Goal: Task Accomplishment & Management: Use online tool/utility

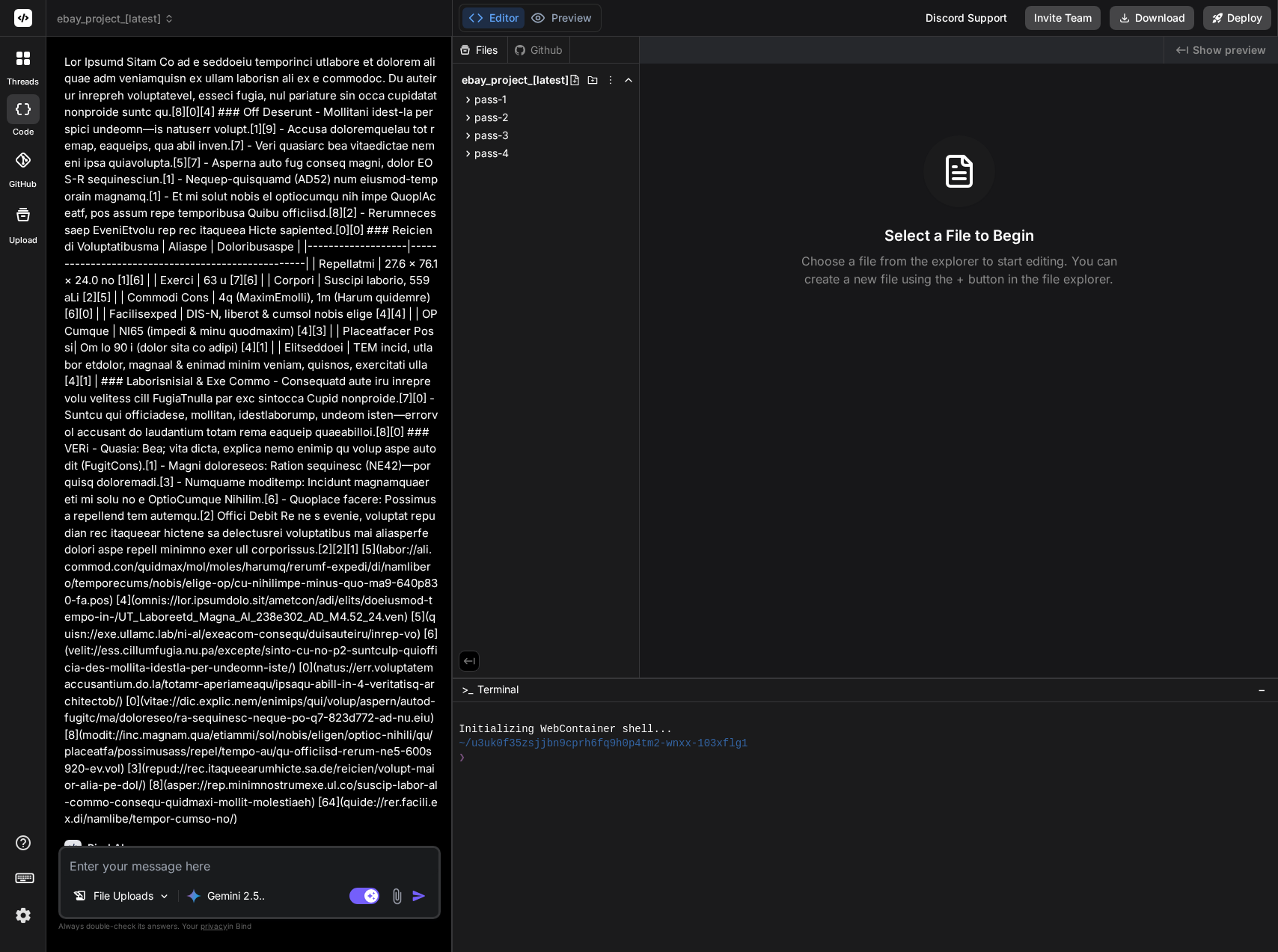
scroll to position [10034, 0]
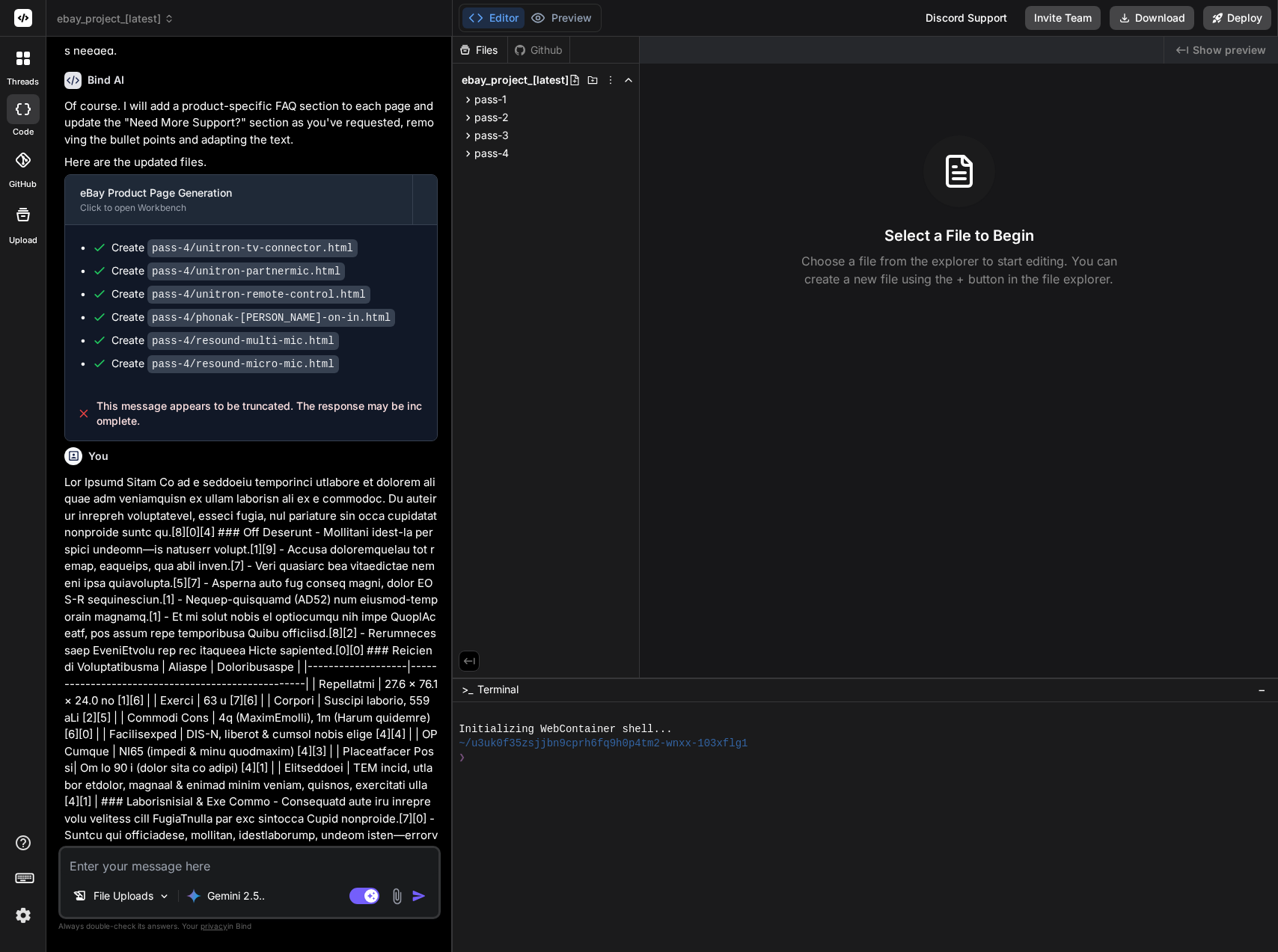
type textarea "x"
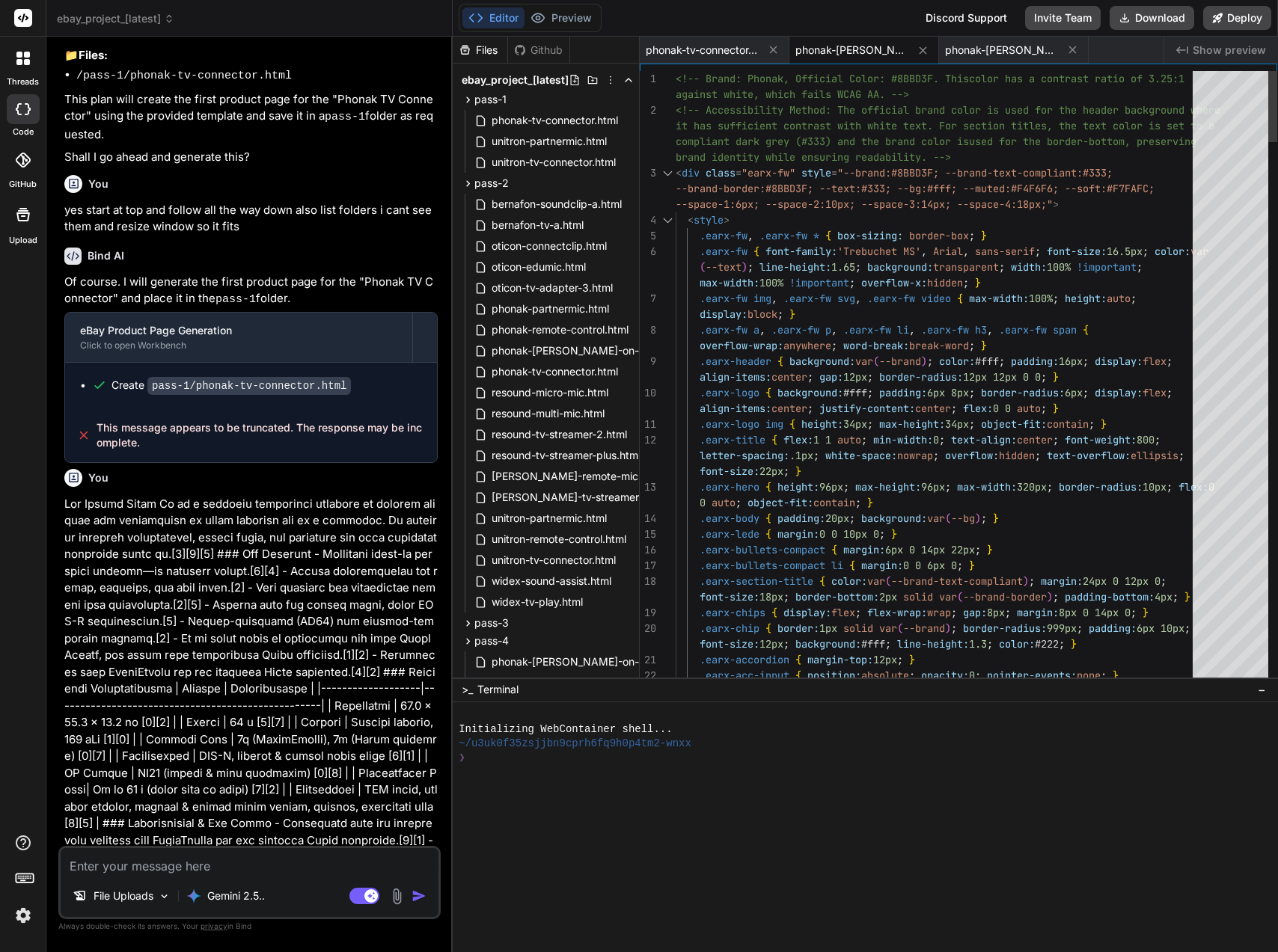
scroll to position [157, 0]
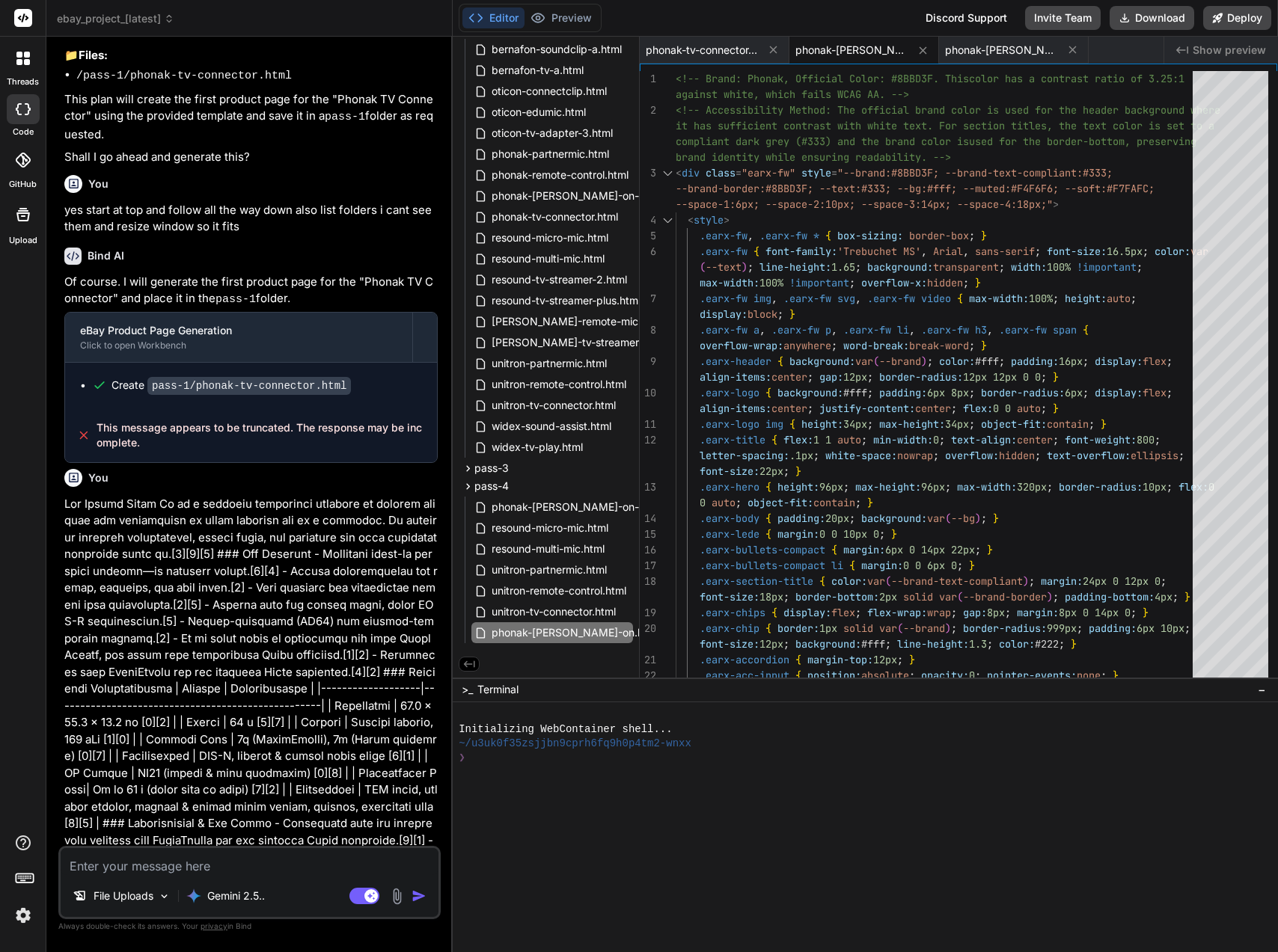
click at [398, 892] on img at bounding box center [396, 895] width 17 height 17
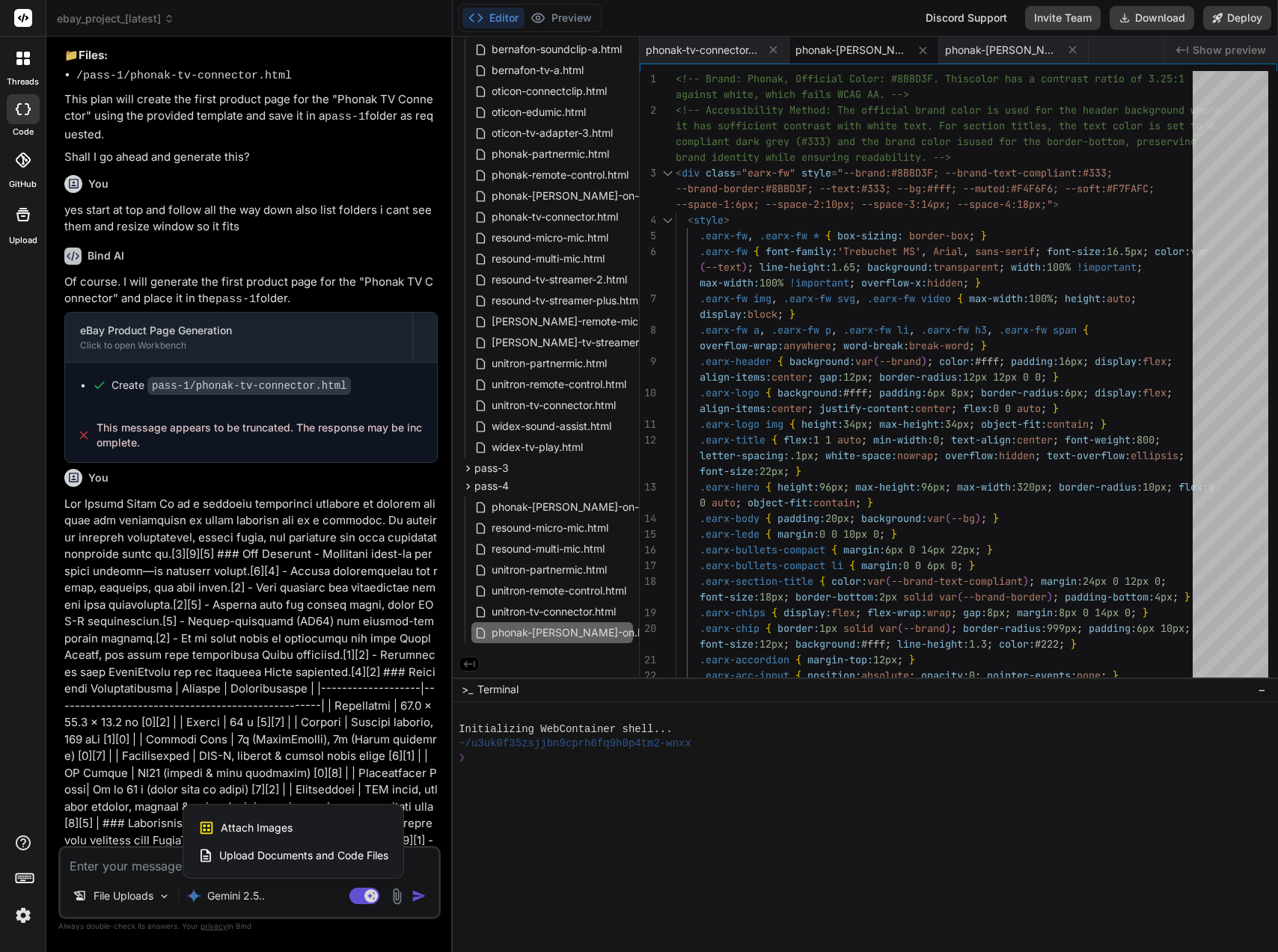
click at [346, 859] on span "Upload Documents and Code Files" at bounding box center [304, 855] width 169 height 15
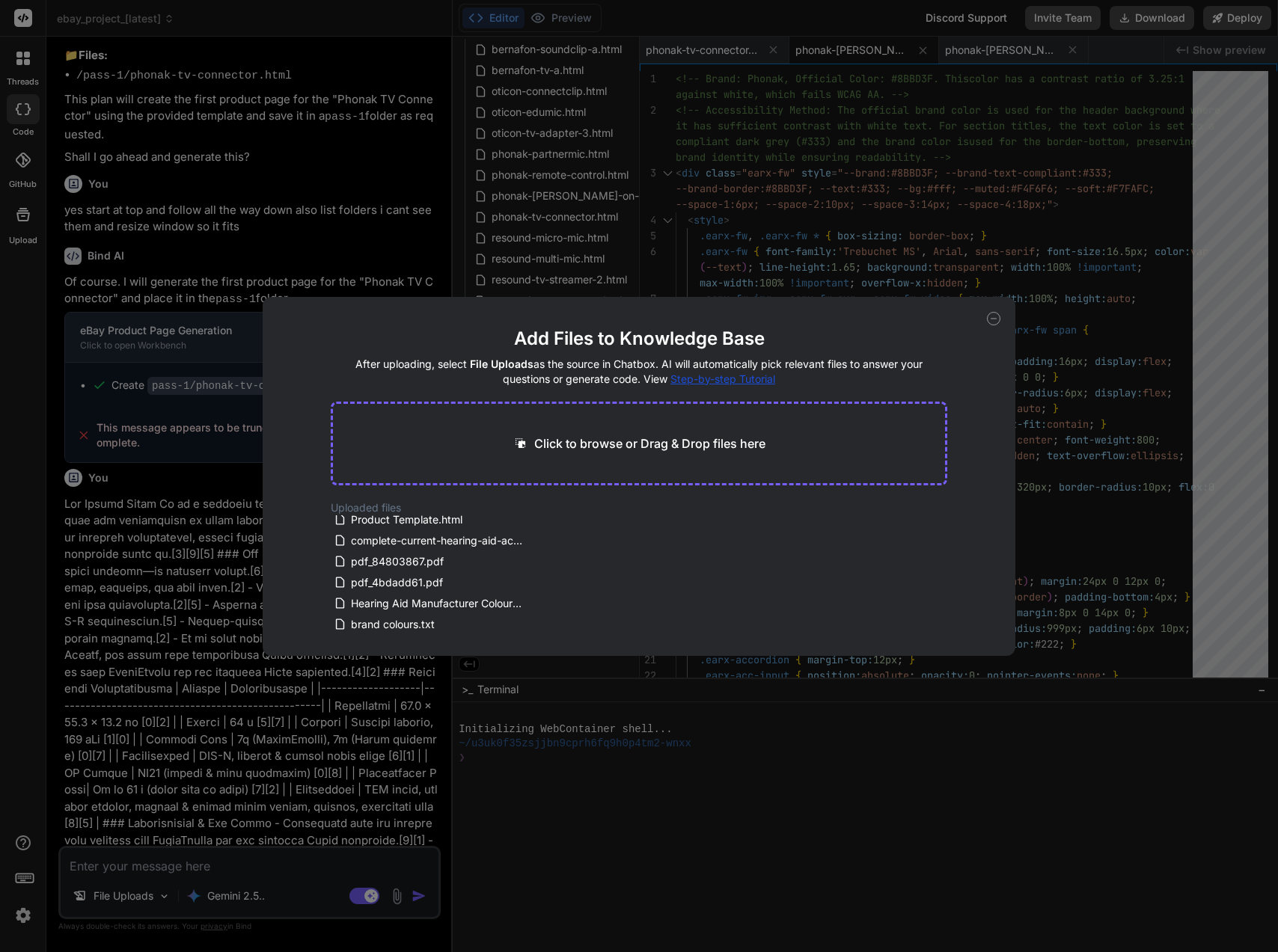
scroll to position [0, 0]
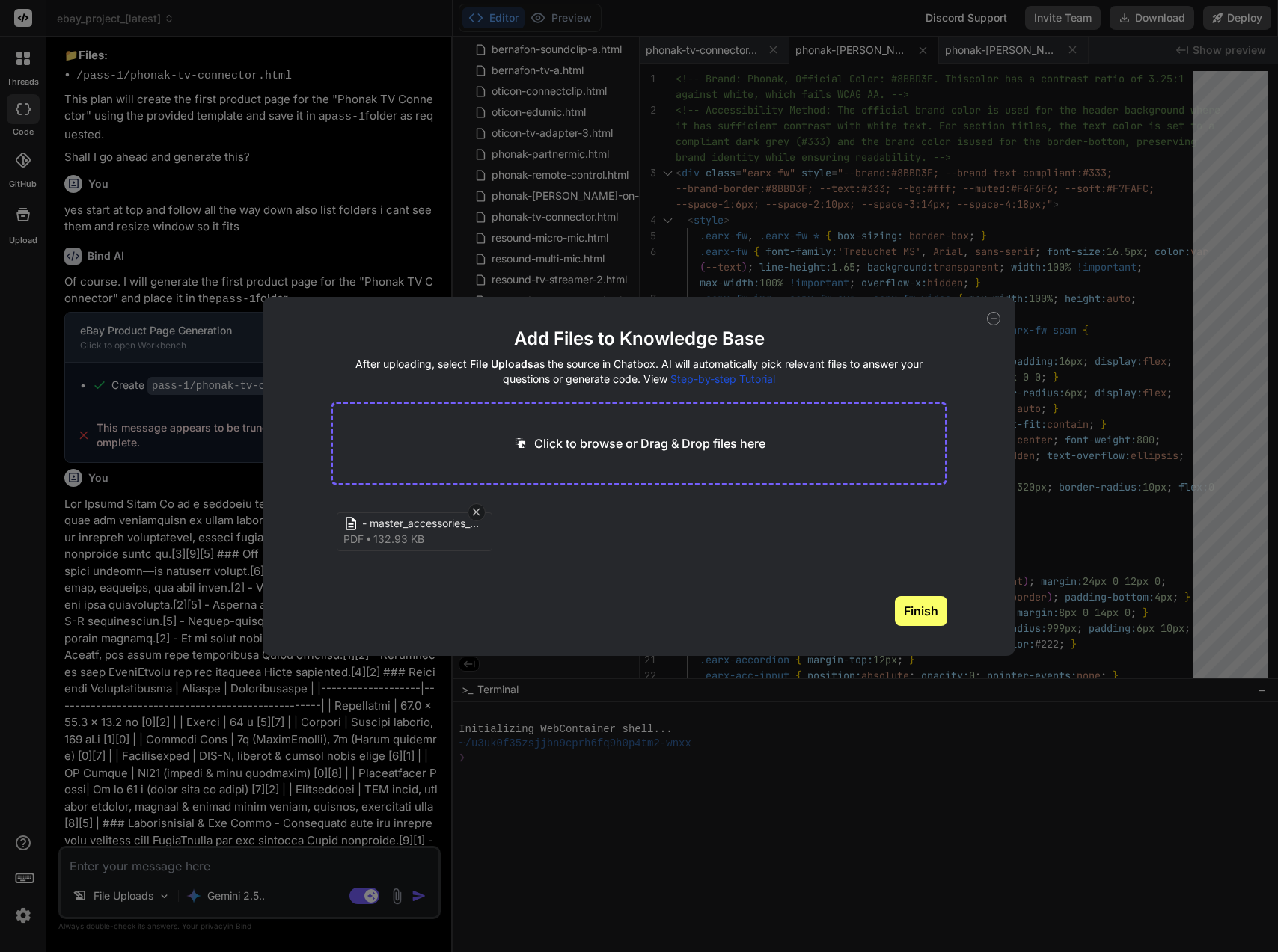
click at [939, 605] on button "Finish" at bounding box center [920, 611] width 53 height 30
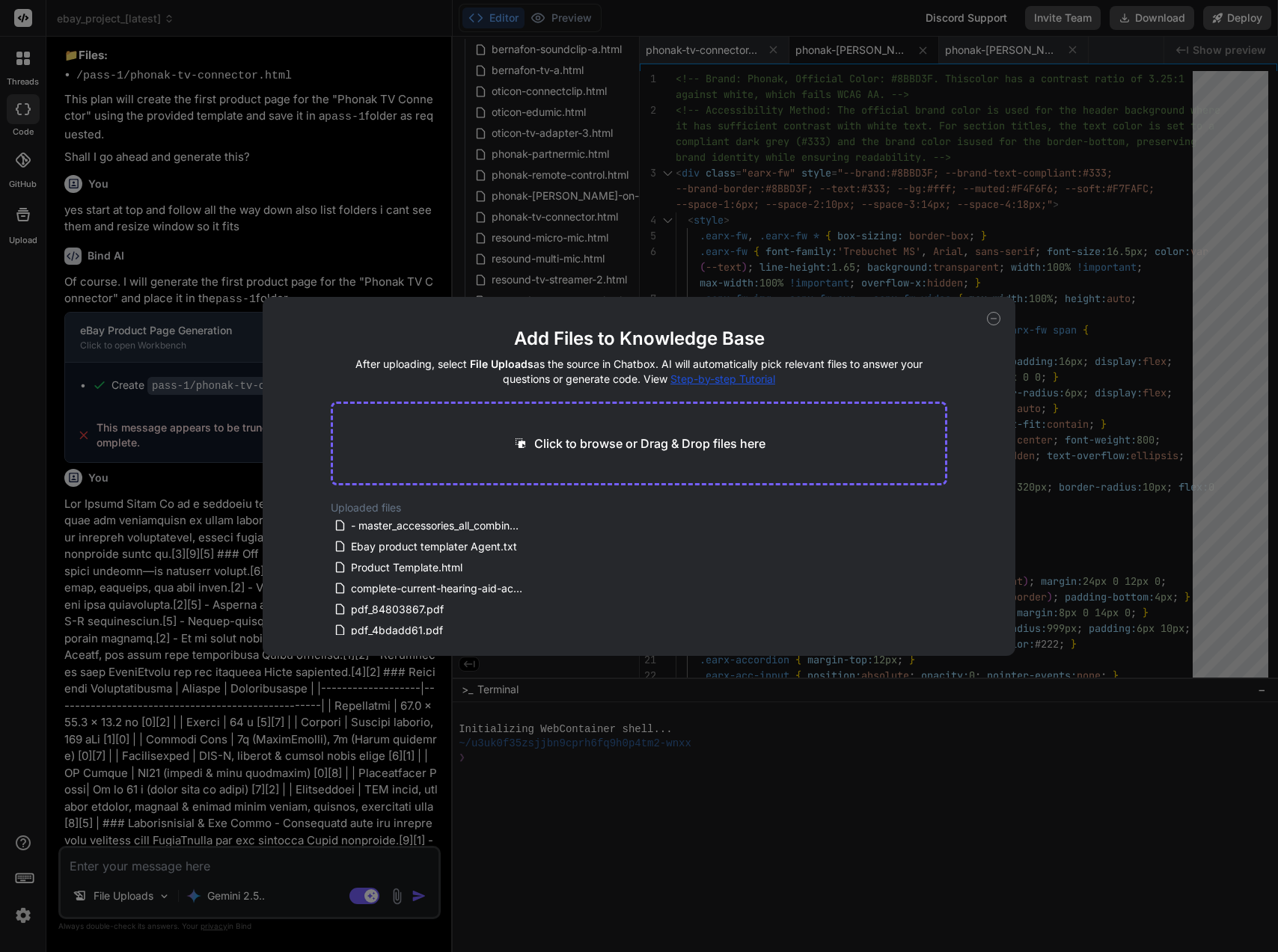
drag, startPoint x: 990, startPoint y: 323, endPoint x: 968, endPoint y: 335, distance: 25.1
click at [990, 323] on icon at bounding box center [994, 319] width 14 height 14
type textarea "x"
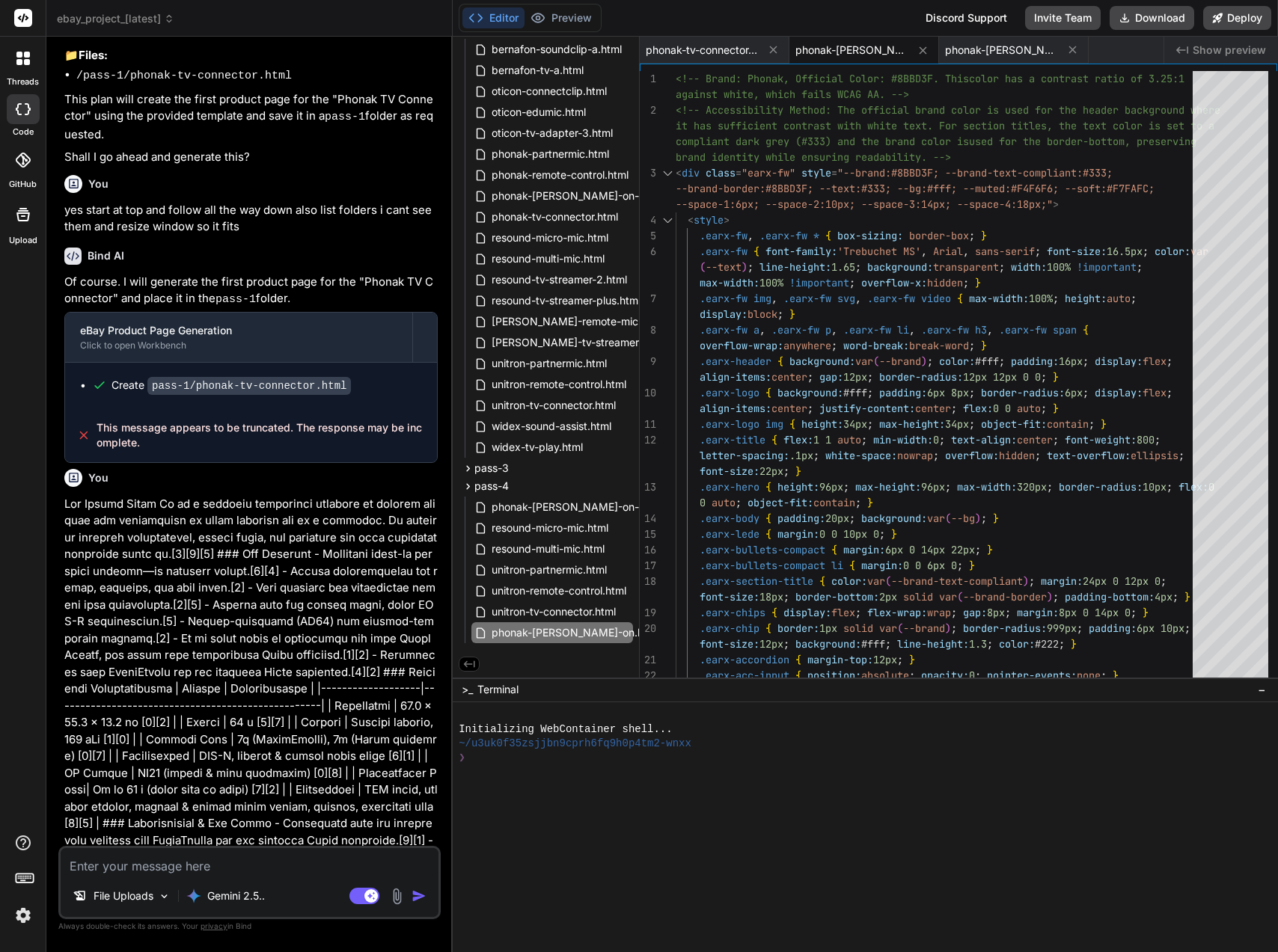
click at [119, 861] on textarea at bounding box center [249, 861] width 378 height 27
paste textarea "- master_accessories_all_combined - - master_accessories_all_combined.pdf"
type textarea "- master_accessories_all_combined - - master_accessories_all_combined.pdf"
type textarea "x"
type textarea "- master_accessories_all_combined - - master_accessories_all_combined.pdf""
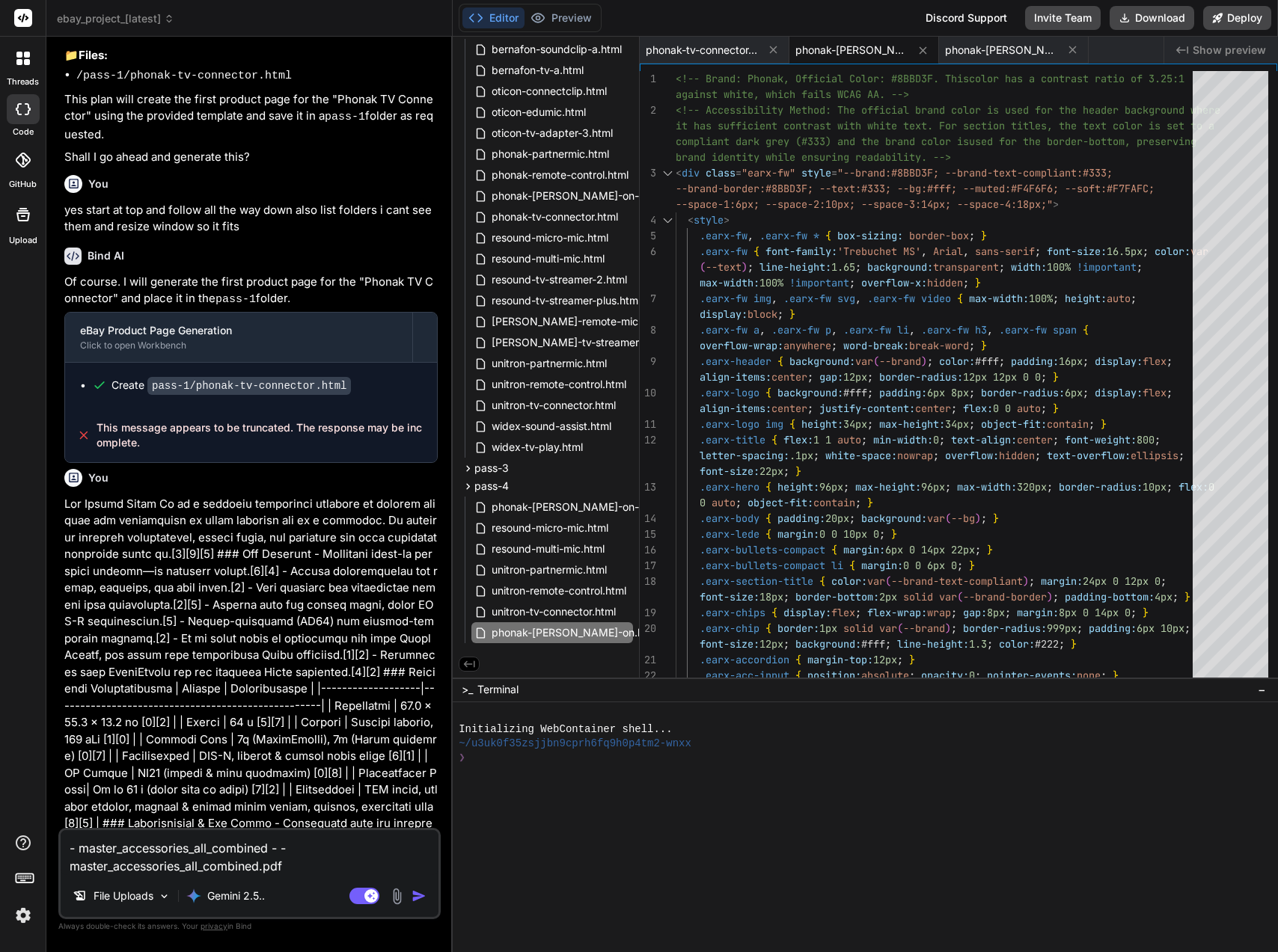
type textarea "x"
click at [74, 845] on textarea "- master_accessories_all_combined - - master_accessories_all_combined.pdf"" at bounding box center [249, 852] width 378 height 45
click at [68, 845] on textarea "- master_accessories_all_combined - - master_accessories_all_combined.pdf"" at bounding box center [249, 852] width 378 height 45
type textarea ""- master_accessories_all_combined - - master_accessories_all_combined.pdf""
type textarea "x"
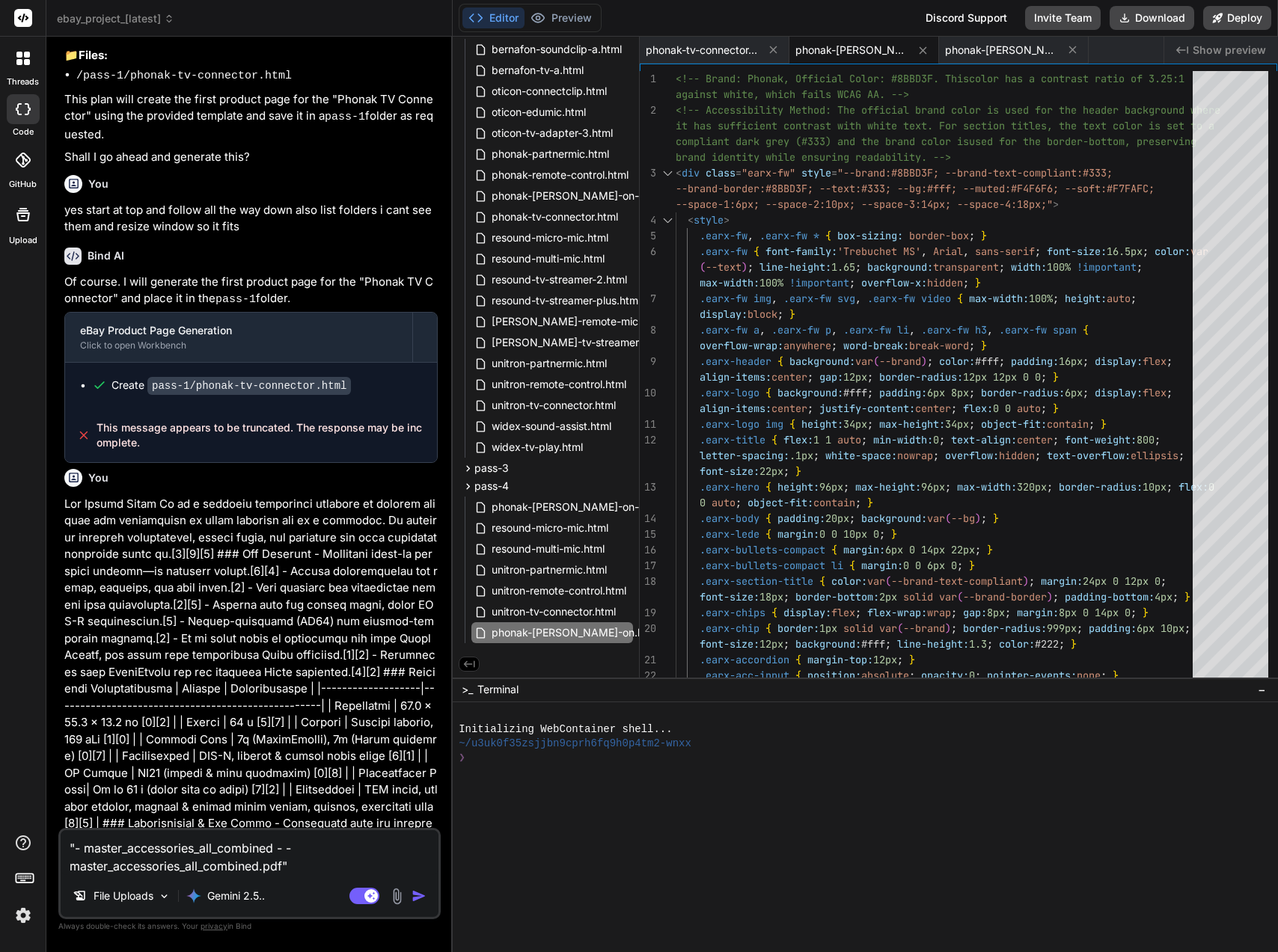
type textarea "T"- master_accessories_all_combined - - master_accessories_all_combined.pdf""
type textarea "x"
type textarea "Th"- master_accessories_all_combined - - master_accessories_all_combined.pdf""
type textarea "x"
type textarea "Thi"- master_accessories_all_combined - - master_accessories_all_combined.pdf""
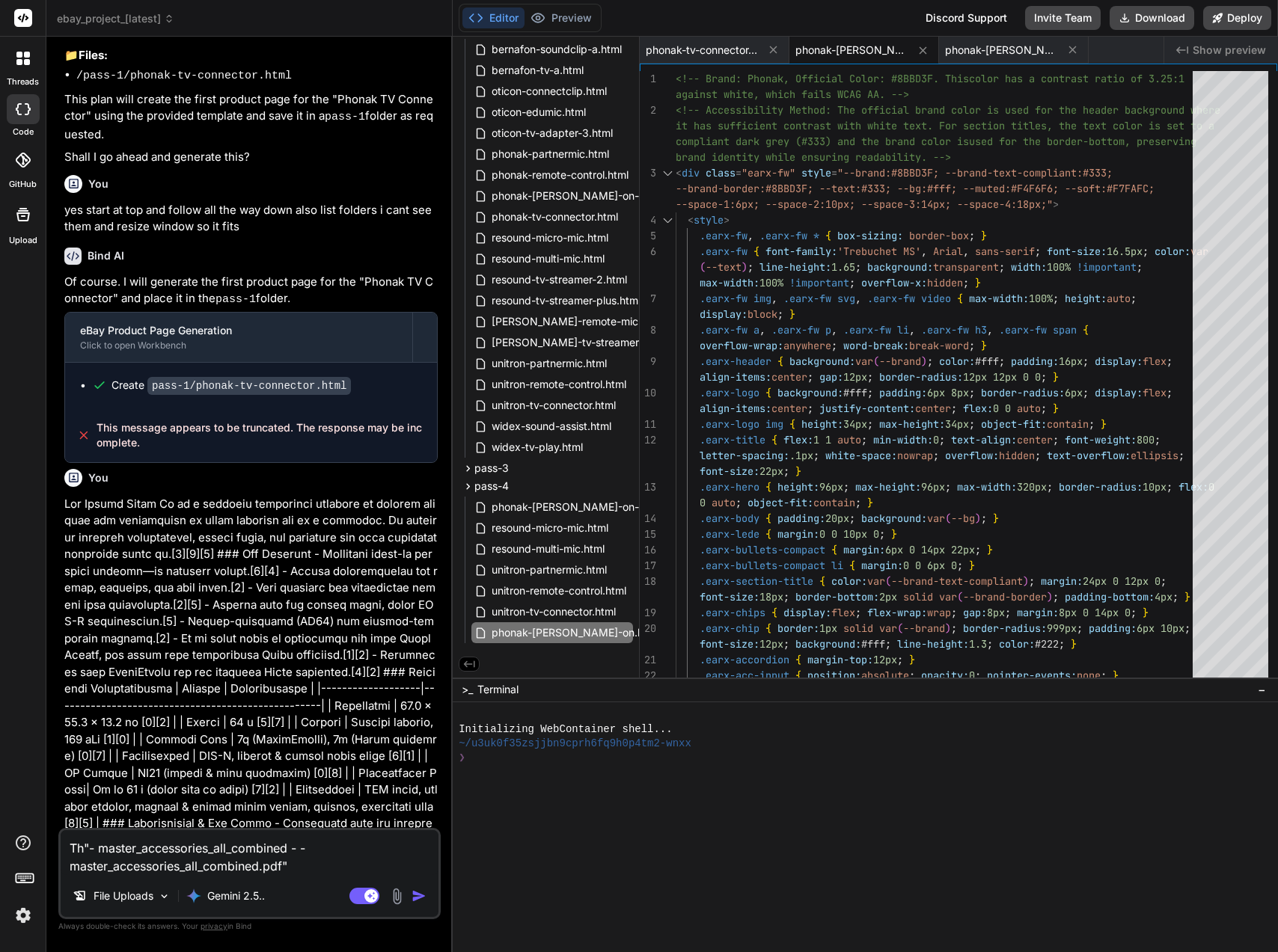
type textarea "x"
type textarea "This"- master_accessories_all_combined - - master_accessories_all_combined.pdf""
type textarea "x"
type textarea "This "- master_accessories_all_combined - - master_accessories_all_combined.pdf""
type textarea "x"
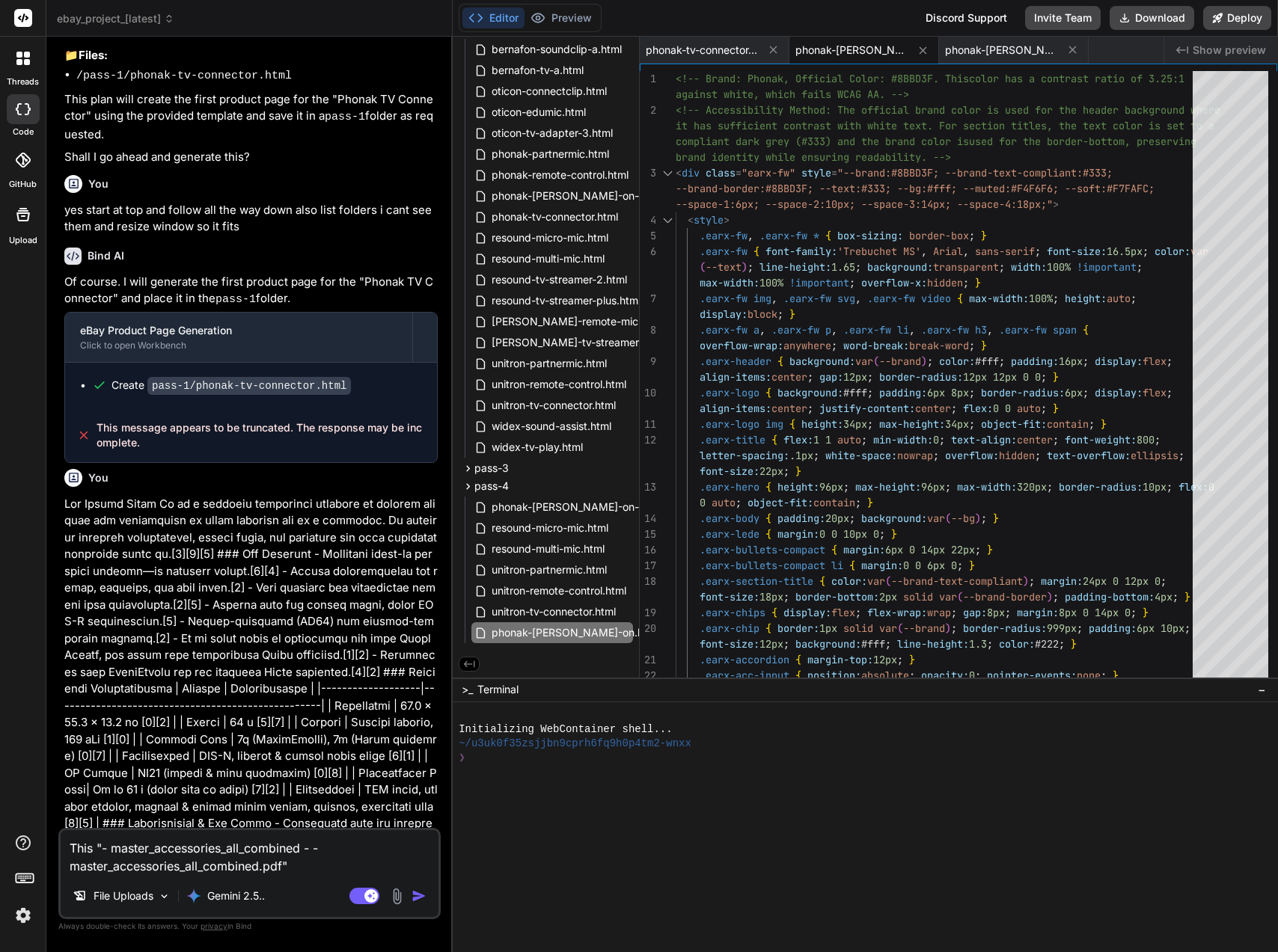
type textarea "This i"- master_accessories_all_combined - - master_accessories_all_combined.pd…"
type textarea "x"
type textarea "This is"- master_accessories_all_combined - - master_accessories_all_combined.p…"
type textarea "x"
type textarea "This is "- master_accessories_all_combined - - master_accessories_all_combined.…"
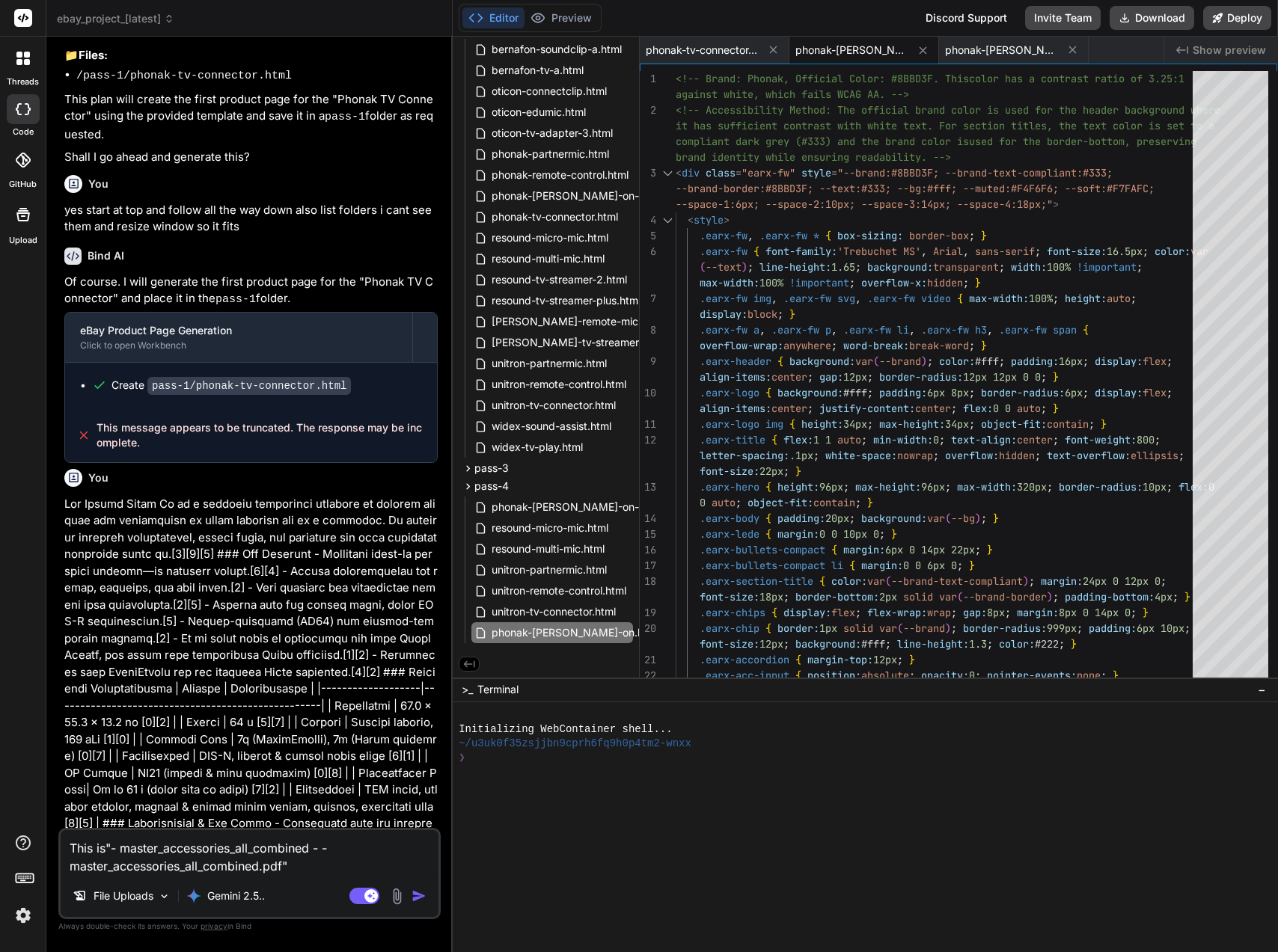
type textarea "x"
type textarea "This is t"- master_accessories_all_combined - - master_accessories_all_combined…"
type textarea "x"
type textarea "This is th"- master_accessories_all_combined - - master_accessories_all_combine…"
type textarea "x"
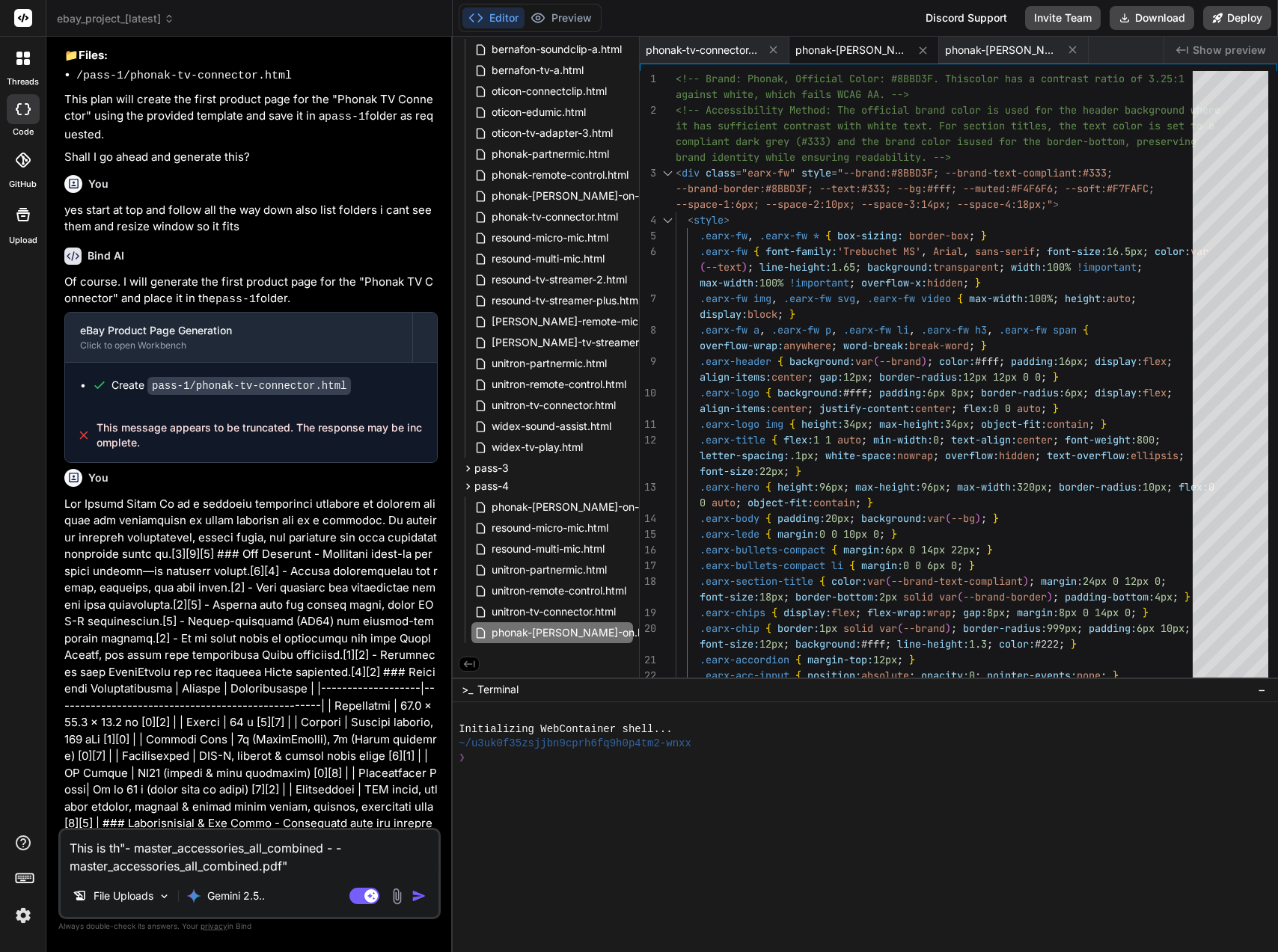
type textarea "This is the"- master_accessories_all_combined - - master_accessories_all_combin…"
type textarea "x"
type textarea "This is the "- master_accessories_all_combined - - master_accessories_all_combi…"
type textarea "x"
type textarea "This is the p"- master_accessories_all_combined - - master_accessories_all_comb…"
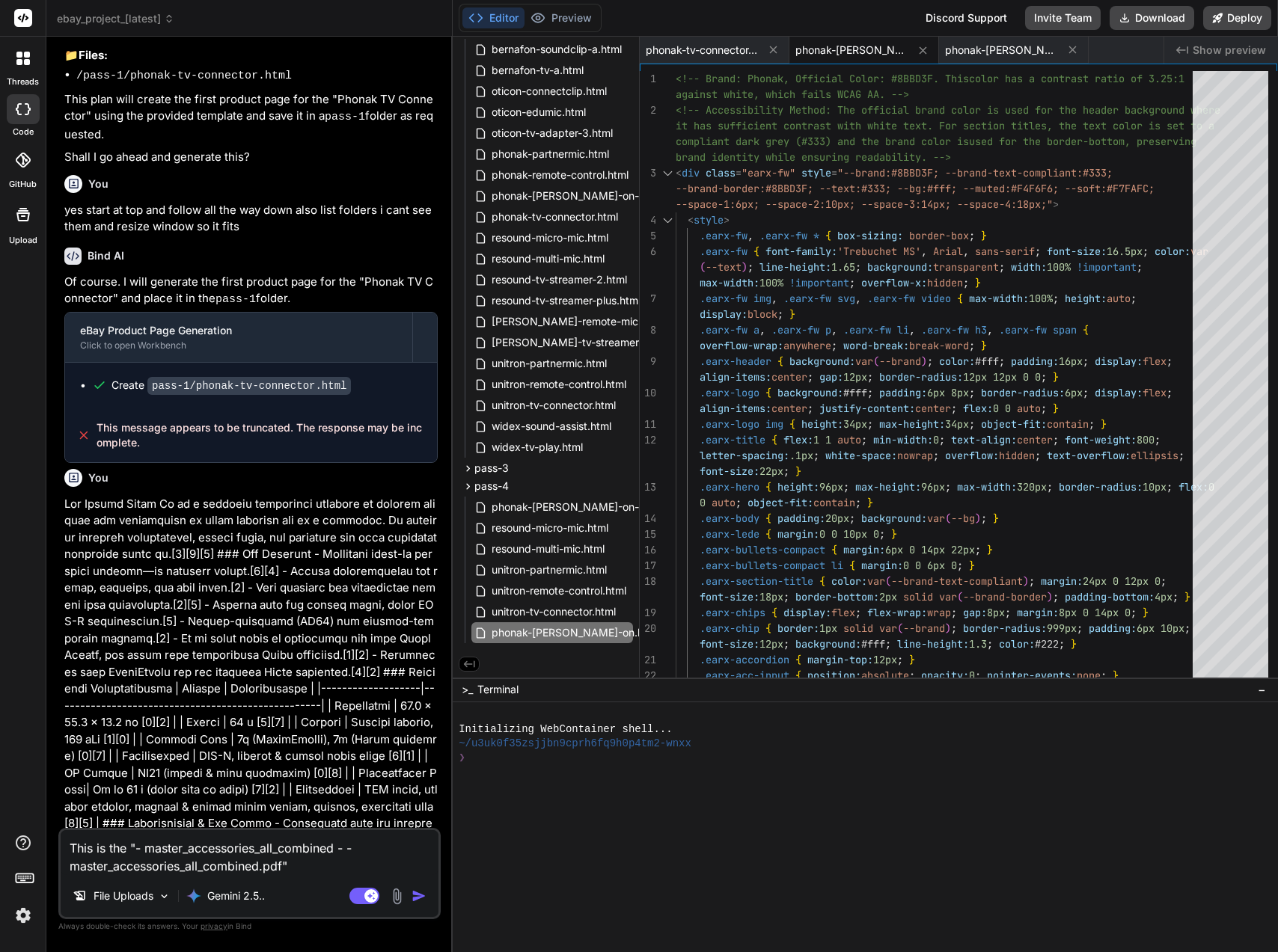
type textarea "x"
type textarea "This is the pr"- master_accessories_all_combined - - master_accessories_all_com…"
type textarea "x"
type textarea "This is the pro"- master_accessories_all_combined - - master_accessories_all_co…"
type textarea "x"
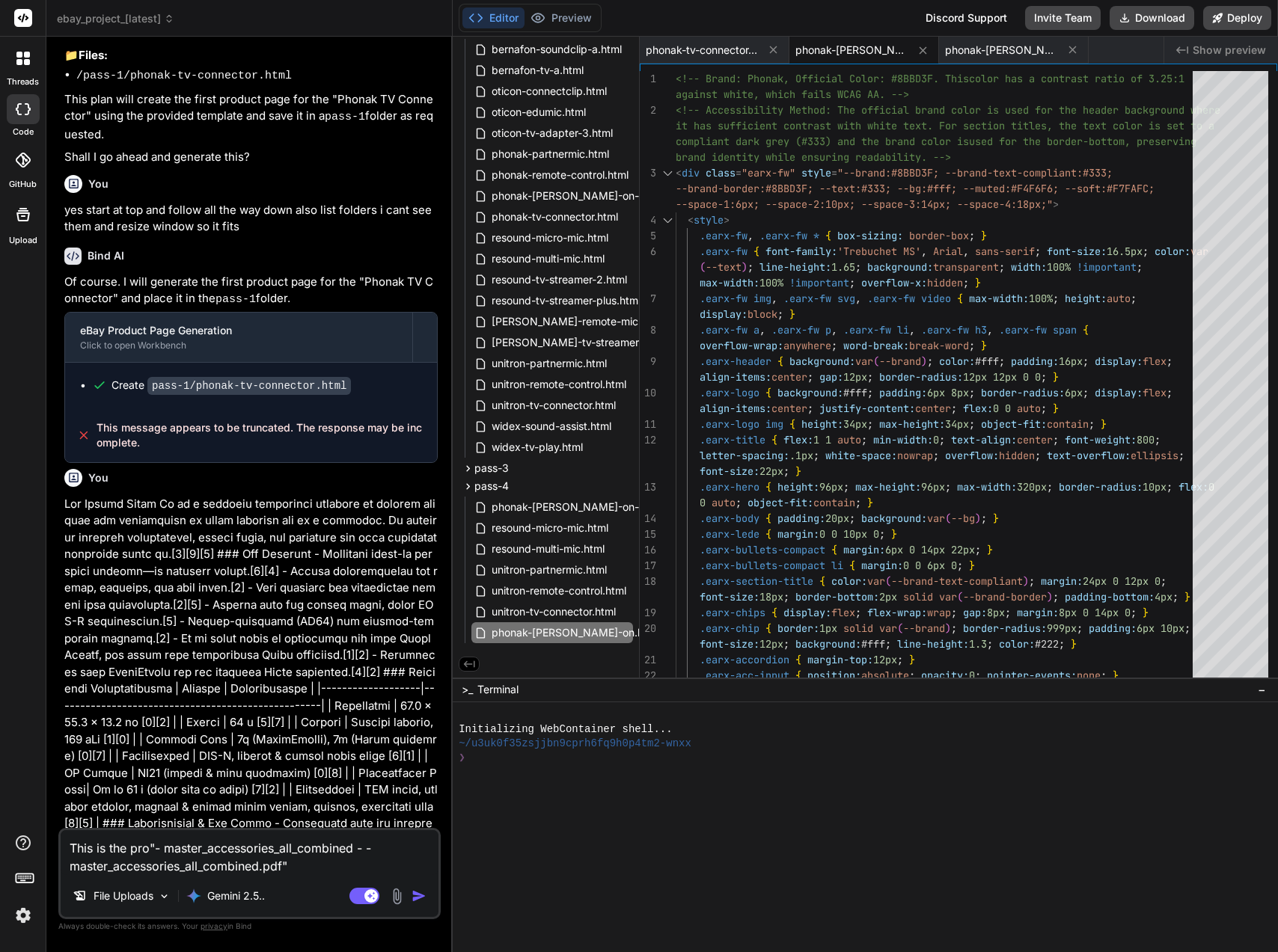
type textarea "This is the prod"- master_accessories_all_combined - - master_accessories_all_c…"
type textarea "x"
type textarea "This is the produ"- master_accessories_all_combined - - master_accessories_all_…"
type textarea "x"
type textarea "This is the produc"- master_accessories_all_combined - - master_accessories_all…"
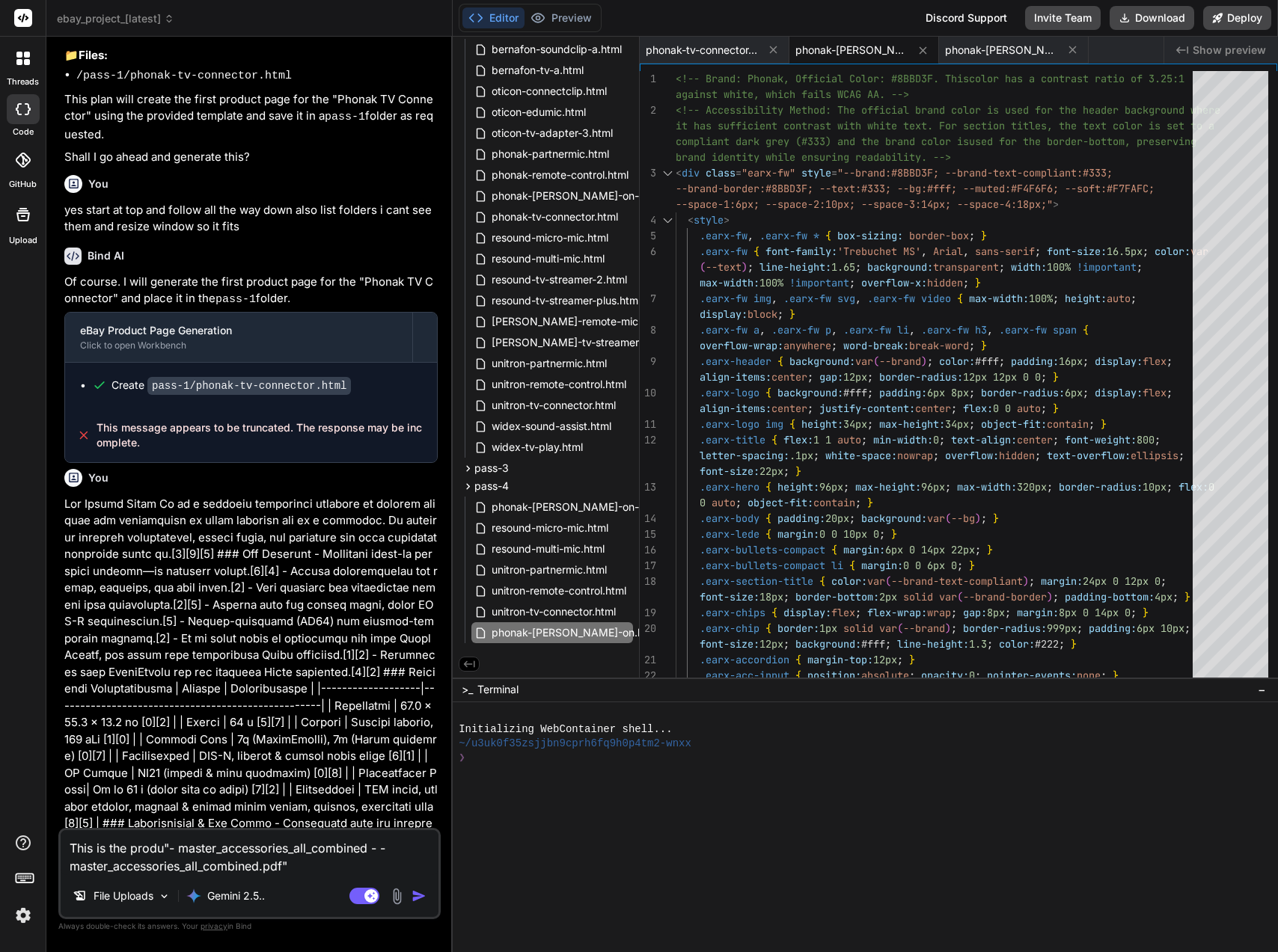
type textarea "x"
type textarea "This is the product"- master_accessories_all_combined - - master_accessories_al…"
type textarea "x"
type textarea "This is the product "- master_accessories_all_combined - - master_accessories_a…"
type textarea "x"
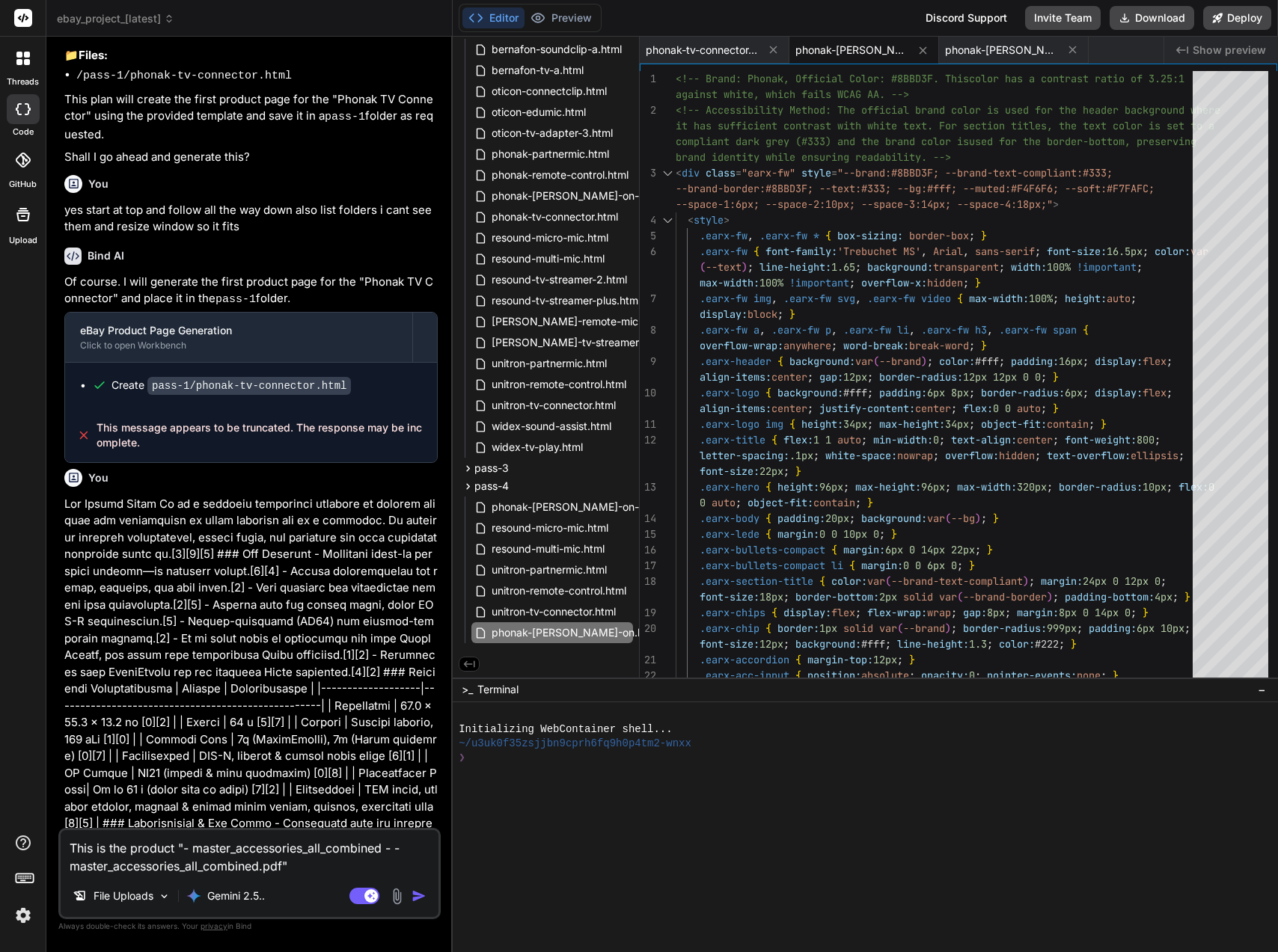
type textarea "This is the product l"- master_accessories_all_combined - - master_accessories_…"
type textarea "x"
type textarea "This is the product li"- master_accessories_all_combined - - master_accessories…"
type textarea "x"
type textarea "This is the product lis"- master_accessories_all_combined - - master_accessorie…"
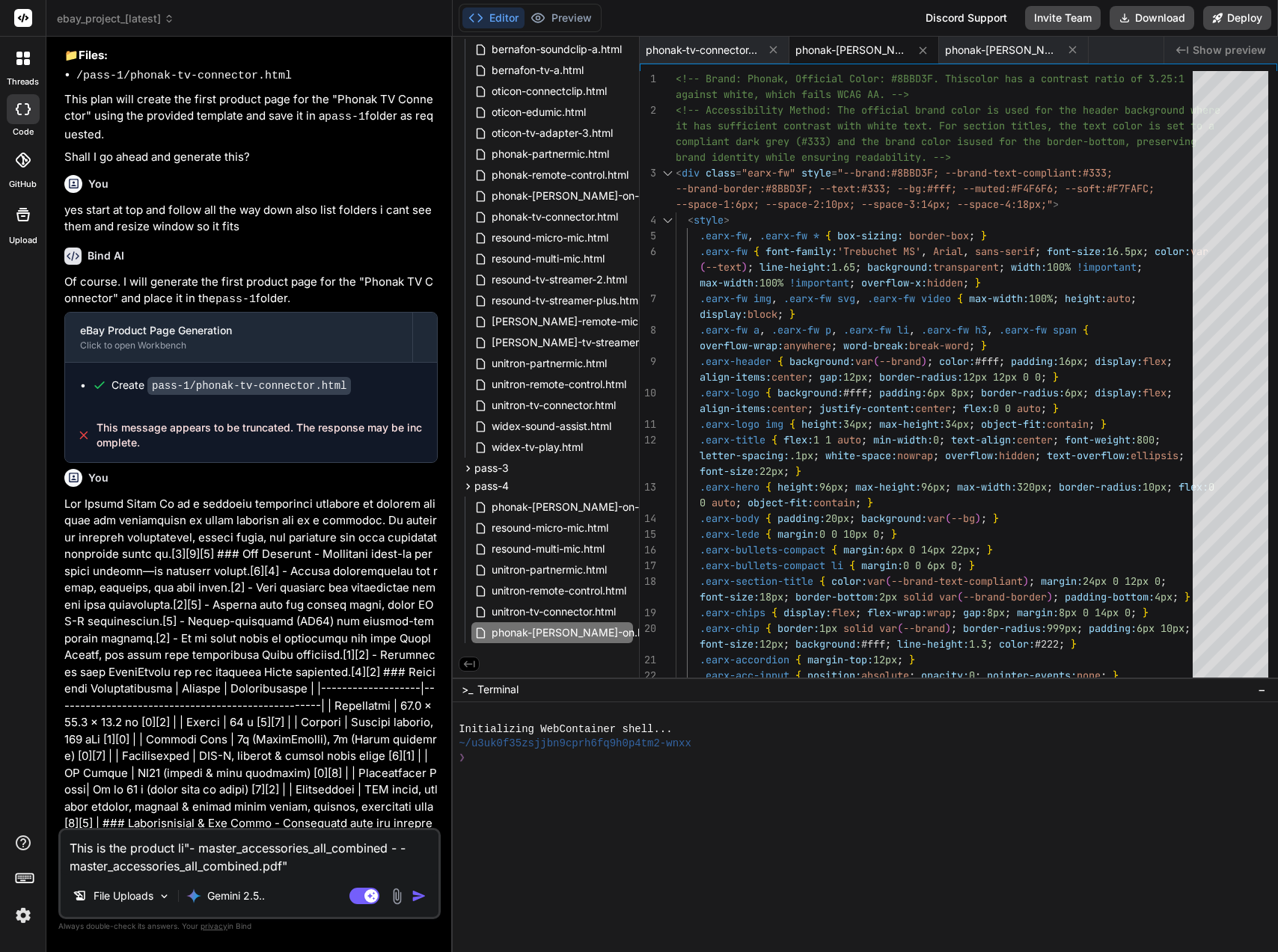
type textarea "x"
type textarea "This is the product list"- master_accessories_all_combined - - master_accessori…"
type textarea "x"
type textarea "This is the product list "- master_accessories_all_combined - - master_accessor…"
type textarea "x"
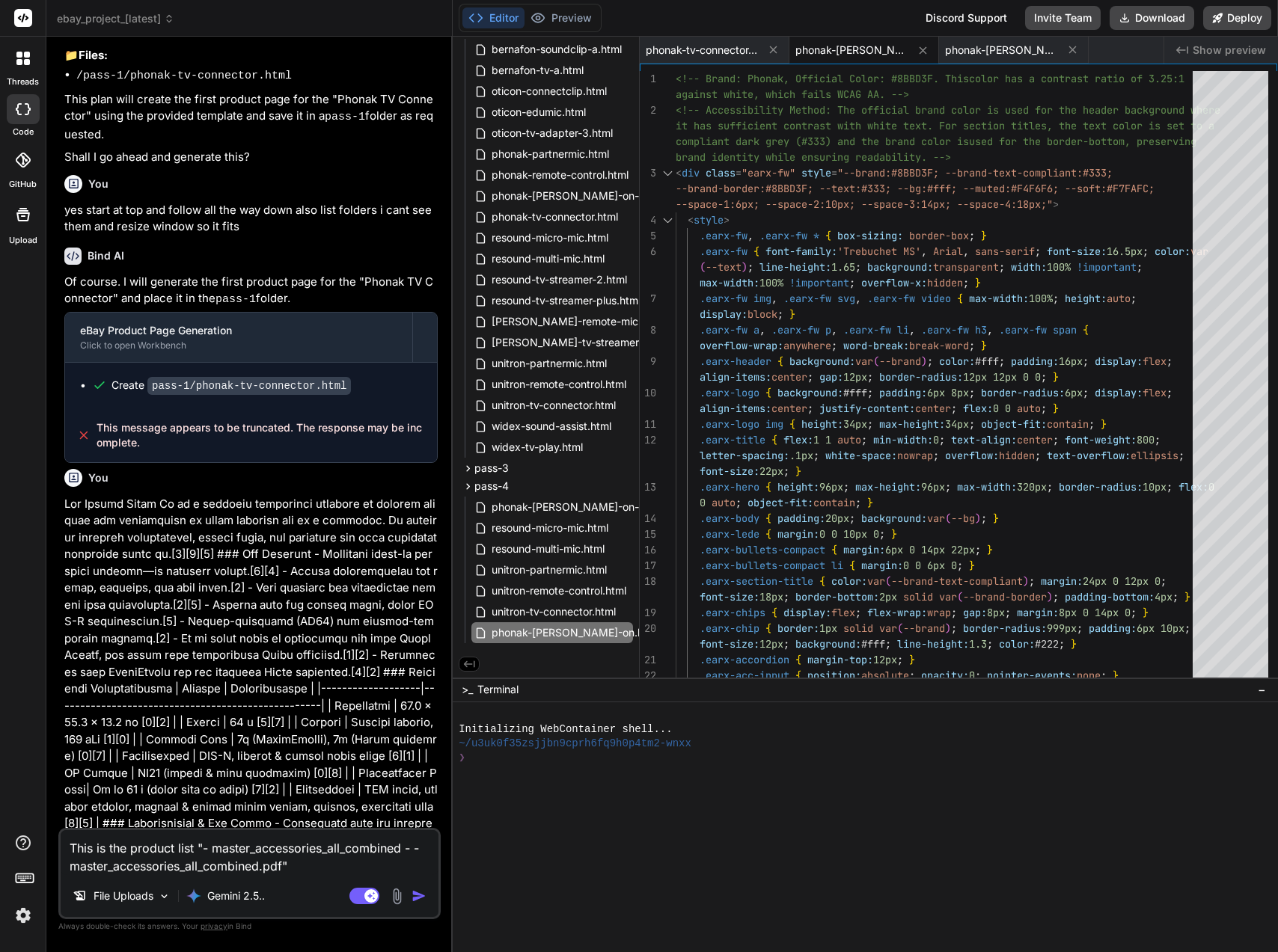
type textarea "This is the product list i"- master_accessories_all_combined - - master_accesso…"
type textarea "x"
type textarea "This is the product list in"- master_accessories_all_combined - - master_access…"
type textarea "x"
type textarea "This is the product list in "- master_accessories_all_combined - - master_acces…"
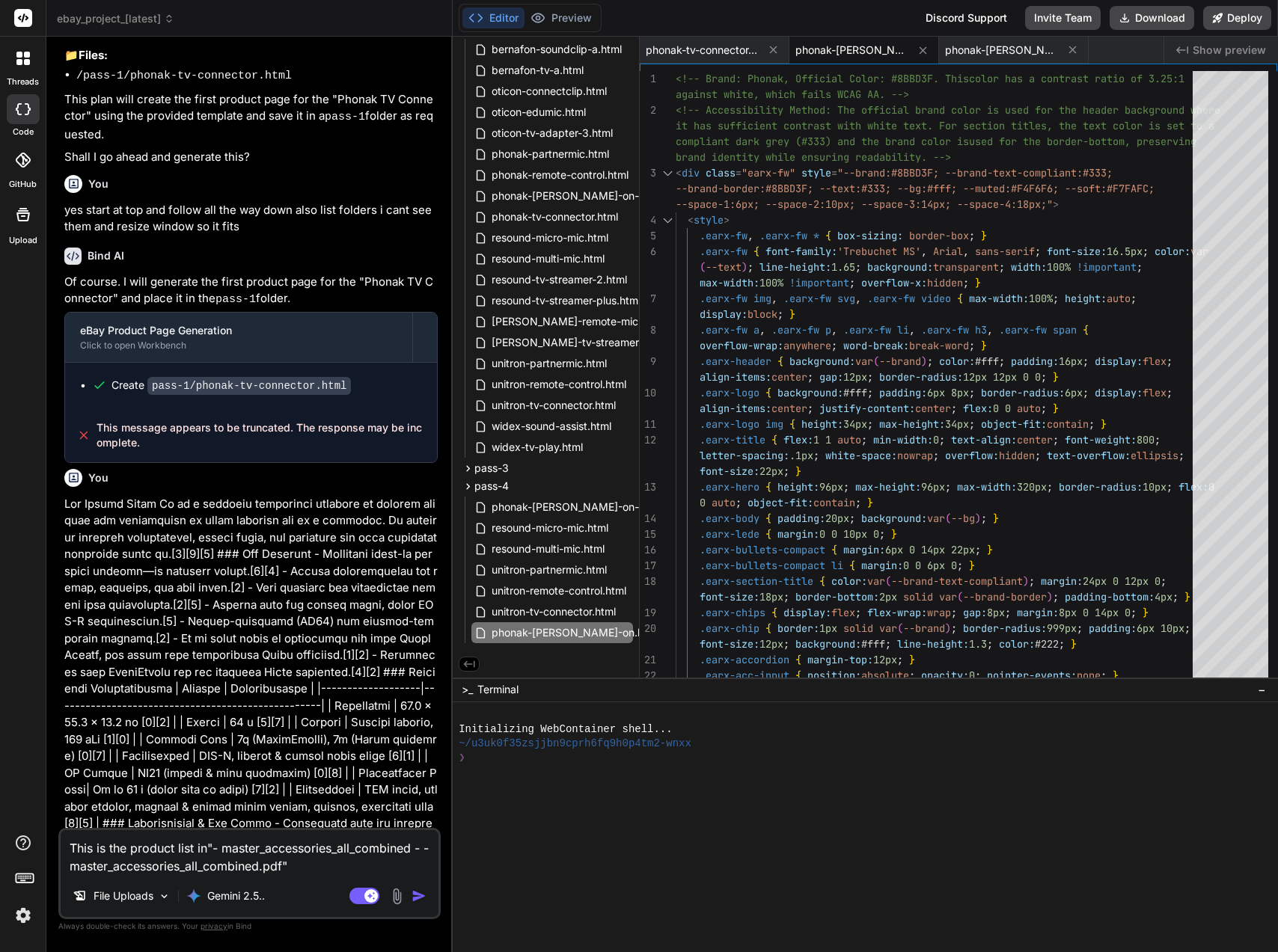
type textarea "x"
type textarea "This is the product list in f"- master_accessories_all_combined - - master_acce…"
type textarea "x"
type textarea "This is the product list in fi"- master_accessories_all_combined - - master_acc…"
type textarea "x"
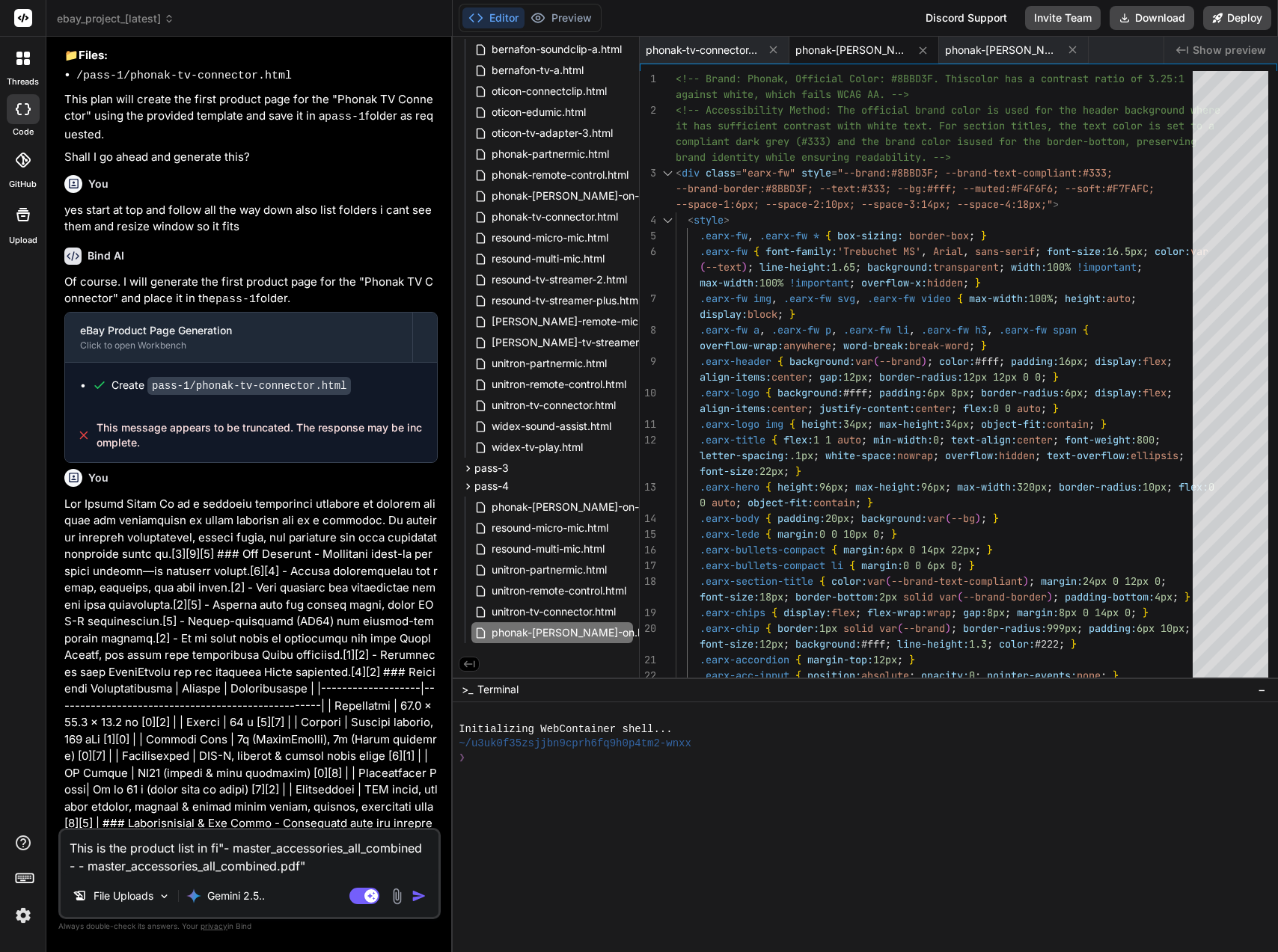
type textarea "This is the product list in fil"- master_accessories_all_combined - - master_ac…"
type textarea "x"
type textarea "This is the product list in file"- master_accessories_all_combined - - master_a…"
type textarea "x"
type textarea "This is the product list in file "- master_accessories_all_combined - - master_…"
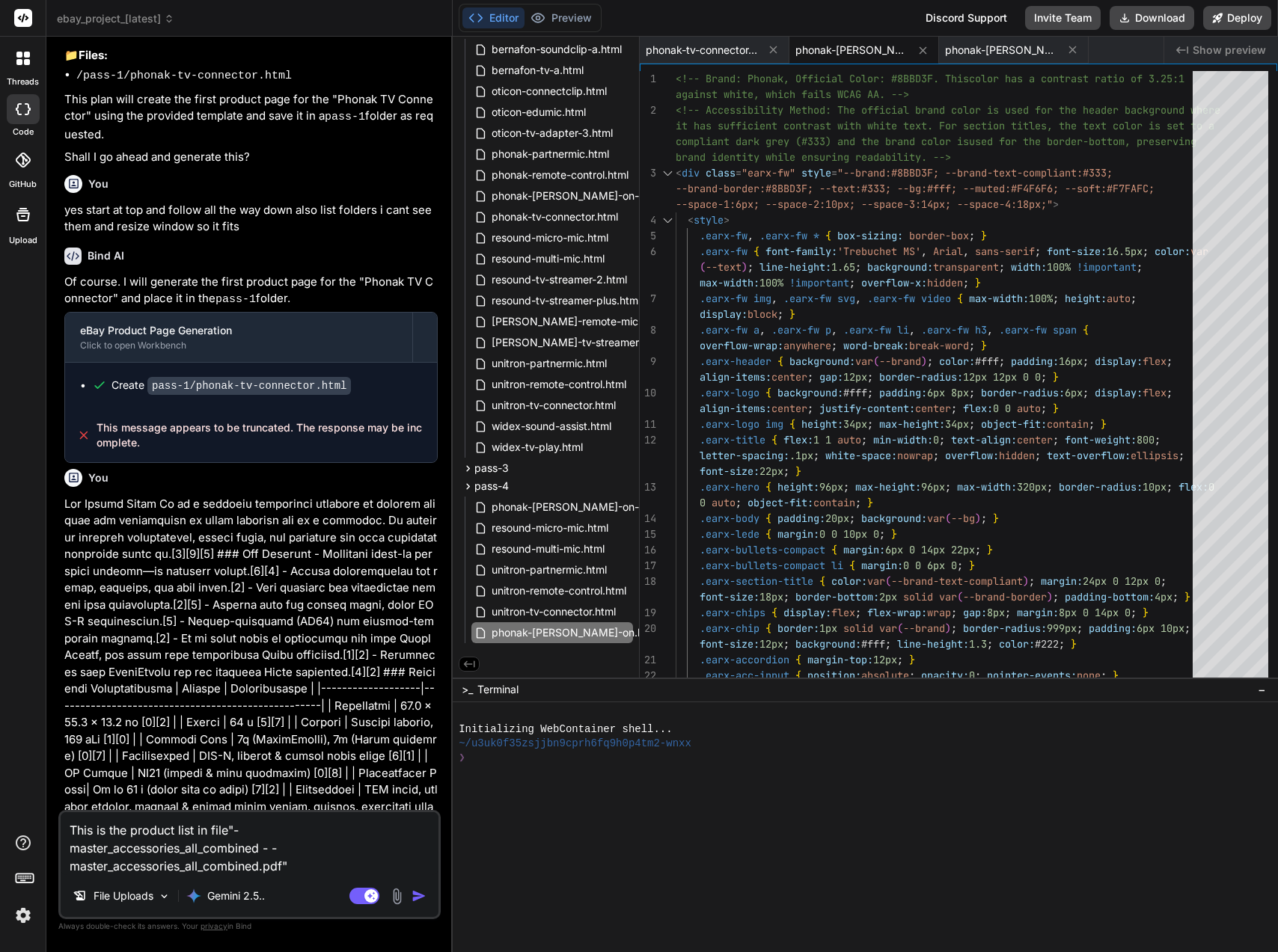
type textarea "x"
type textarea "This is the product list in file u"- master_accessories_all_combined - - master…"
type textarea "x"
type textarea "This is the product list in file up"- master_accessories_all_combined - - maste…"
type textarea "x"
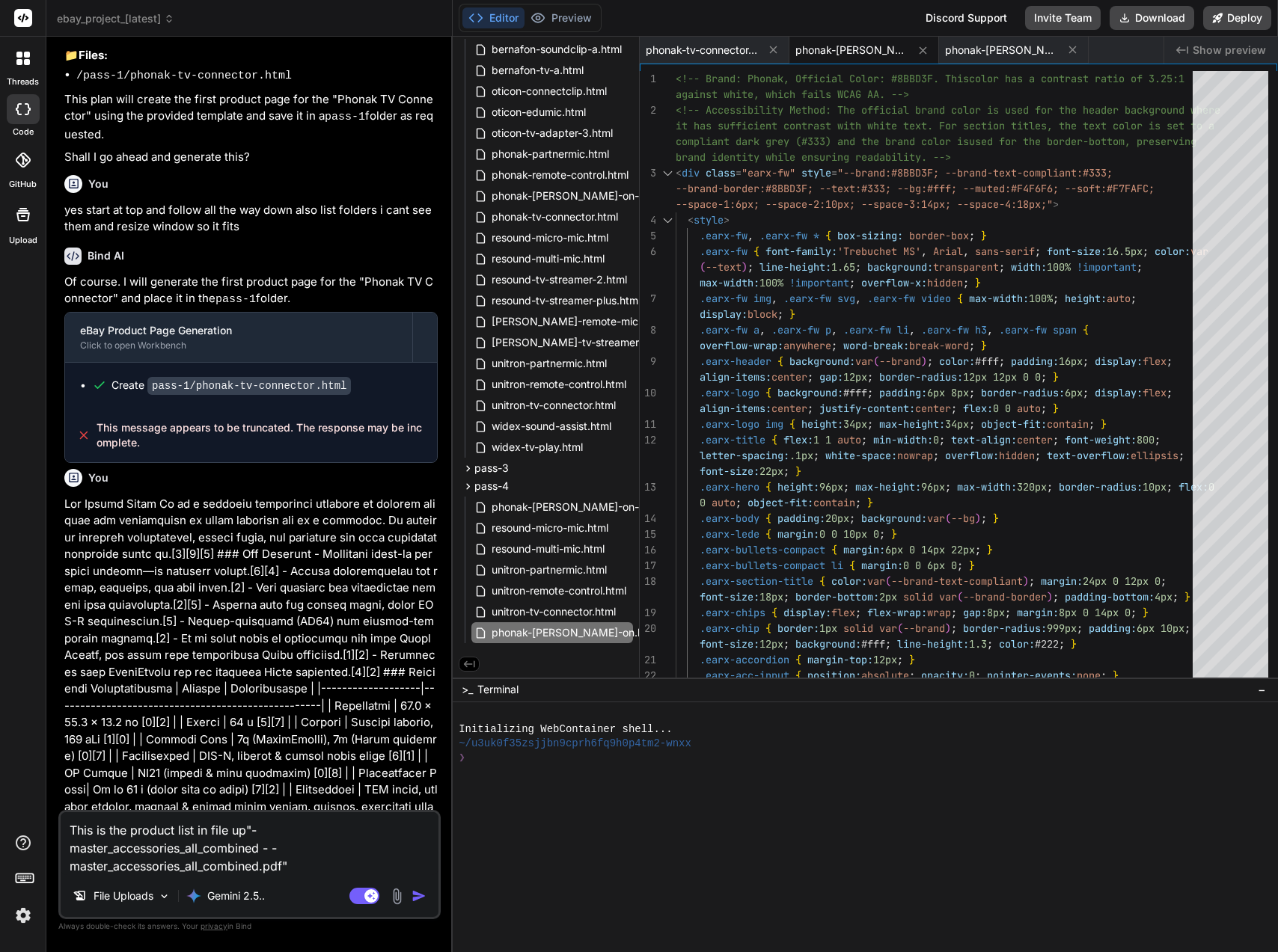
type textarea "This is the product list in file upl"- master_accessories_all_combined - - mast…"
type textarea "x"
type textarea "This is the product list in file uplo"- master_accessories_all_combined - - mas…"
type textarea "x"
type textarea "This is the product list in file uploa"- master_accessories_all_combined - - ma…"
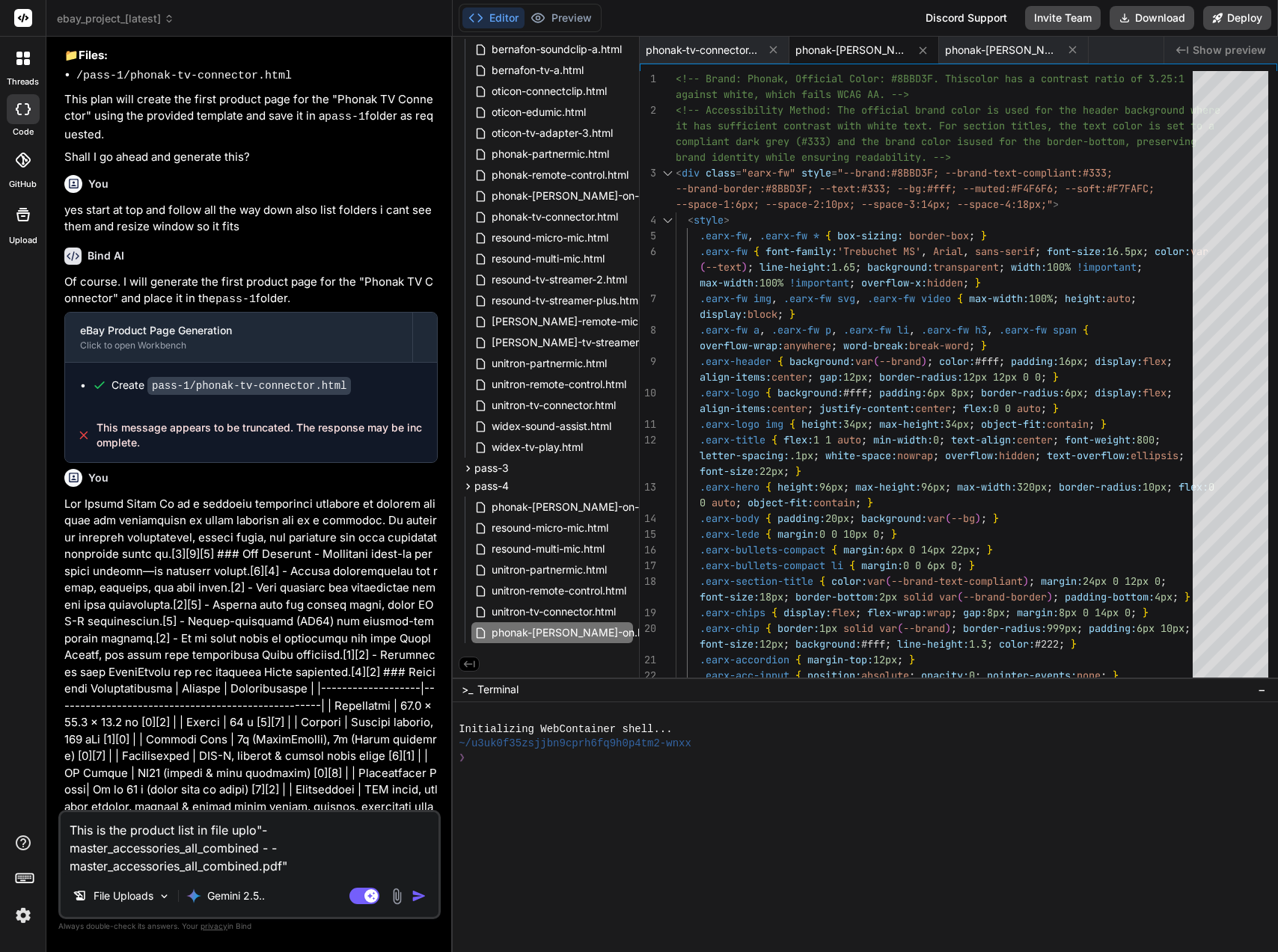
type textarea "x"
type textarea "This is the product list in file upload"- master_accessories_all_combined - - m…"
type textarea "x"
type textarea "This is the product list in file uploads"- master_accessories_all_combined - - …"
type textarea "x"
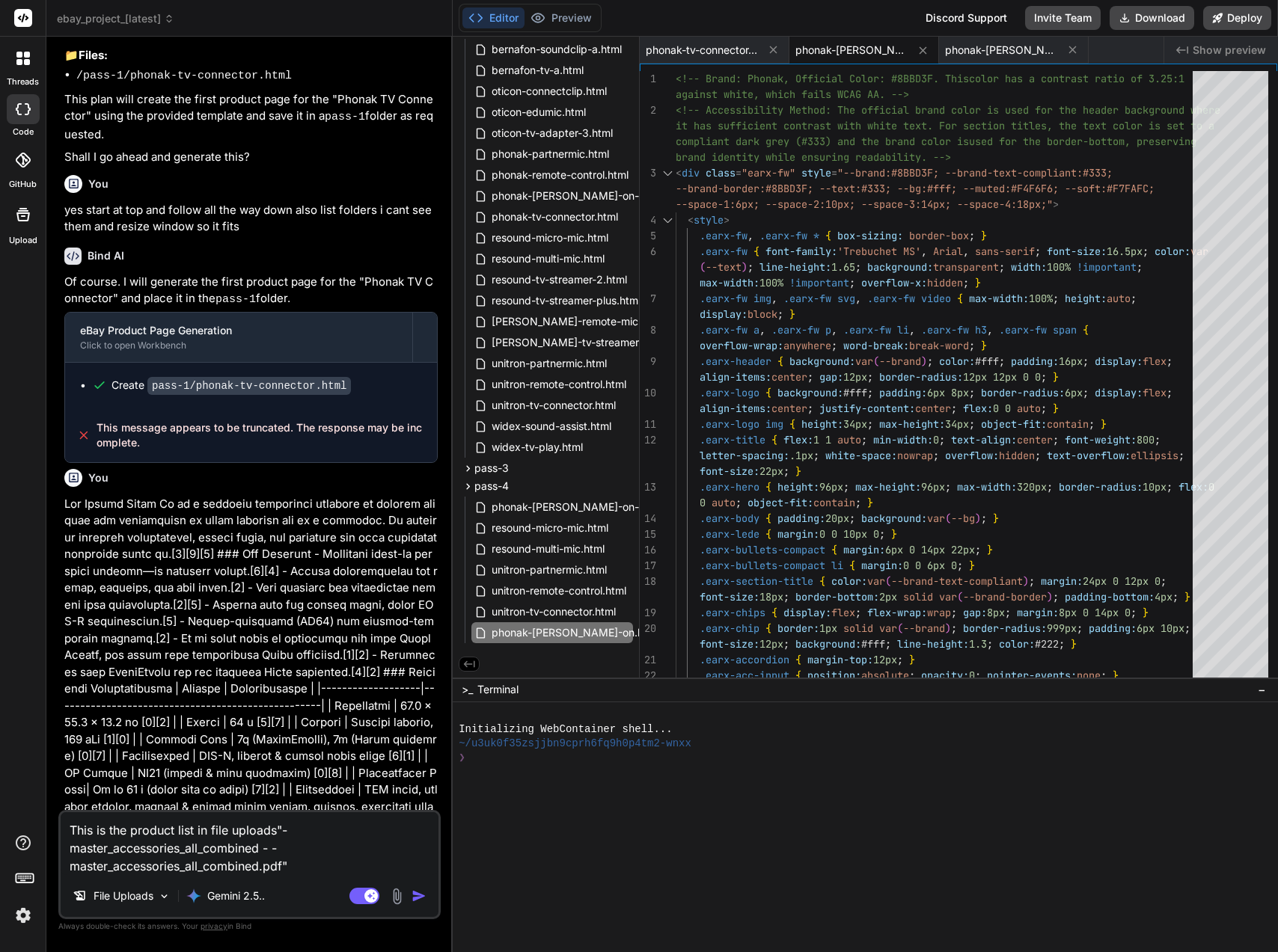
type textarea "This is the product list in file uploads "- master_accessories_all_combined - -…"
type textarea "x"
type textarea "This is the product list in file uploads "- master_accessories_all_combined - -…"
type textarea "x"
type textarea "This is the product list in file uploads "- master_accessories_all_combined - -…"
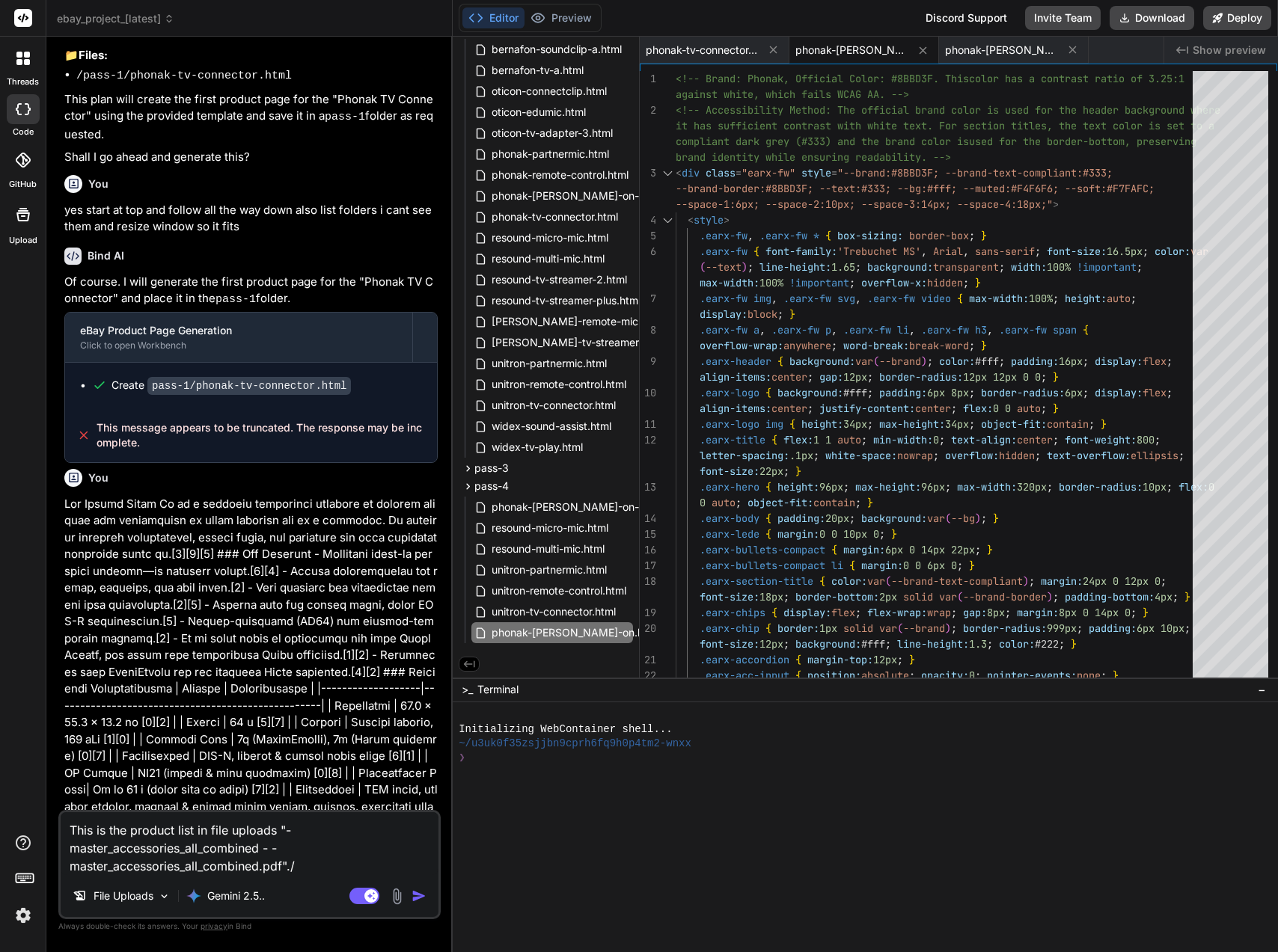
type textarea "x"
type textarea "This is the product list in file uploads "- master_accessories_all_combined - -…"
type textarea "x"
type textarea "This is the product list in file uploads "- master_accessories_all_combined - -…"
type textarea "x"
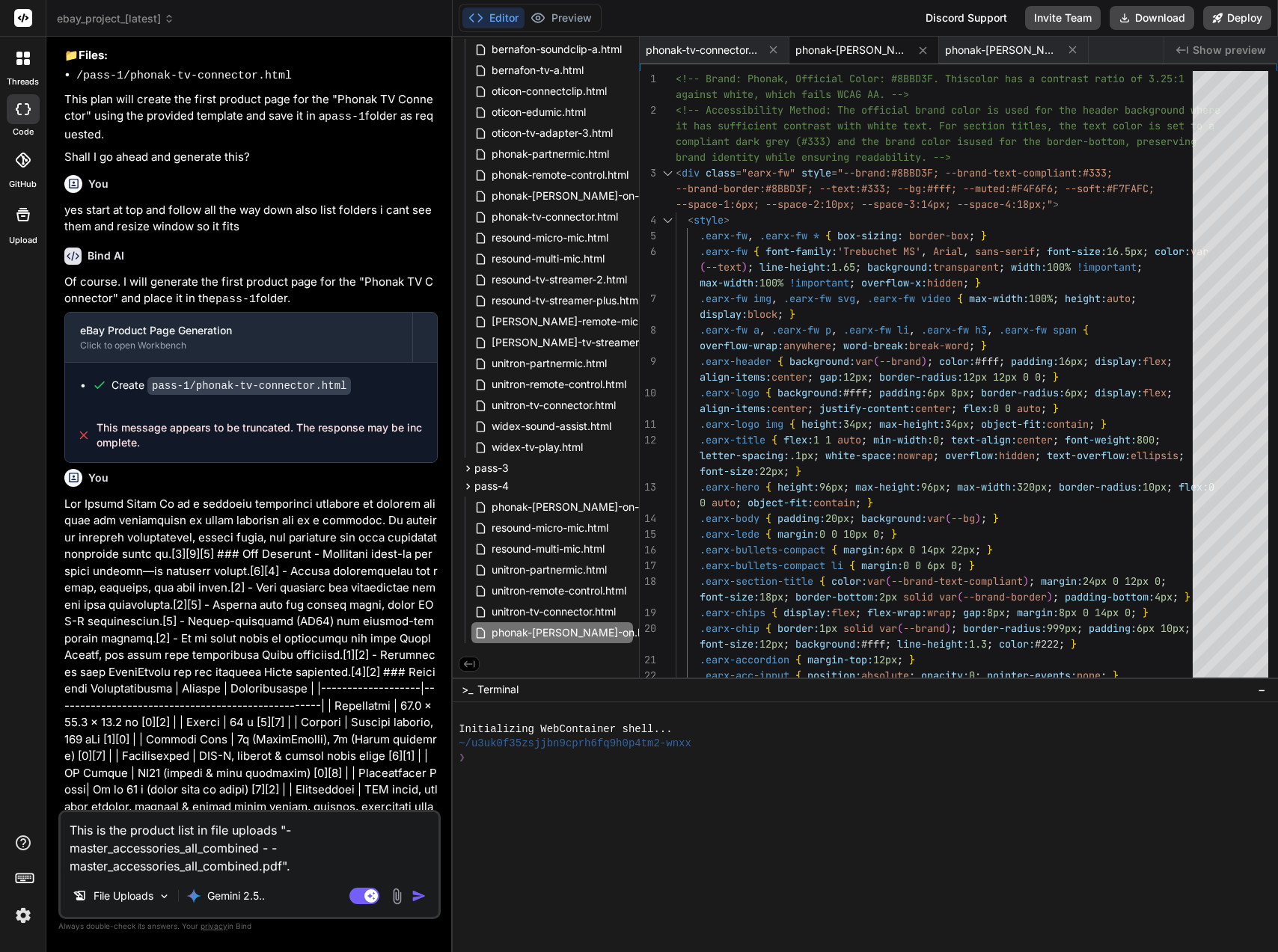
type textarea "This is the product list in file uploads "- master_accessories_all_combined - -…"
type textarea "x"
type textarea "This is the product list in file uploads "- master_accessories_all_combined - -…"
type textarea "x"
type textarea "This is the product list in file uploads "- master_accessories_all_combined - -…"
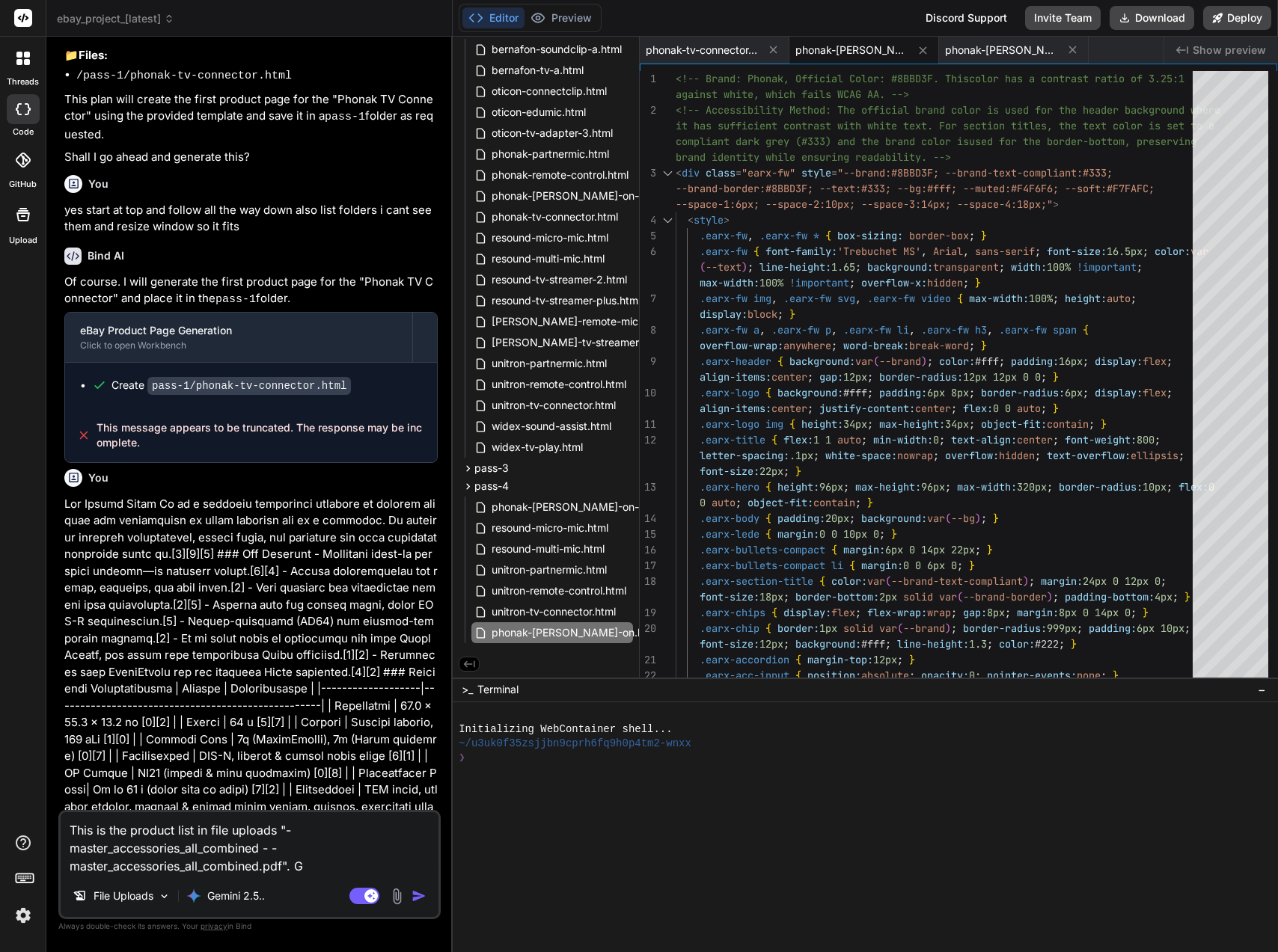
type textarea "x"
type textarea "This is the product list in file uploads "- master_accessories_all_combined - -…"
type textarea "x"
type textarea "This is the product list in file uploads "- master_accessories_all_combined - -…"
type textarea "x"
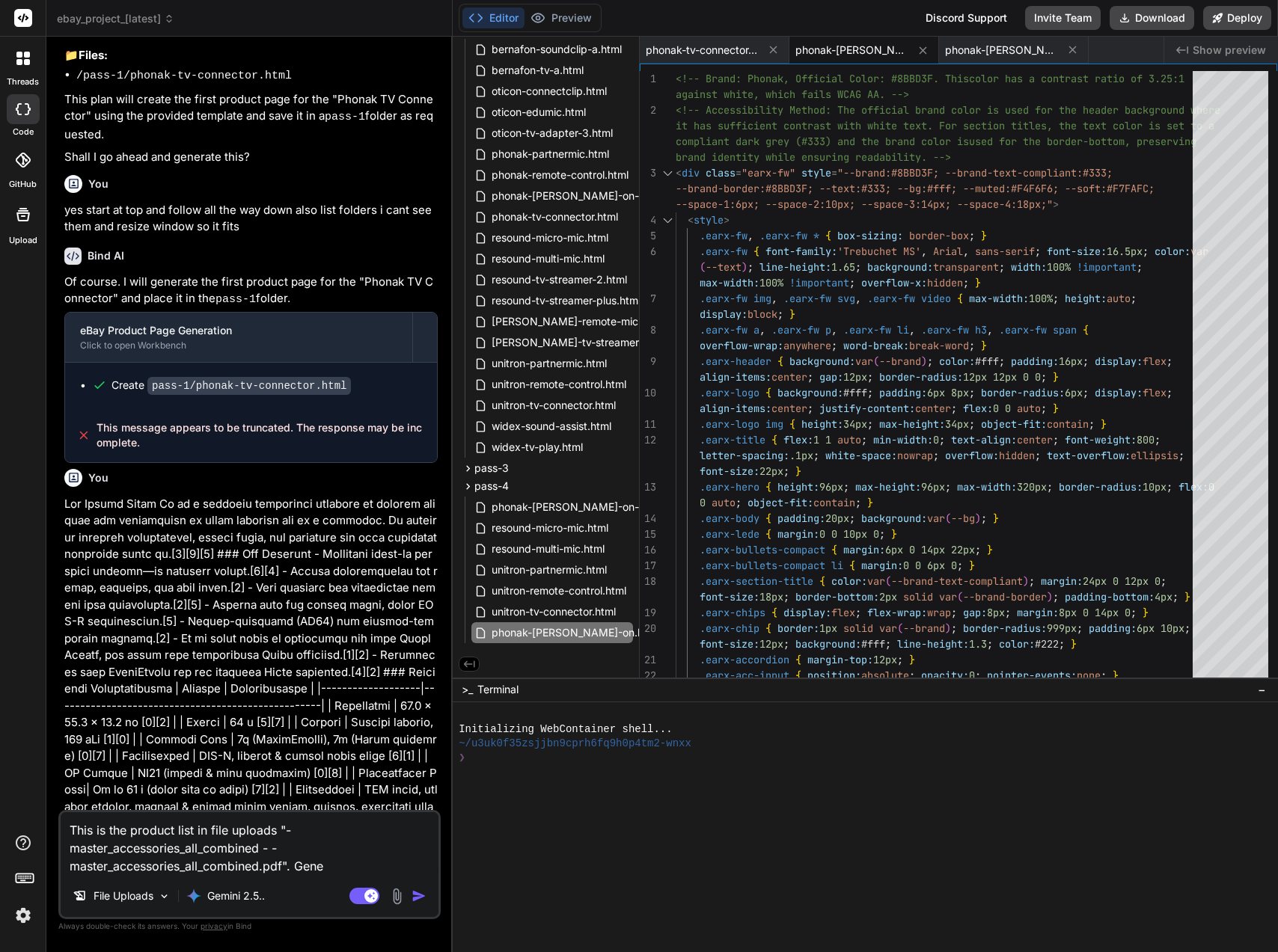
type textarea "This is the product list in file uploads "- master_accessories_all_combined - -…"
type textarea "x"
type textarea "This is the product list in file uploads "- master_accessories_all_combined - -…"
type textarea "x"
type textarea "This is the product list in file uploads "- master_accessories_all_combined - -…"
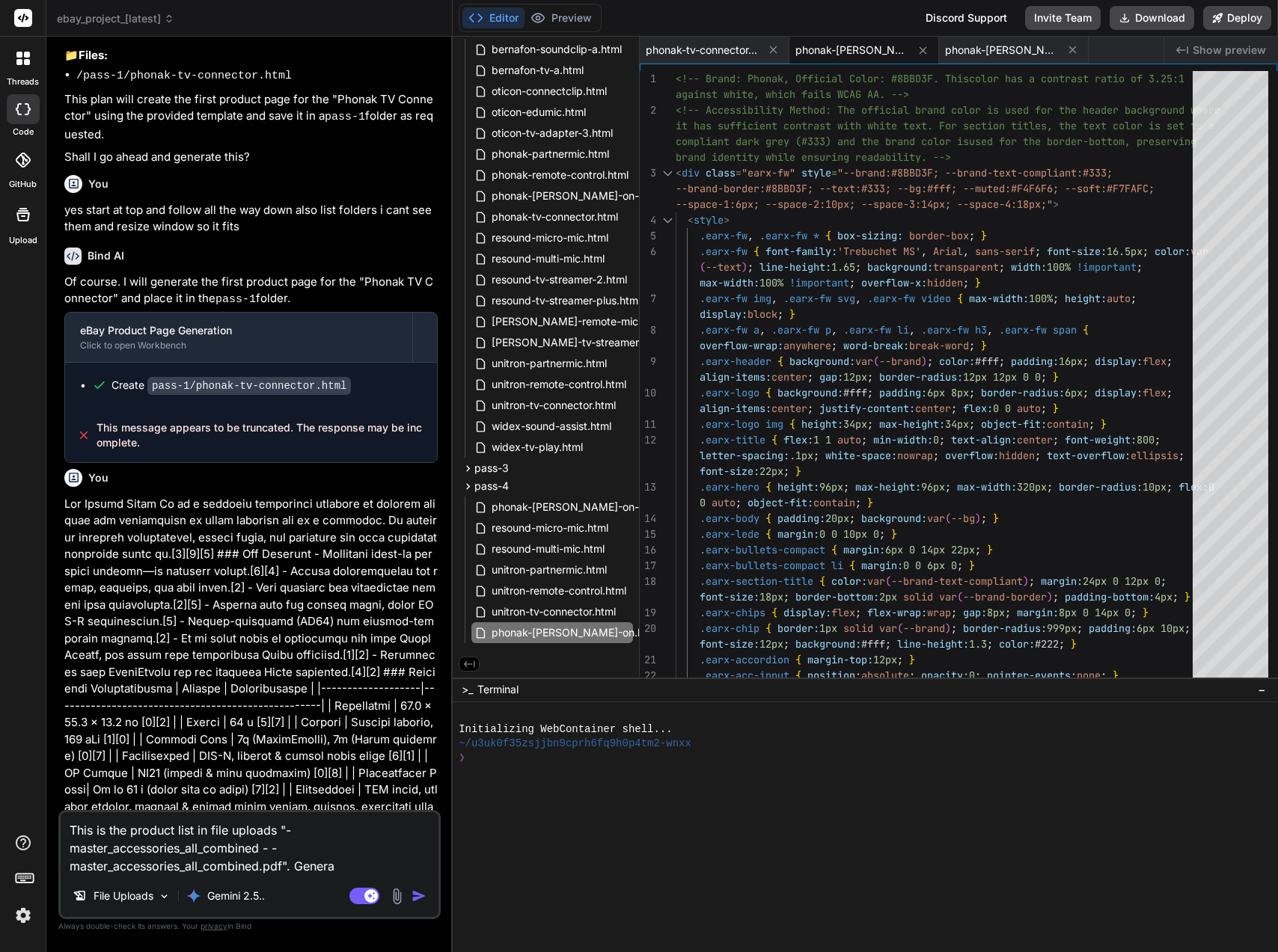
type textarea "x"
type textarea "This is the product list in file uploads "- master_accessories_all_combined - -…"
type textarea "x"
type textarea "This is the product list in file uploads "- master_accessories_all_combined - -…"
type textarea "x"
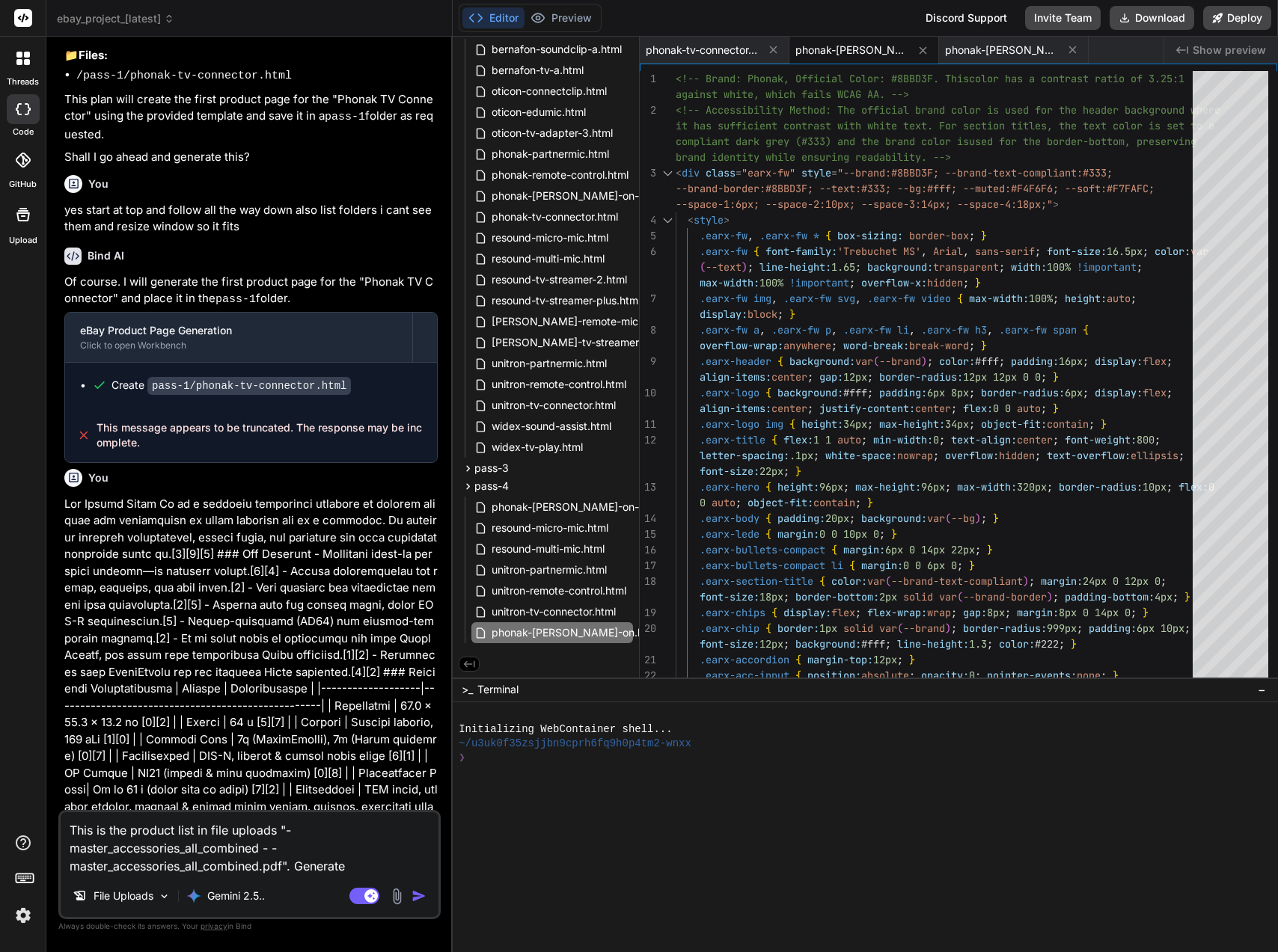
type textarea "This is the product list in file uploads "- master_accessories_all_combined - -…"
type textarea "x"
type textarea "This is the product list in file uploads "- master_accessories_all_combined - -…"
type textarea "x"
type textarea "This is the product list in file uploads "- master_accessories_all_combined - -…"
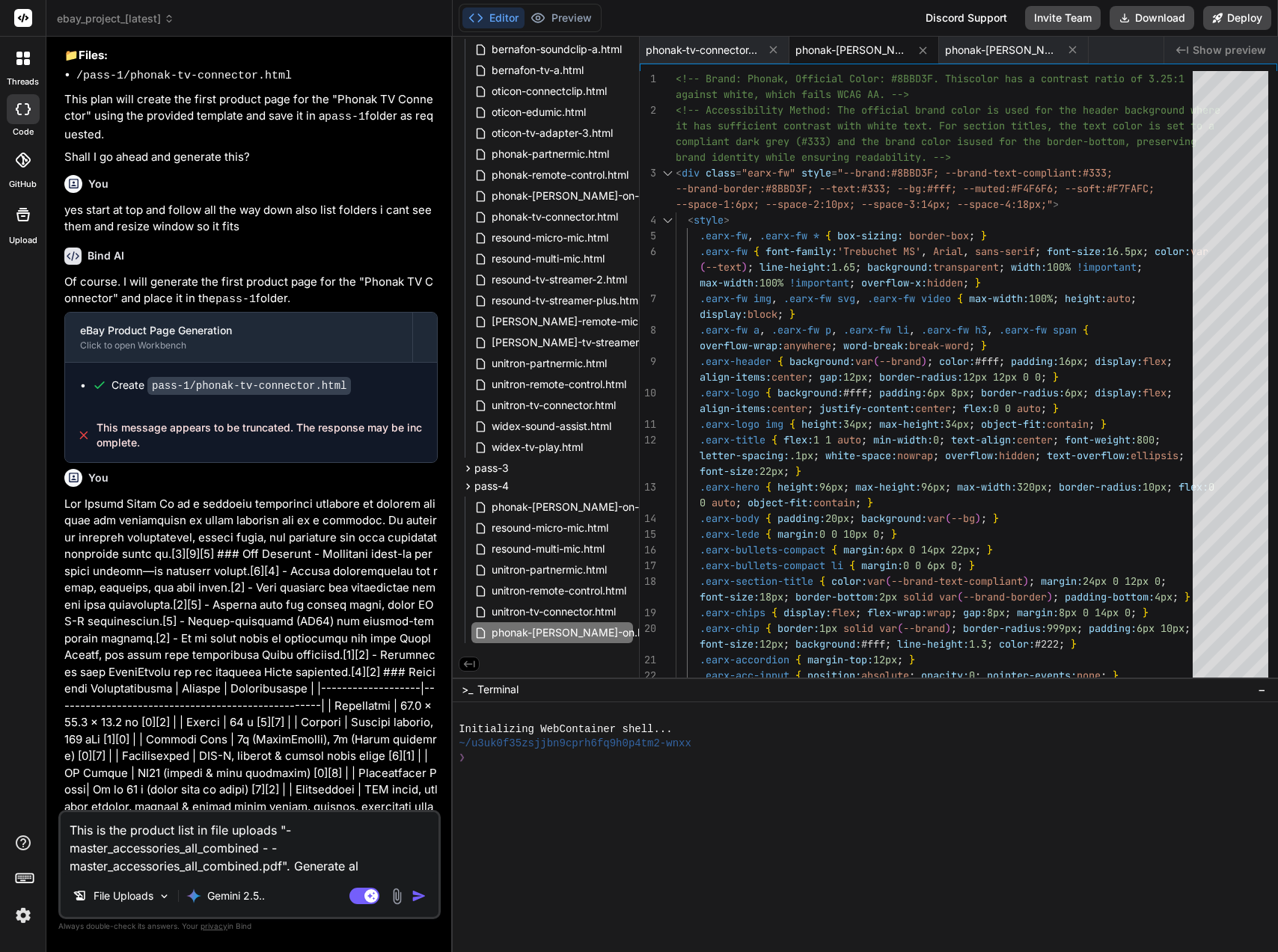
type textarea "x"
type textarea "This is the product list in file uploads "- master_accessories_all_combined - -…"
type textarea "x"
type textarea "This is the product list in file uploads "- master_accessories_all_combined - -…"
click at [425, 891] on img "button" at bounding box center [418, 895] width 15 height 15
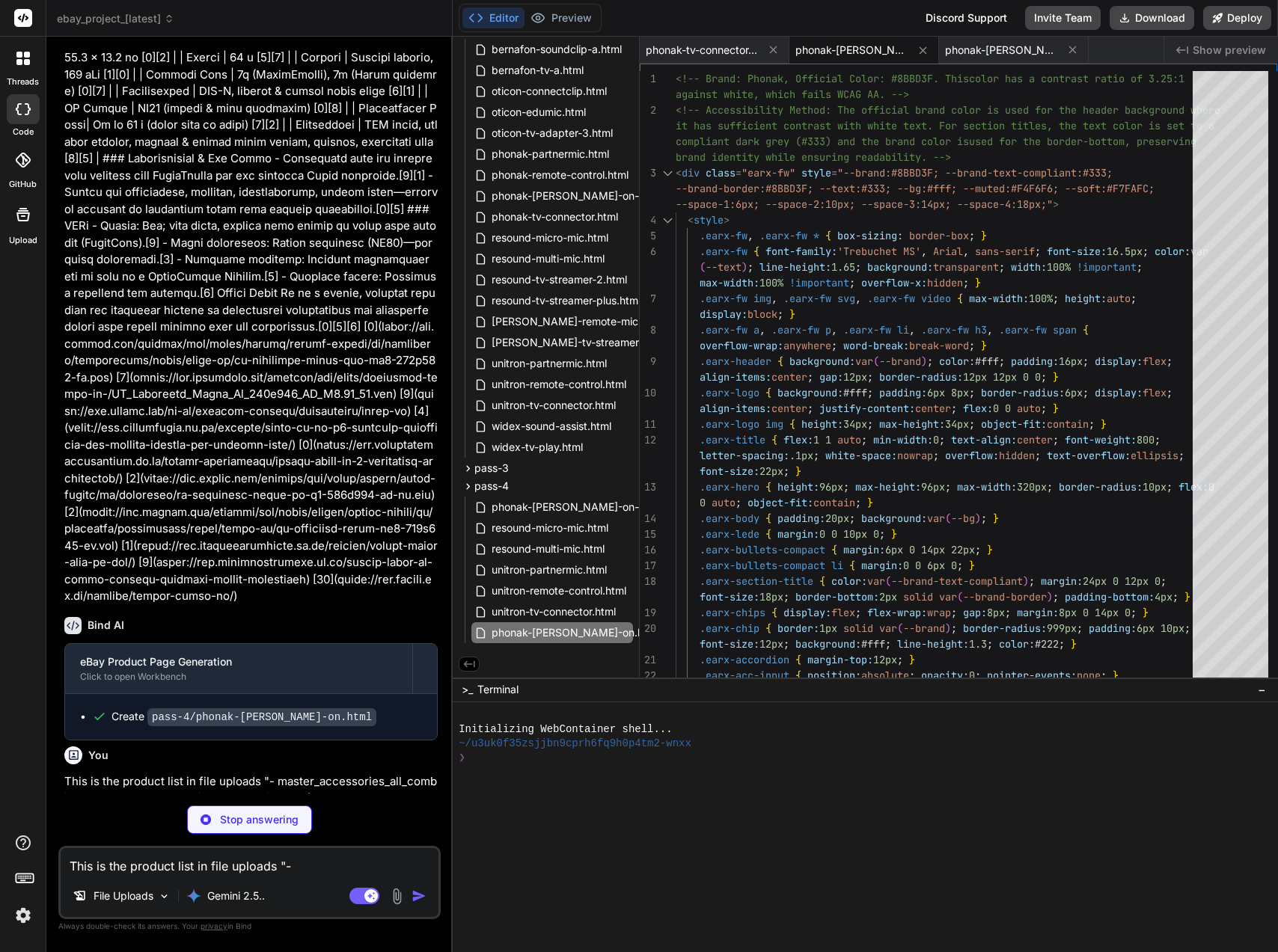
scroll to position [9182, 0]
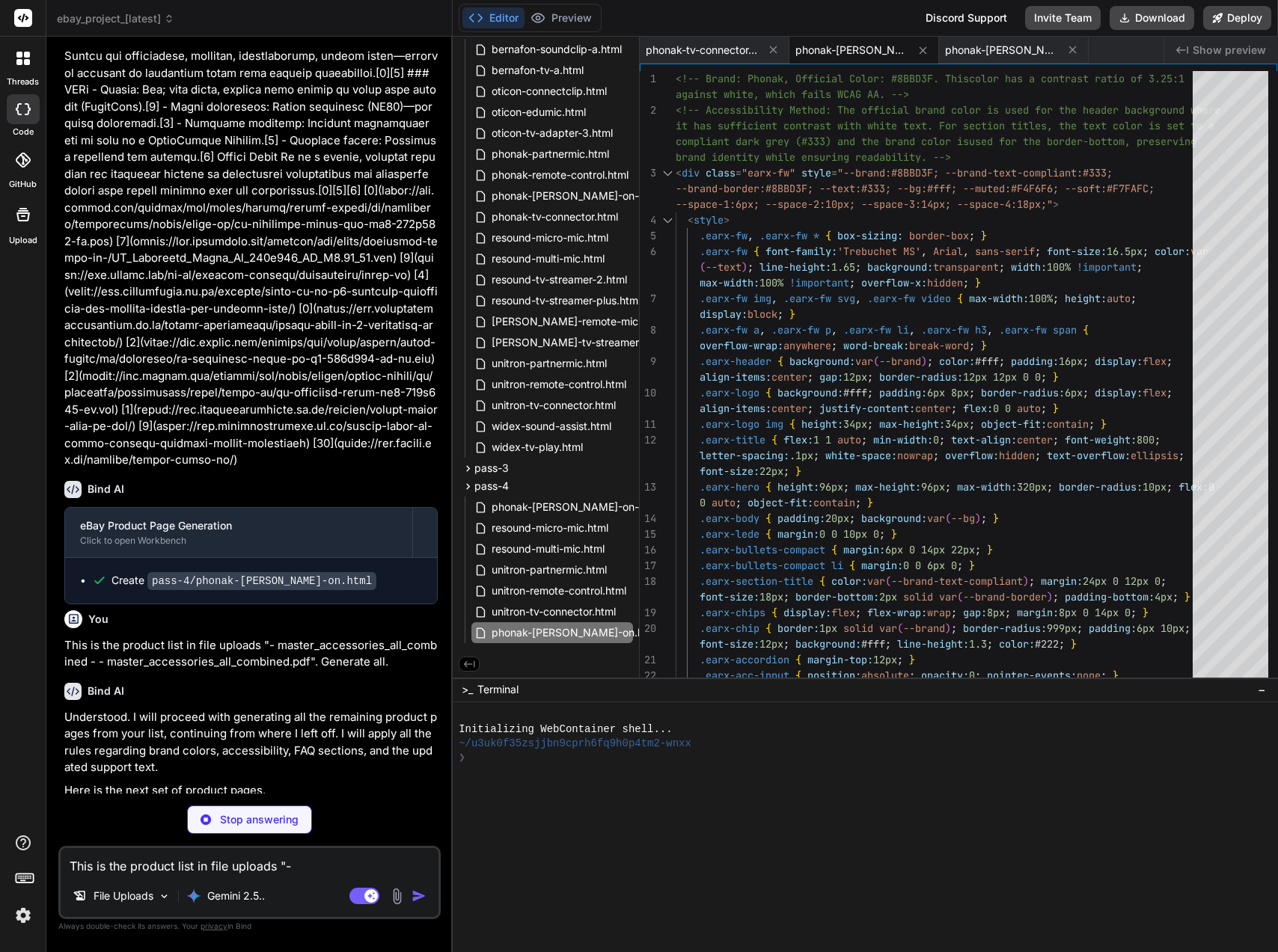
type textarea "x"
type textarea "<div class="earx-badges__item"><span aria-hidden="true">🔒</span><div><strong>Se…"
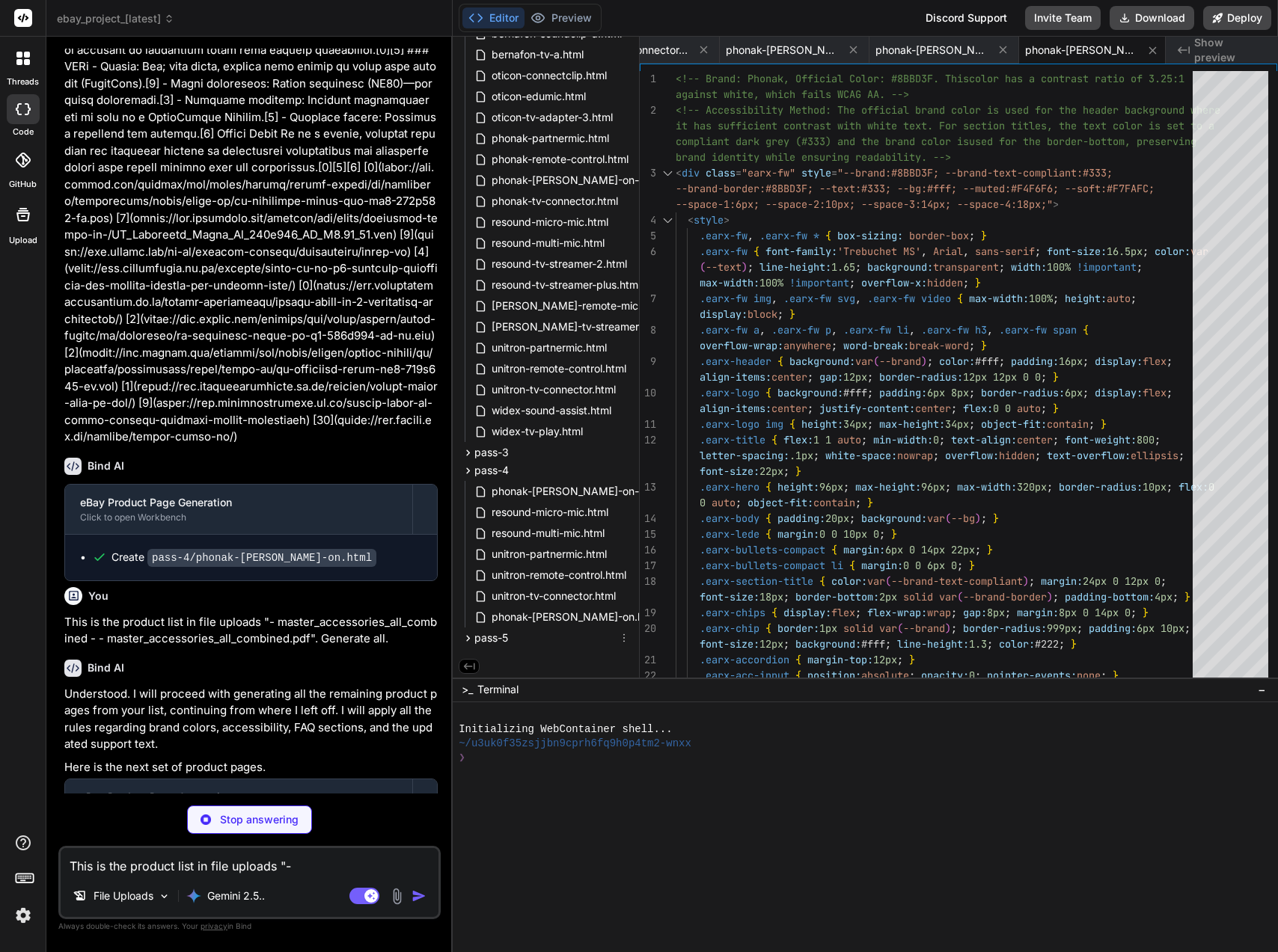
scroll to position [175, 0]
type textarea "x"
type textarea "div></div></div> </div> </div> </div> </div>"
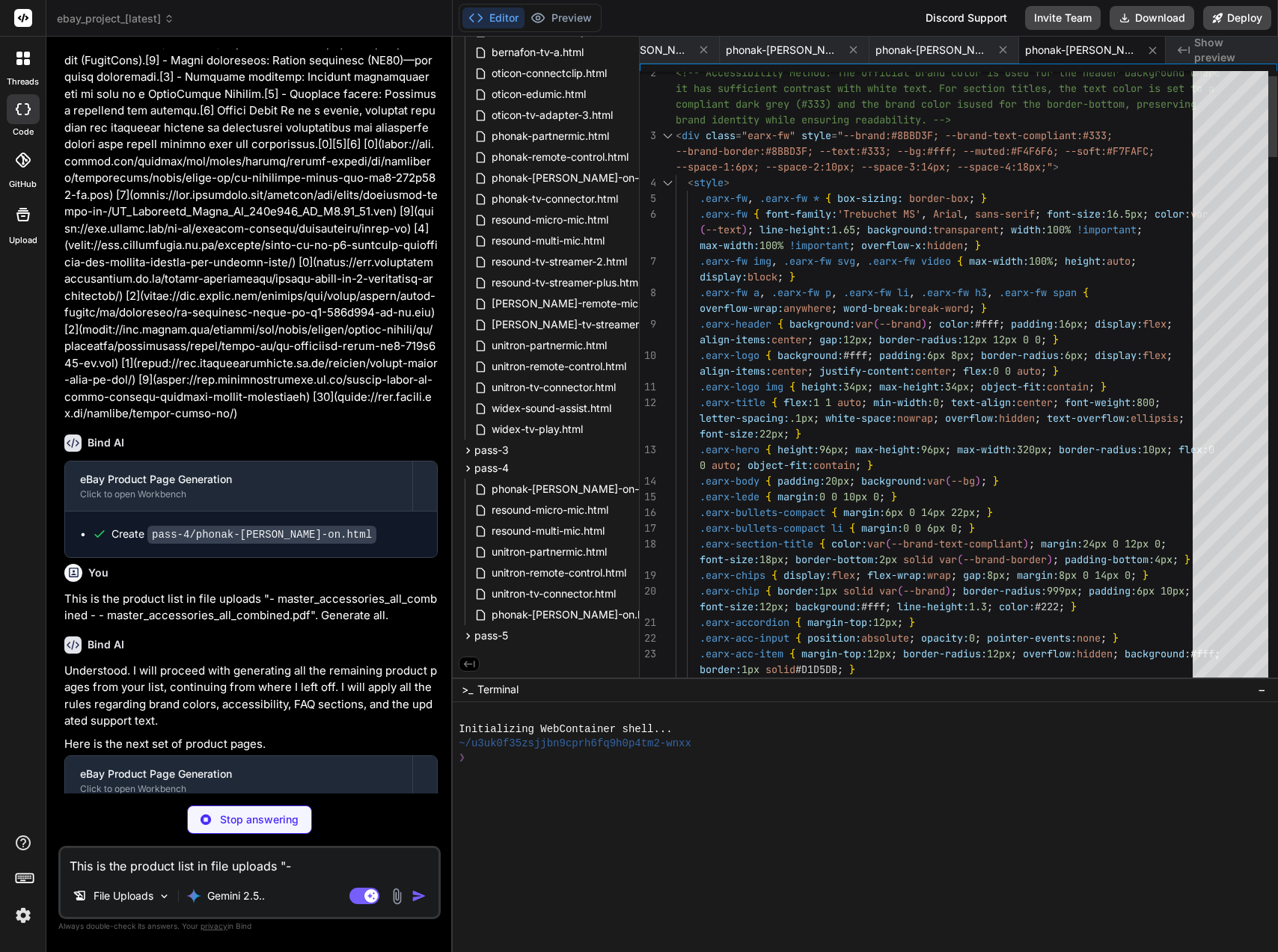
type textarea "x"
type textarea "</div> </div> </div> </div>"
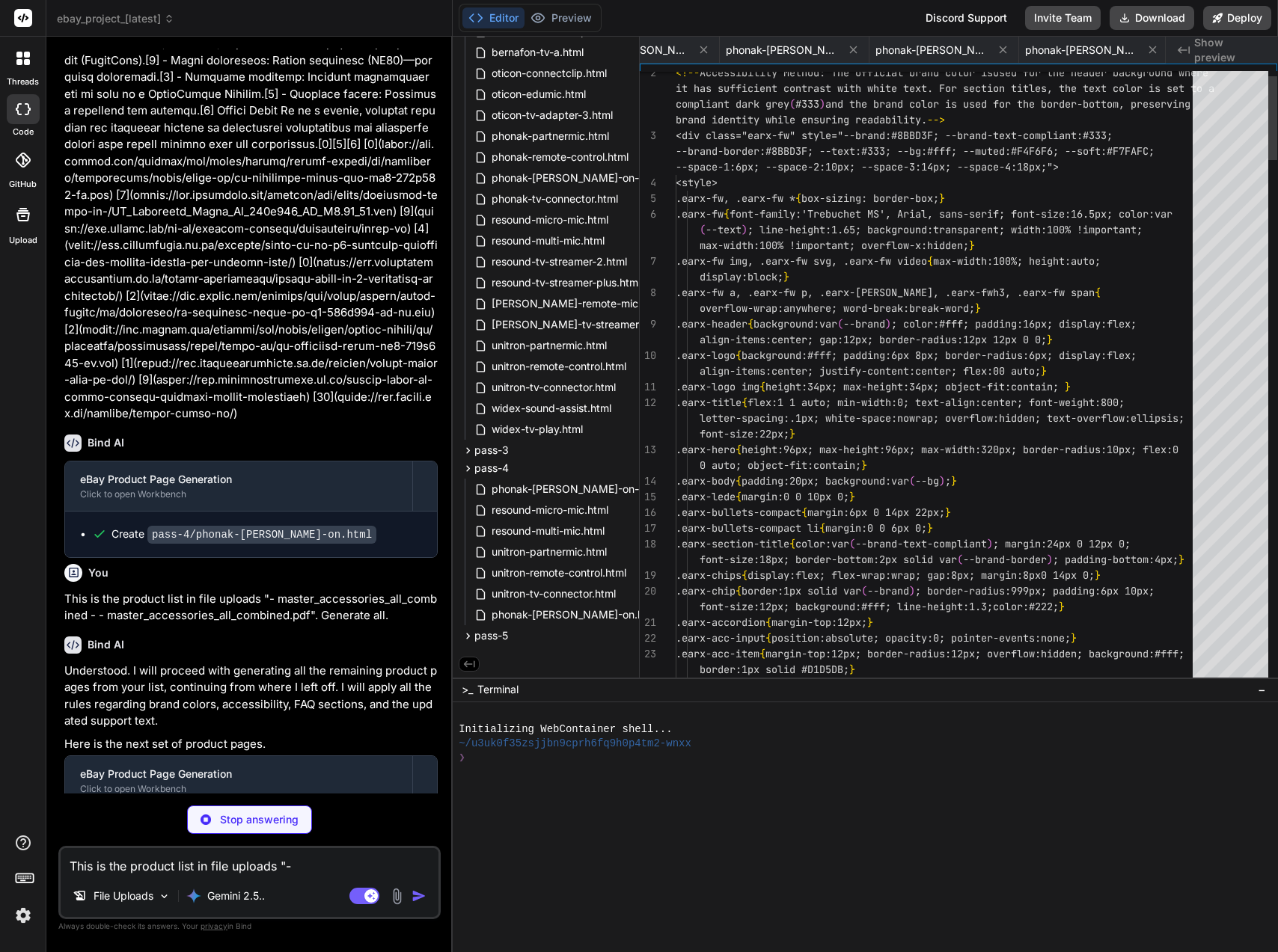
scroll to position [0, 369]
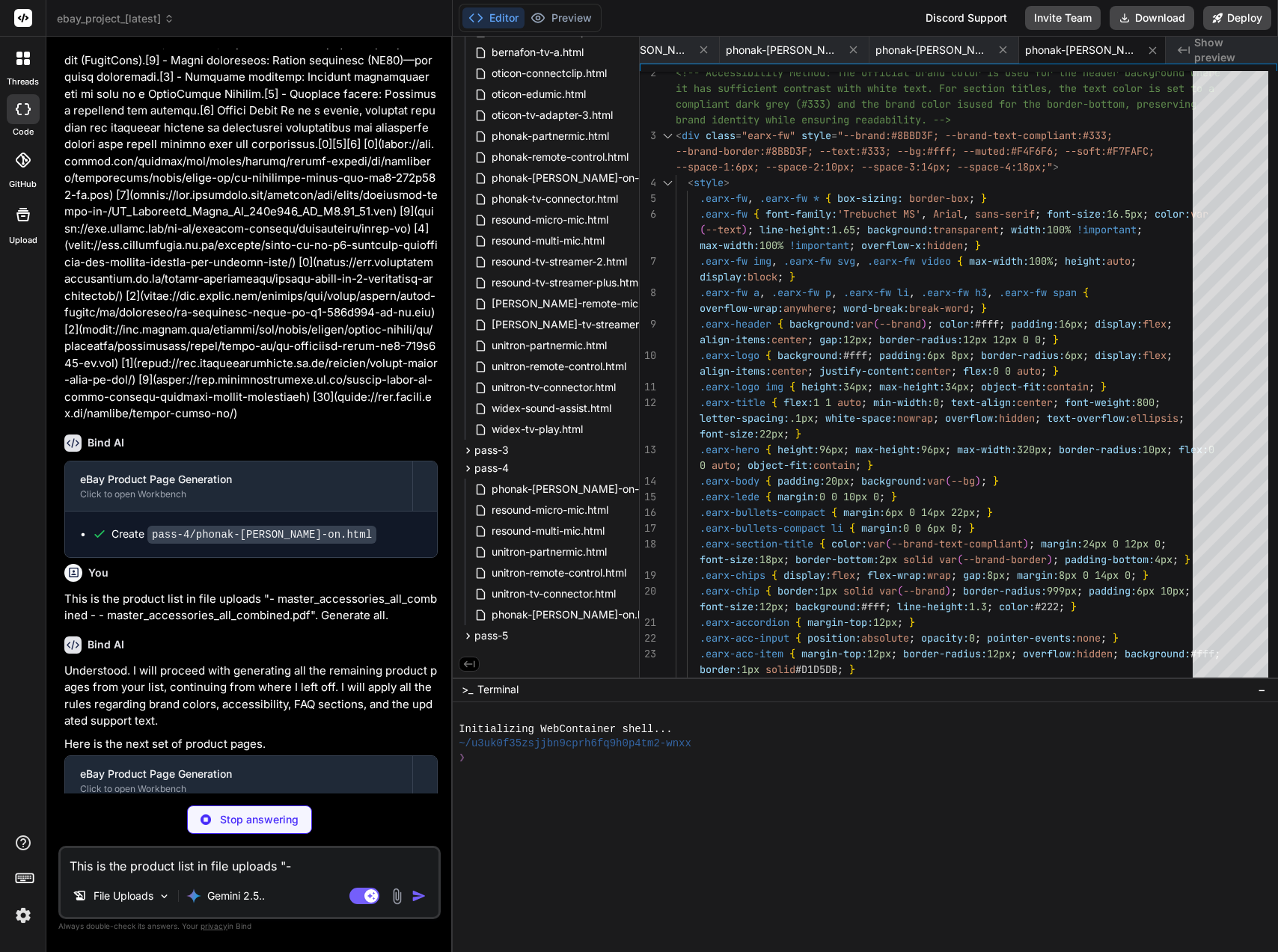
click at [1194, 50] on div "Created with Pixso. Show preview" at bounding box center [1221, 50] width 113 height 27
click at [482, 630] on span "pass-5" at bounding box center [491, 635] width 34 height 15
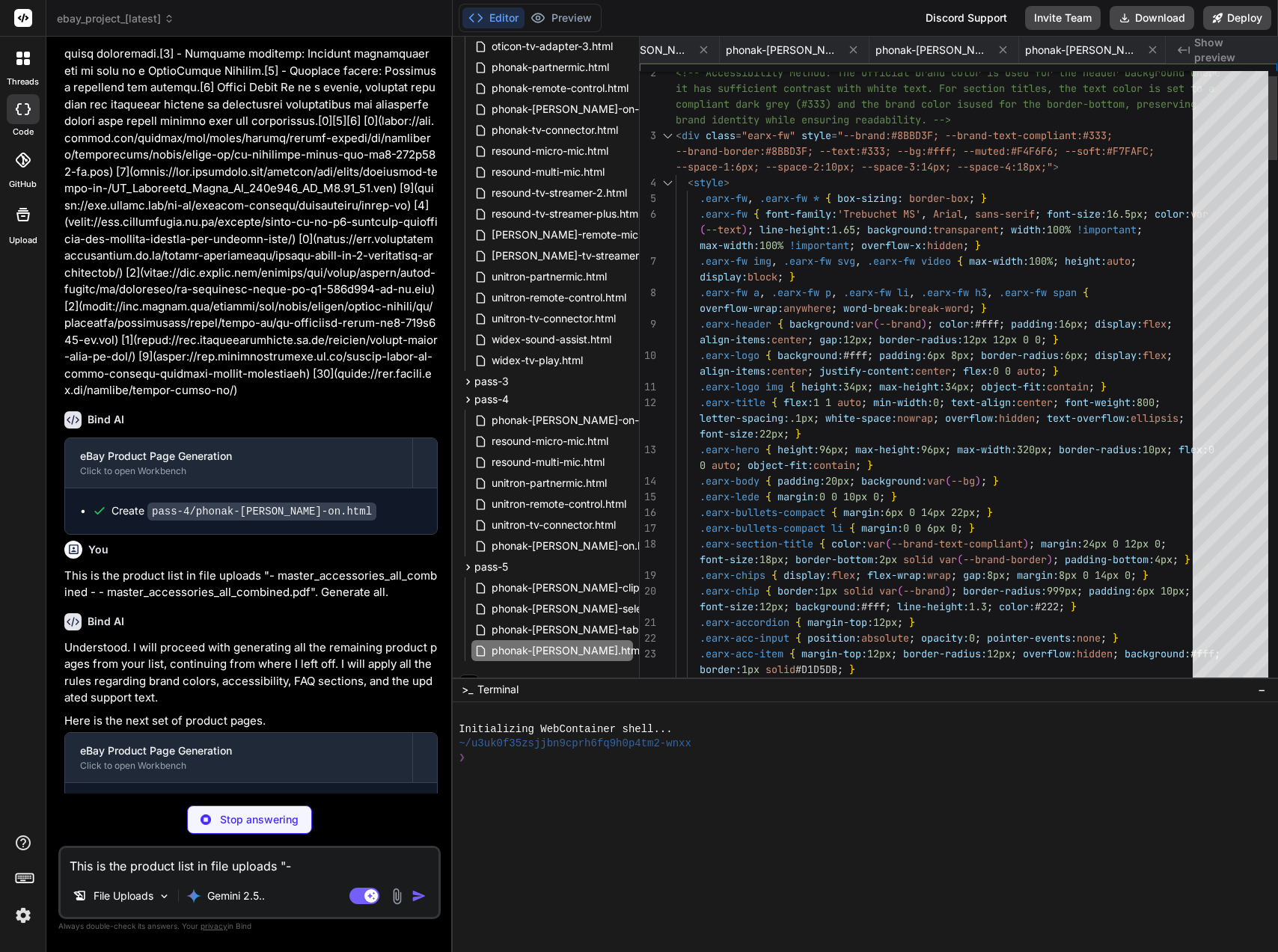
scroll to position [0, 509]
click at [250, 814] on p "Stop answering" at bounding box center [259, 820] width 79 height 15
type textarea "x"
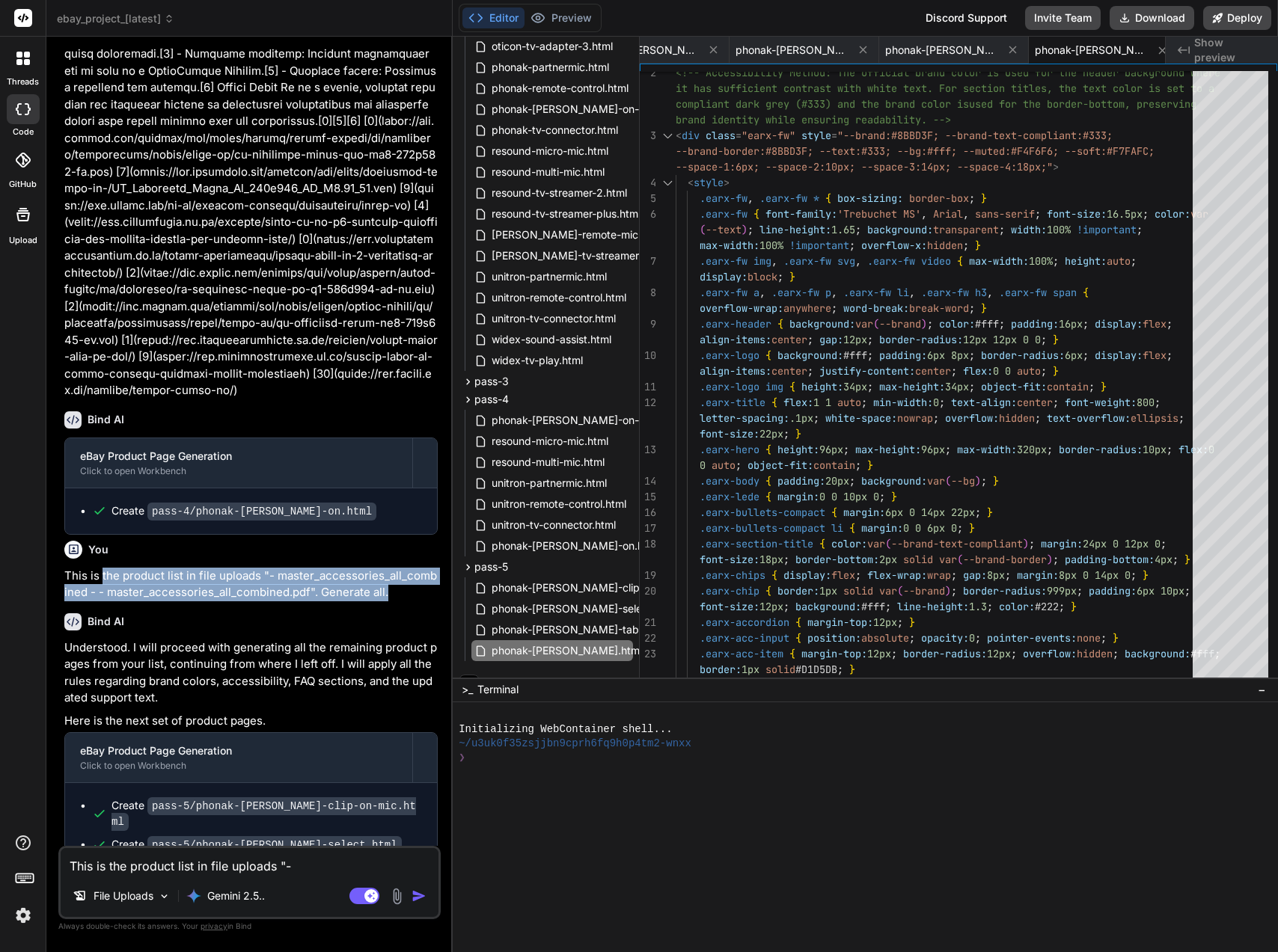
drag, startPoint x: 102, startPoint y: 467, endPoint x: 395, endPoint y: 486, distance: 293.6
click at [395, 568] on p "This is the product list in file uploads "- master_accessories_all_combined - -…" at bounding box center [251, 585] width 374 height 34
copy p "the product list in file uploads "- master_accessories_all_combined - - master_…"
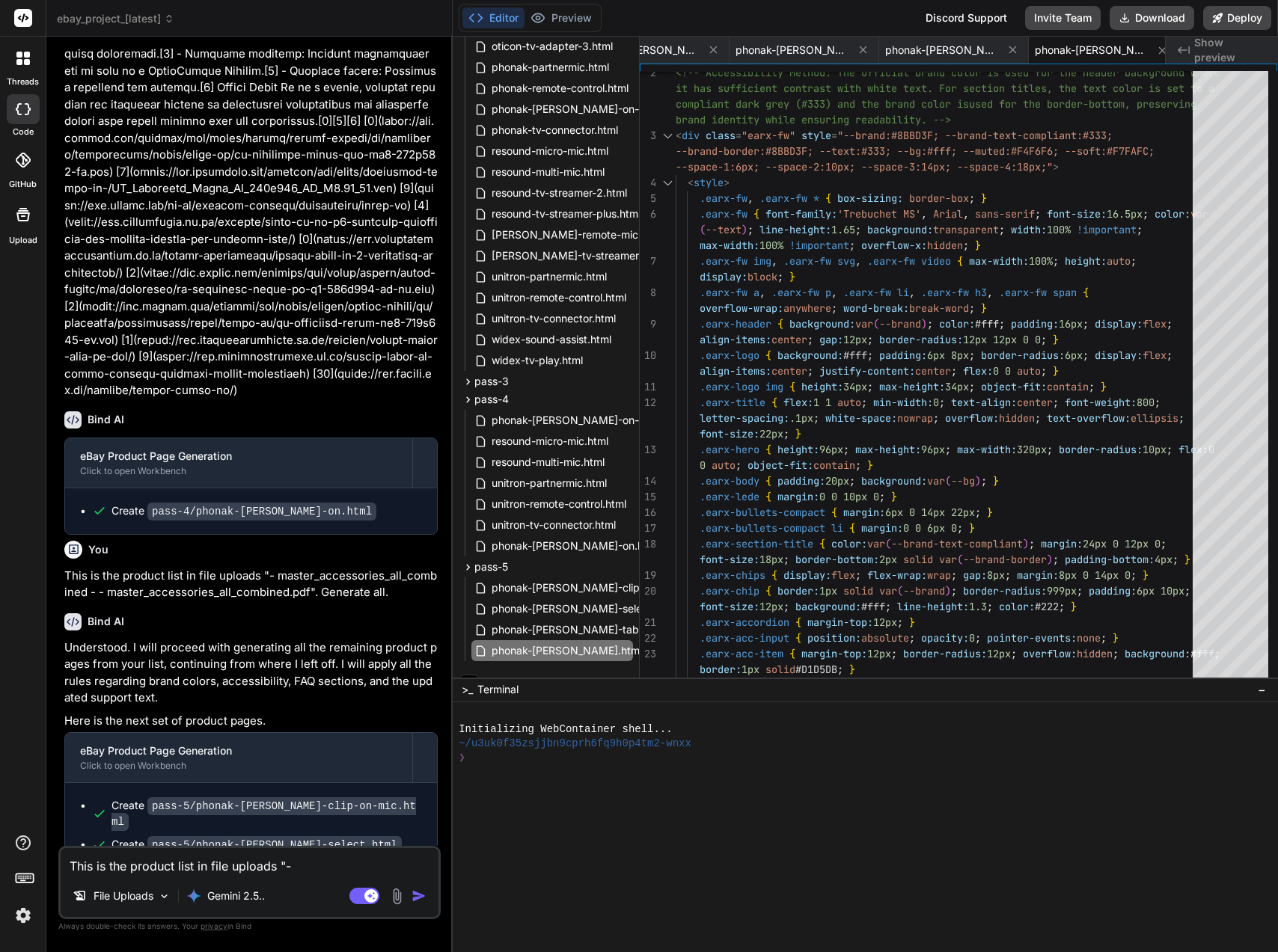
click at [178, 860] on textarea "This is the product list in file uploads "- master_accessories_all_combined - -…" at bounding box center [249, 861] width 378 height 27
type textarea "S"
type textarea "x"
type textarea "St"
type textarea "x"
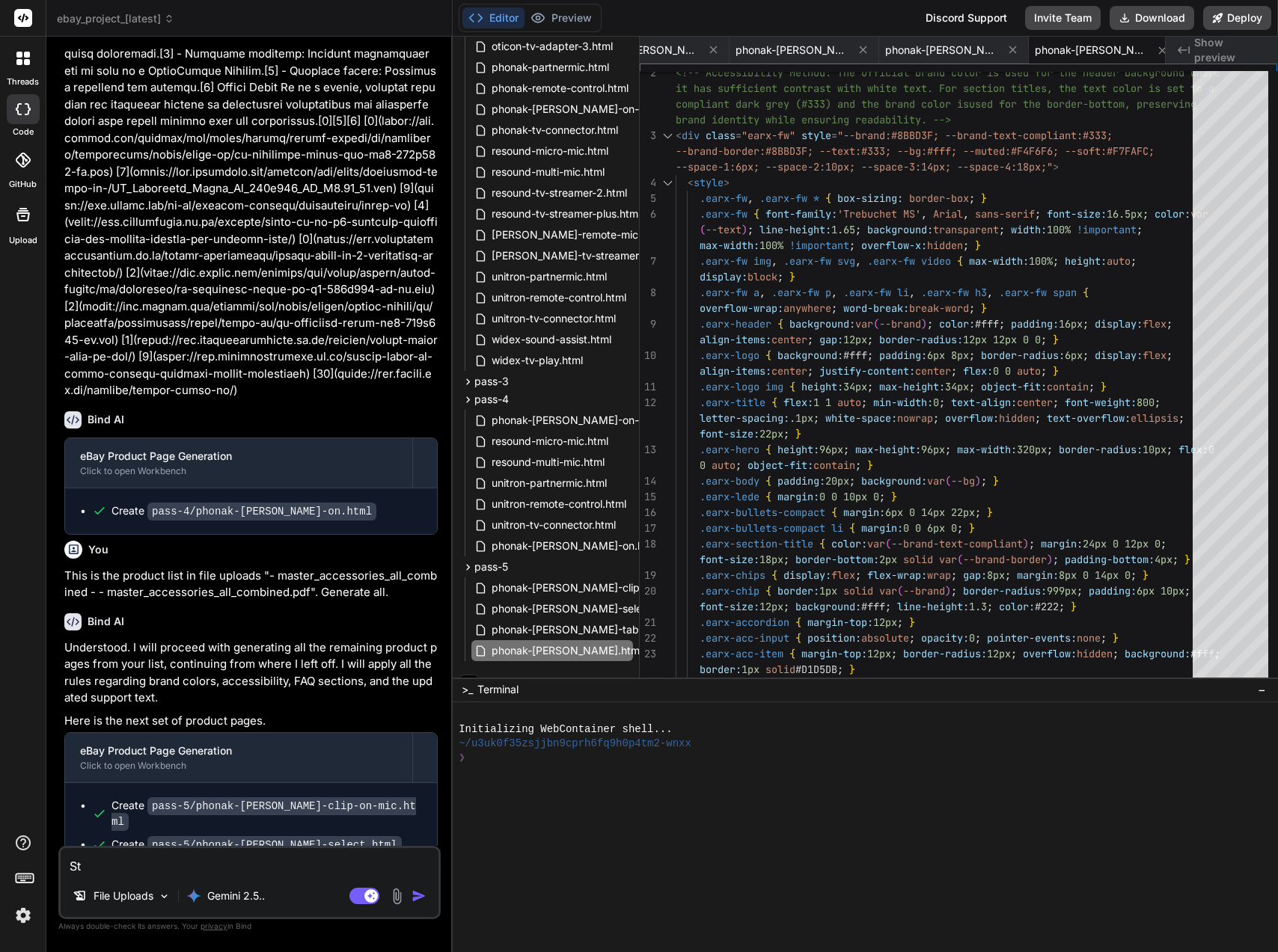
type textarea "Sta"
type textarea "x"
type textarea "Star"
type textarea "x"
type textarea "Start"
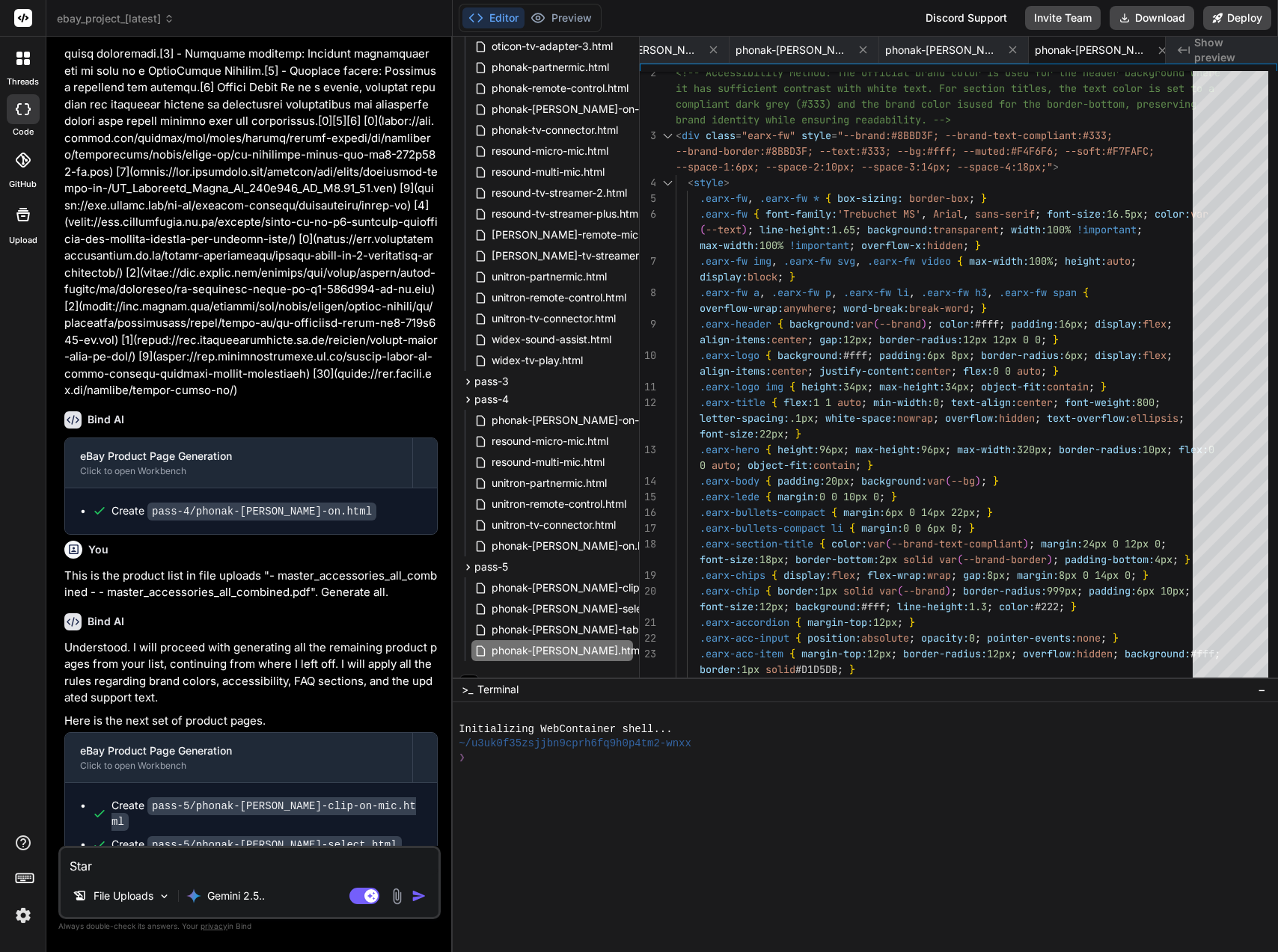
type textarea "x"
type textarea "Start"
type textarea "x"
type textarea "Start a"
type textarea "x"
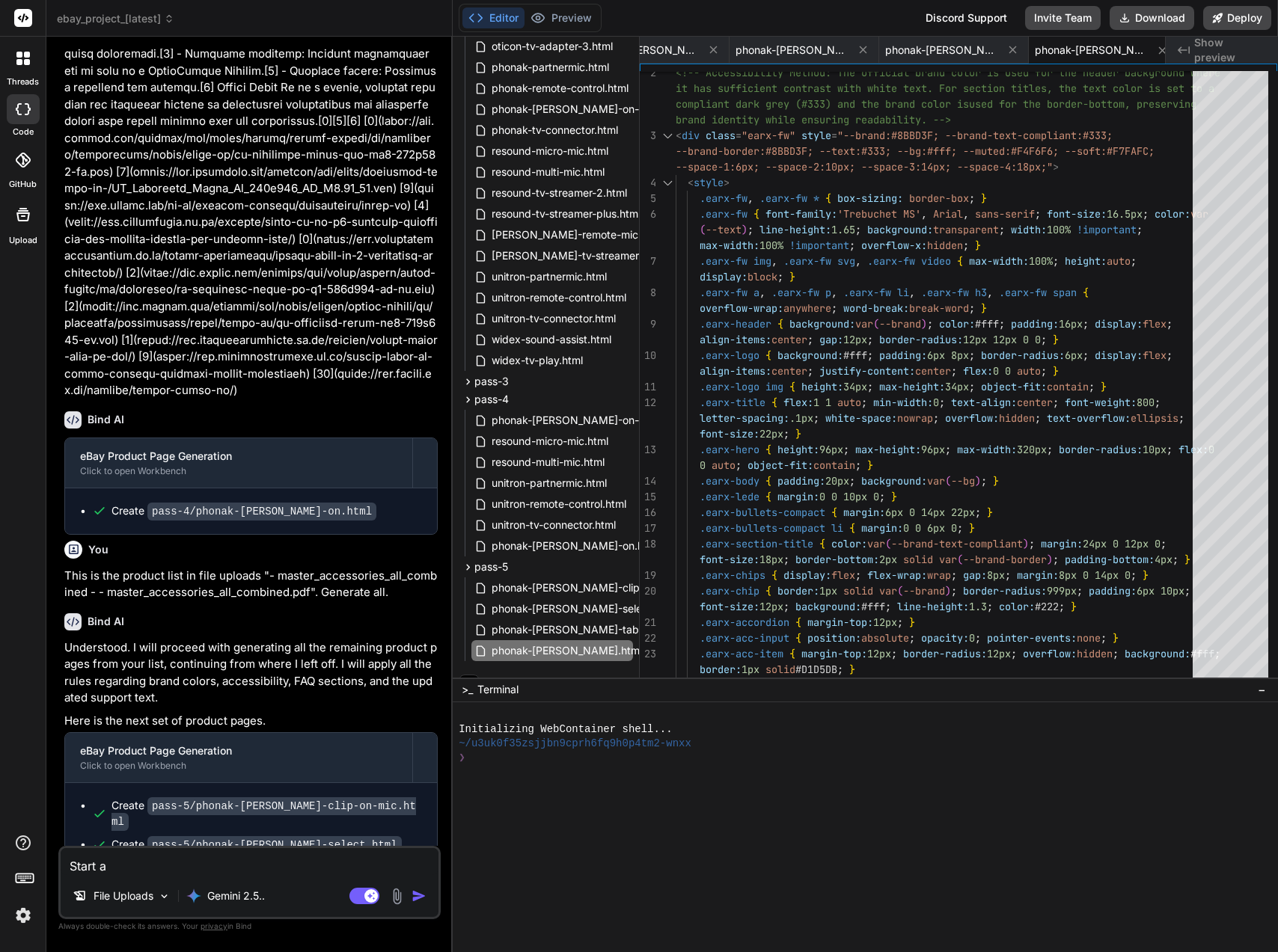
type textarea "Start ag"
type textarea "x"
type textarea "Start aga"
type textarea "x"
type textarea "Start agai"
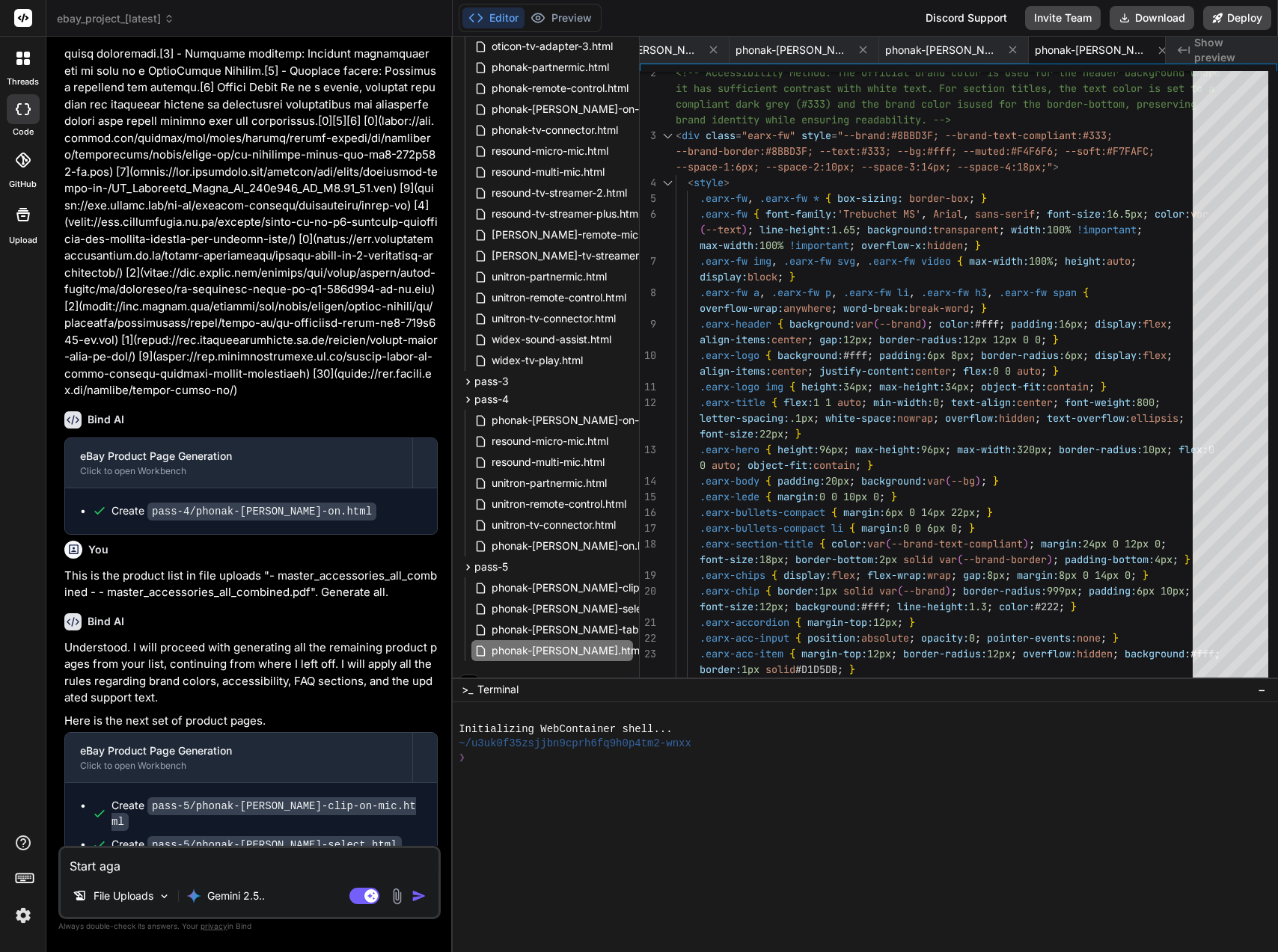
type textarea "x"
type textarea "Start again"
type textarea "x"
type textarea "Start again"
type textarea "x"
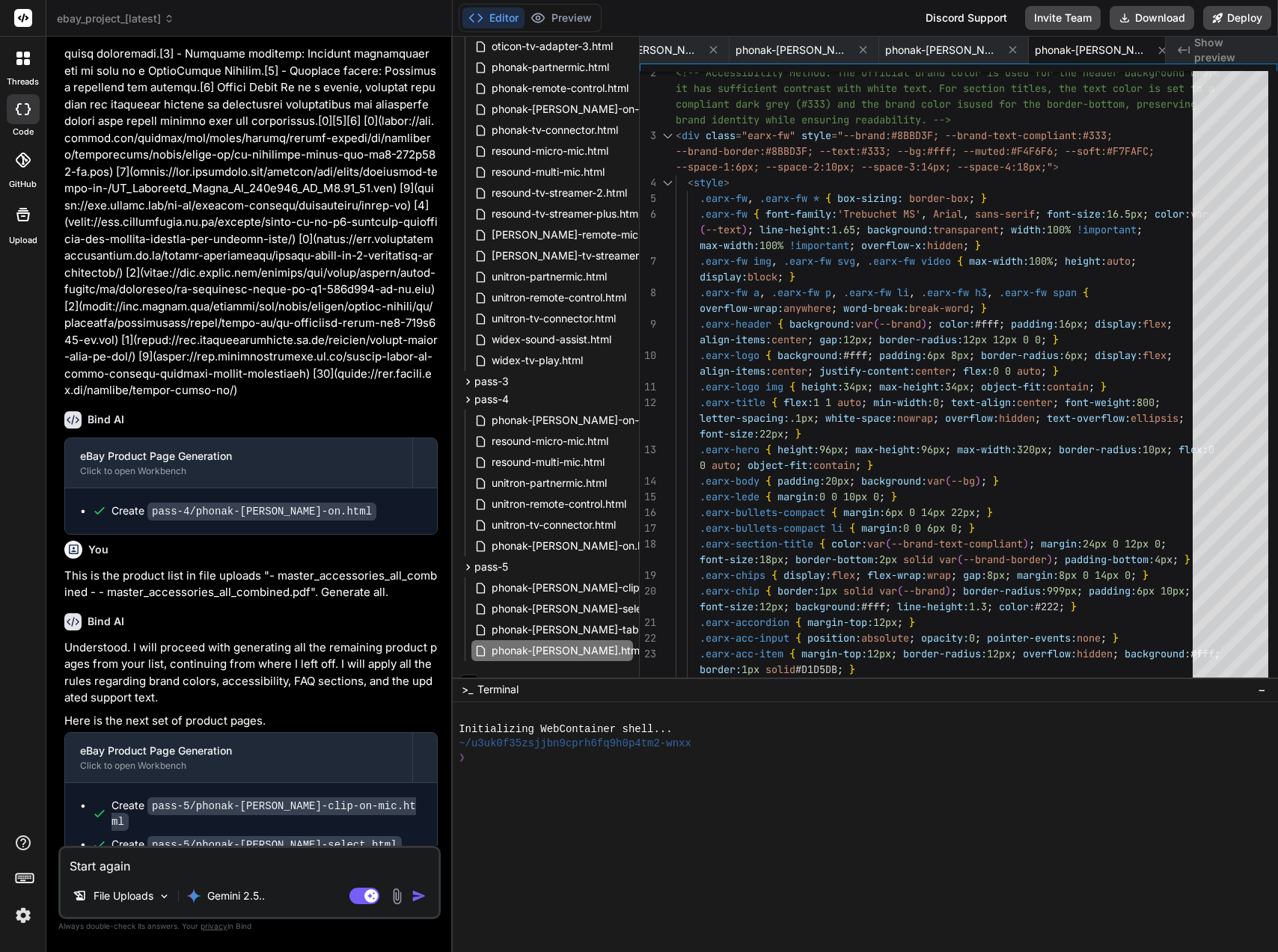
type textarea "Start again w"
type textarea "x"
type textarea "Start again wi"
type textarea "x"
type textarea "Start again wit"
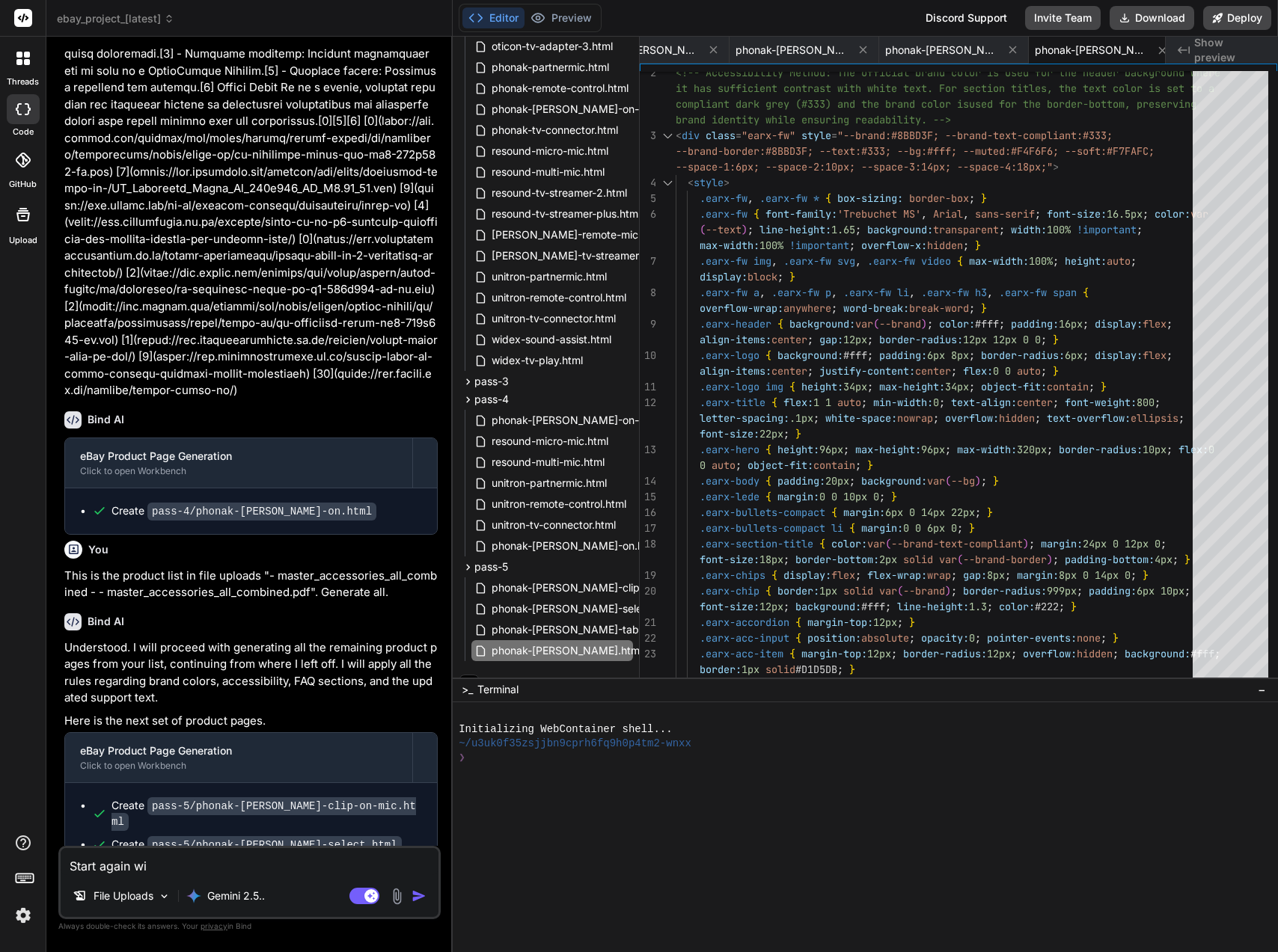
type textarea "x"
type textarea "Start again with"
type textarea "x"
type textarea "Start again with"
type textarea "x"
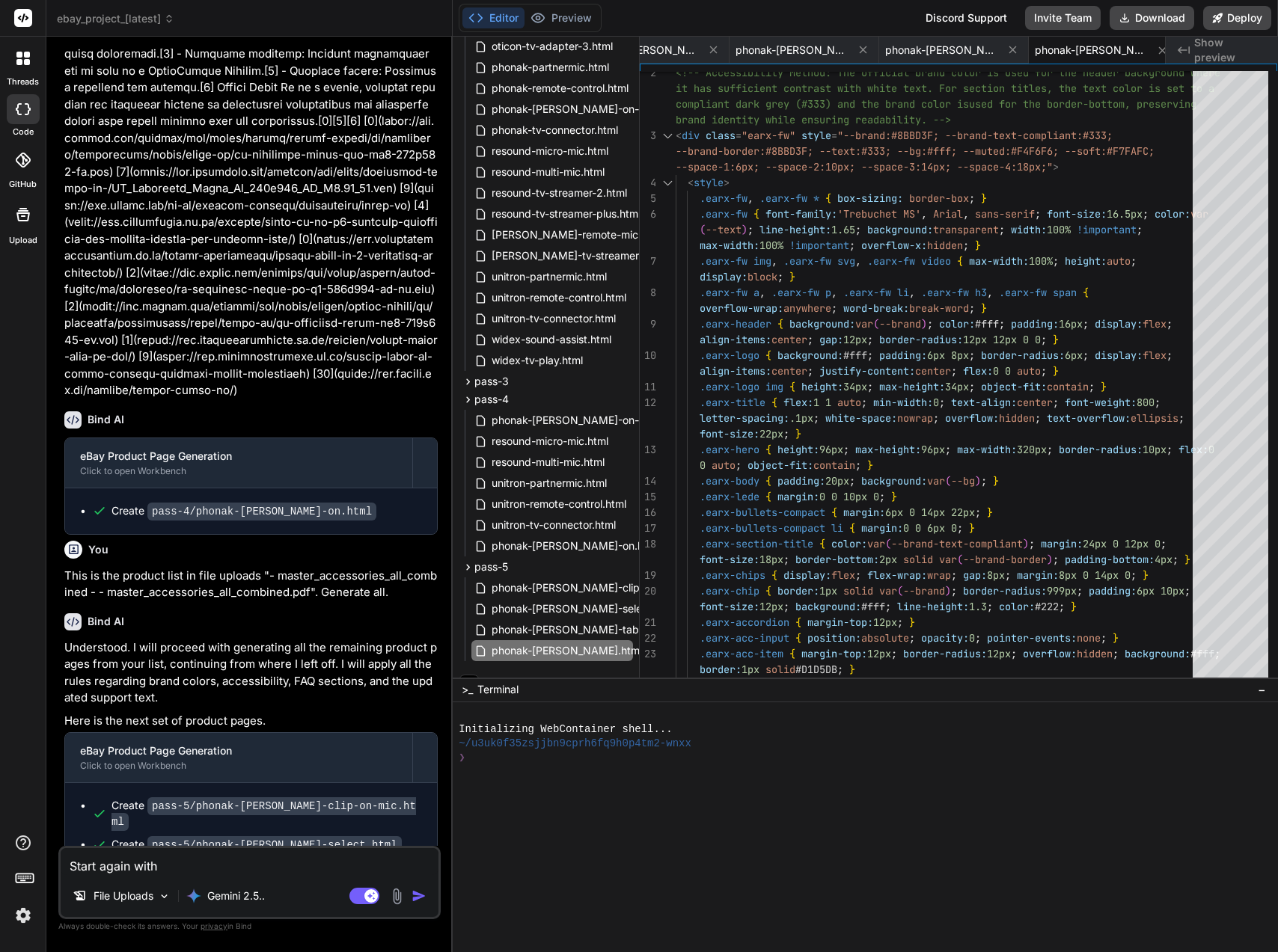
type textarea "Start again with t"
type textarea "x"
type textarea "Start again with th"
type textarea "x"
type textarea "Start again with thi"
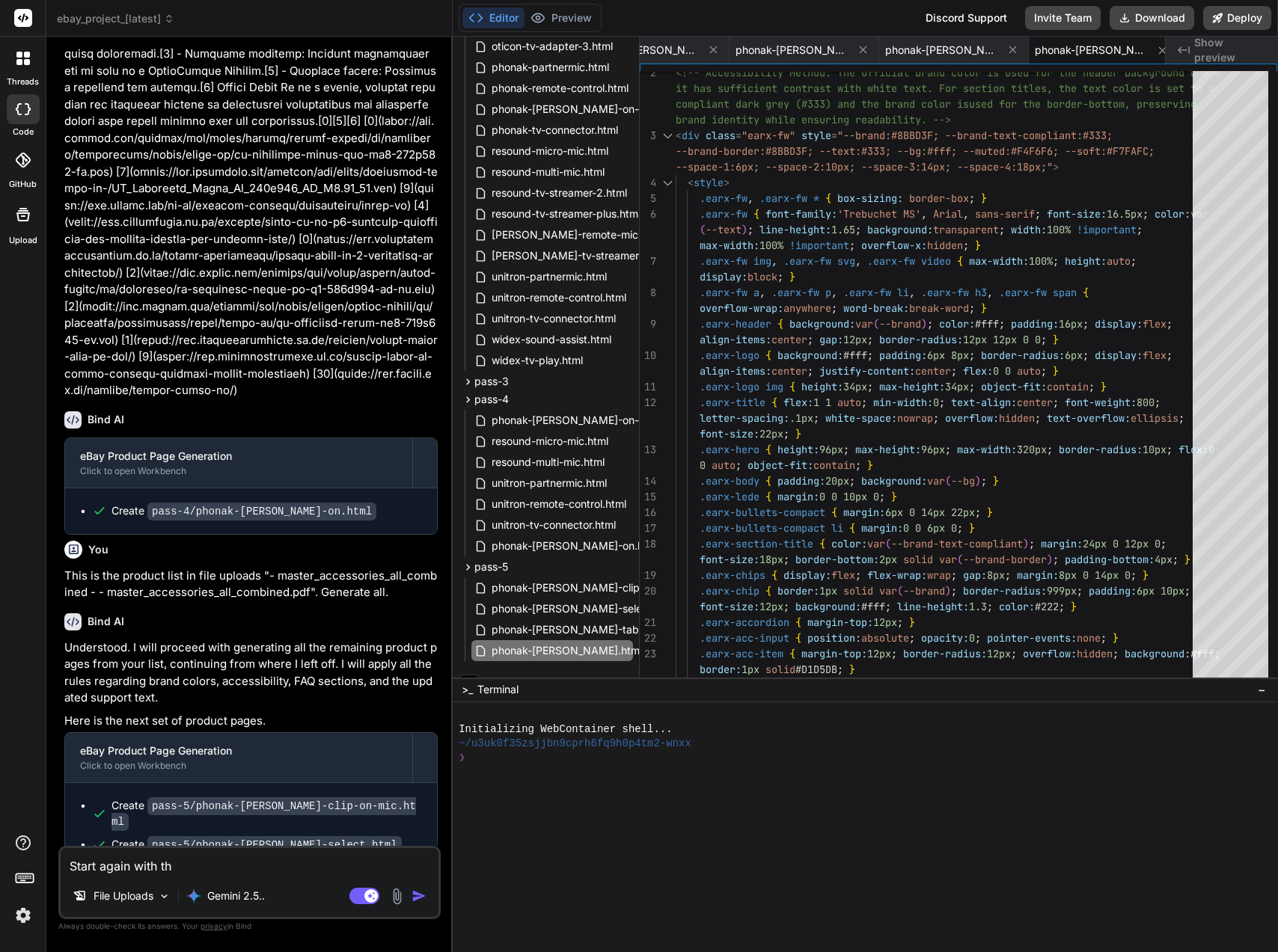
type textarea "x"
type textarea "Start again with this"
type textarea "x"
type textarea "Start again with this"
type textarea "x"
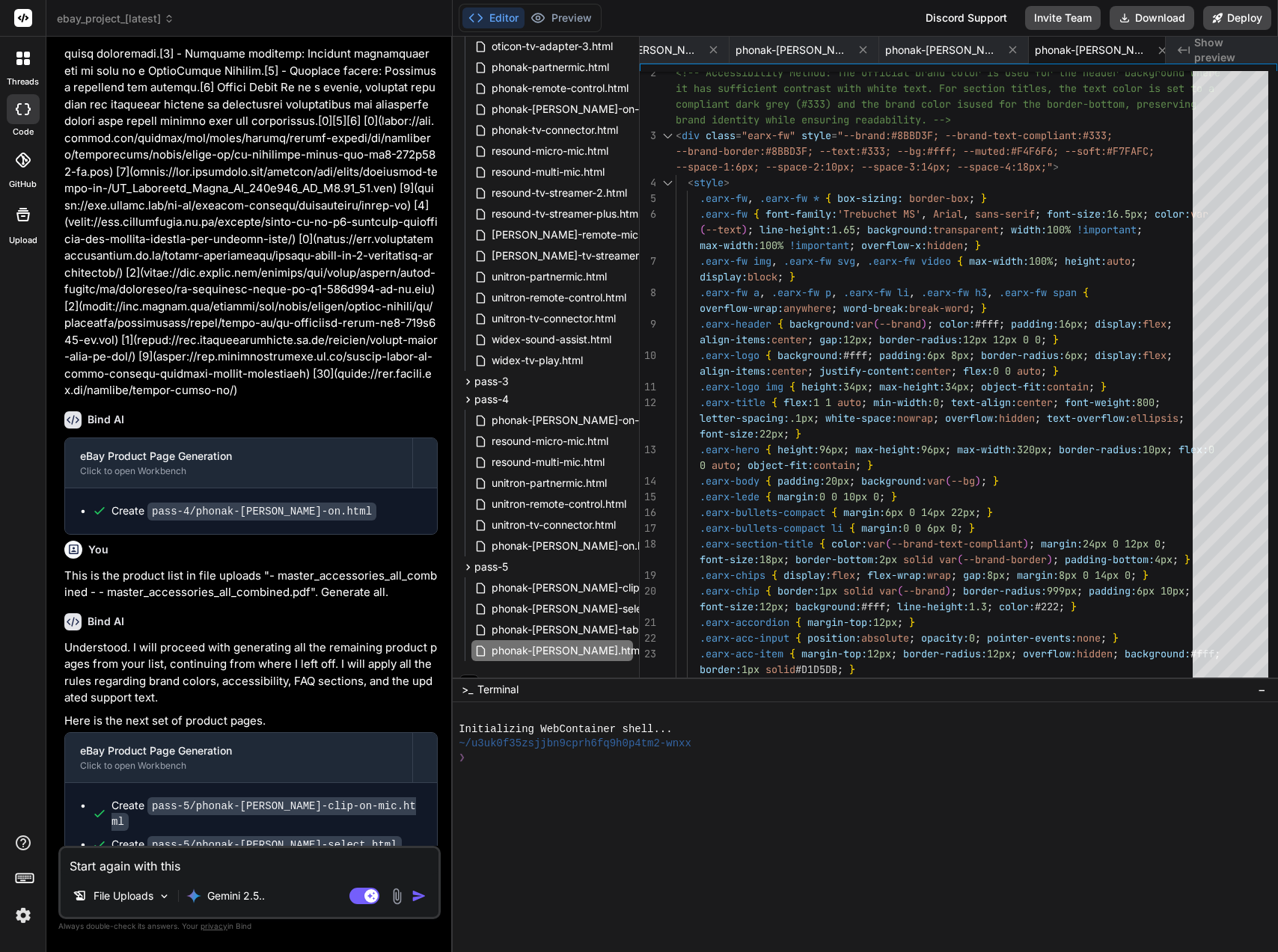
paste textarea "the product list in file uploads "- master_accessories_all_combined - - master_…"
type textarea "Start again with this the product list in file uploads "- master_accessories_al…"
type textarea "x"
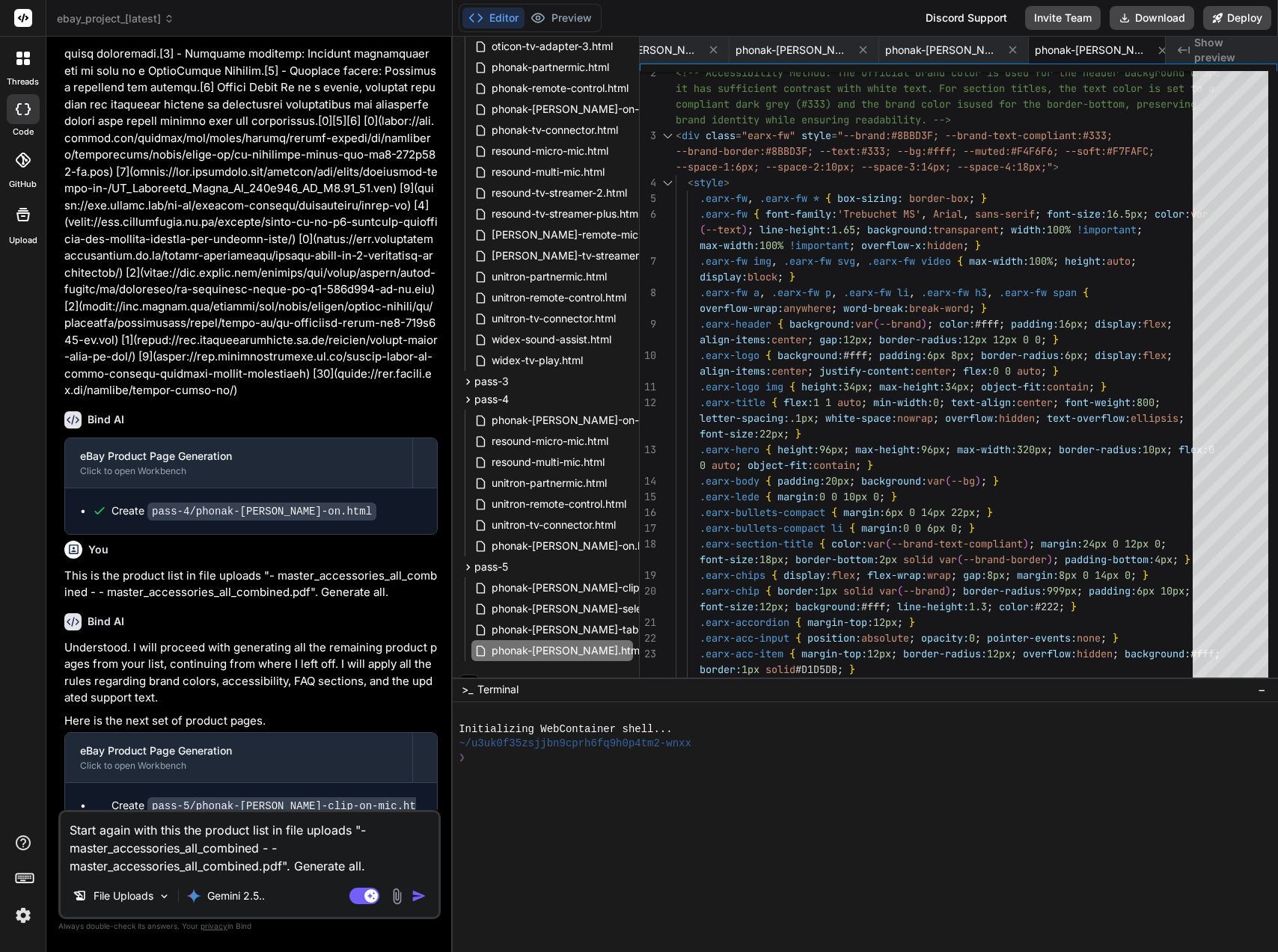
click at [197, 828] on textarea "Start again with this the product list in file uploads "- master_accessories_al…" at bounding box center [249, 843] width 378 height 63
type textarea "Start again with this product list in file uploads "- master_accessories_all_co…"
type textarea "x"
type textarea "Start again with this product list in file uploads "- master_accessories_all_co…"
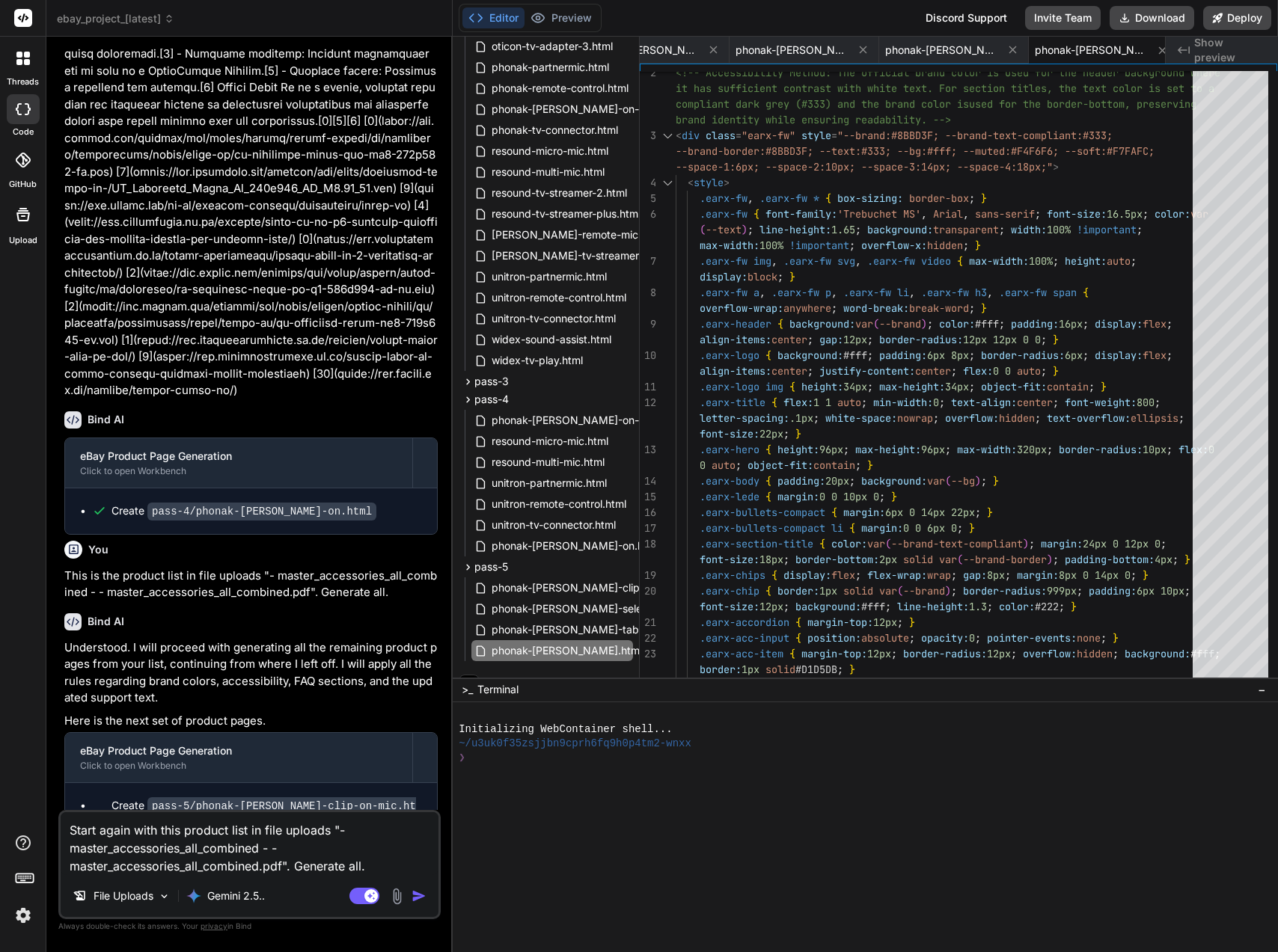
type textarea "x"
type textarea "Start again with this product list o in file uploads "- master_accessories_all_…"
type textarea "x"
type textarea "Start again with this product list on in file uploads "- master_accessories_all…"
type textarea "x"
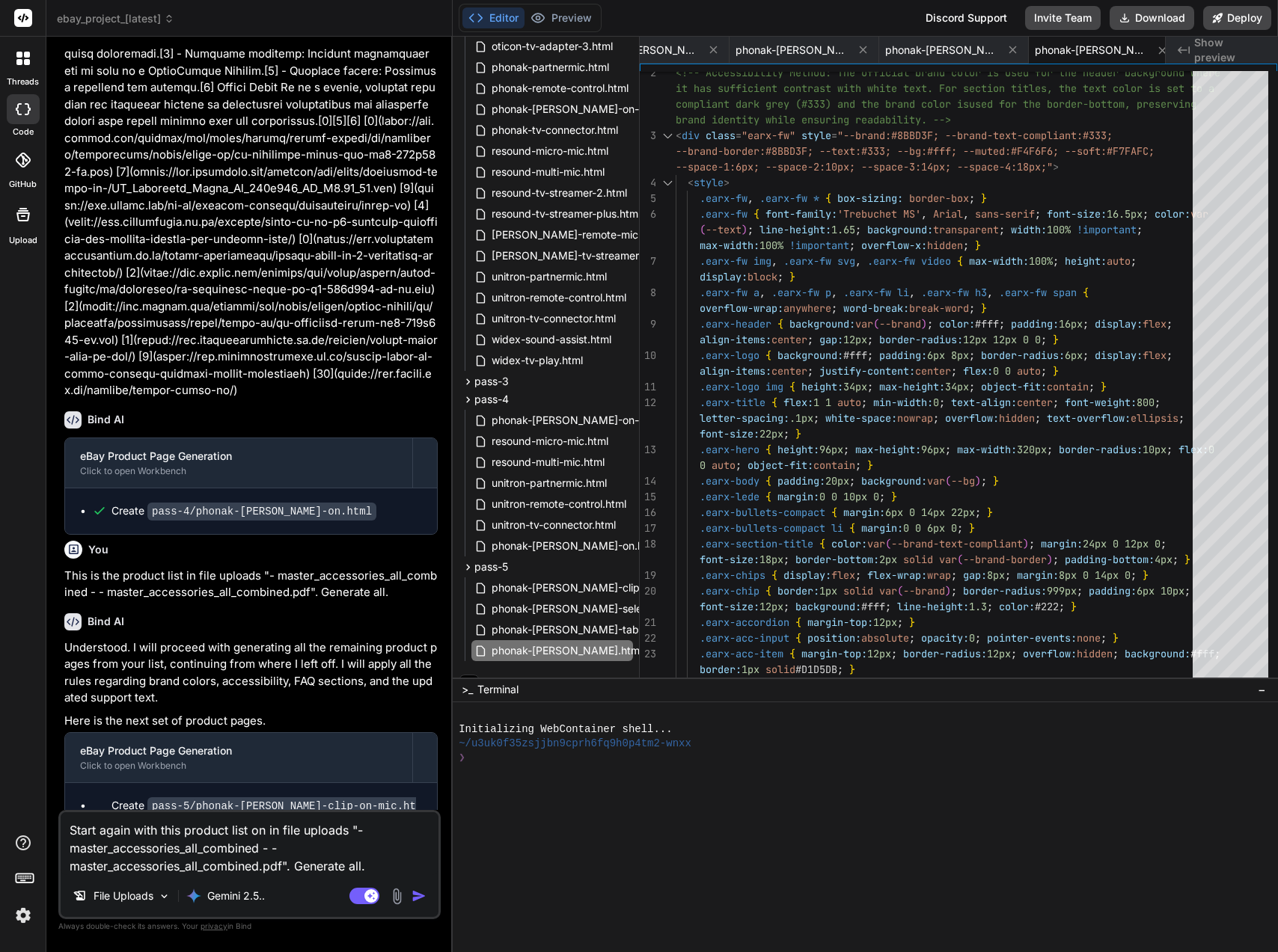
type textarea "Start again with this product list onl in file uploads "- master_accessories_al…"
type textarea "x"
type textarea "Start again with this product list only in file uploads "- master_accessories_a…"
type textarea "x"
type textarea "Start again with this product list only: in file uploads "- master_accessories_…"
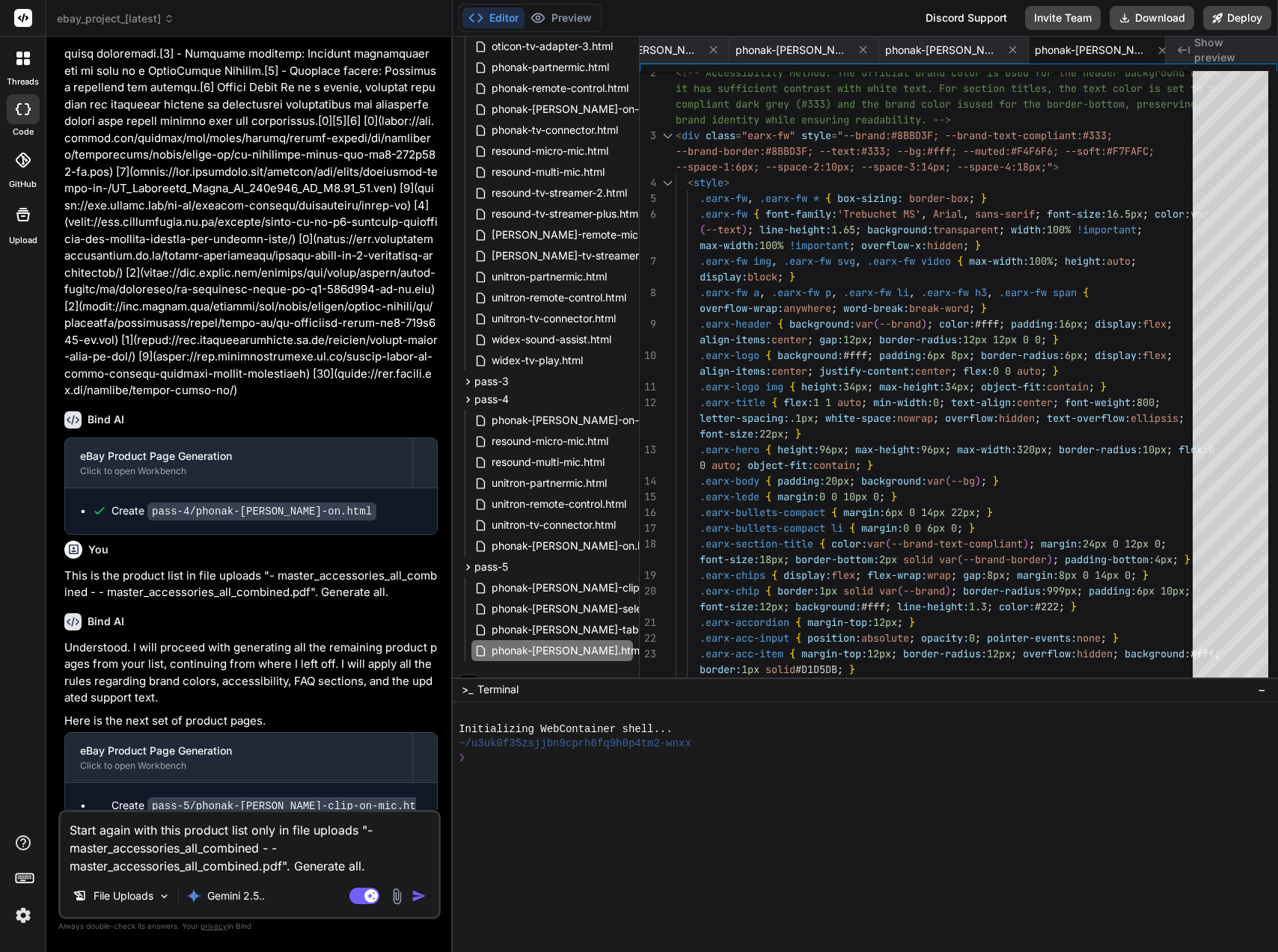
type textarea "x"
click at [366, 860] on textarea "Start again with this product list only: in file uploads "- master_accessories_…" at bounding box center [249, 843] width 378 height 63
type textarea "Start again with this product list only: in file uploads "- master_accessories_…"
type textarea "x"
type textarea "Start again with this product list only: in file uploads "- master_accessories_…"
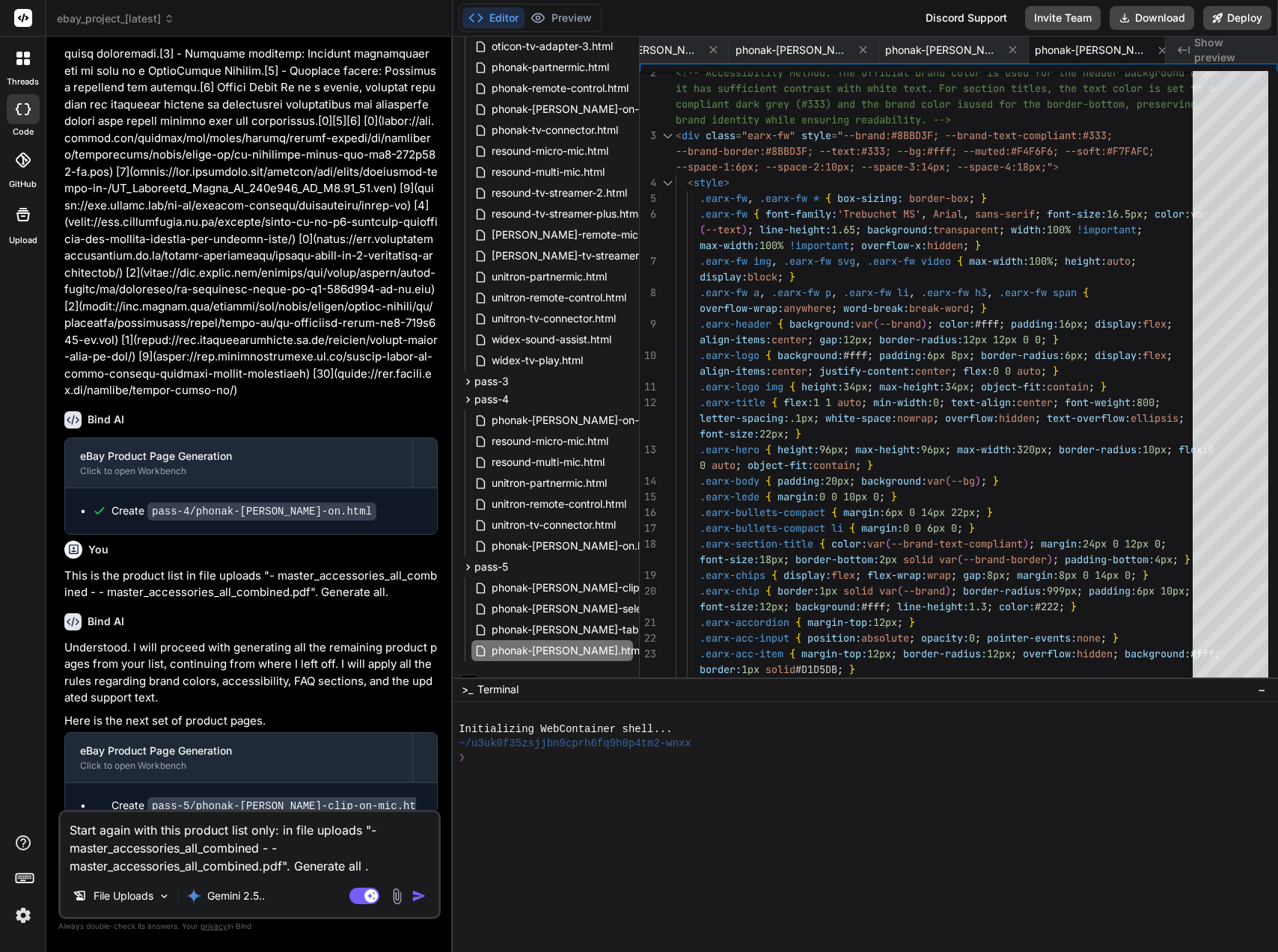
type textarea "x"
type textarea "Start again with this product list only: in file uploads "- master_accessories_…"
type textarea "x"
type textarea "Start again with this product list only: in file uploads "- master_accessories_…"
click at [417, 890] on img "button" at bounding box center [418, 895] width 15 height 15
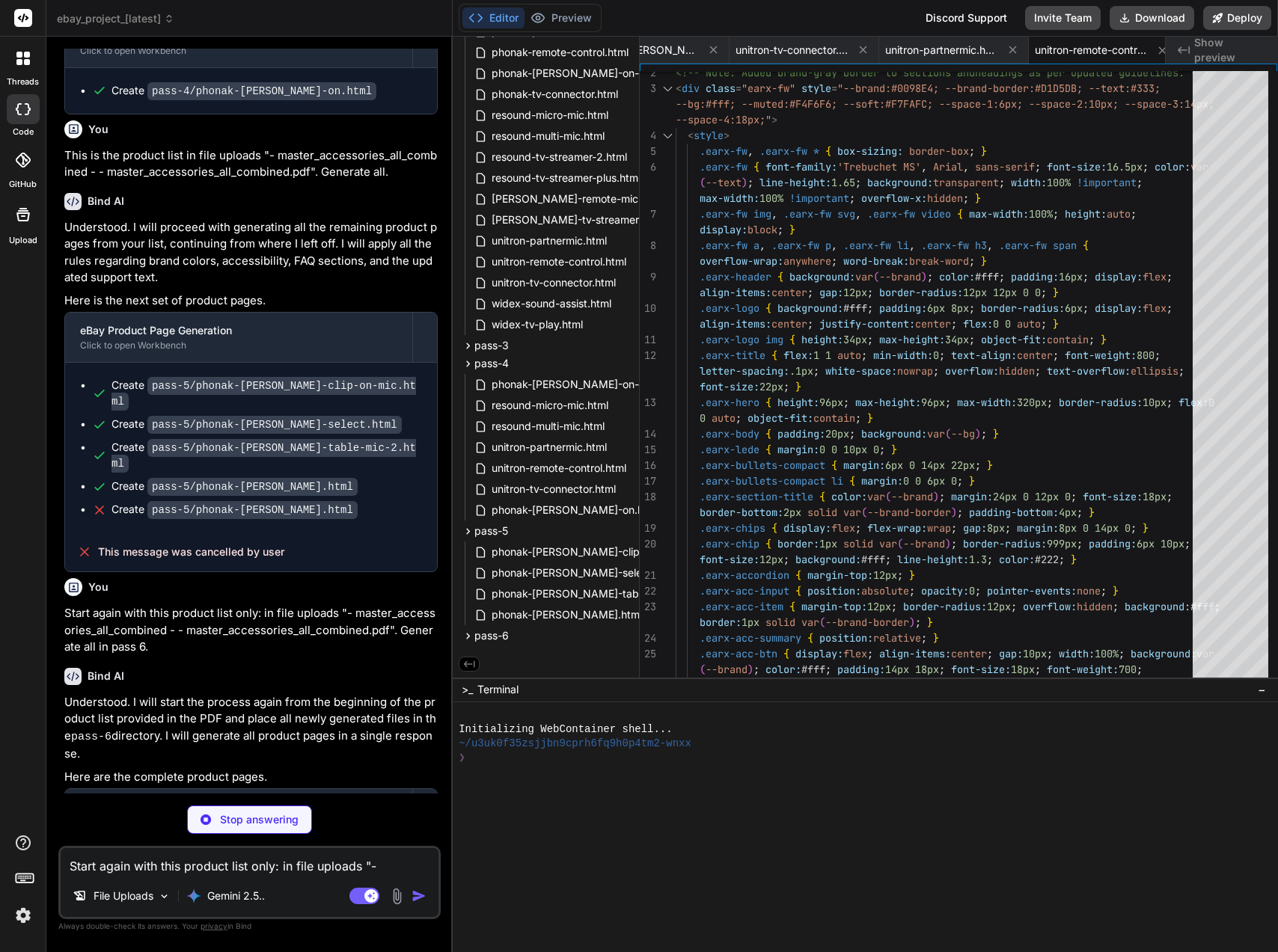
scroll to position [9695, 0]
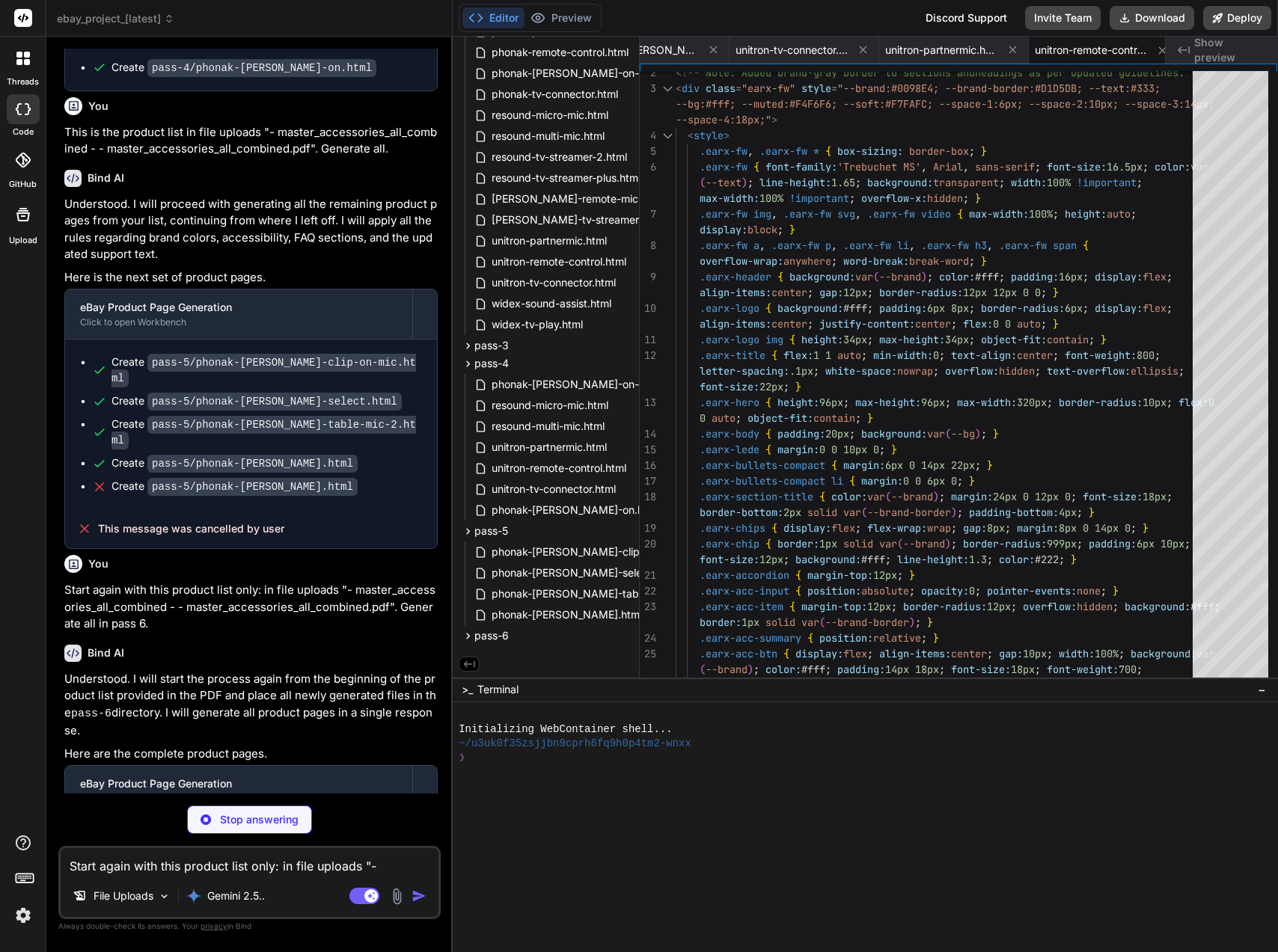
click at [262, 814] on p "Stop answering" at bounding box center [259, 820] width 79 height 15
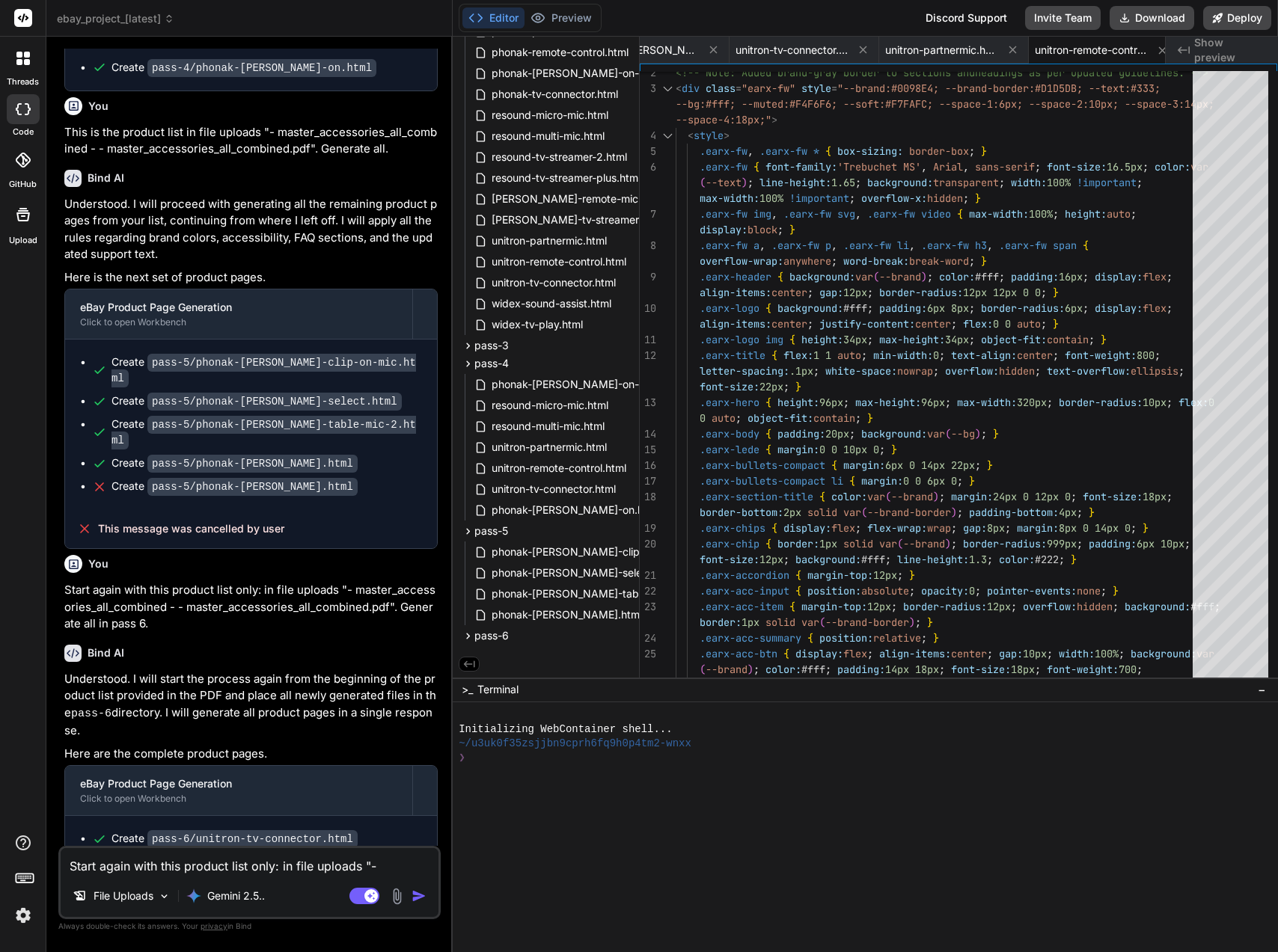
scroll to position [9682, 0]
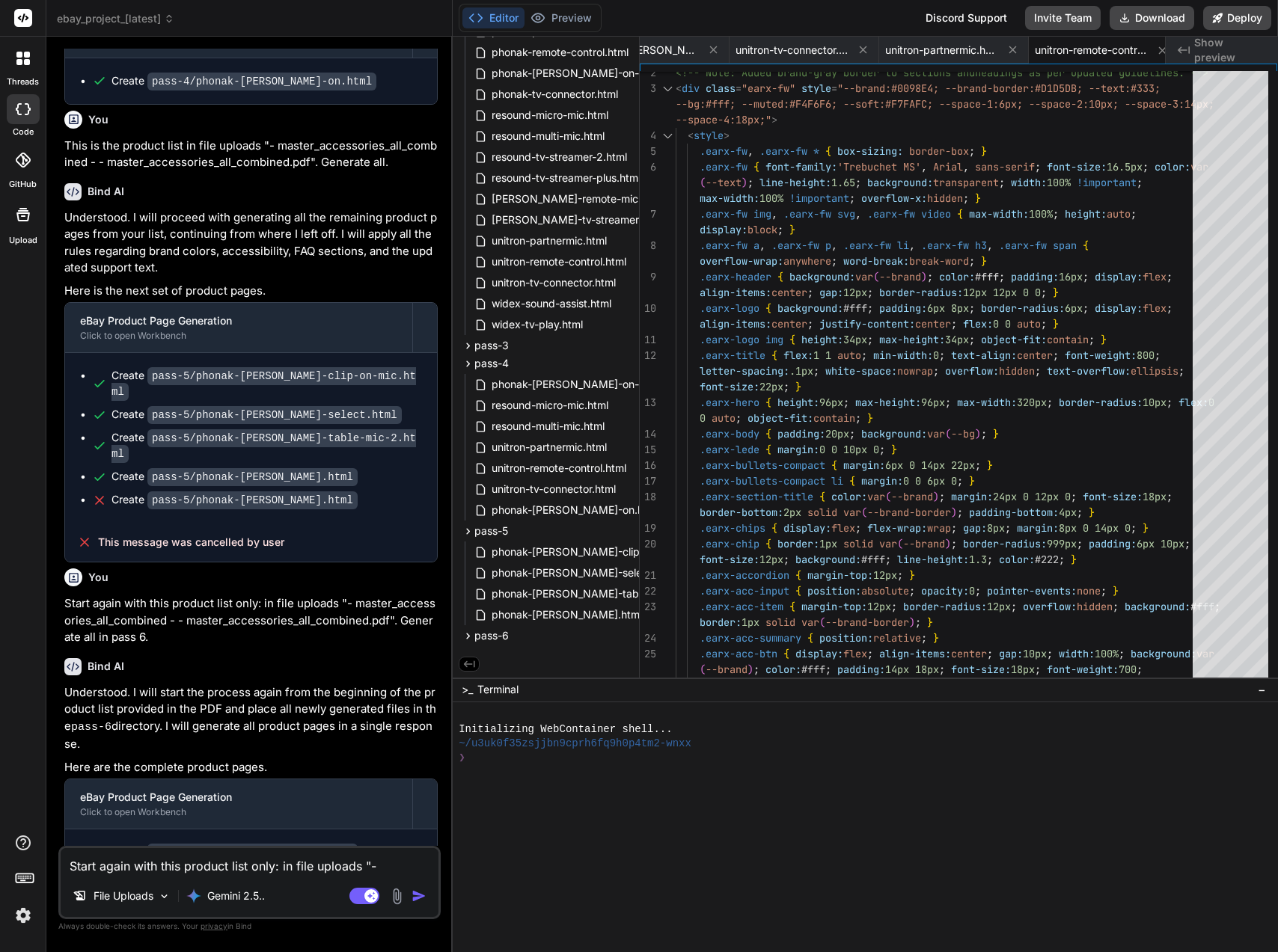
click at [391, 895] on img at bounding box center [396, 895] width 17 height 17
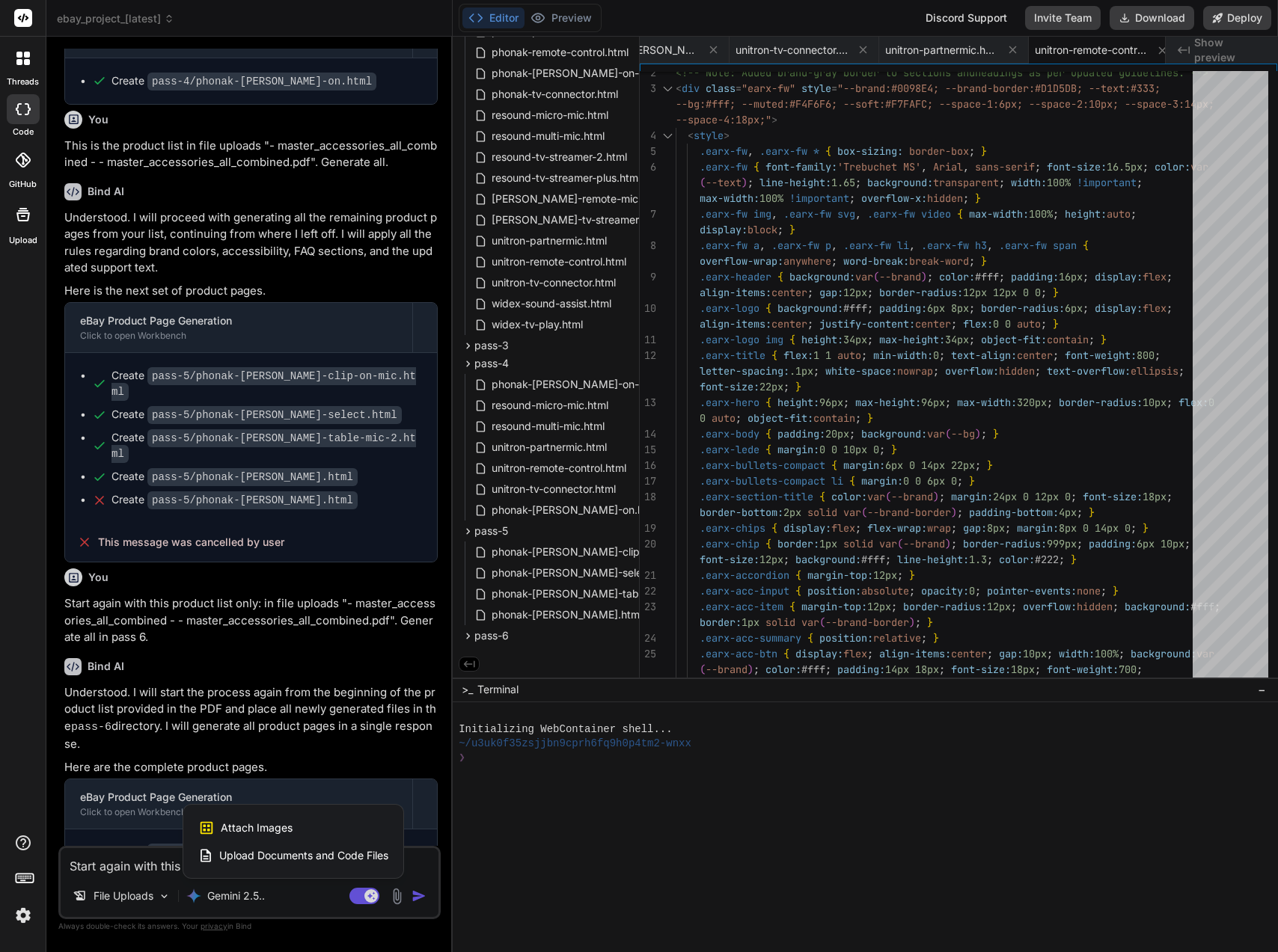
click at [332, 857] on span "Upload Documents and Code Files" at bounding box center [304, 855] width 169 height 15
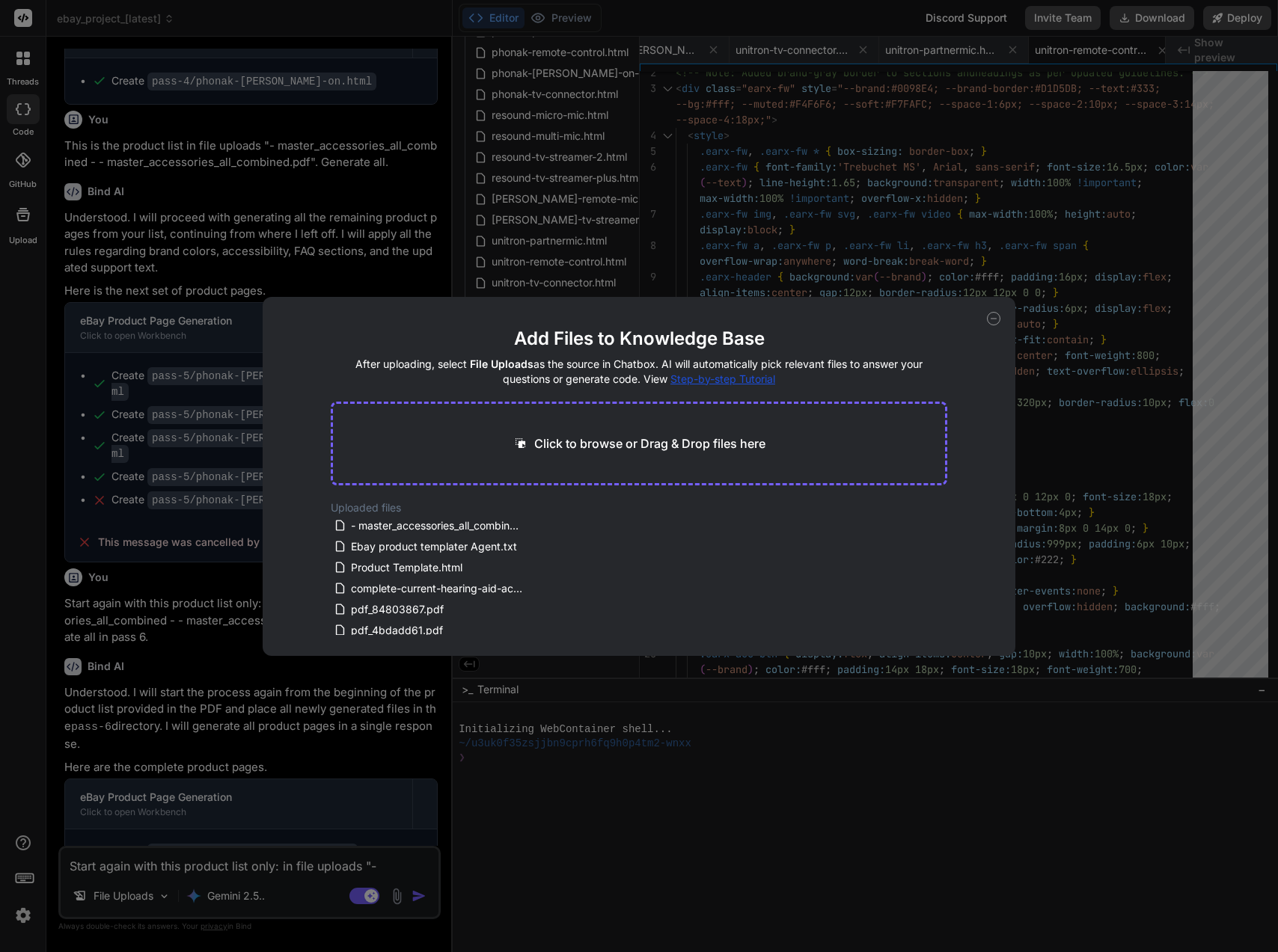
click at [530, 585] on icon at bounding box center [536, 588] width 13 height 13
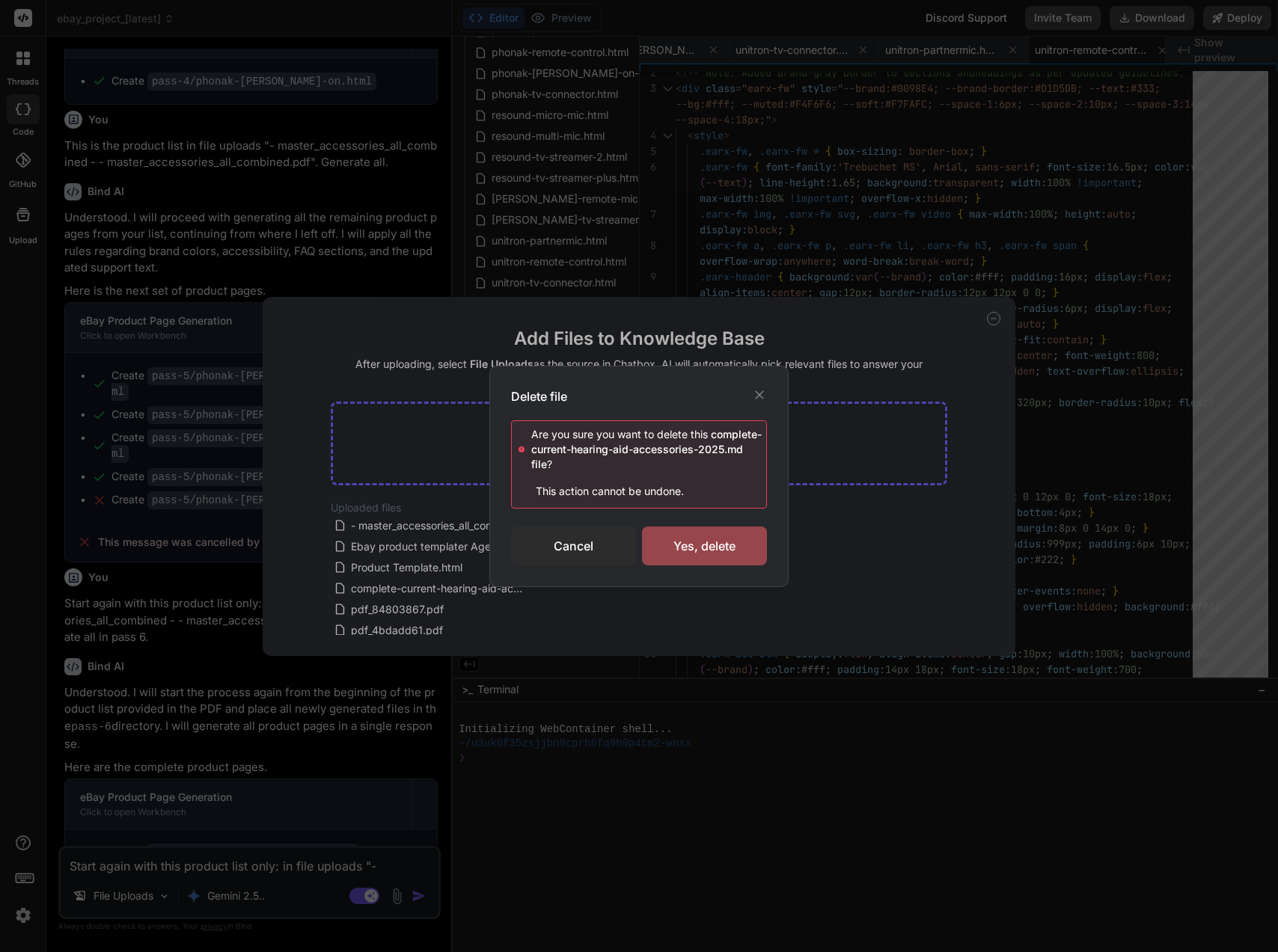
click at [675, 555] on div "Yes, delete" at bounding box center [703, 546] width 125 height 39
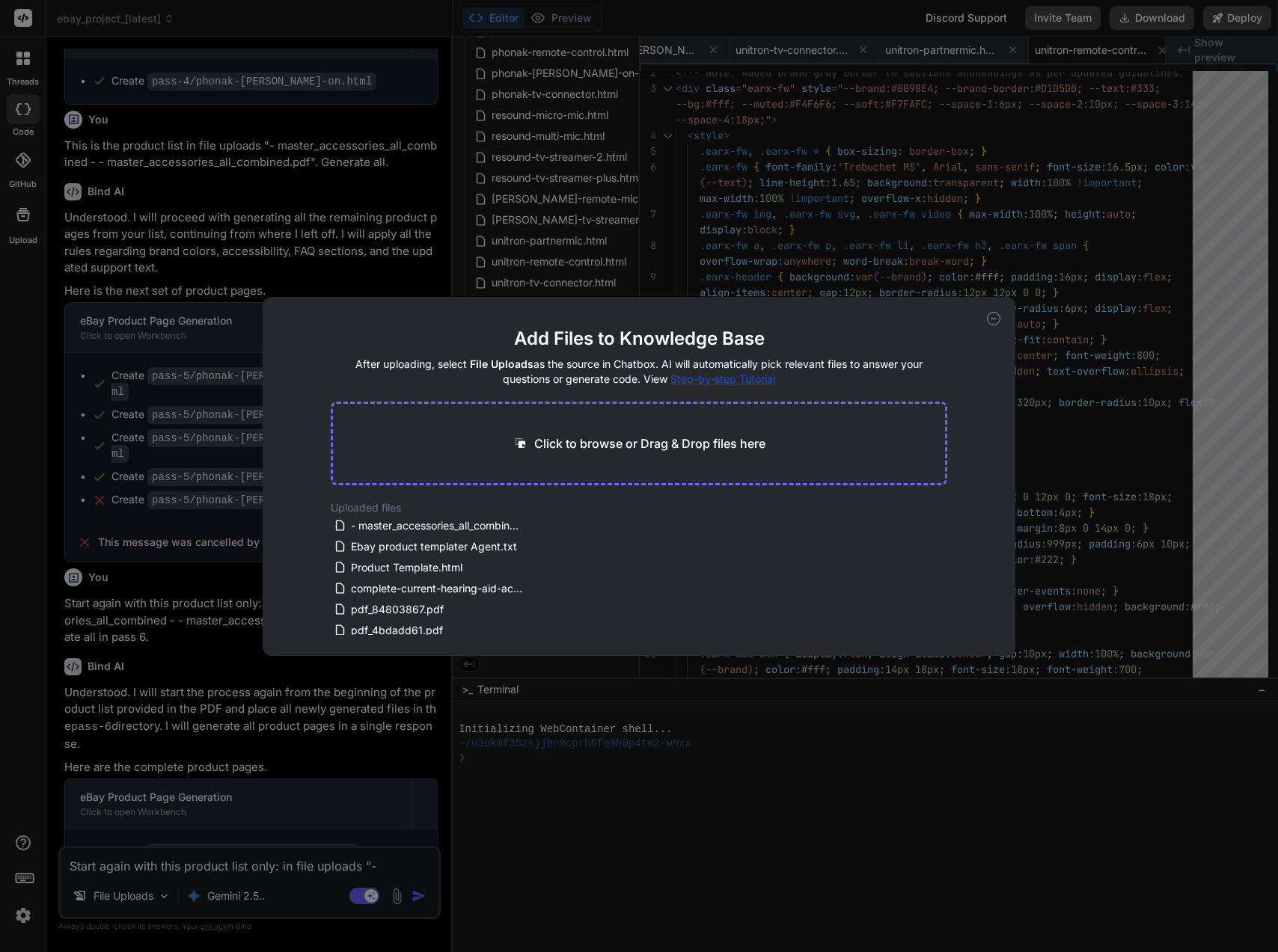
click at [990, 317] on icon at bounding box center [994, 319] width 14 height 14
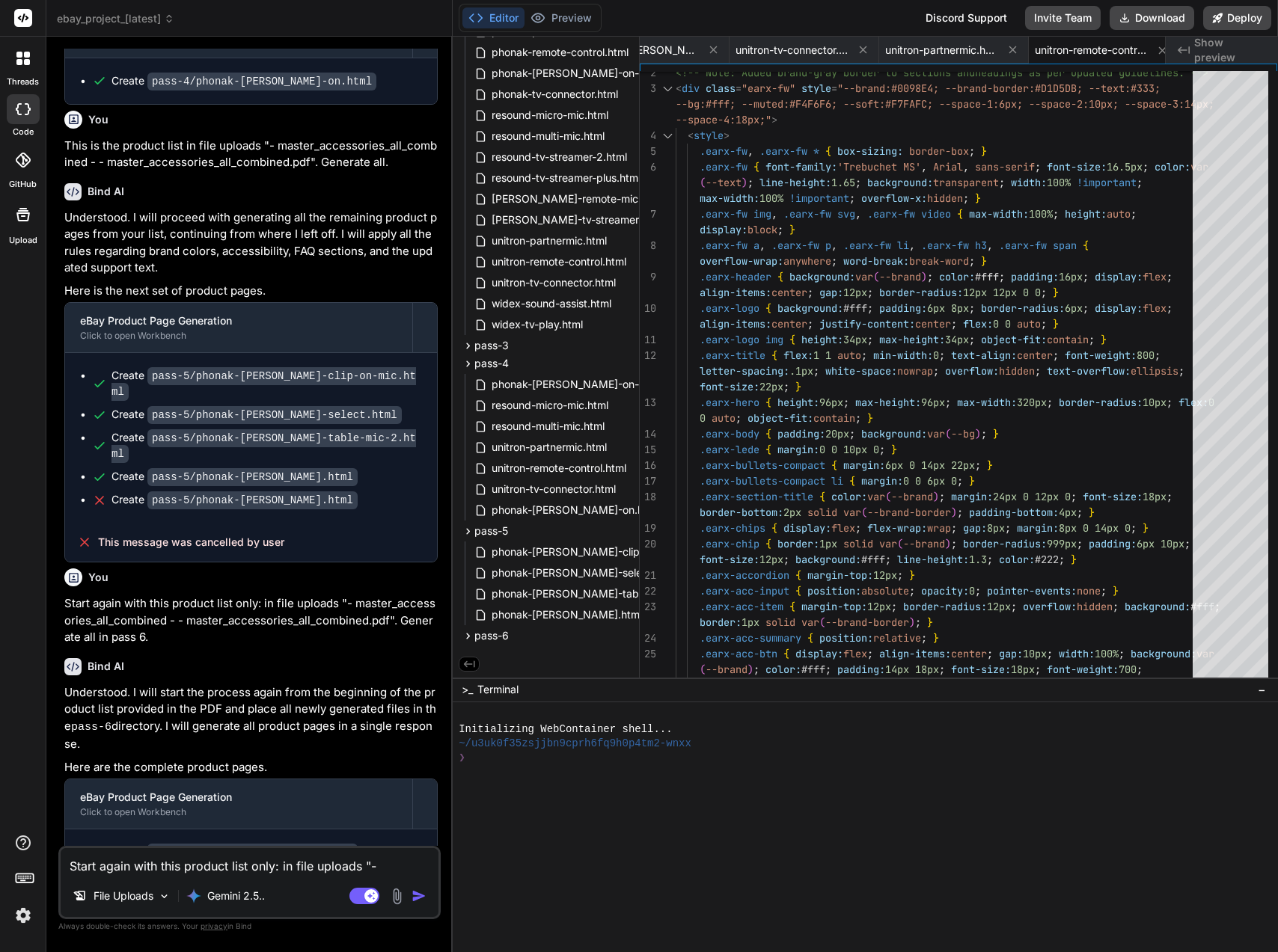
click at [323, 854] on textarea "Start again with this product list only: in file uploads "- master_accessories_…" at bounding box center [249, 861] width 378 height 27
click at [61, 556] on div "You Bind AI Of course. I am ready to generate the product pages. I have the new…" at bounding box center [250, 500] width 383 height 902
drag, startPoint x: 73, startPoint y: 459, endPoint x: 124, endPoint y: 470, distance: 52.2
click at [160, 595] on p "Start again with this product list only: in file uploads "- master_accessories_…" at bounding box center [251, 620] width 374 height 51
click at [66, 595] on p "Start again with this product list only: in file uploads "- master_accessories_…" at bounding box center [251, 620] width 374 height 51
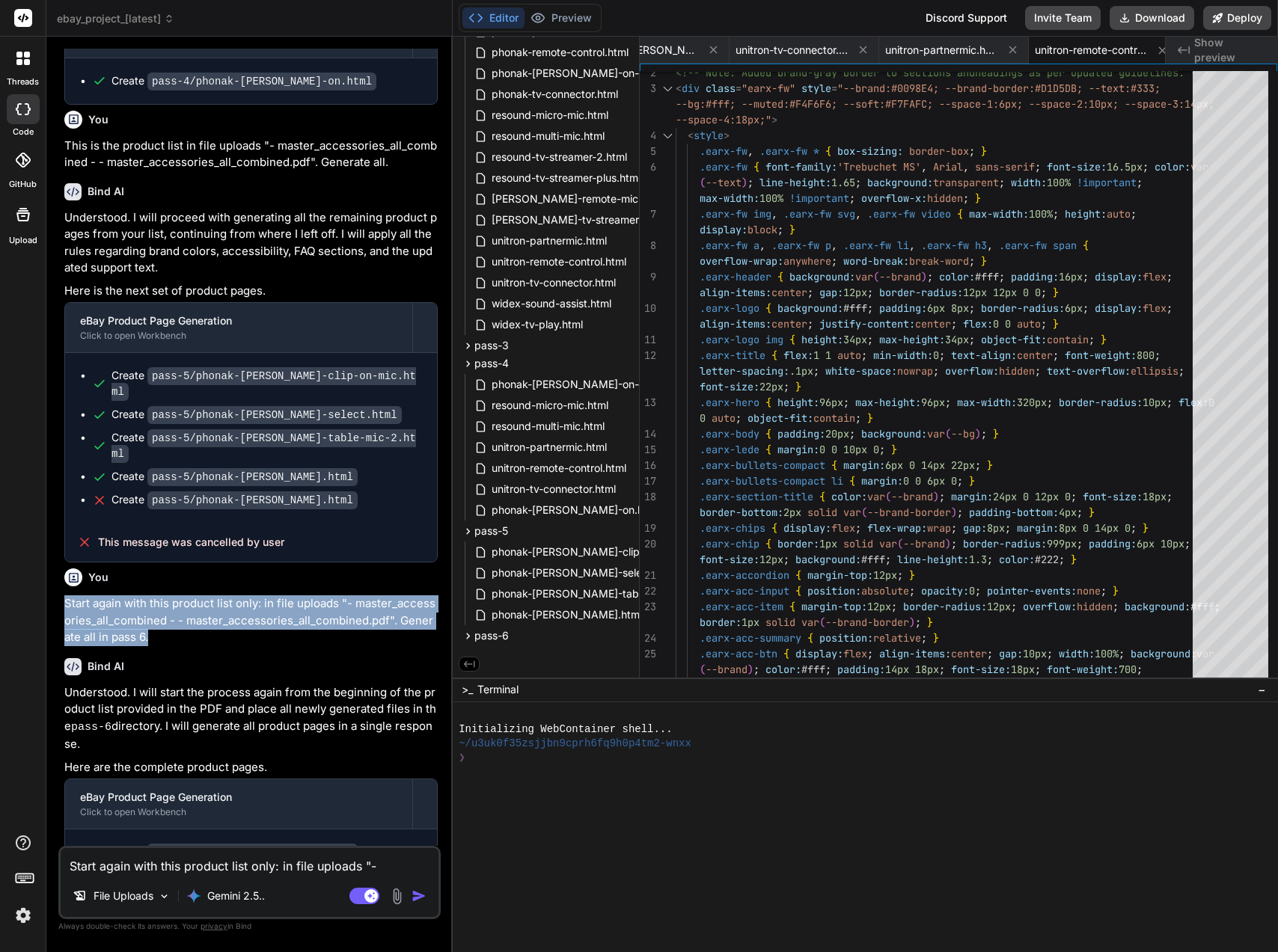
drag, startPoint x: 66, startPoint y: 469, endPoint x: 377, endPoint y: 504, distance: 313.0
click at [377, 595] on p "Start again with this product list only: in file uploads "- master_accessories_…" at bounding box center [251, 620] width 374 height 51
copy p "Start again with this product list only: in file uploads "- master_accessories_…"
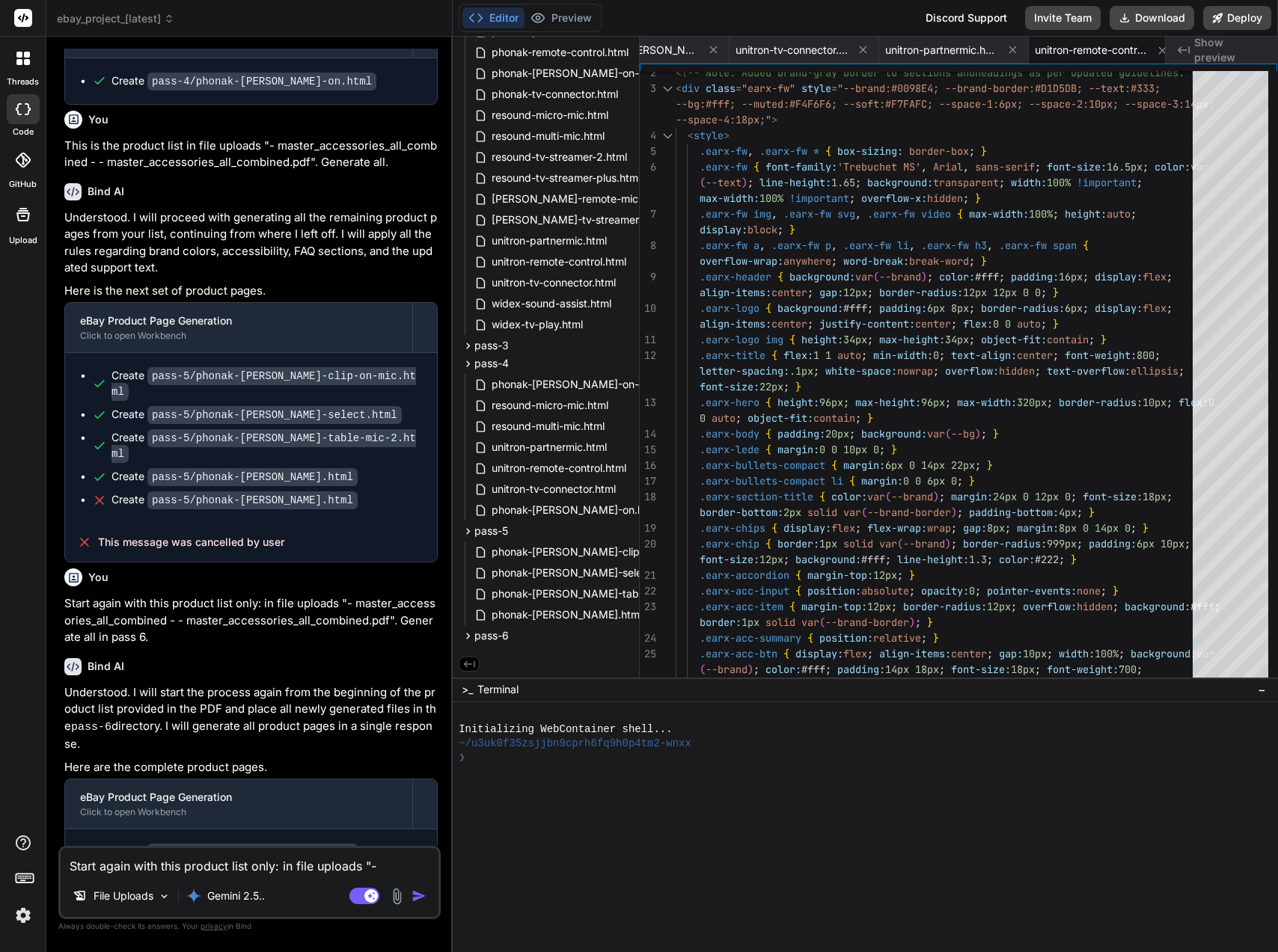
click at [179, 862] on textarea "Start again with this product list only: in file uploads "- master_accessories_…" at bounding box center [249, 861] width 378 height 27
paste textarea "Start again with this product list only: in file uploads "- master_accessories_…"
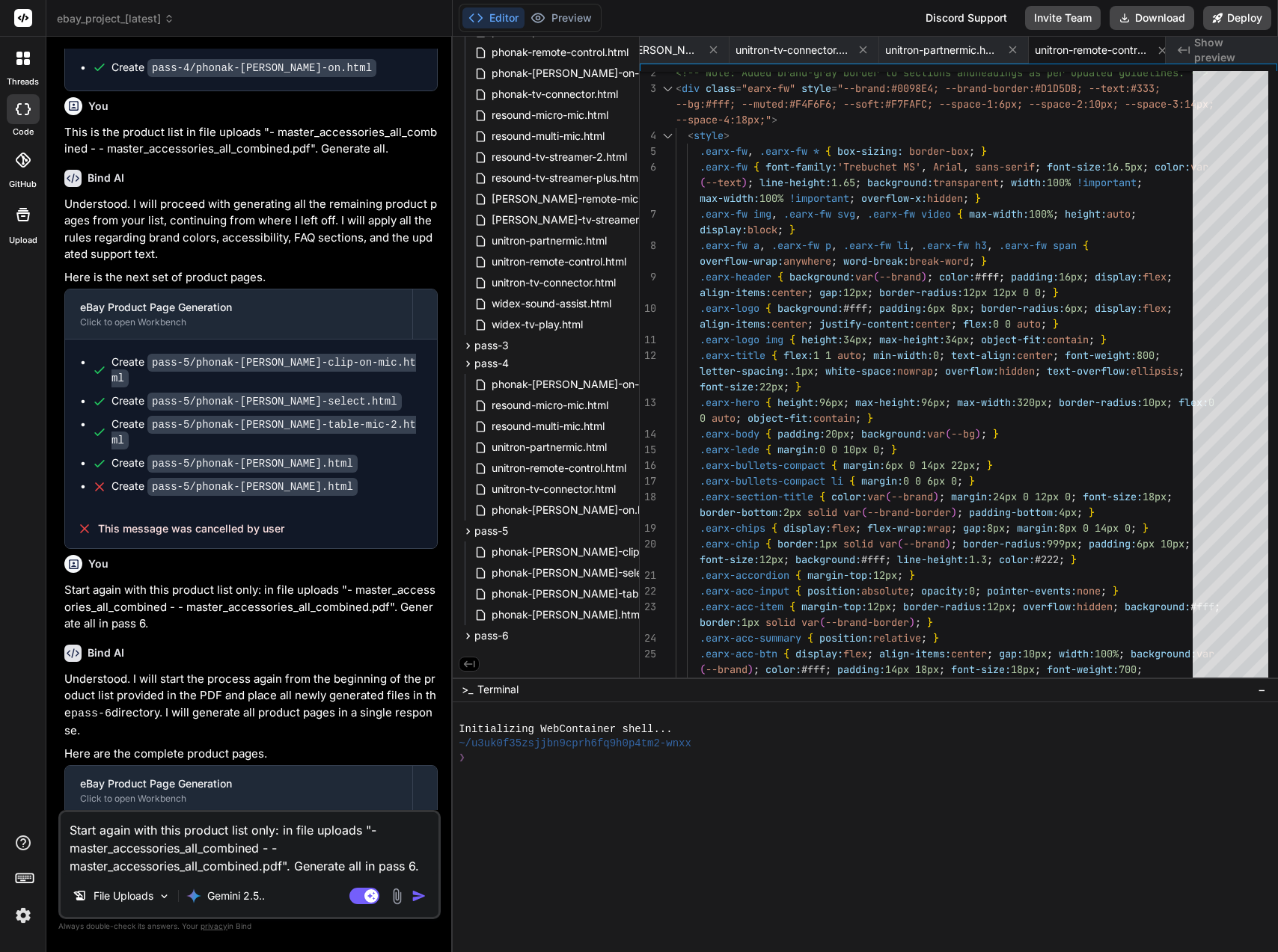
click at [284, 833] on textarea "Start again with this product list only: in file uploads "- master_accessories_…" at bounding box center [249, 843] width 378 height 63
click at [419, 899] on img "button" at bounding box center [418, 895] width 15 height 15
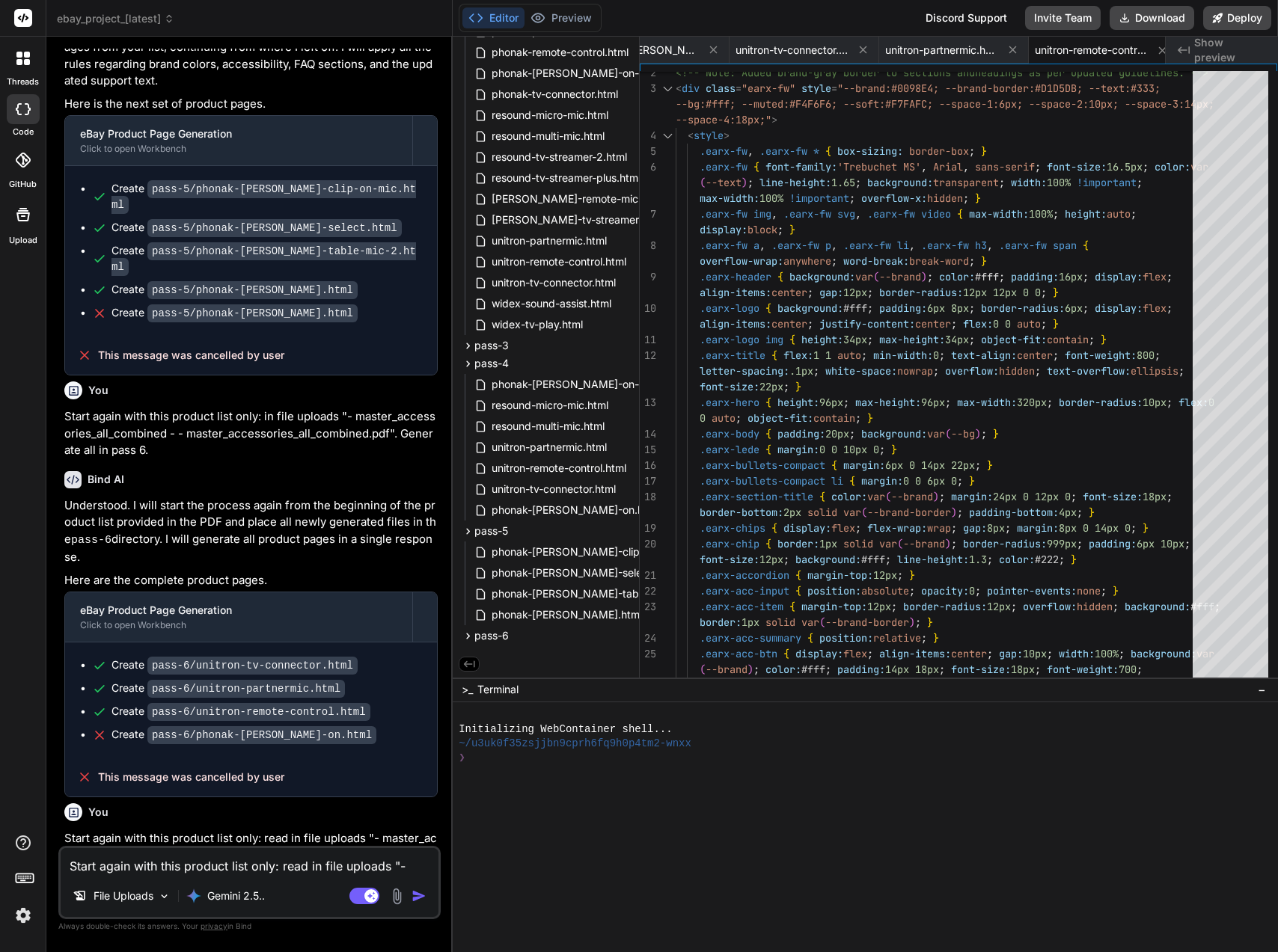
scroll to position [9872, 0]
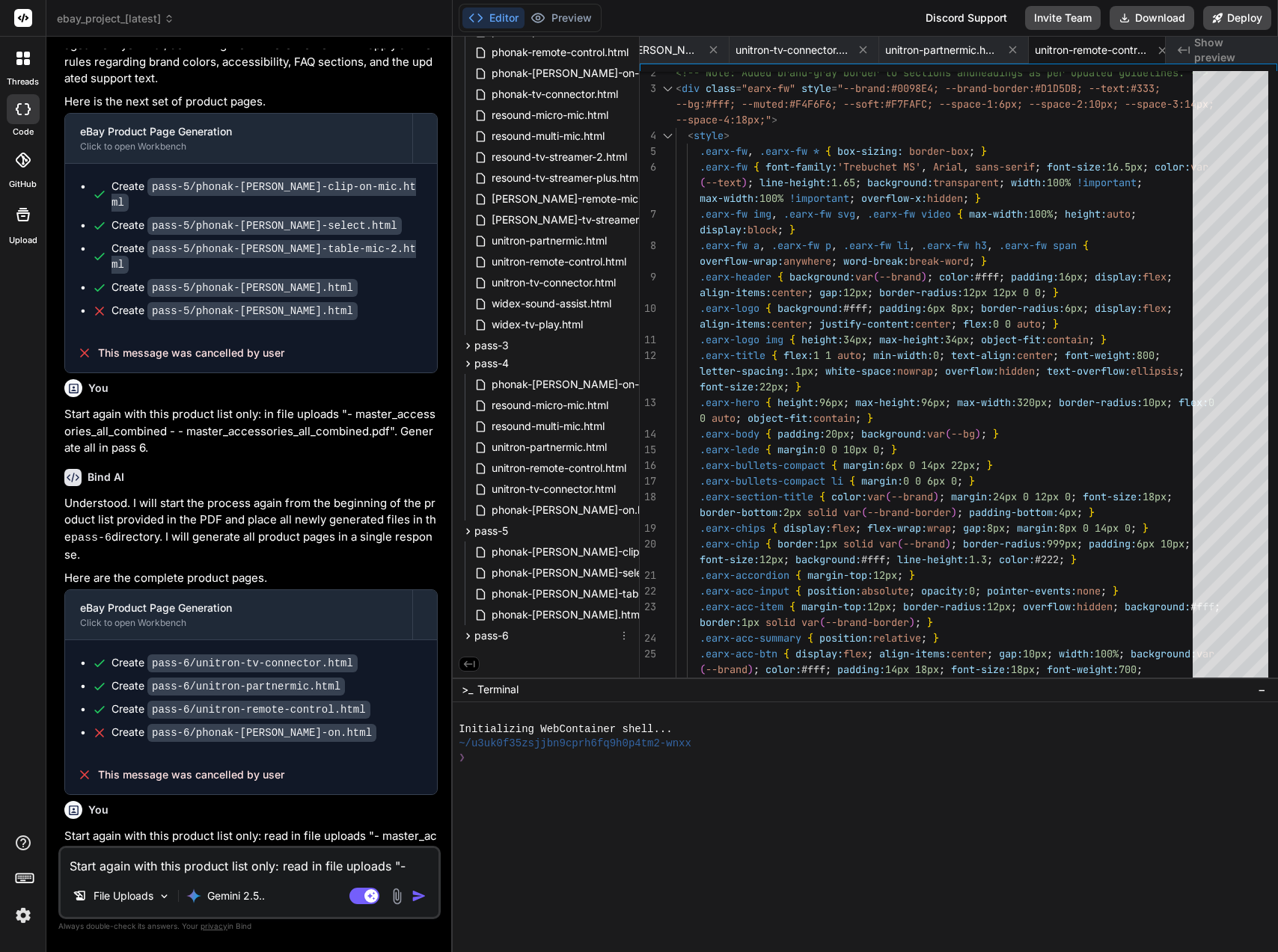
click at [464, 632] on icon at bounding box center [467, 635] width 13 height 13
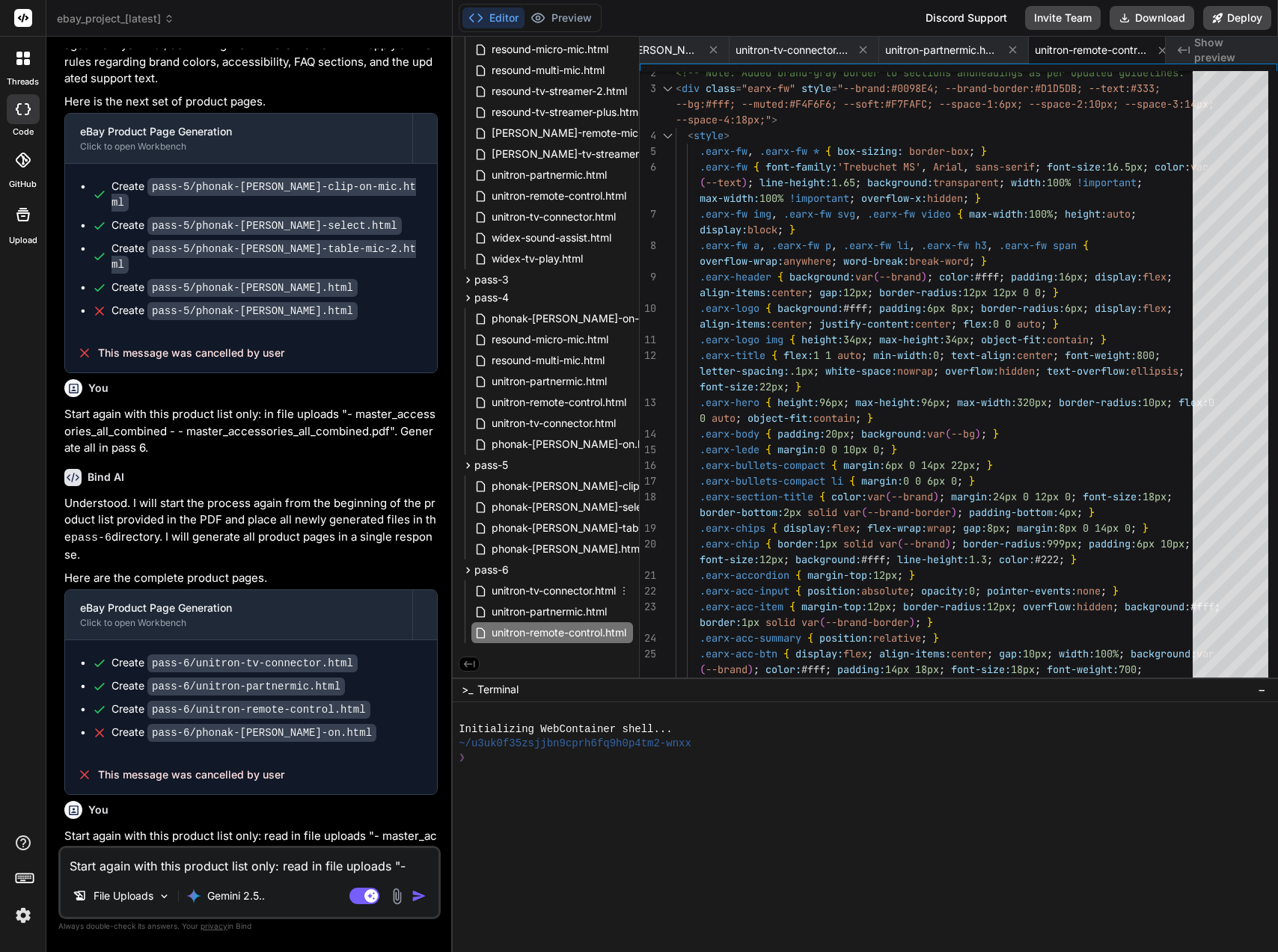
click at [624, 585] on icon at bounding box center [624, 591] width 12 height 12
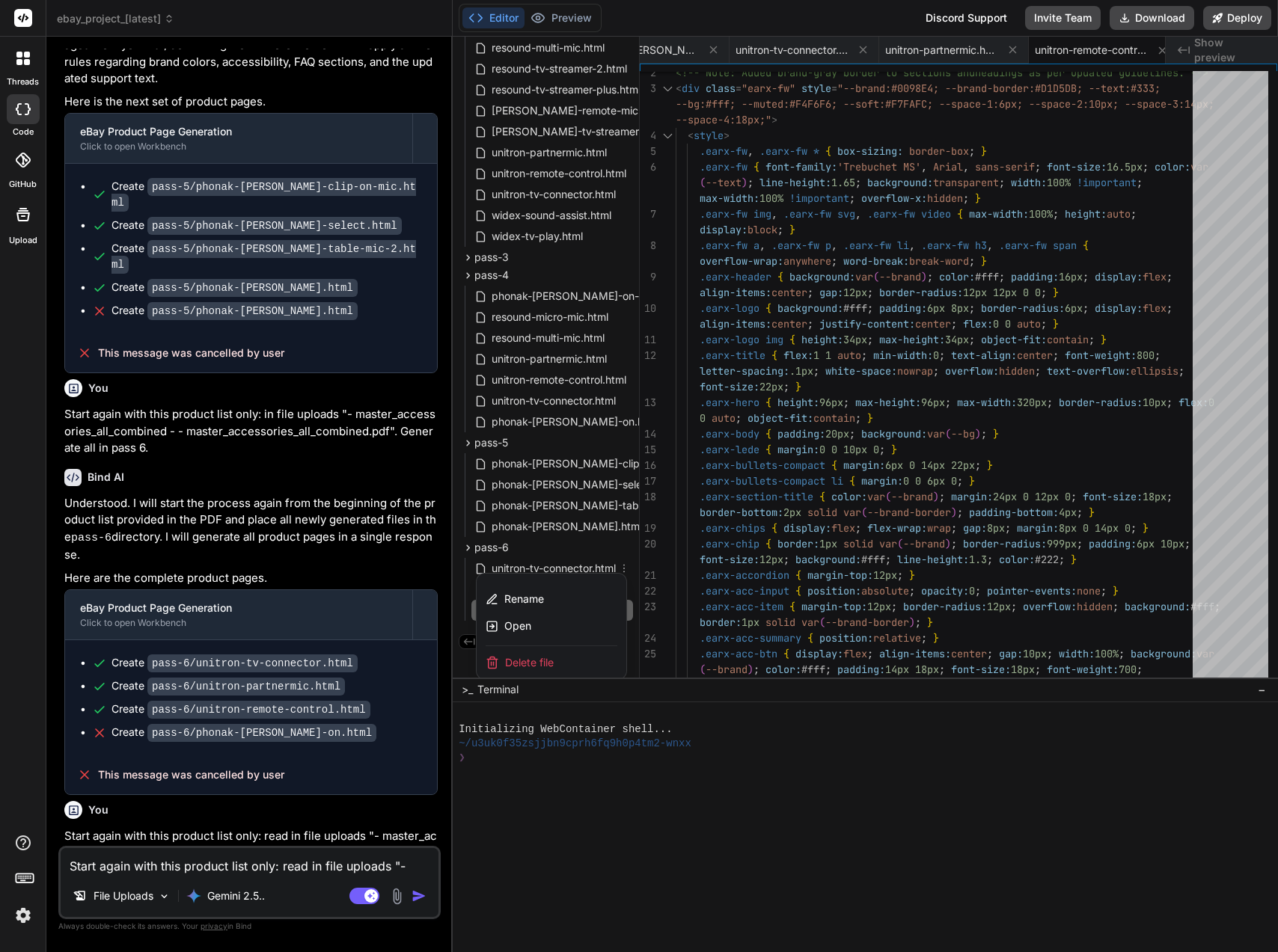
scroll to position [371, 0]
click at [581, 650] on div "Delete file" at bounding box center [551, 660] width 149 height 33
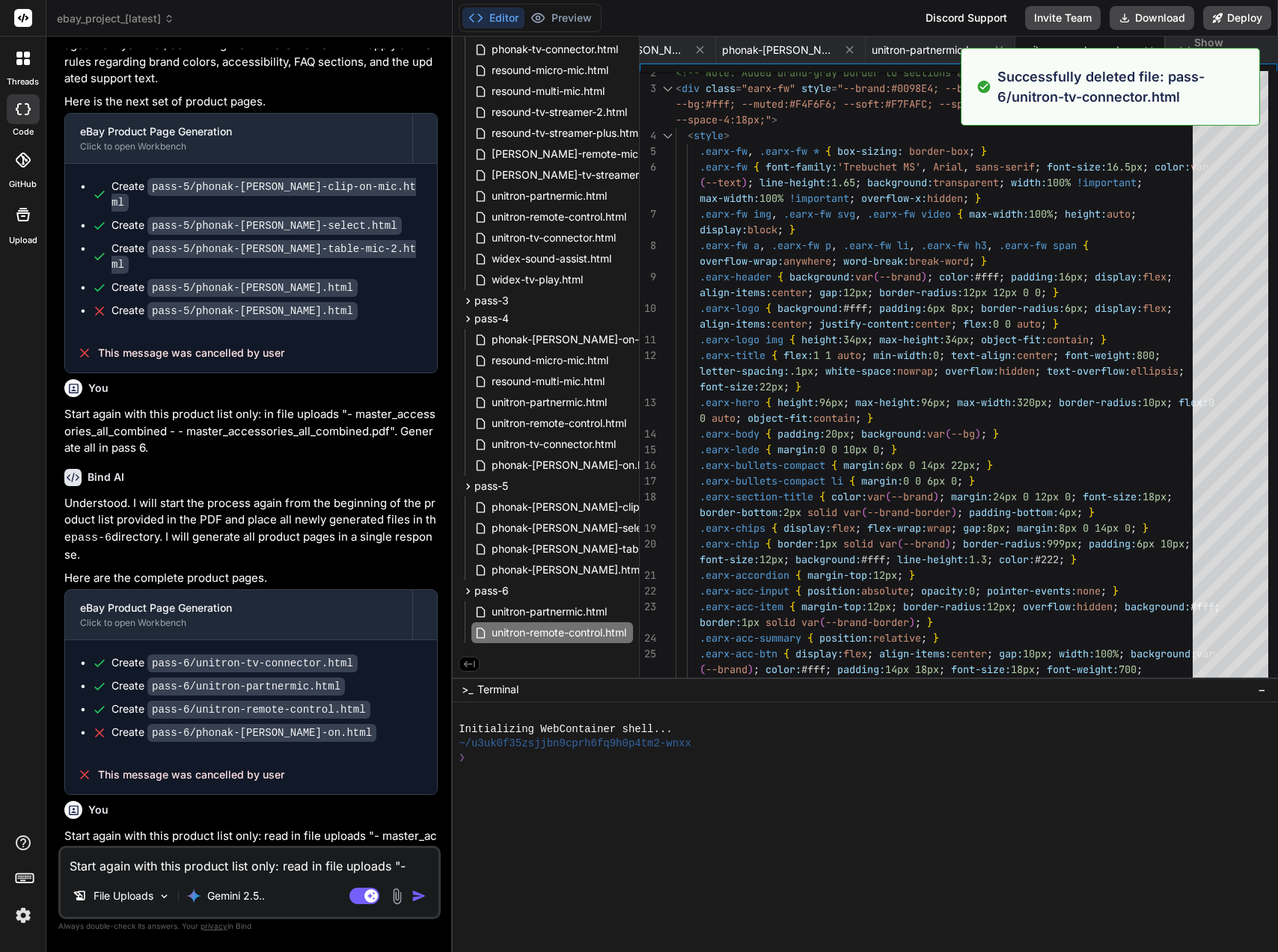
scroll to position [0, 808]
click at [627, 627] on span "unitron-remote-control.html" at bounding box center [559, 632] width 137 height 18
click at [618, 607] on icon at bounding box center [624, 611] width 12 height 12
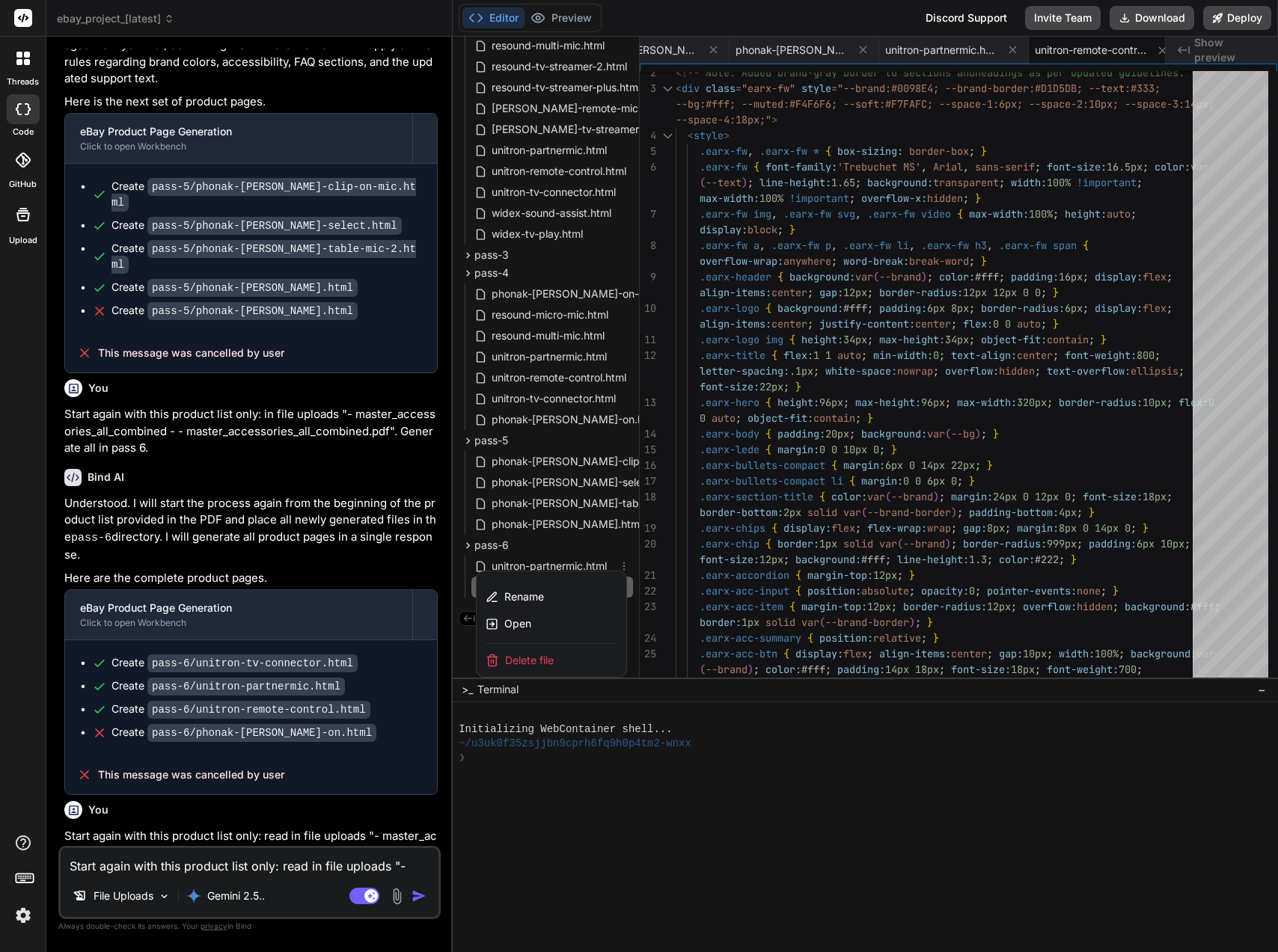
click at [583, 654] on div "Delete file" at bounding box center [551, 660] width 149 height 33
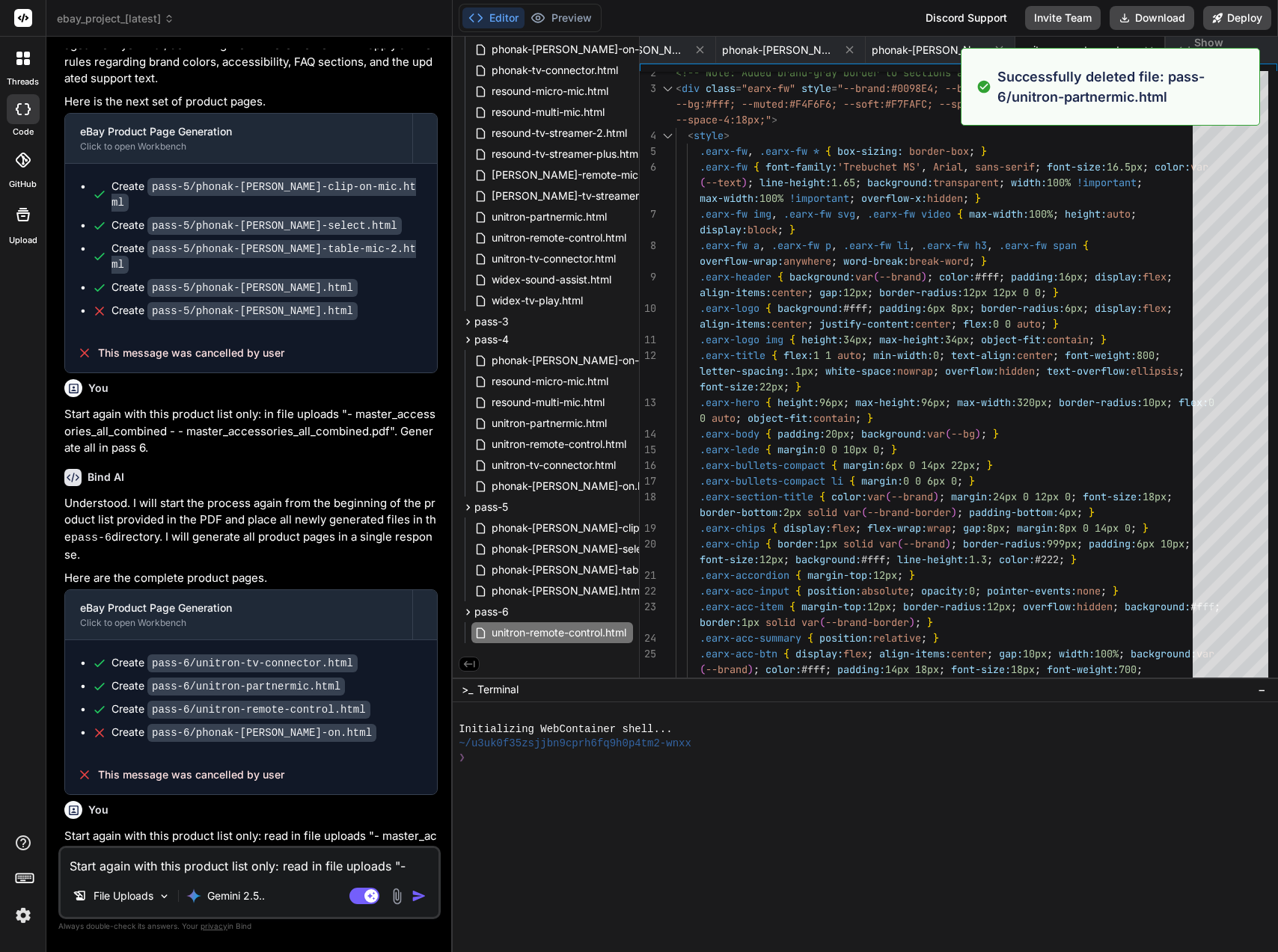
scroll to position [0, 658]
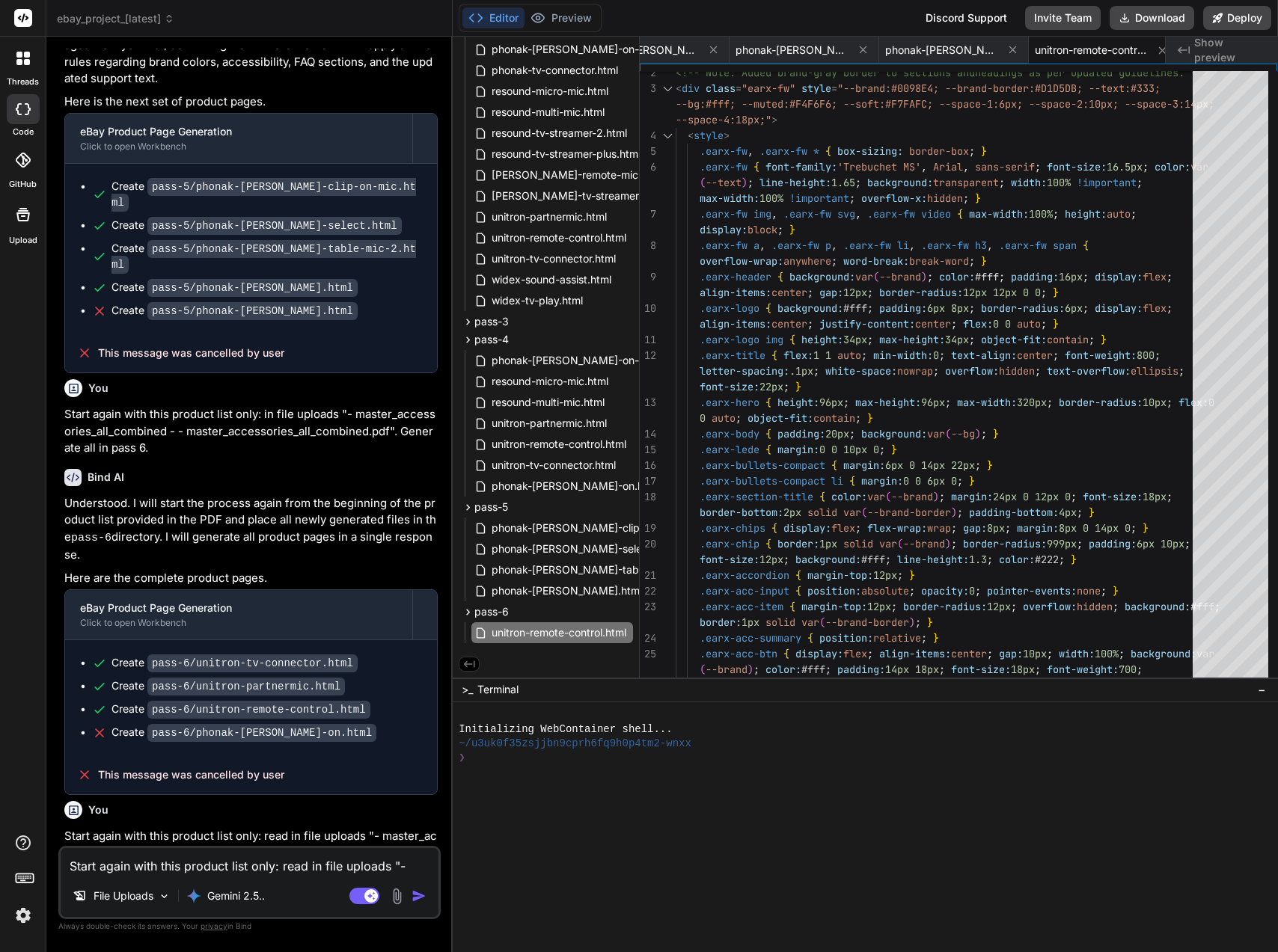
click at [594, 588] on span "phonak-[PERSON_NAME].html" at bounding box center [567, 591] width 153 height 18
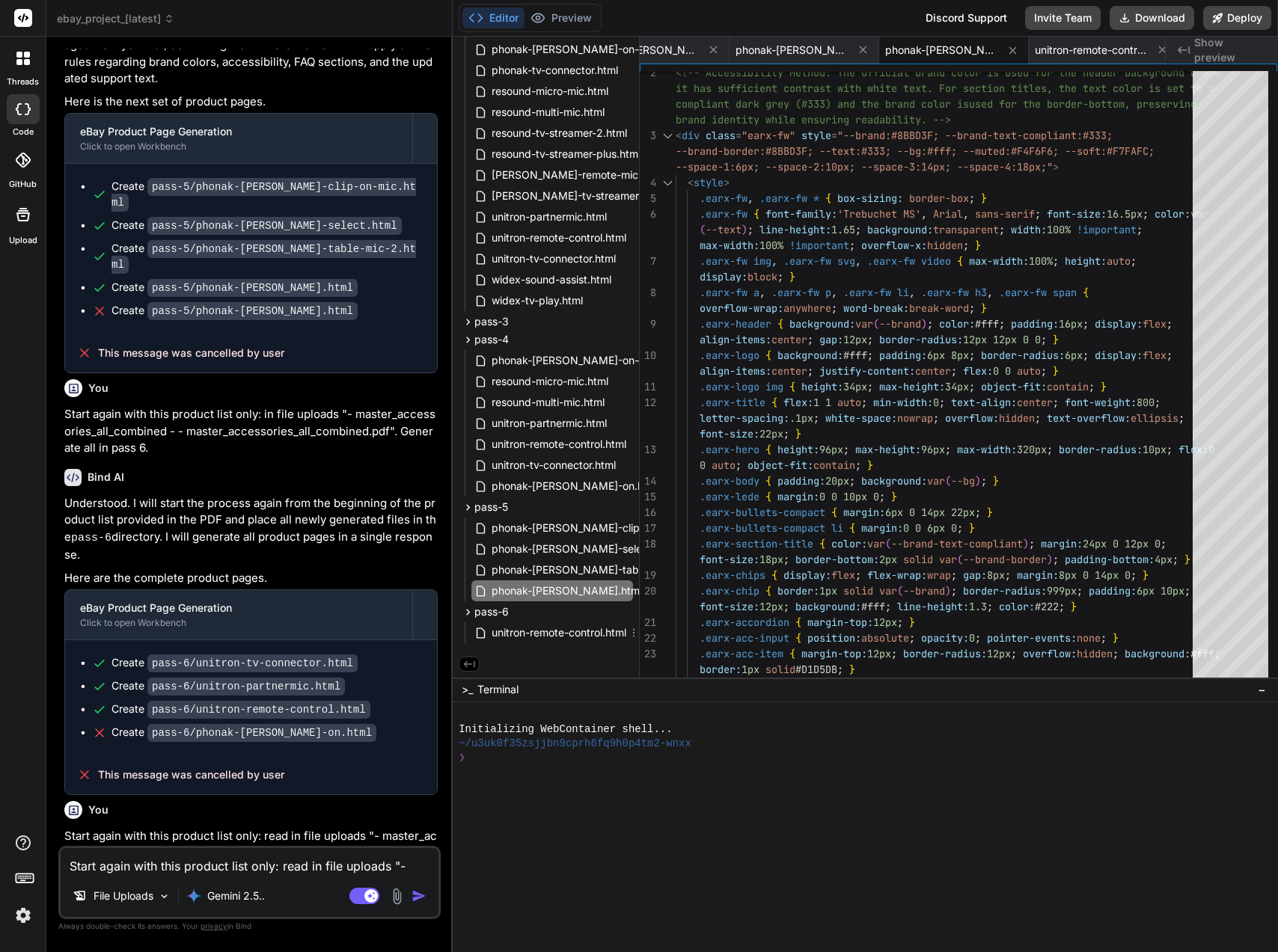
click at [632, 626] on icon at bounding box center [634, 632] width 12 height 12
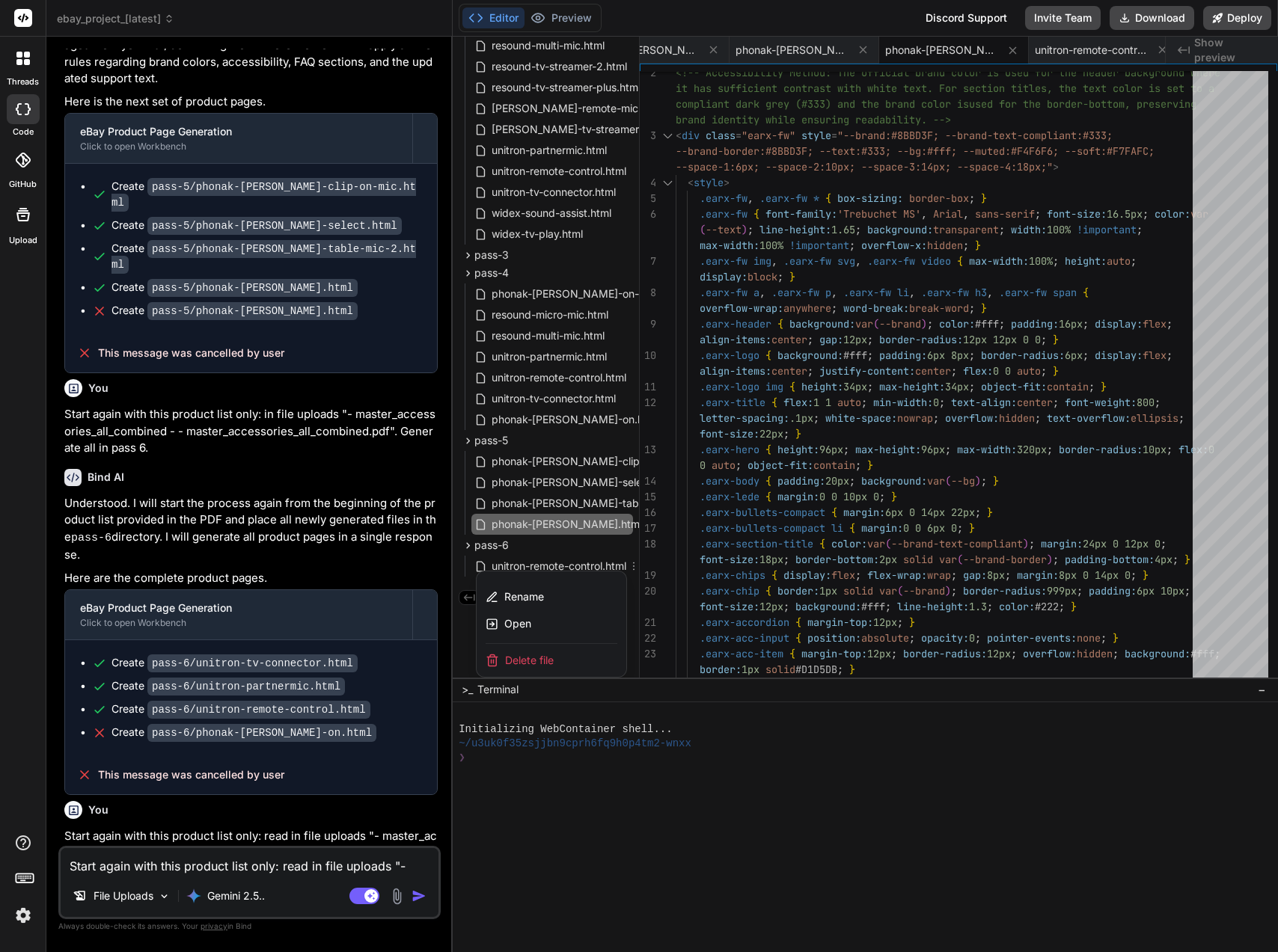
click at [558, 660] on div "Delete file" at bounding box center [551, 660] width 149 height 33
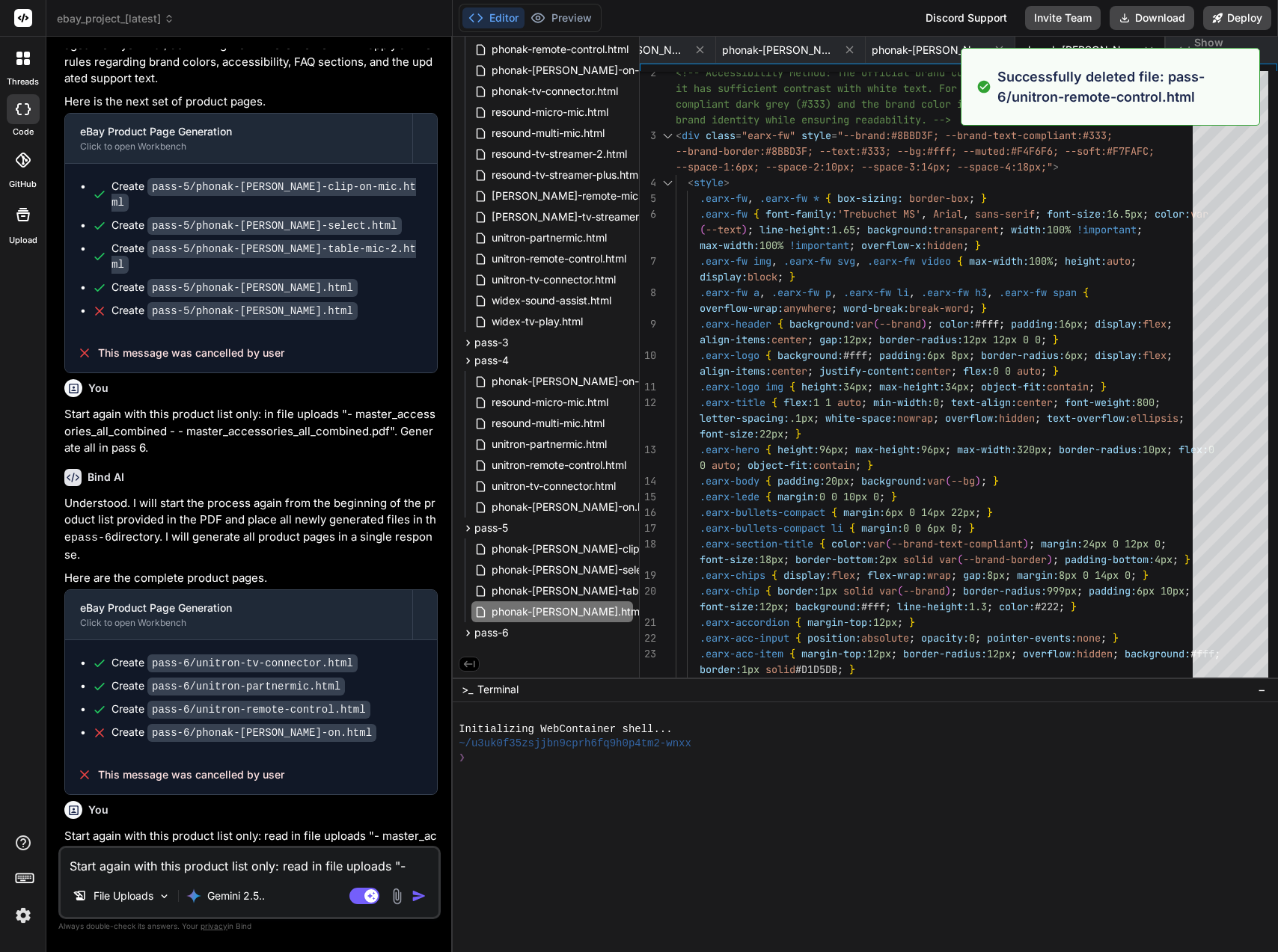
scroll to position [0, 509]
click at [471, 626] on icon at bounding box center [467, 632] width 13 height 13
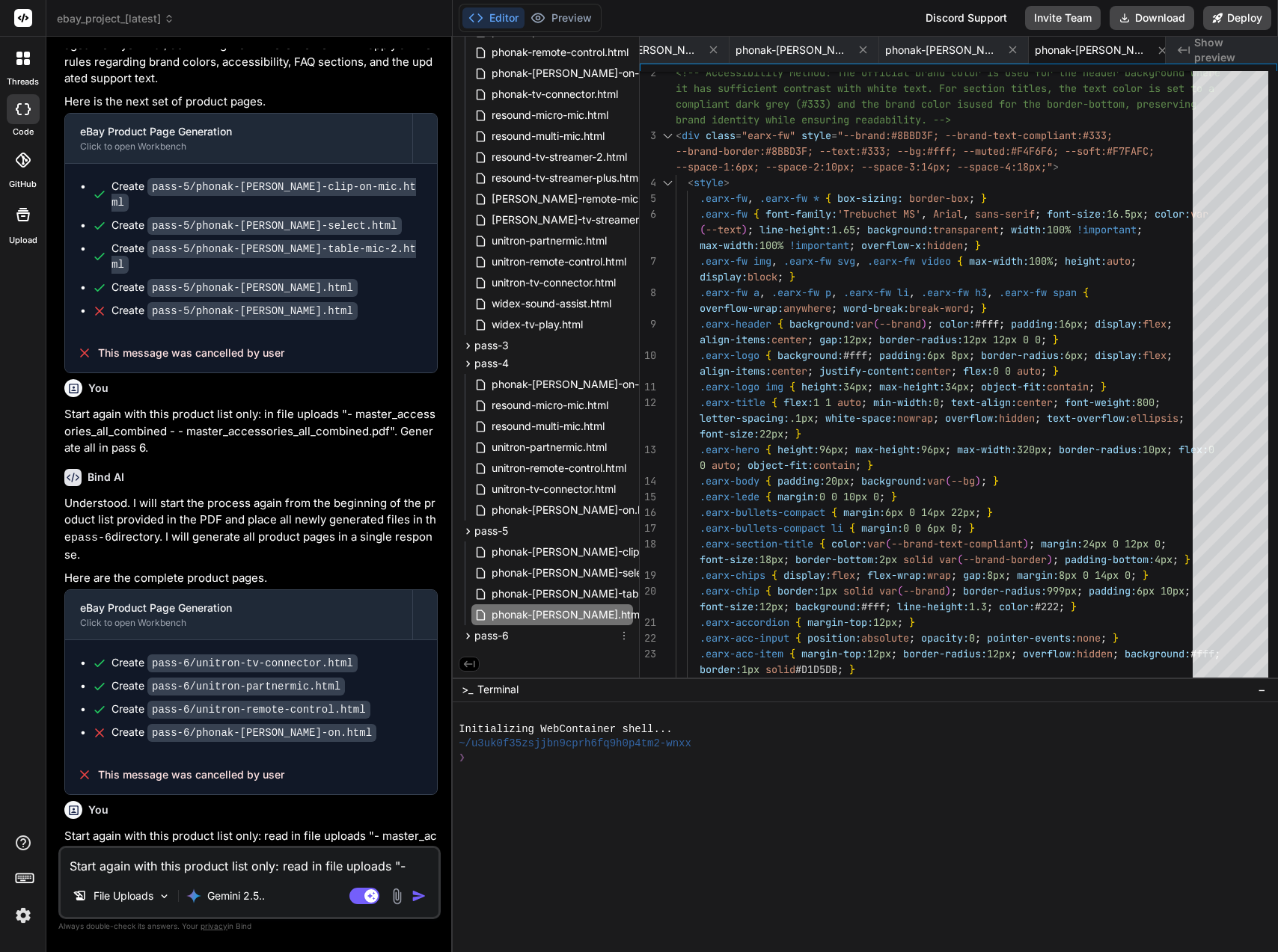
click at [479, 635] on span "pass-6" at bounding box center [491, 635] width 35 height 15
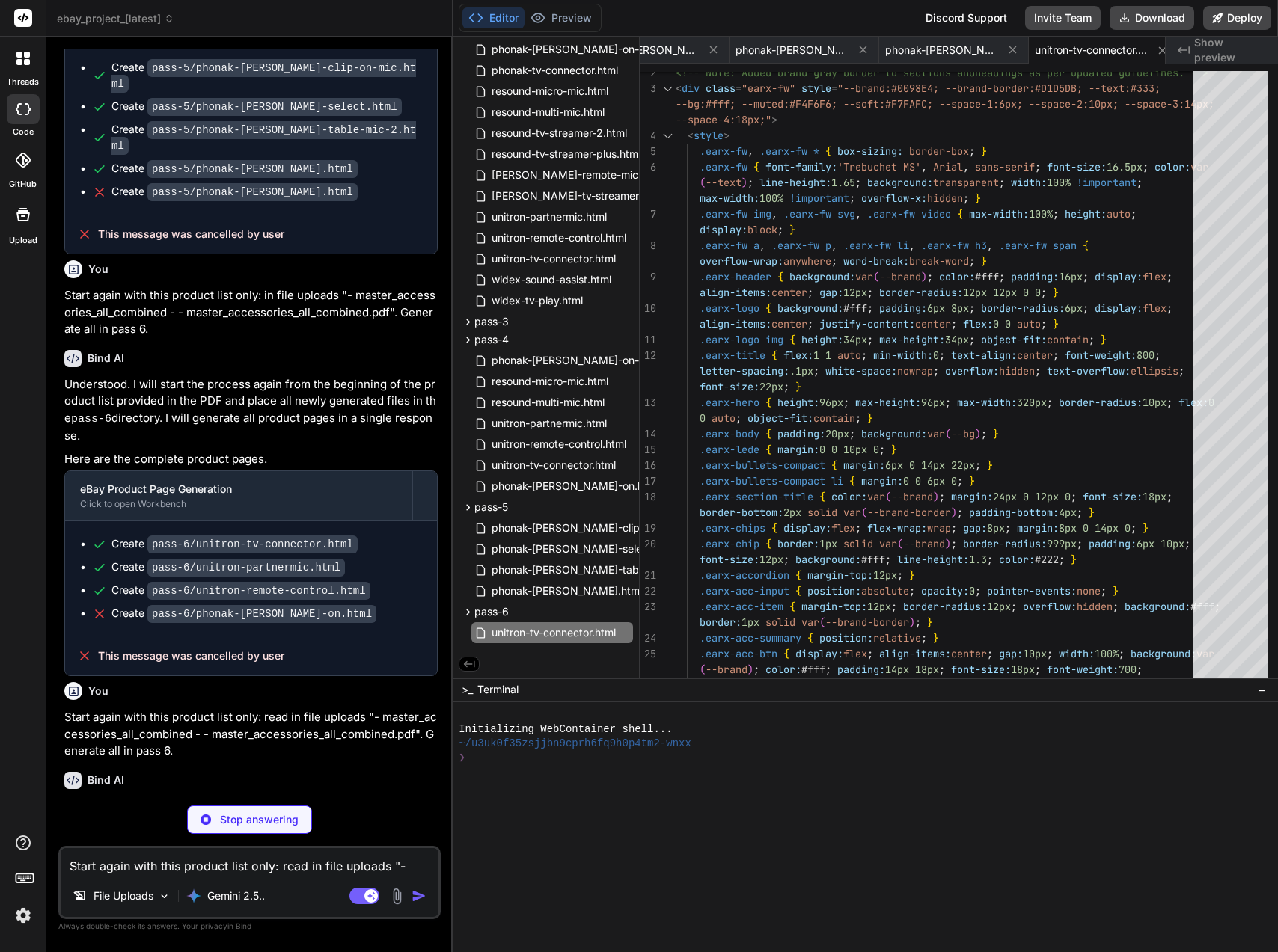
scroll to position [10013, 0]
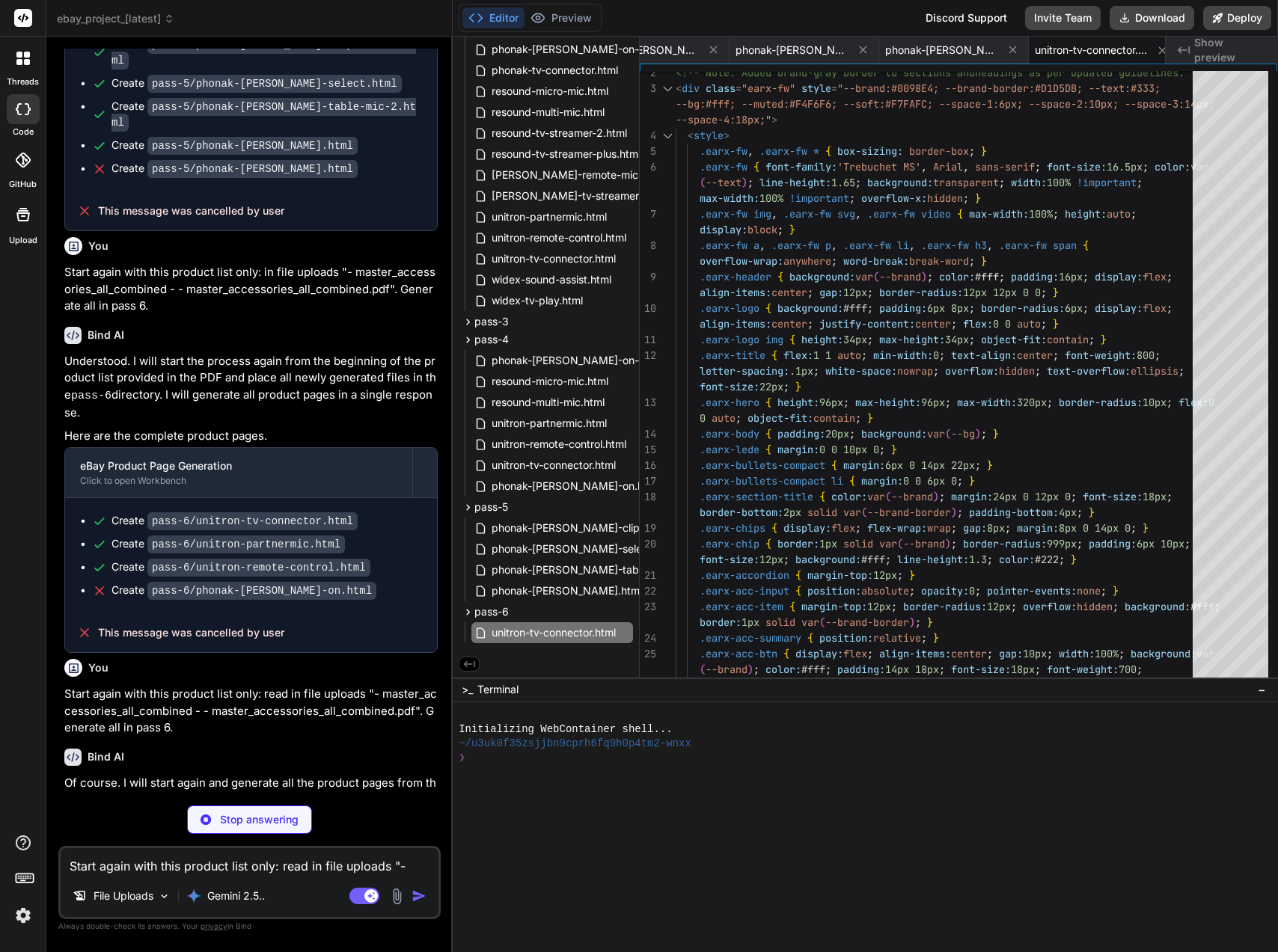
drag, startPoint x: 281, startPoint y: 812, endPoint x: 288, endPoint y: 804, distance: 10.6
click at [281, 812] on div "Stop answering" at bounding box center [249, 820] width 125 height 29
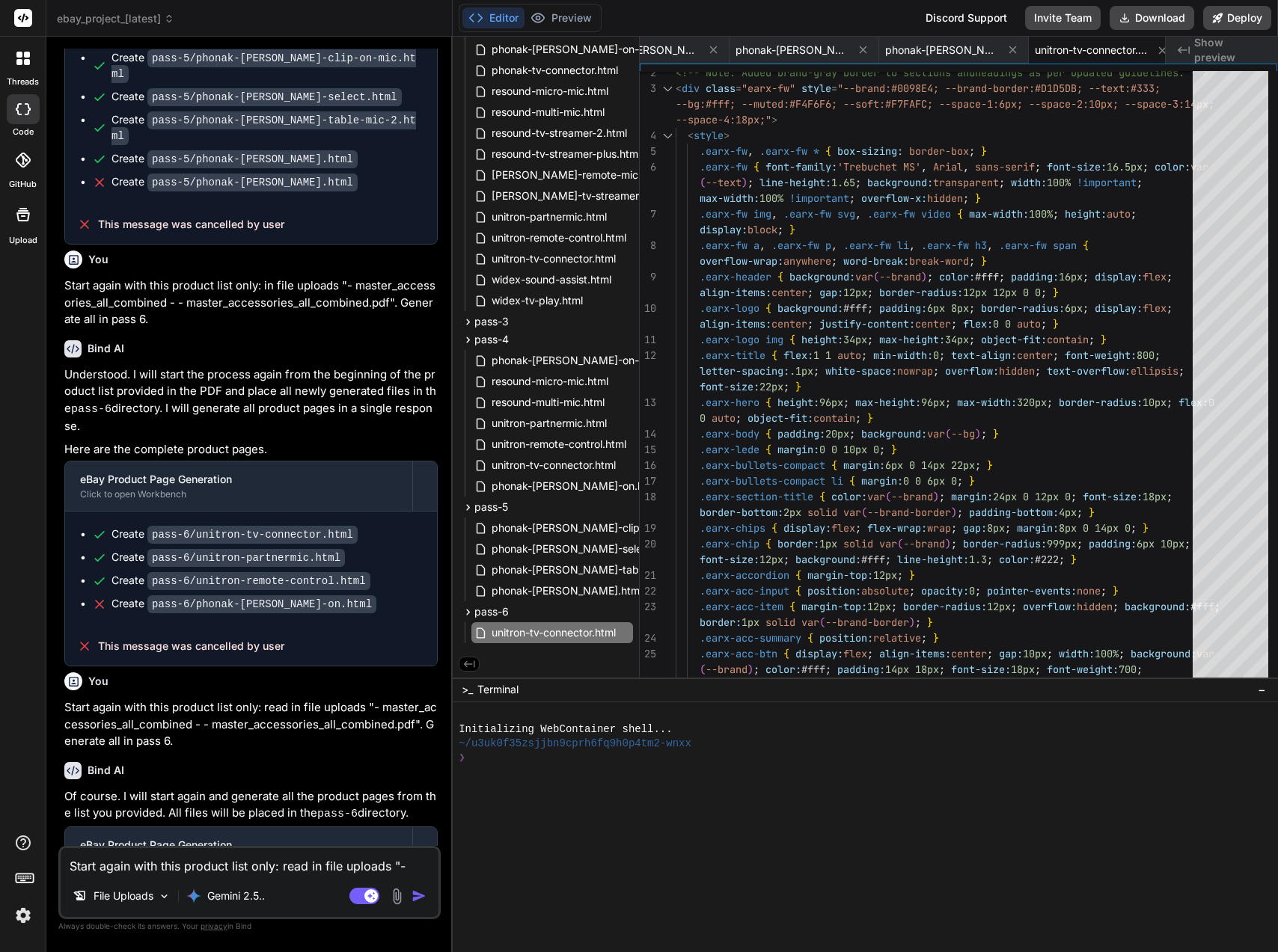
click at [142, 863] on textarea "Start again with this product list only: read in file uploads "- master_accesso…" at bounding box center [249, 861] width 378 height 27
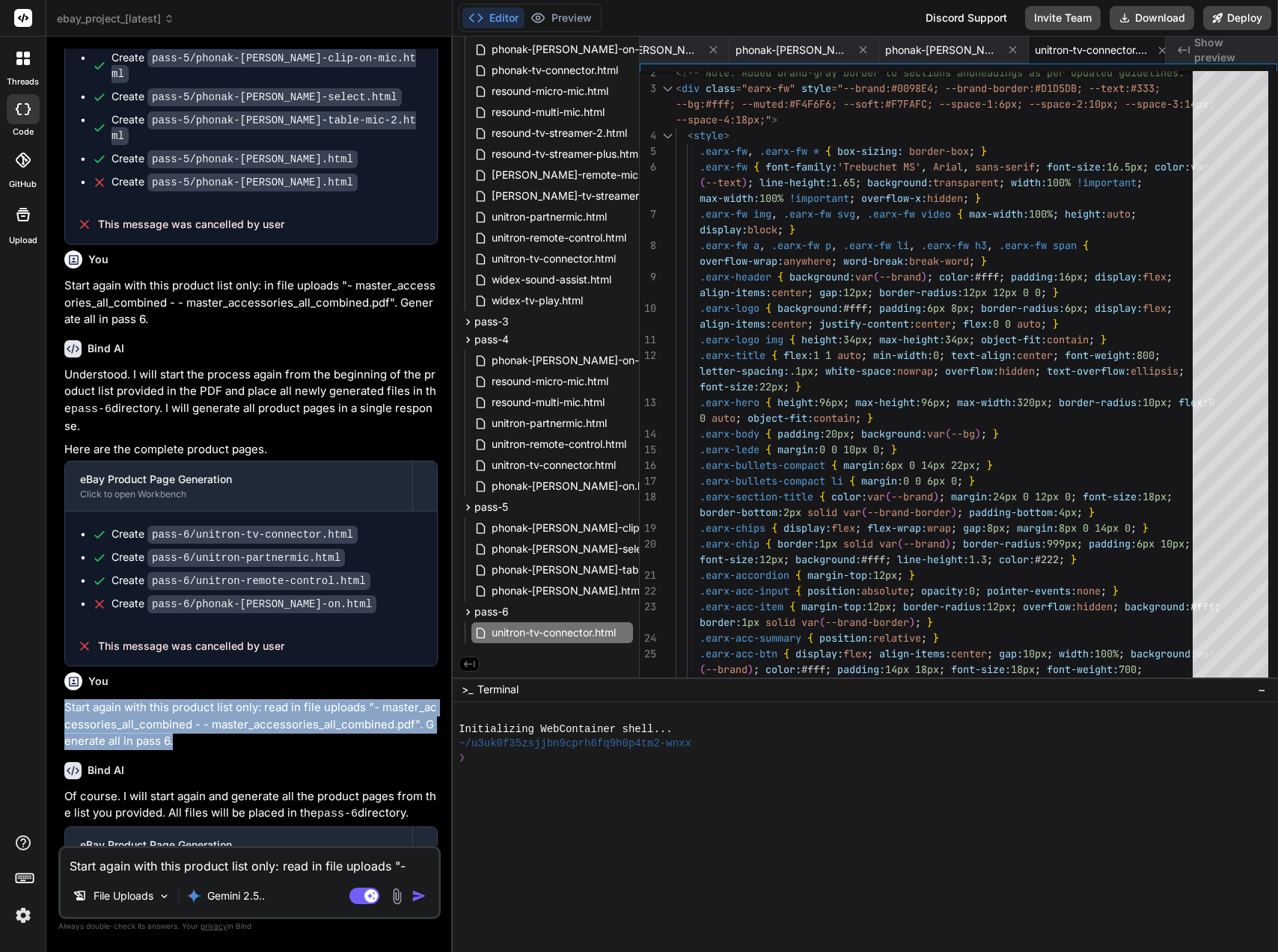
drag, startPoint x: 56, startPoint y: 563, endPoint x: 251, endPoint y: 606, distance: 199.7
click at [251, 606] on div "Bind AI Web Search Created with Pixso. Code Generator You Bind AI Of course. I …" at bounding box center [250, 494] width 406 height 914
click at [236, 699] on p "Start again with this product list only: read in file uploads "- master_accesso…" at bounding box center [251, 724] width 374 height 51
drag, startPoint x: 249, startPoint y: 610, endPoint x: 65, endPoint y: 570, distance: 188.3
click at [65, 699] on p "Start again with this product list only: read in file uploads "- master_accesso…" at bounding box center [251, 724] width 374 height 51
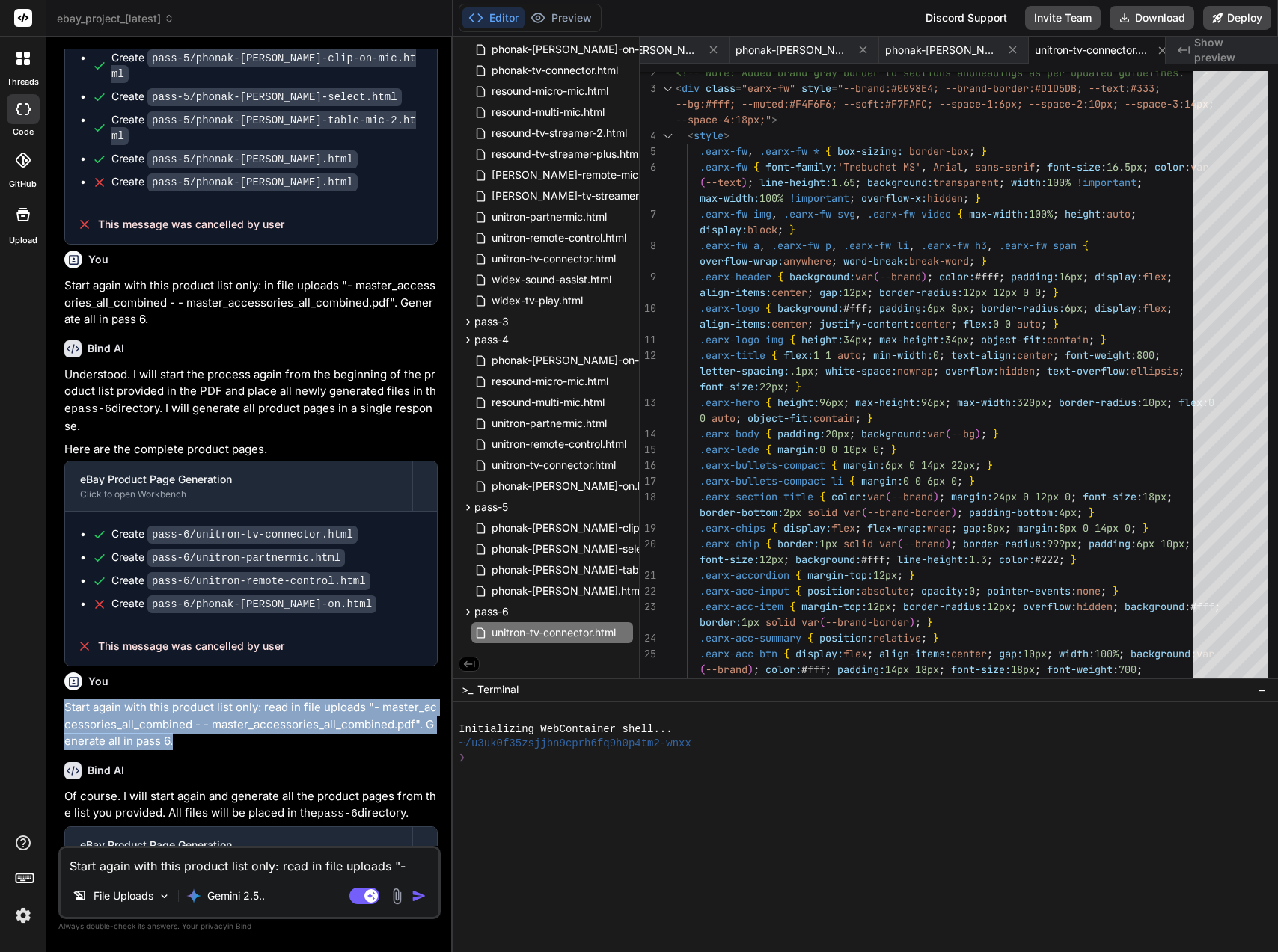
copy p "Start again with this product list only: read in file uploads "- master_accesso…"
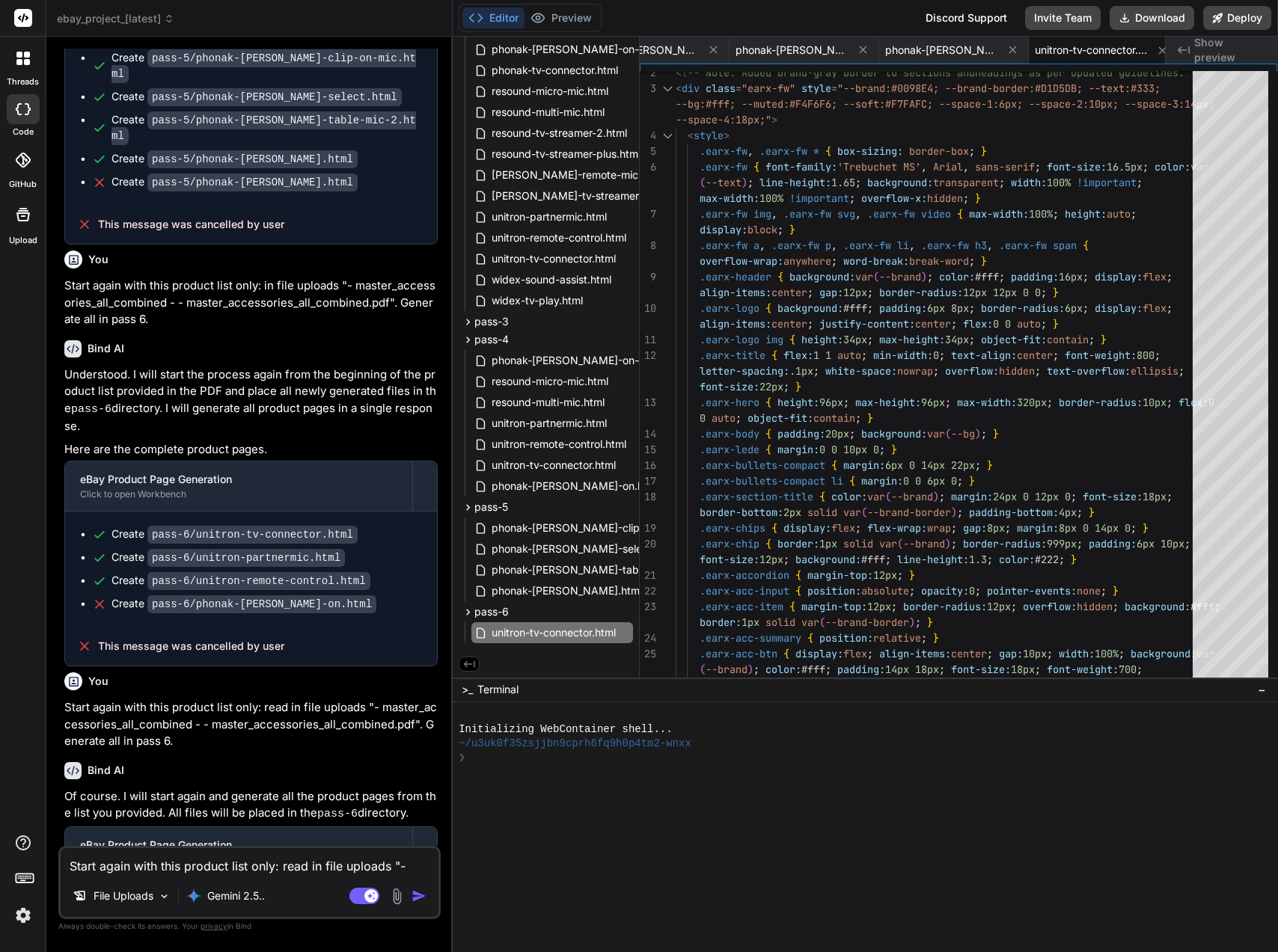
click at [196, 854] on textarea "Start again with this product list only: read in file uploads "- master_accesso…" at bounding box center [249, 861] width 378 height 27
paste textarea "Start again with this product list only: read in file uploads "- master_accesso…"
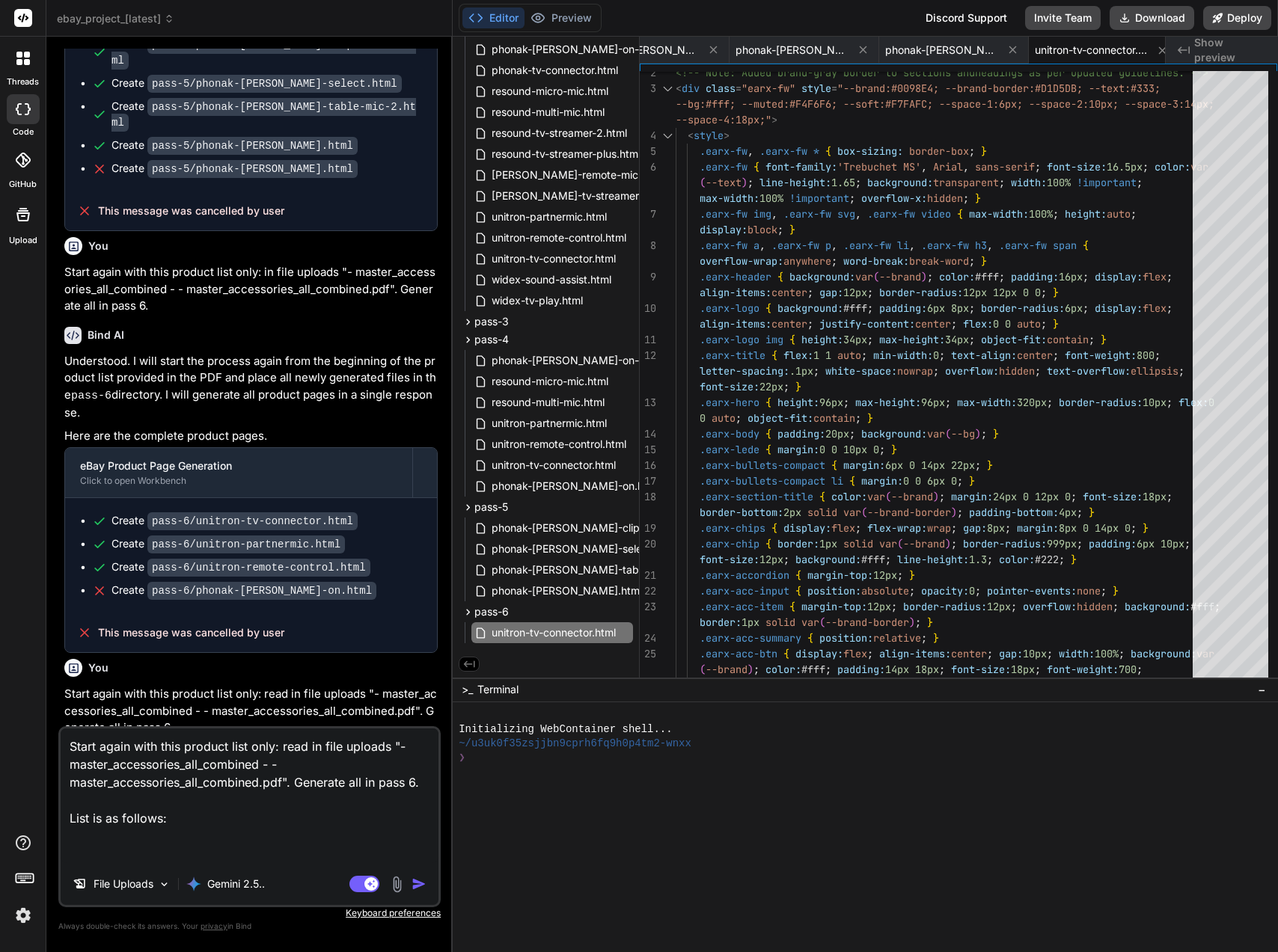
paste textarea "Start again with this product list only: read in file uploads "- master_accesso…"
paste textarea "Title Unitron Remote Control Unitron TV Connector Unitron PartnerMic Unitron Sm…"
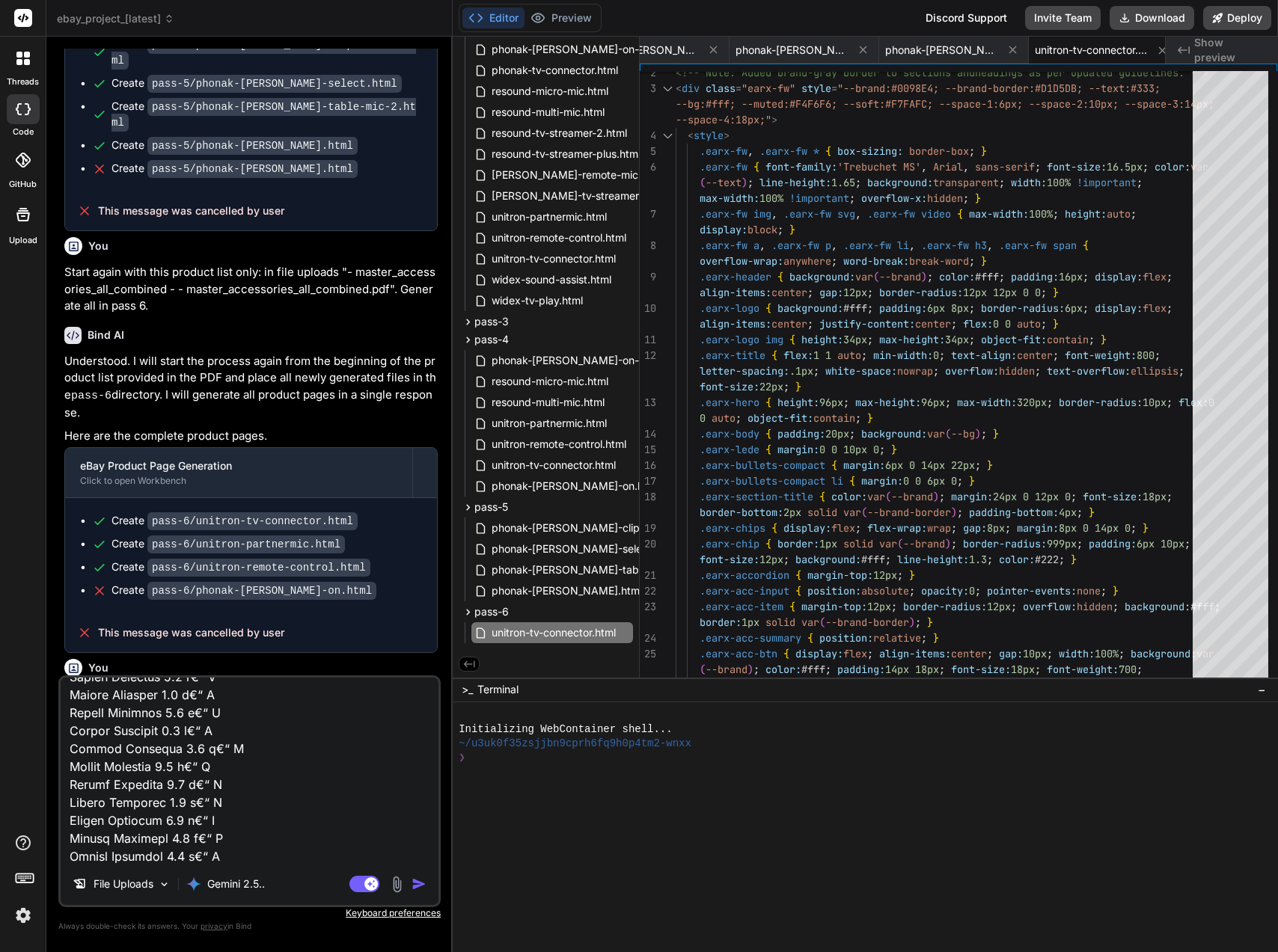
scroll to position [3012, 0]
click at [204, 741] on textarea at bounding box center [249, 770] width 378 height 185
drag, startPoint x: 206, startPoint y: 739, endPoint x: 189, endPoint y: 741, distance: 17.1
click at [189, 741] on textarea at bounding box center [249, 770] width 378 height 185
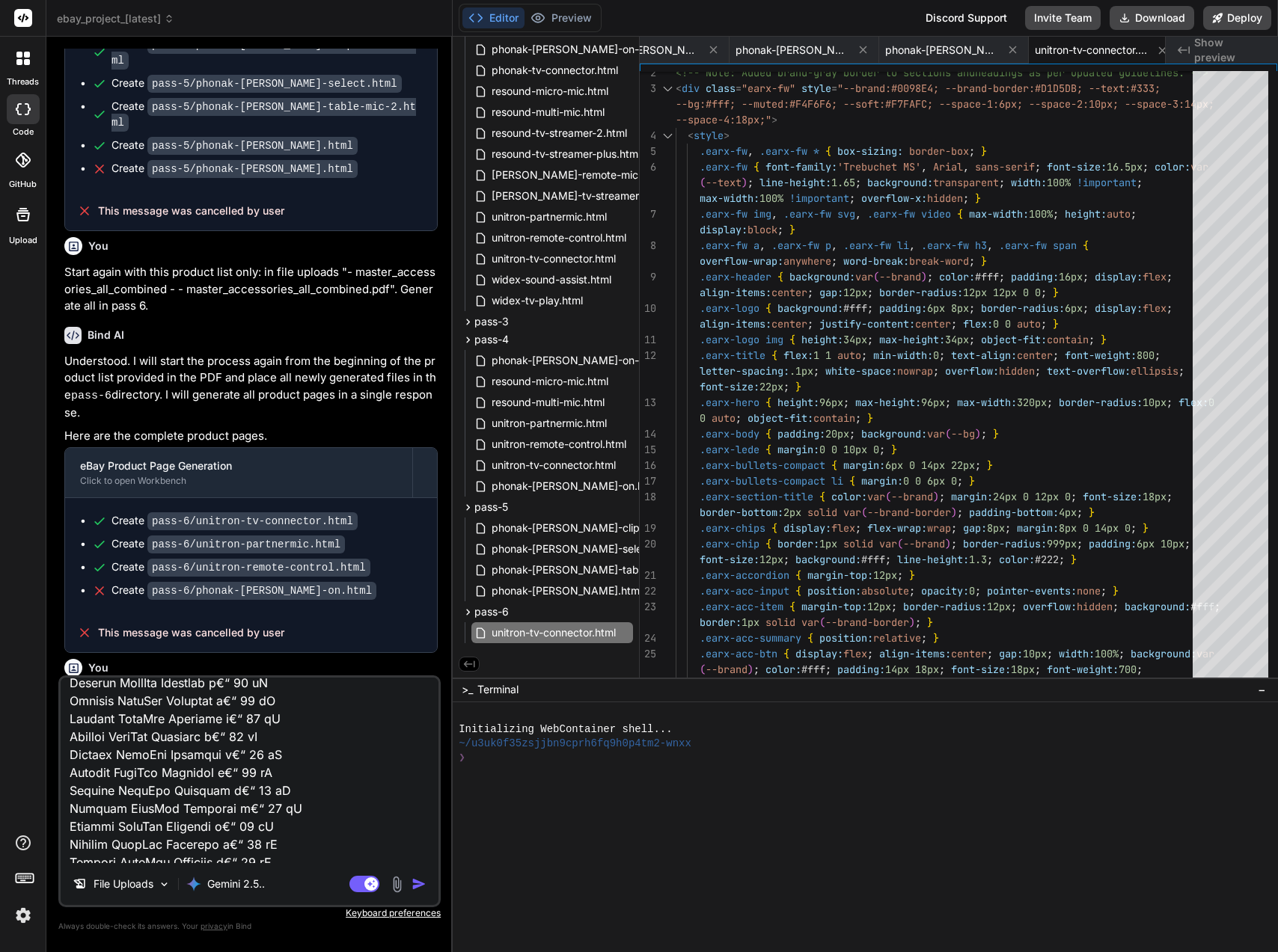
scroll to position [5405, 0]
click at [302, 846] on textarea at bounding box center [249, 770] width 378 height 185
click at [305, 833] on textarea at bounding box center [249, 770] width 378 height 185
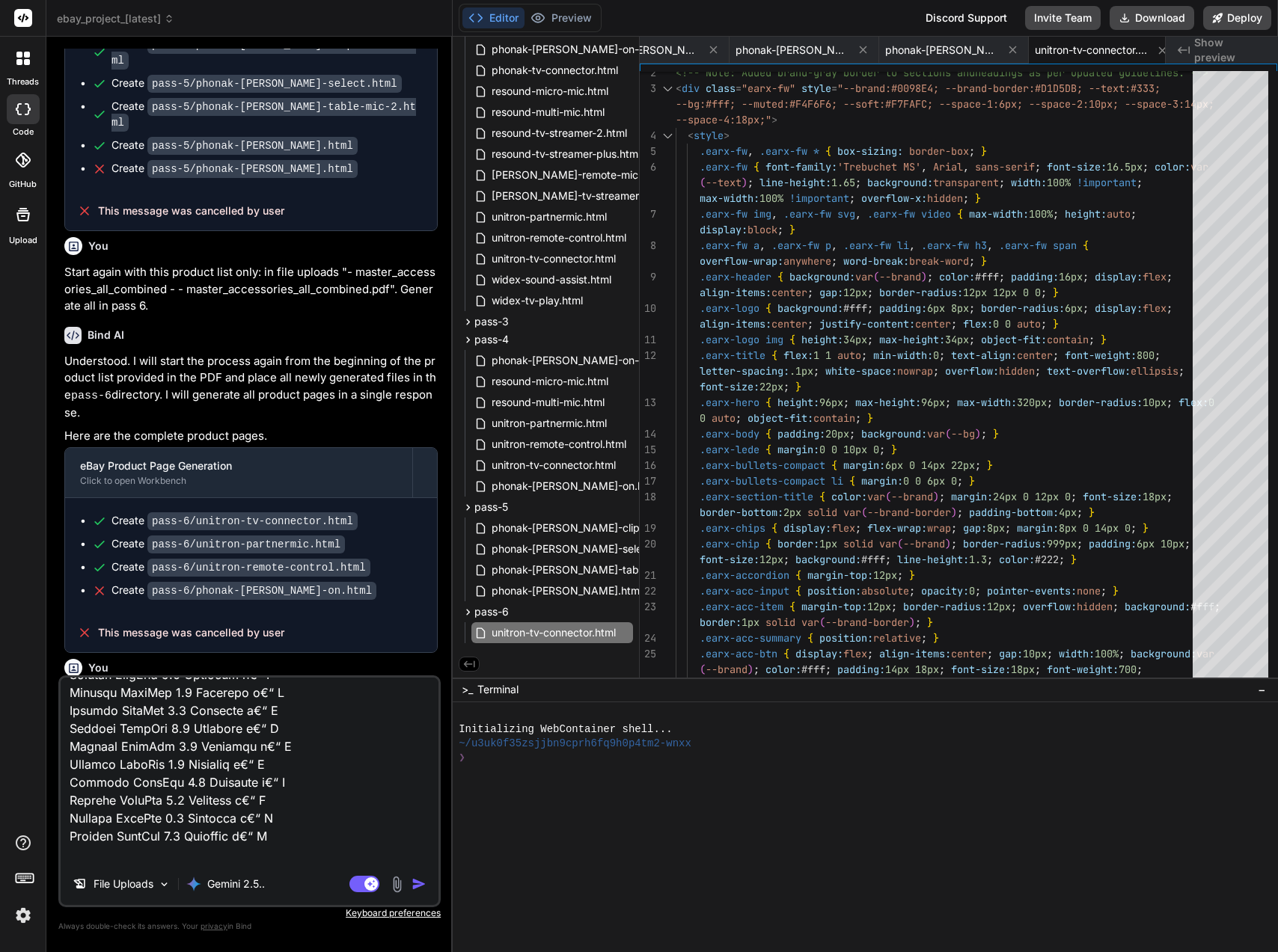
scroll to position [5422, 0]
click at [233, 856] on textarea at bounding box center [249, 770] width 378 height 185
click at [266, 792] on textarea at bounding box center [249, 770] width 378 height 185
paste textarea "Loremi 5 Dolorsit ametc a€” elit se doeiusmo temp; incidi utlabo 6e€“7 (Dolore/…"
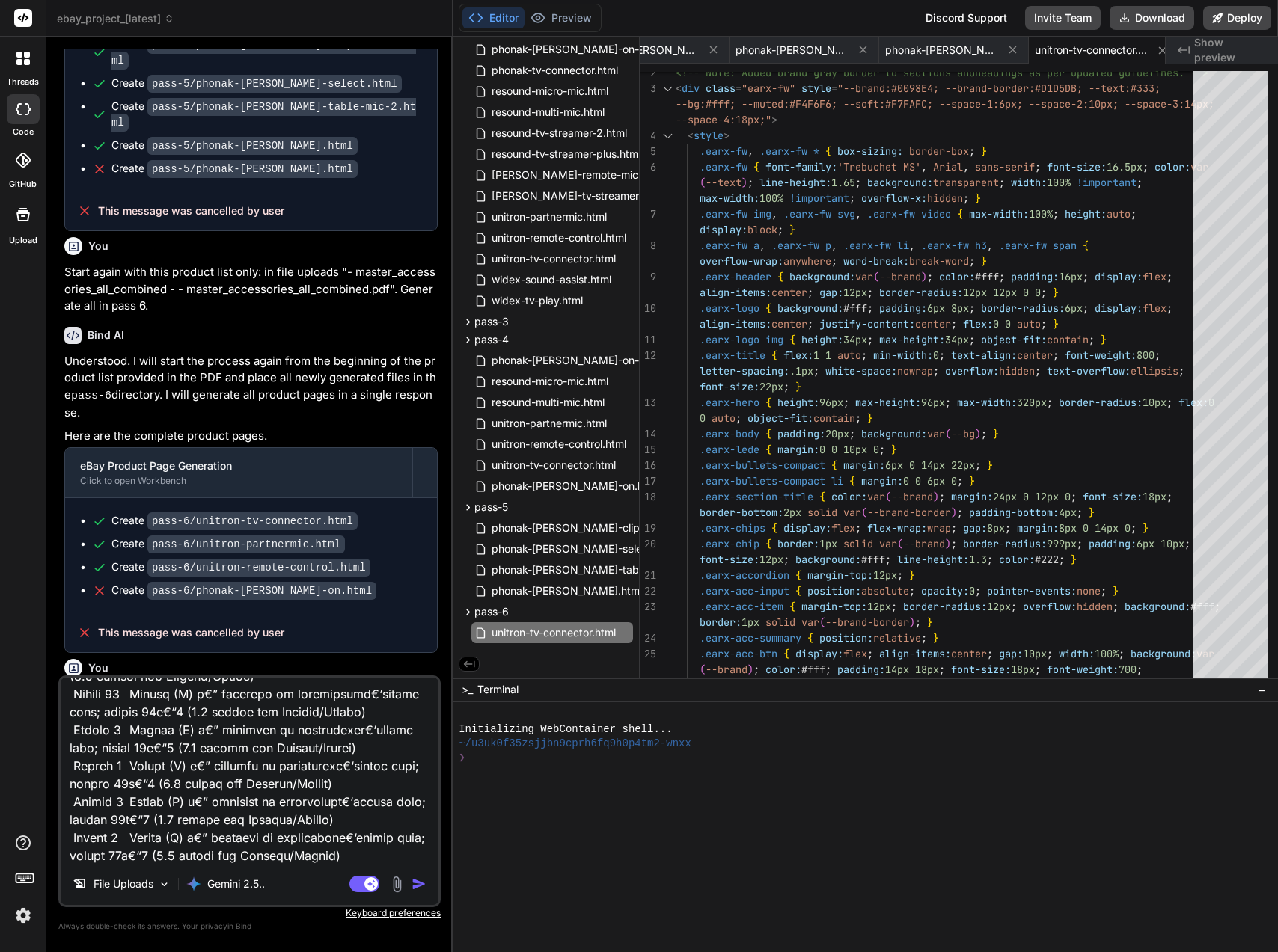
scroll to position [6981, 0]
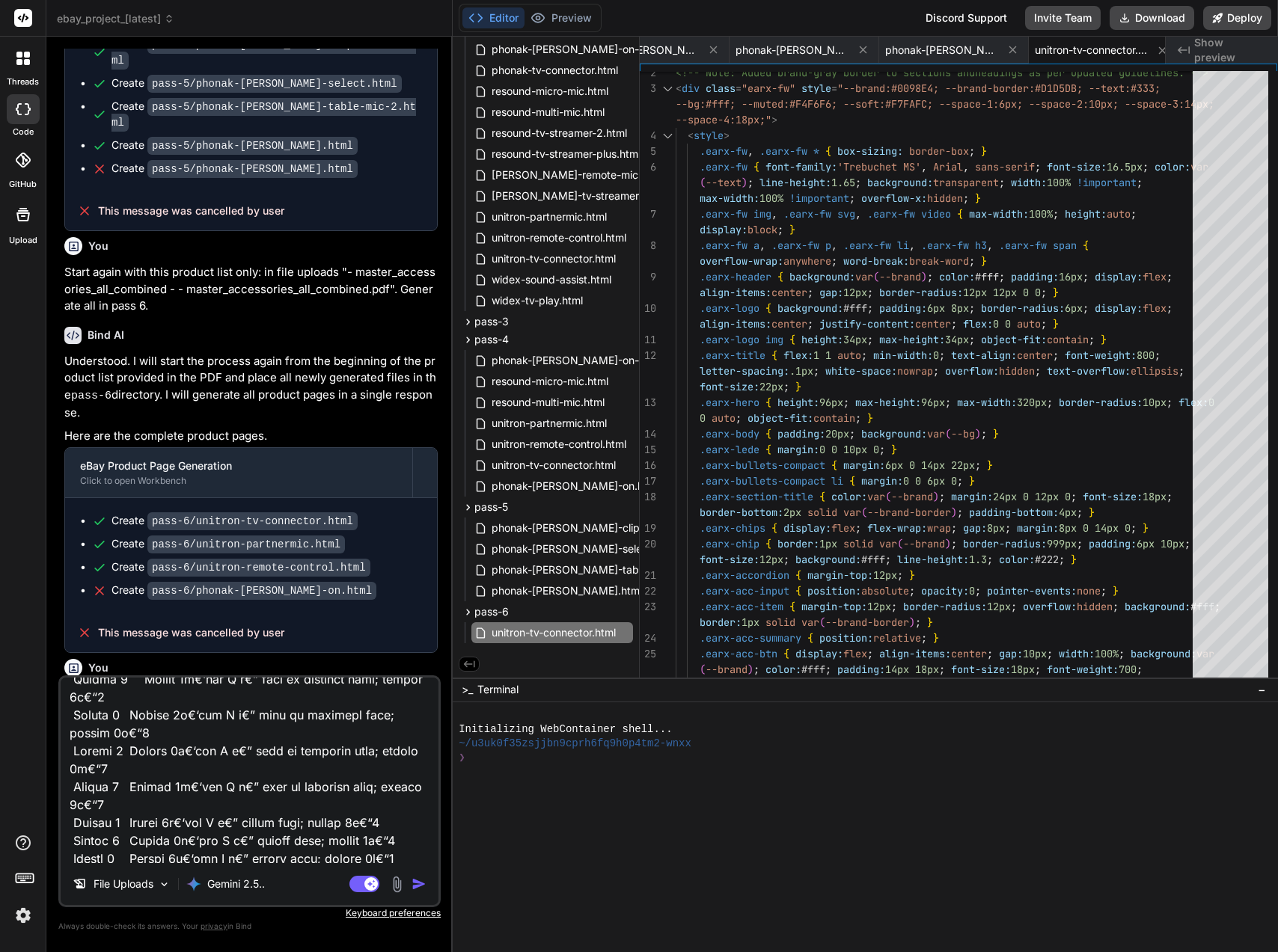
drag, startPoint x: 215, startPoint y: 789, endPoint x: 194, endPoint y: 792, distance: 21.2
click at [194, 792] on textarea at bounding box center [249, 770] width 378 height 185
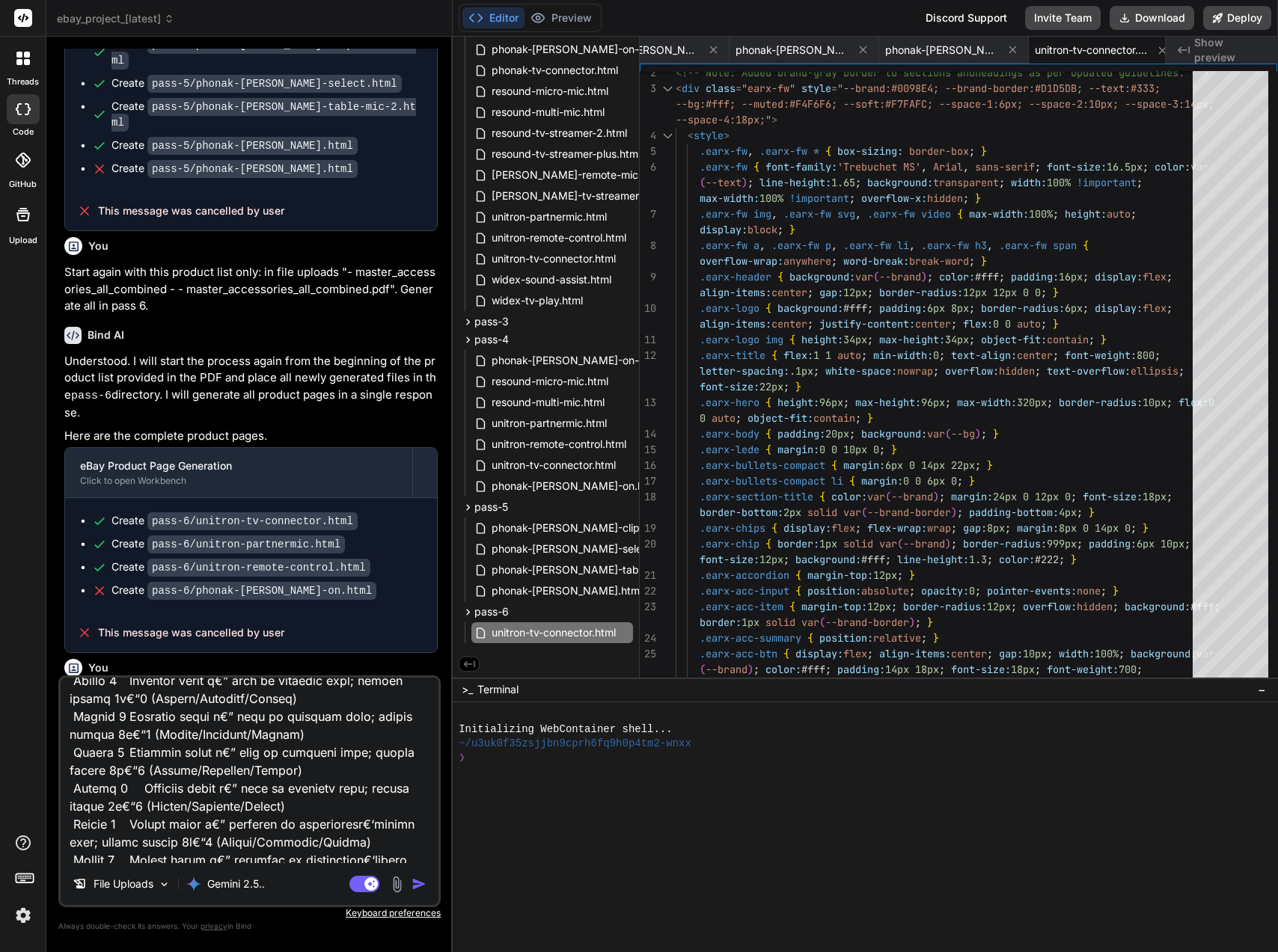
scroll to position [5502, 0]
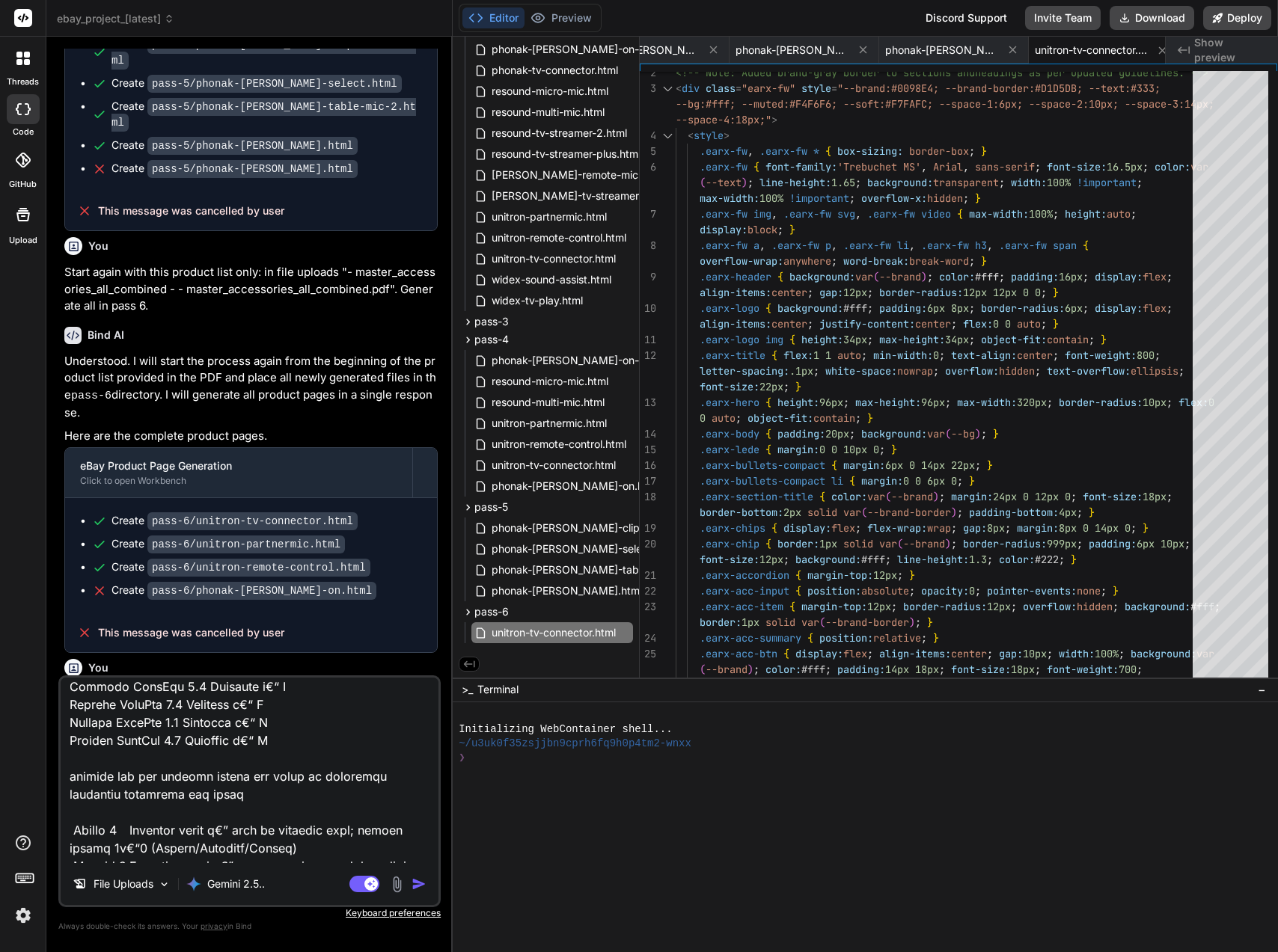
click at [169, 792] on textarea at bounding box center [249, 770] width 378 height 185
click at [134, 792] on textarea at bounding box center [249, 770] width 378 height 185
click at [139, 791] on textarea at bounding box center [249, 770] width 378 height 185
paste textarea "â€”"
click at [350, 792] on textarea at bounding box center [249, 770] width 378 height 185
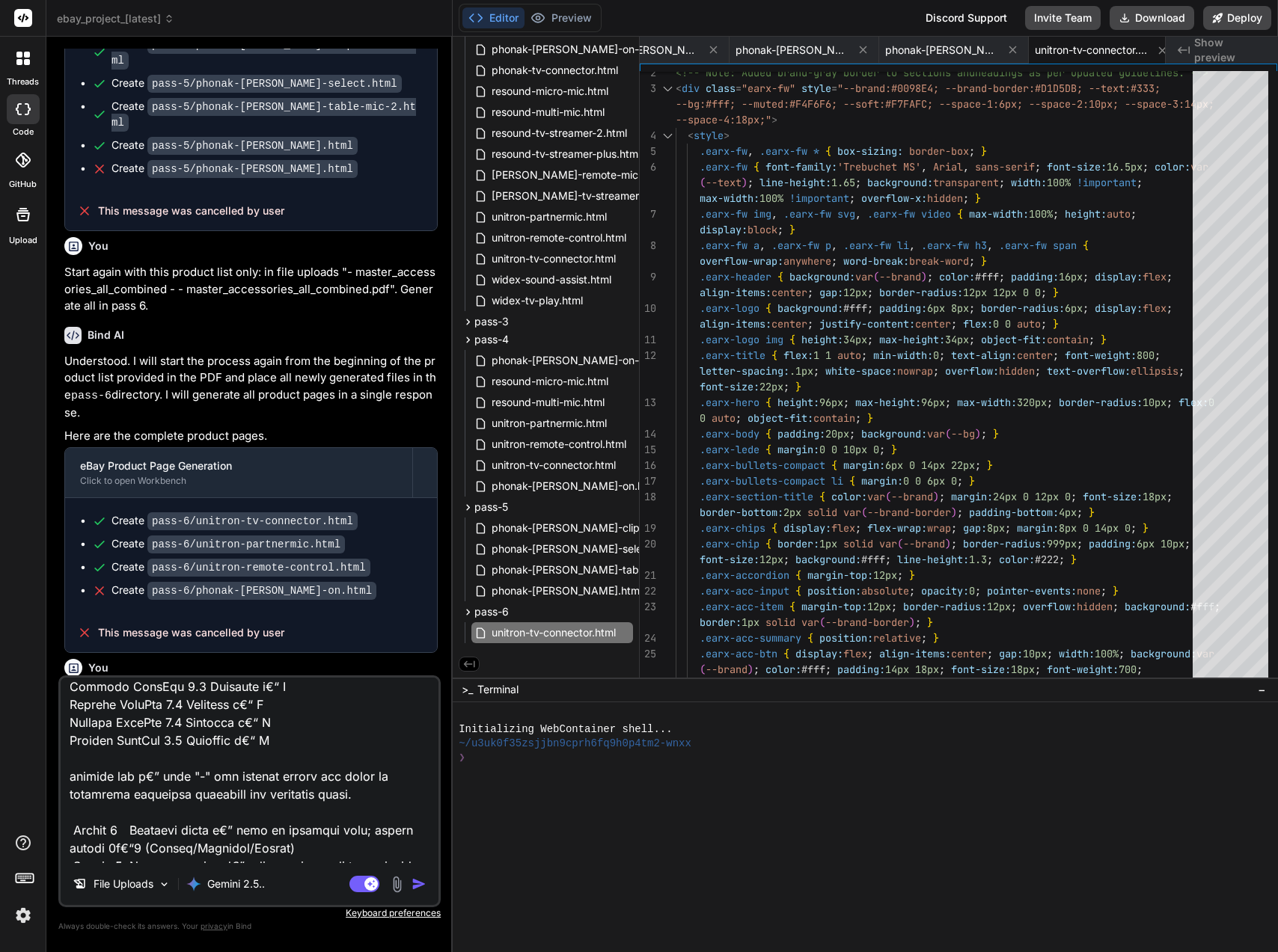
click at [416, 878] on img "button" at bounding box center [418, 883] width 15 height 15
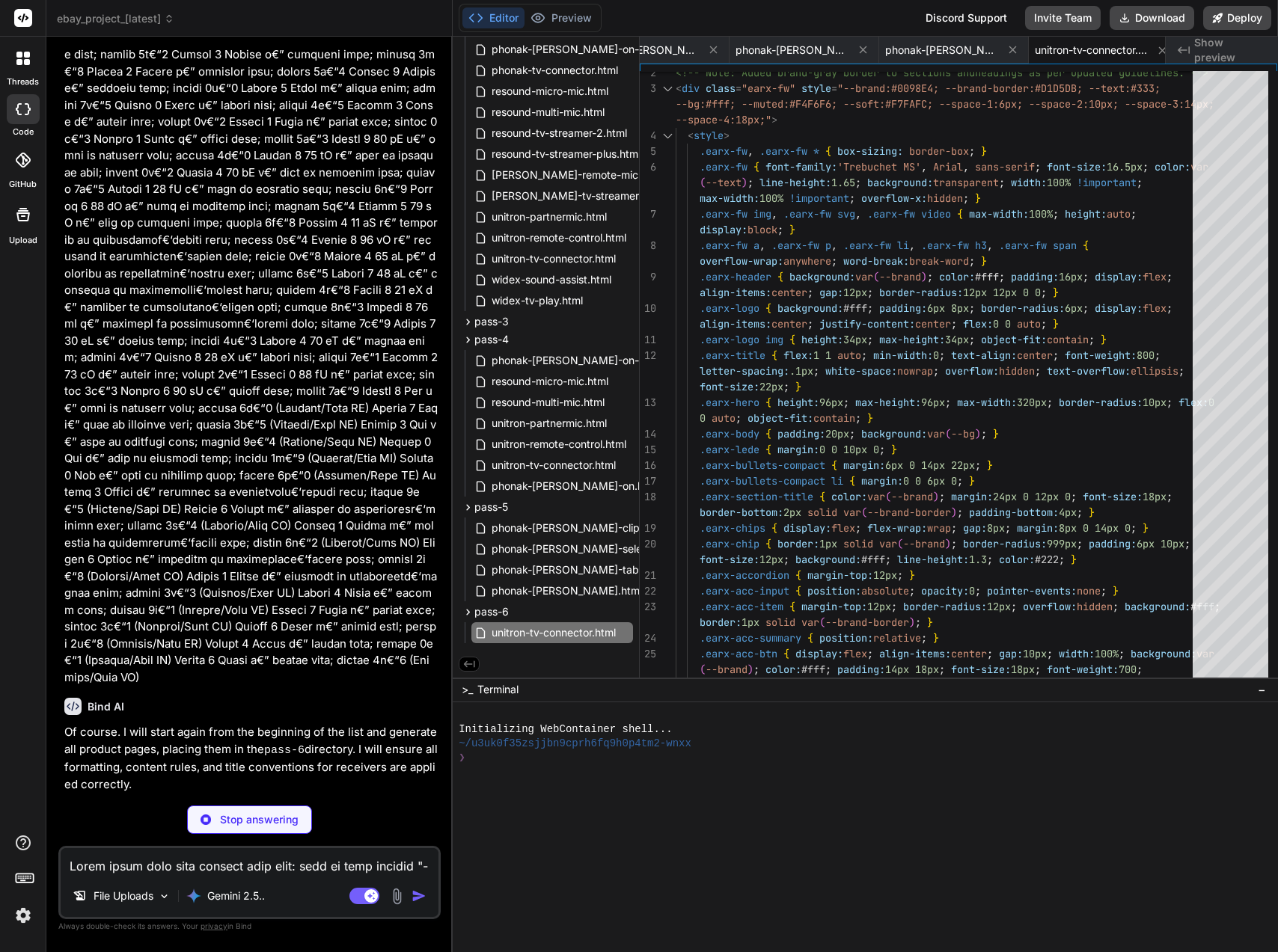
scroll to position [15597, 0]
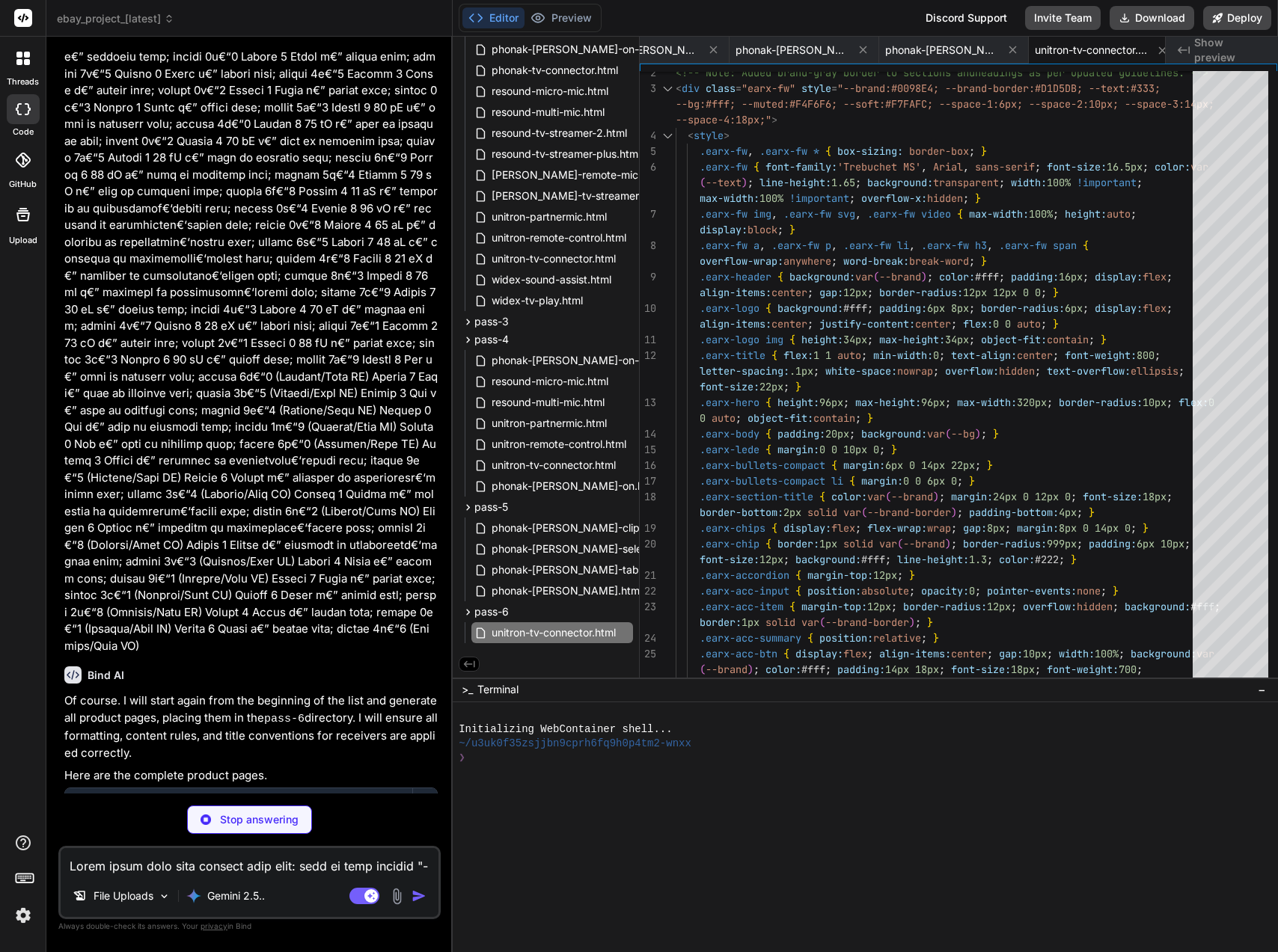
click at [586, 587] on span "phonak-[PERSON_NAME].html" at bounding box center [567, 591] width 153 height 18
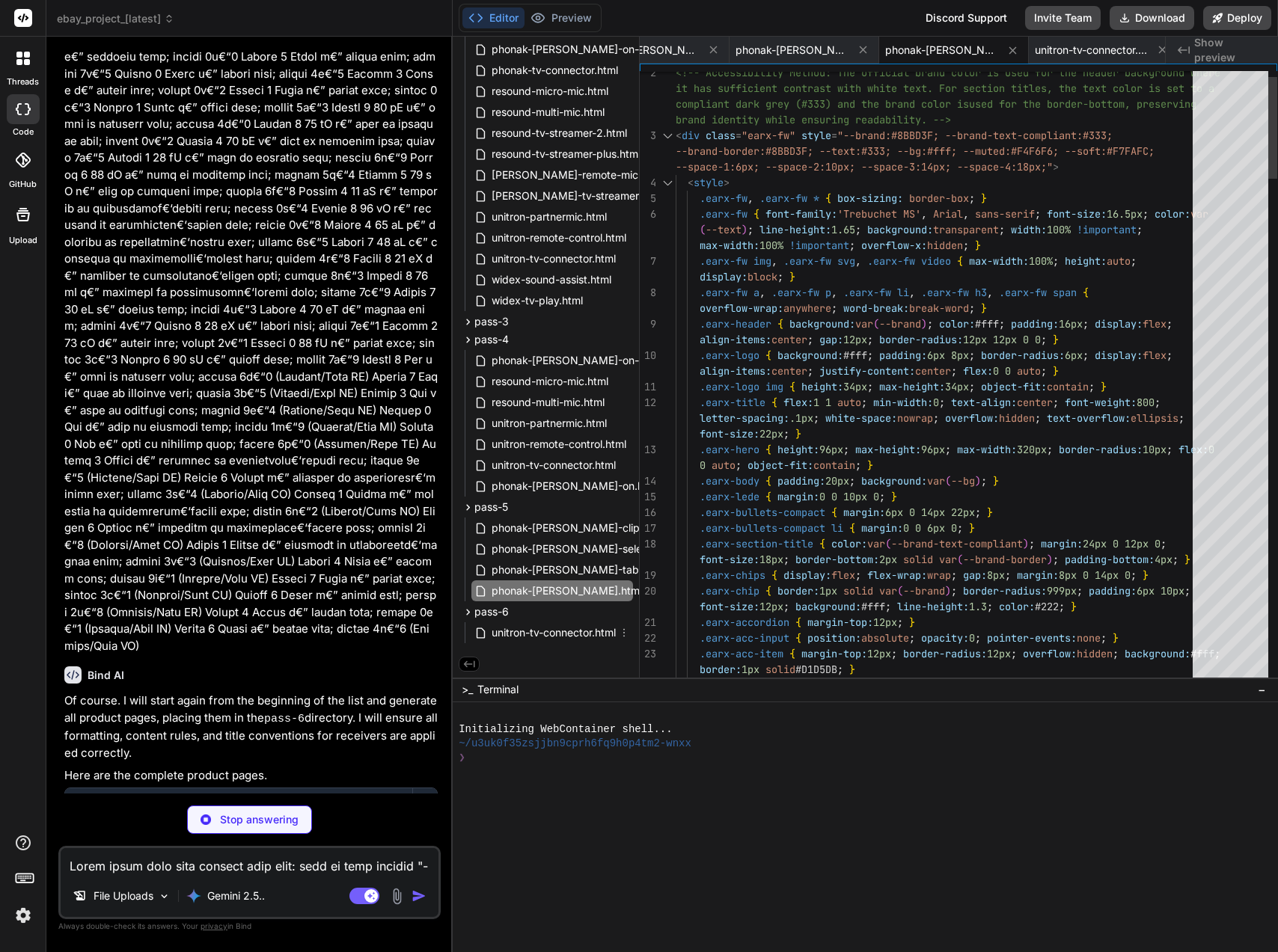
click at [624, 632] on icon at bounding box center [624, 632] width 12 height 12
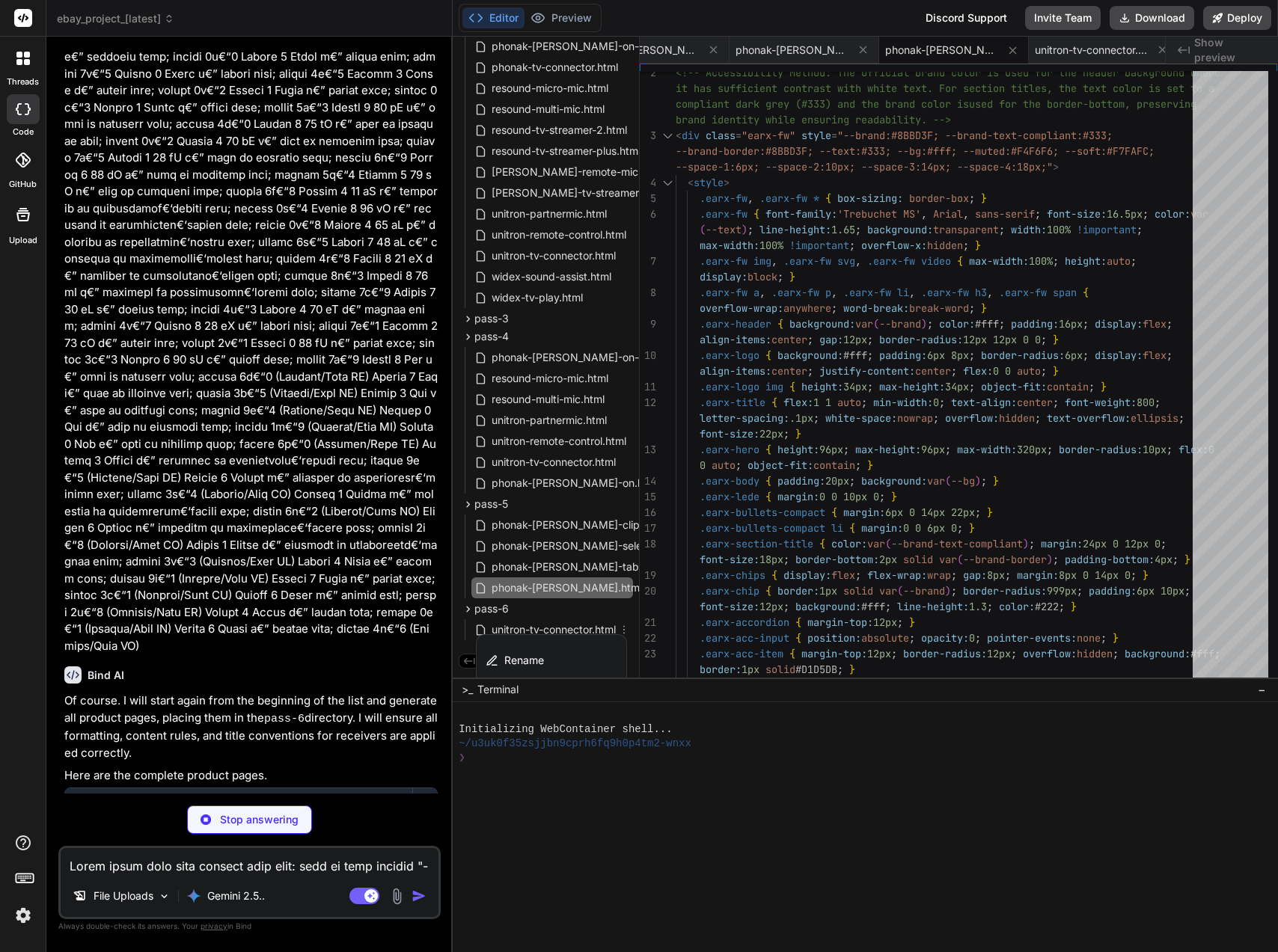
scroll to position [371, 0]
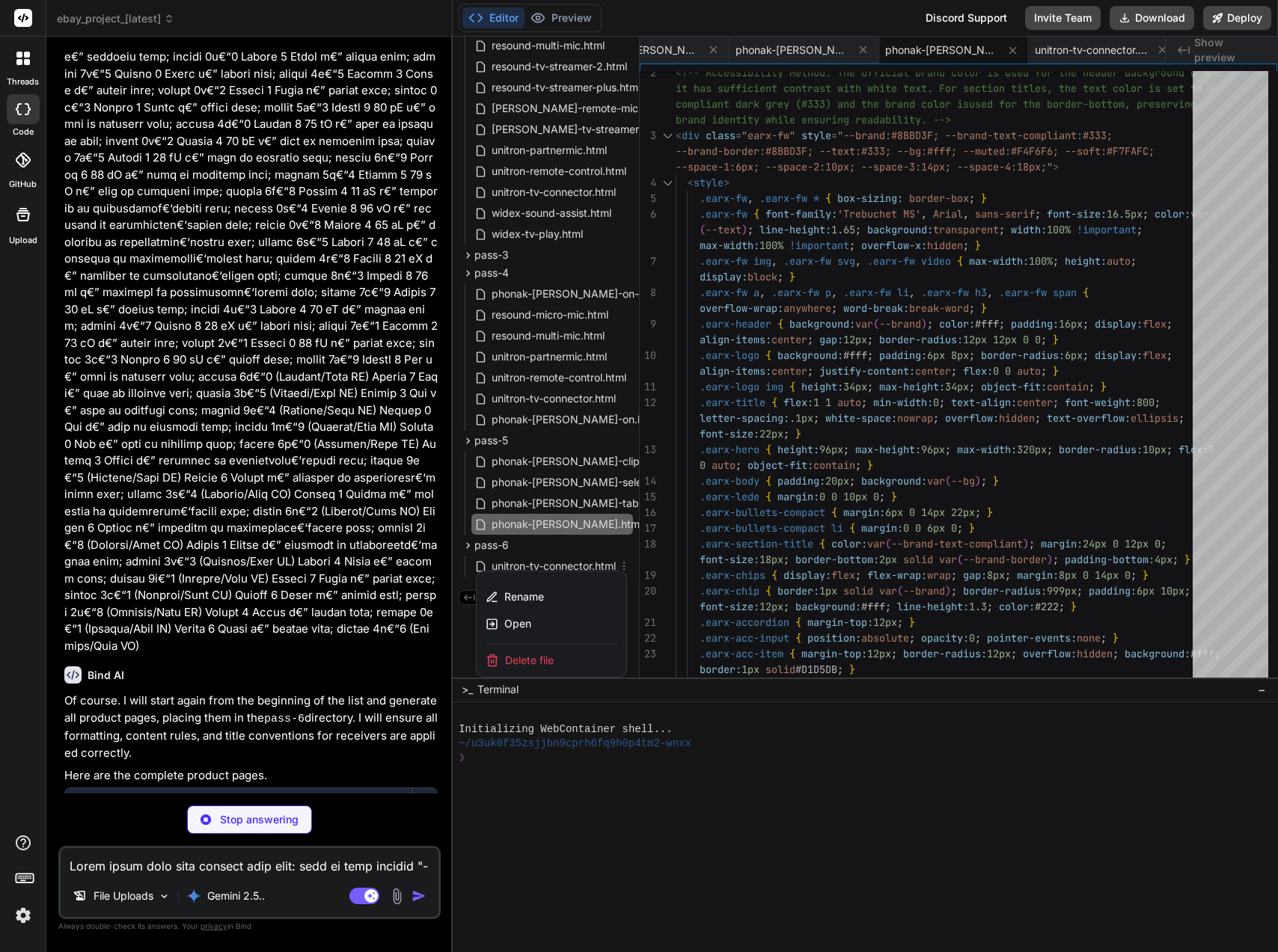
click at [626, 530] on div at bounding box center [865, 494] width 825 height 915
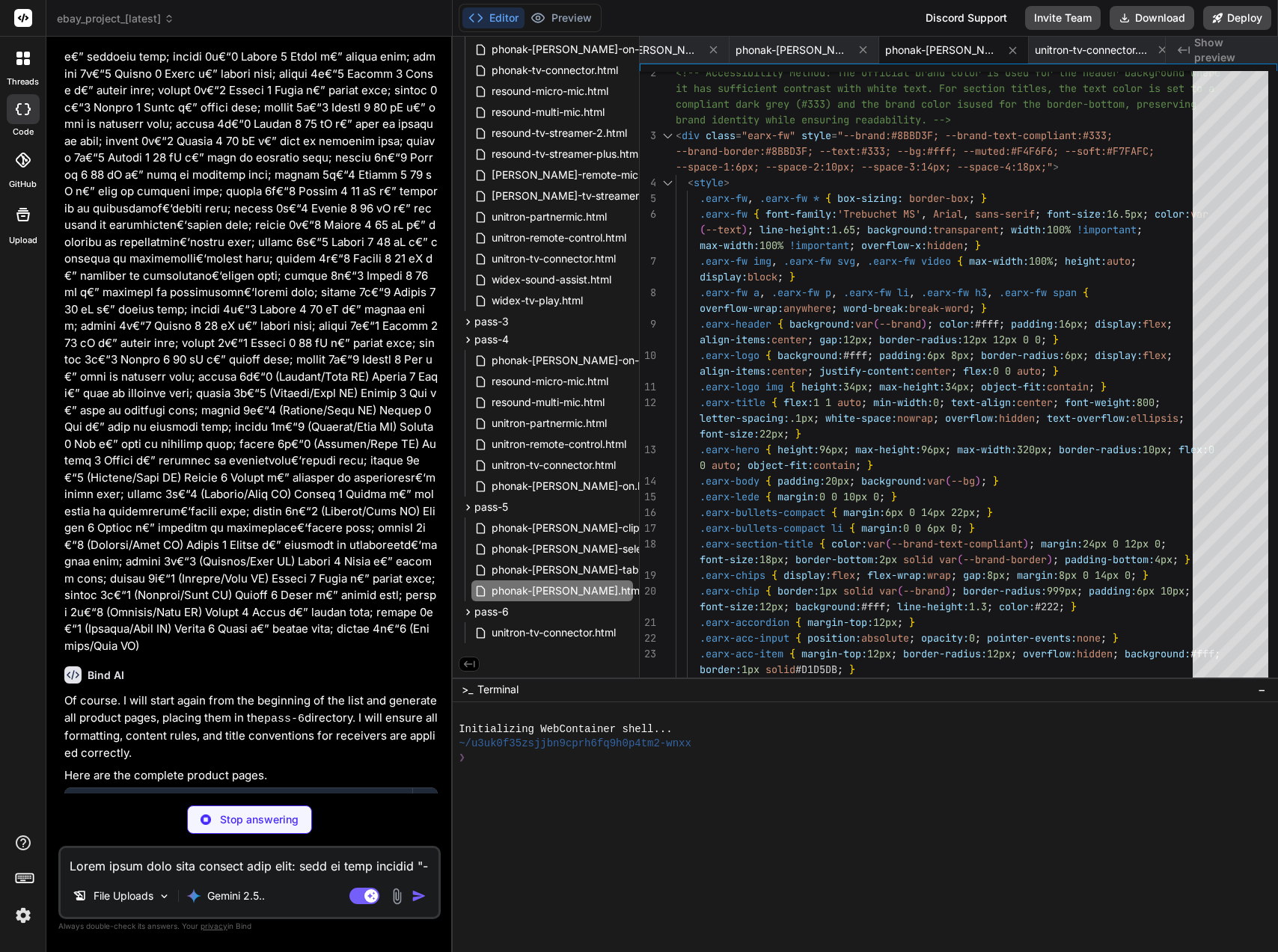
scroll to position [305, 0]
click at [626, 629] on icon at bounding box center [624, 632] width 12 height 12
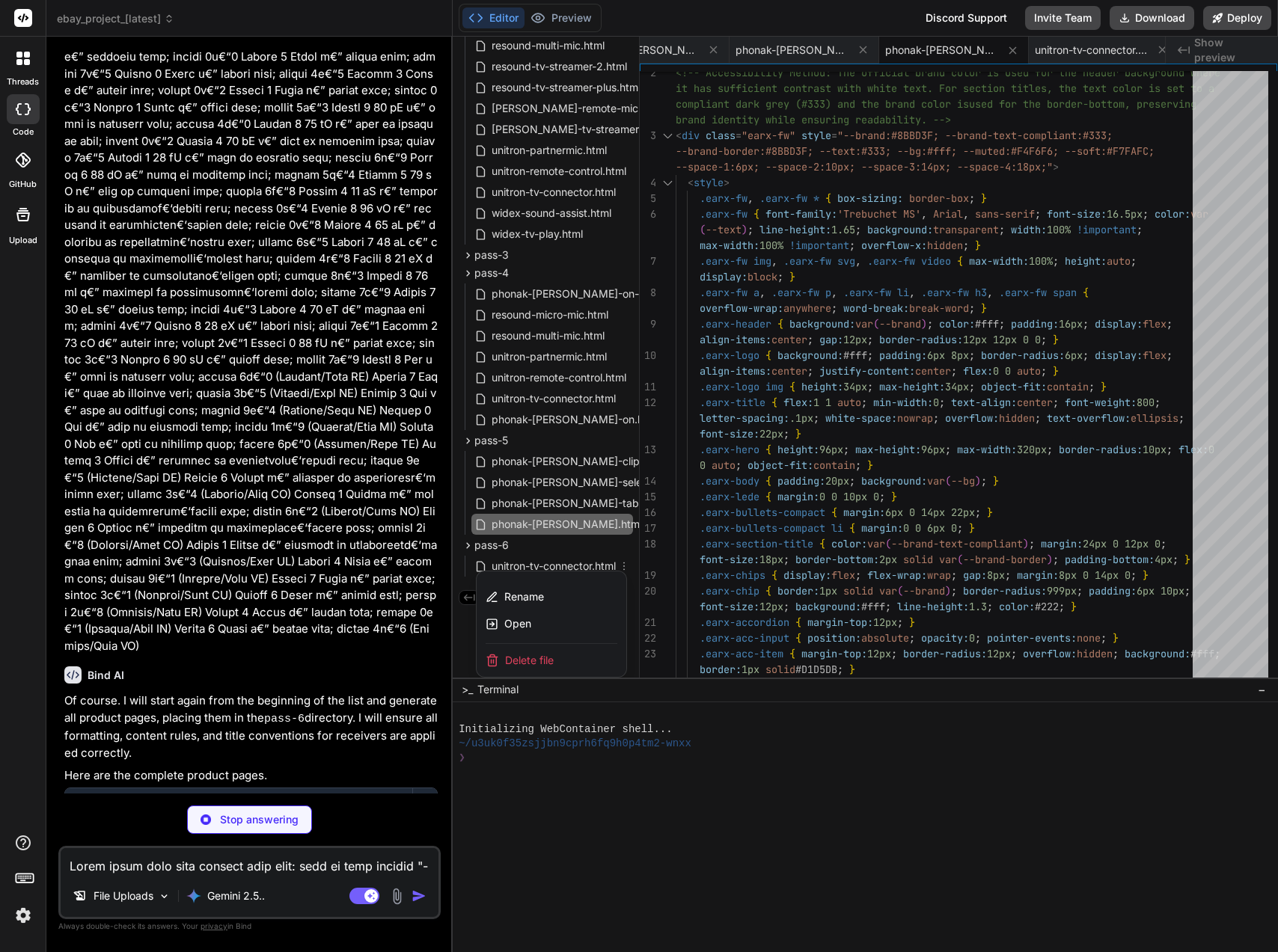
click at [573, 659] on div "Delete file" at bounding box center [551, 660] width 149 height 33
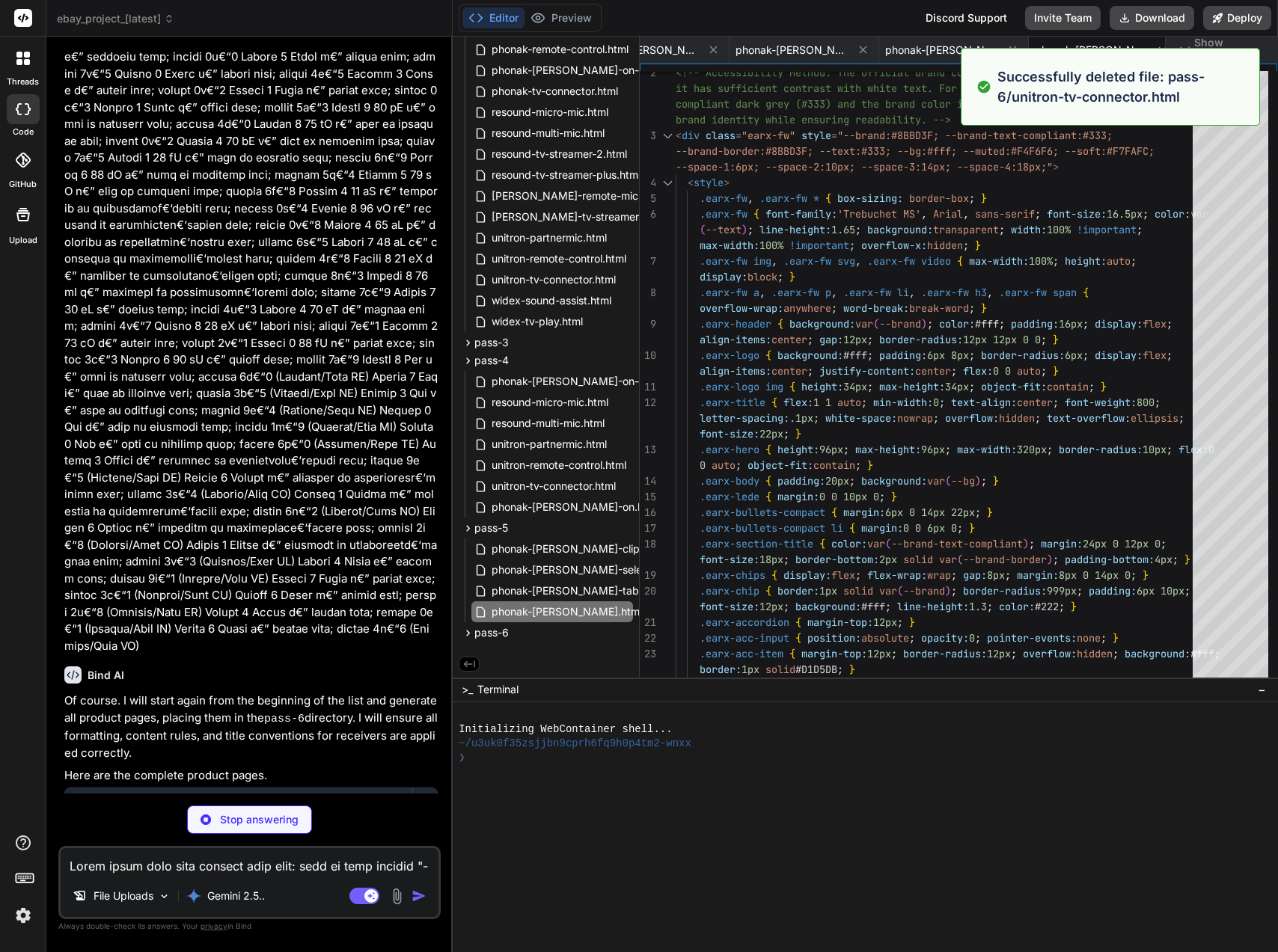
scroll to position [305, 0]
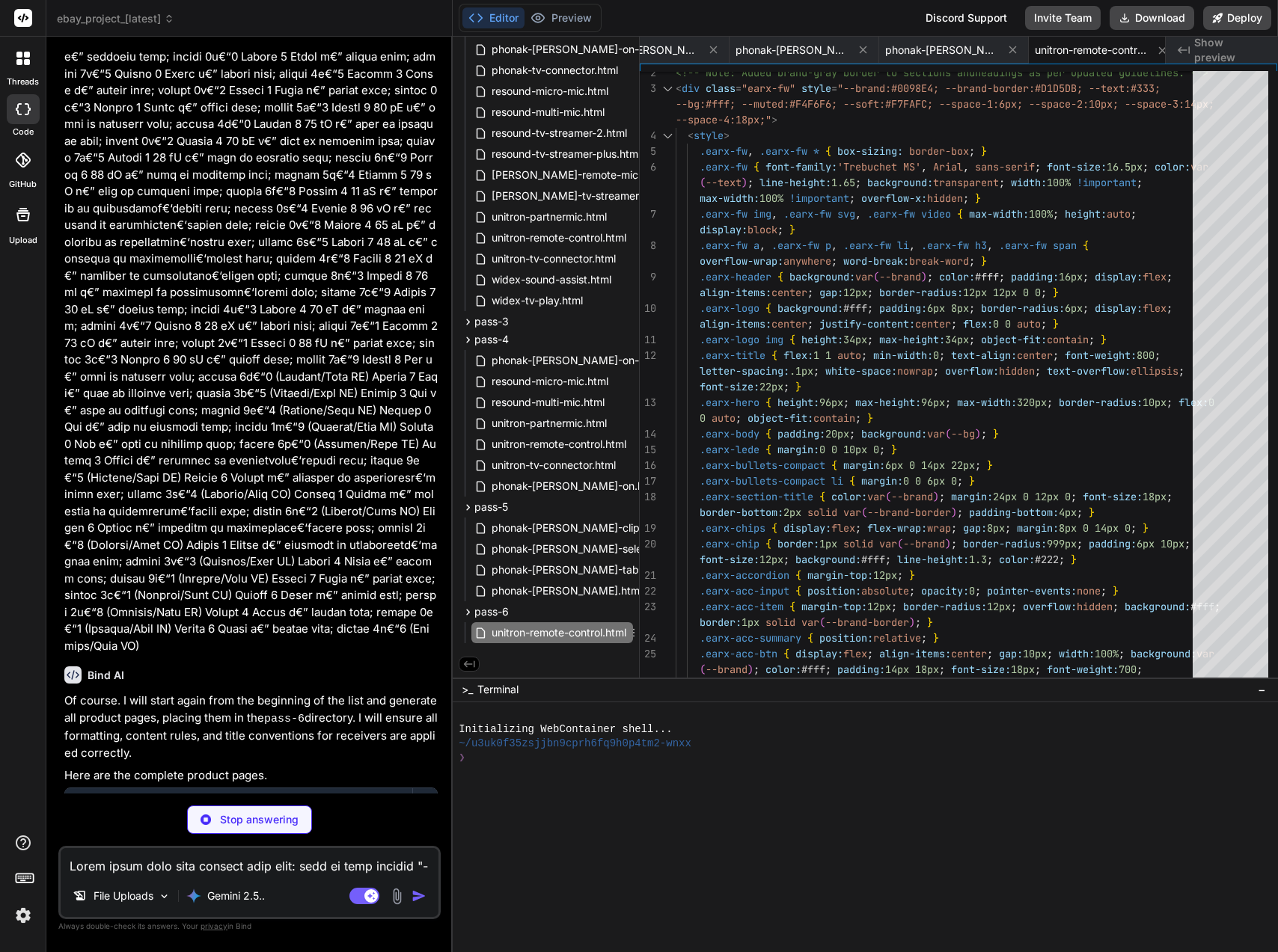
click at [554, 626] on span "unitron-remote-control.html" at bounding box center [559, 632] width 137 height 18
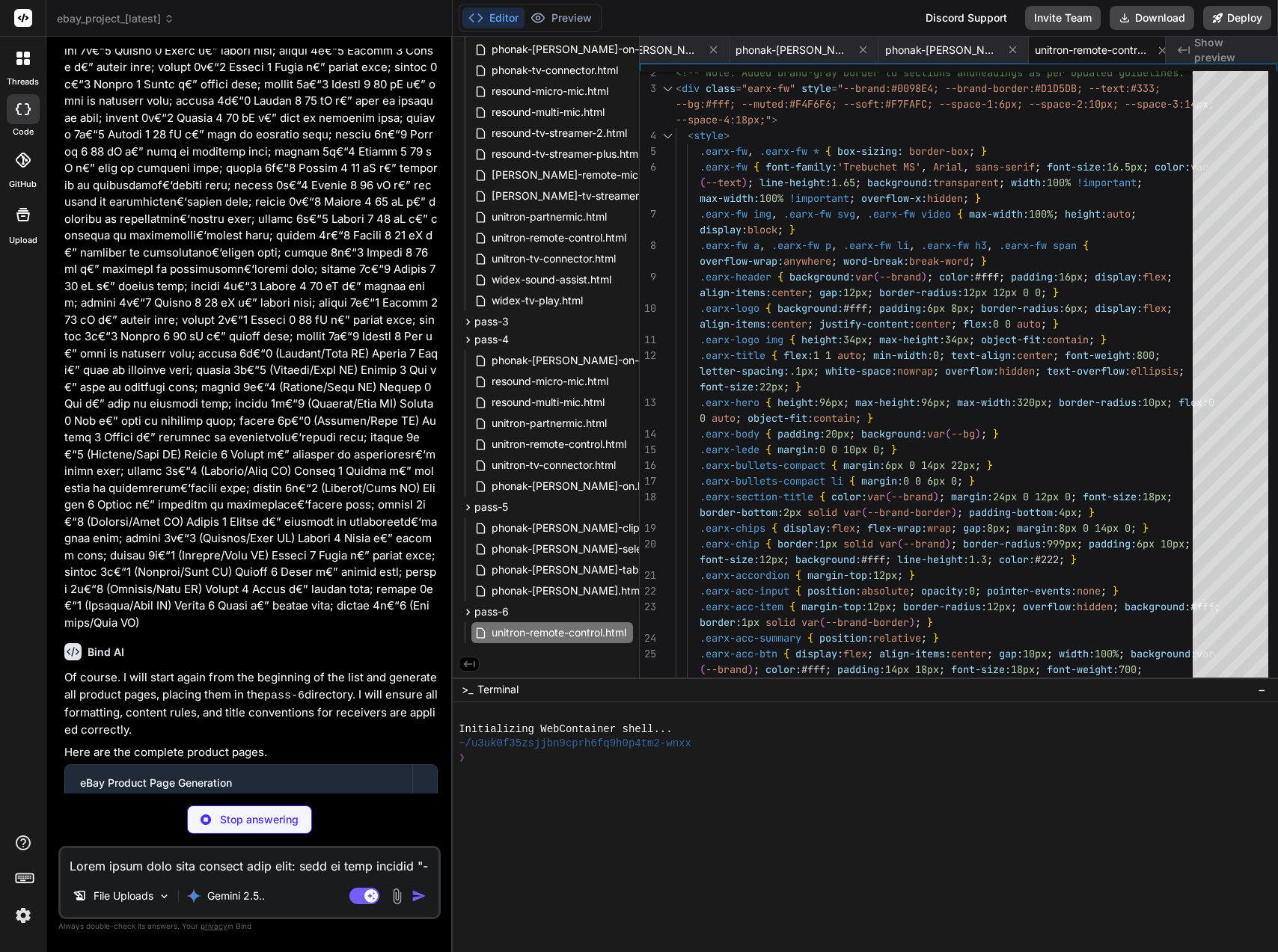
click at [1168, 21] on button "Download" at bounding box center [1151, 18] width 85 height 24
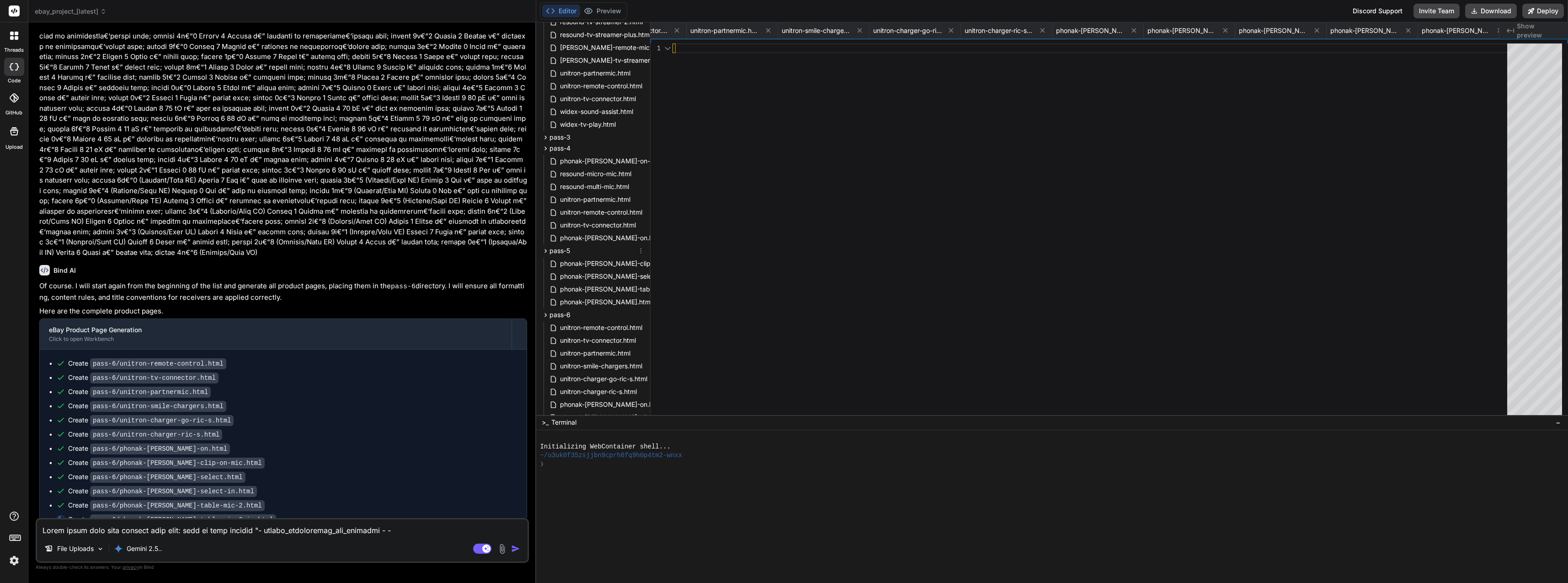
scroll to position [4924, 0]
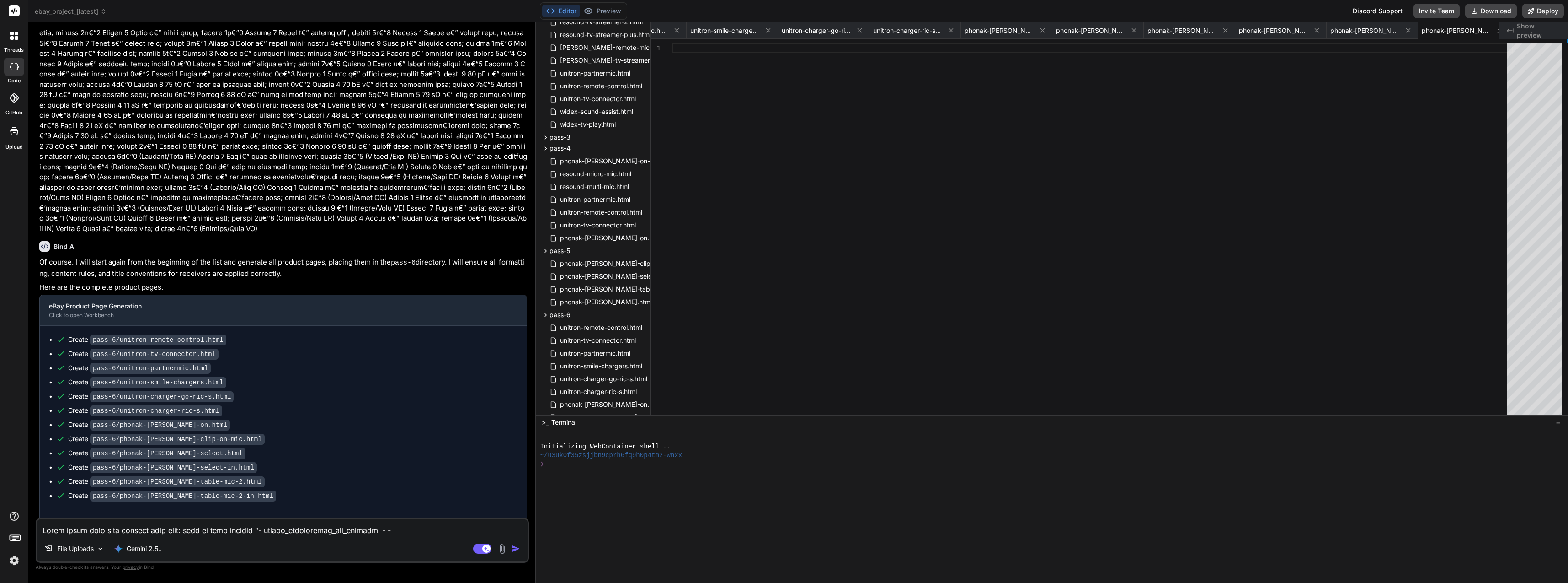
click at [295, 529] on textarea at bounding box center [282, 527] width 491 height 16
click at [515, 551] on img "button" at bounding box center [516, 548] width 9 height 9
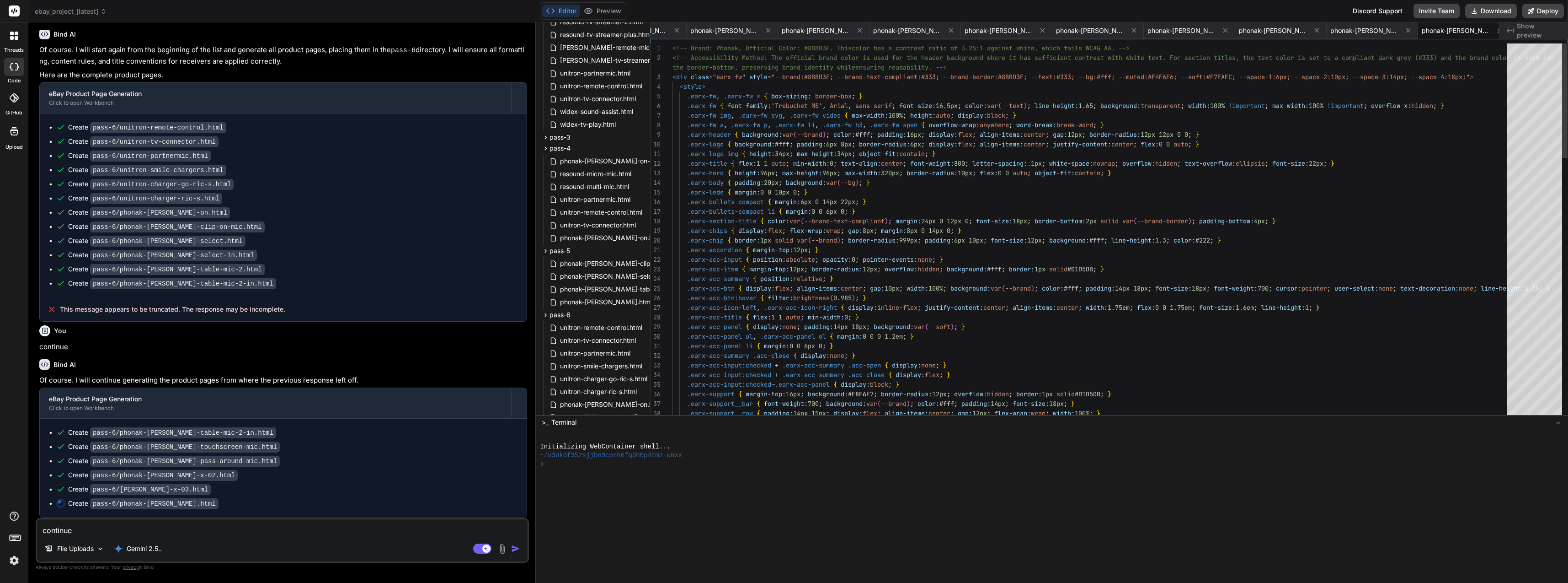
scroll to position [5120, 0]
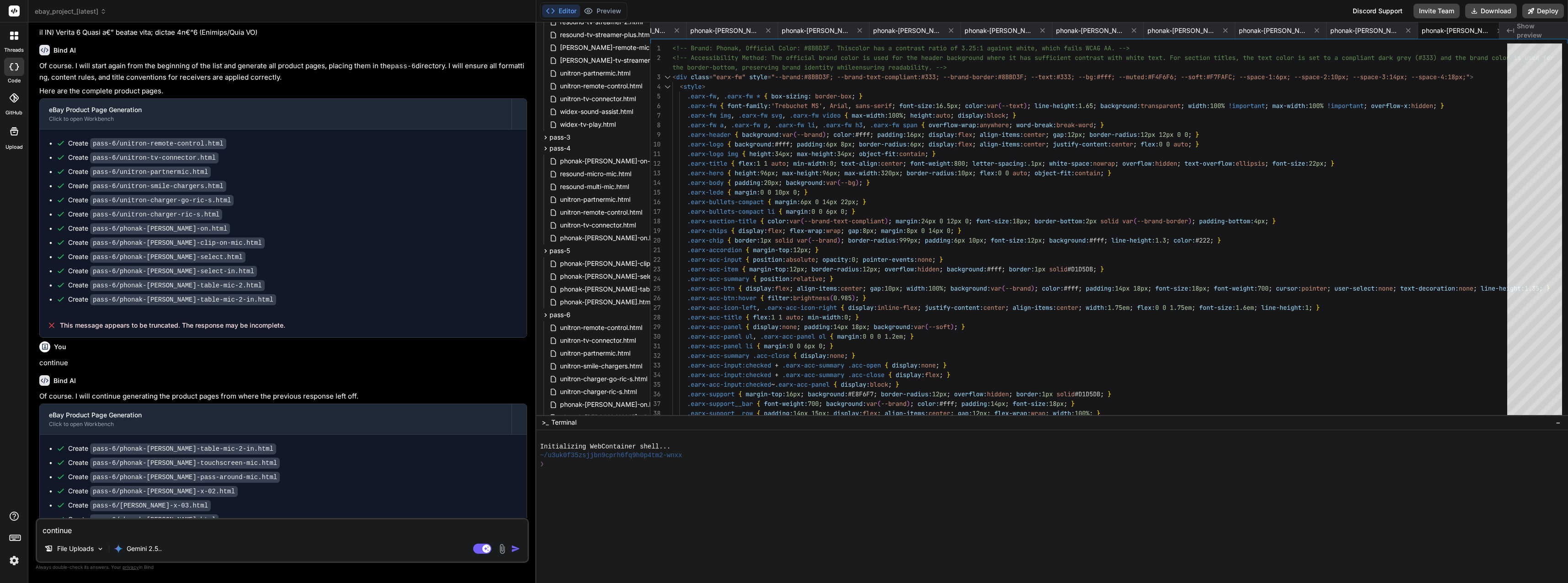
click at [143, 528] on textarea "continue" at bounding box center [282, 527] width 491 height 16
click at [520, 549] on img "button" at bounding box center [516, 548] width 9 height 9
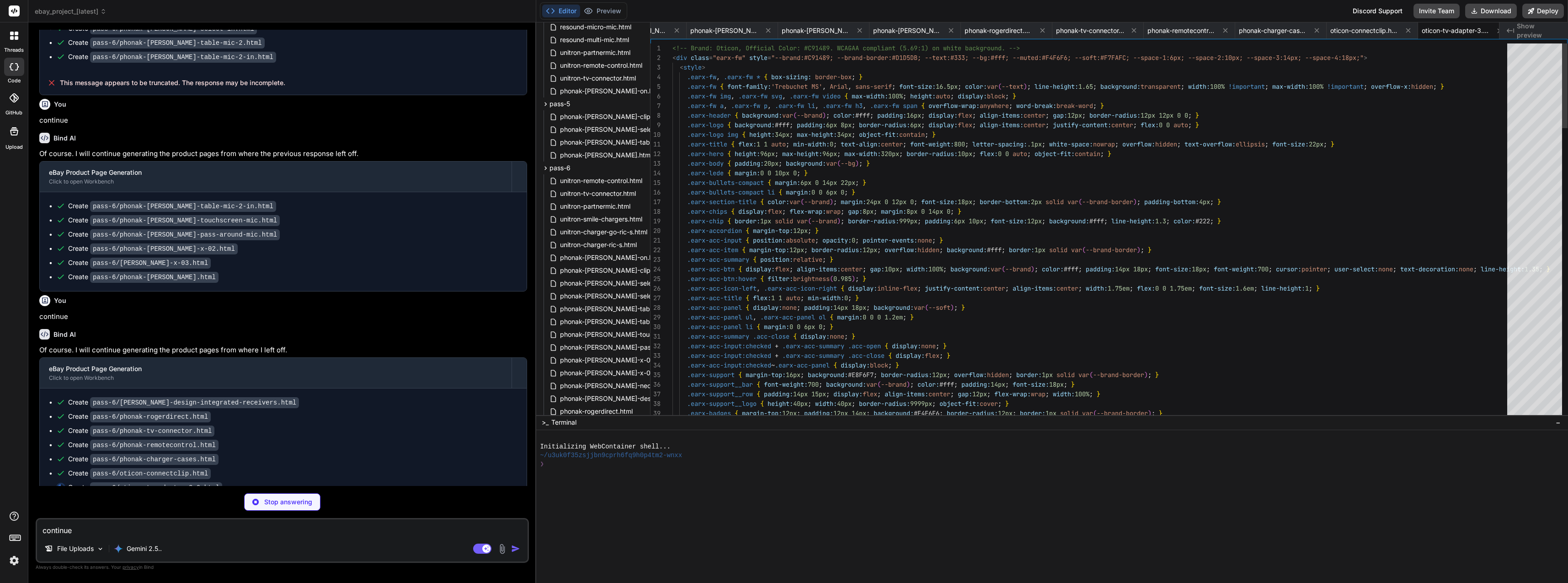
scroll to position [5330, 0]
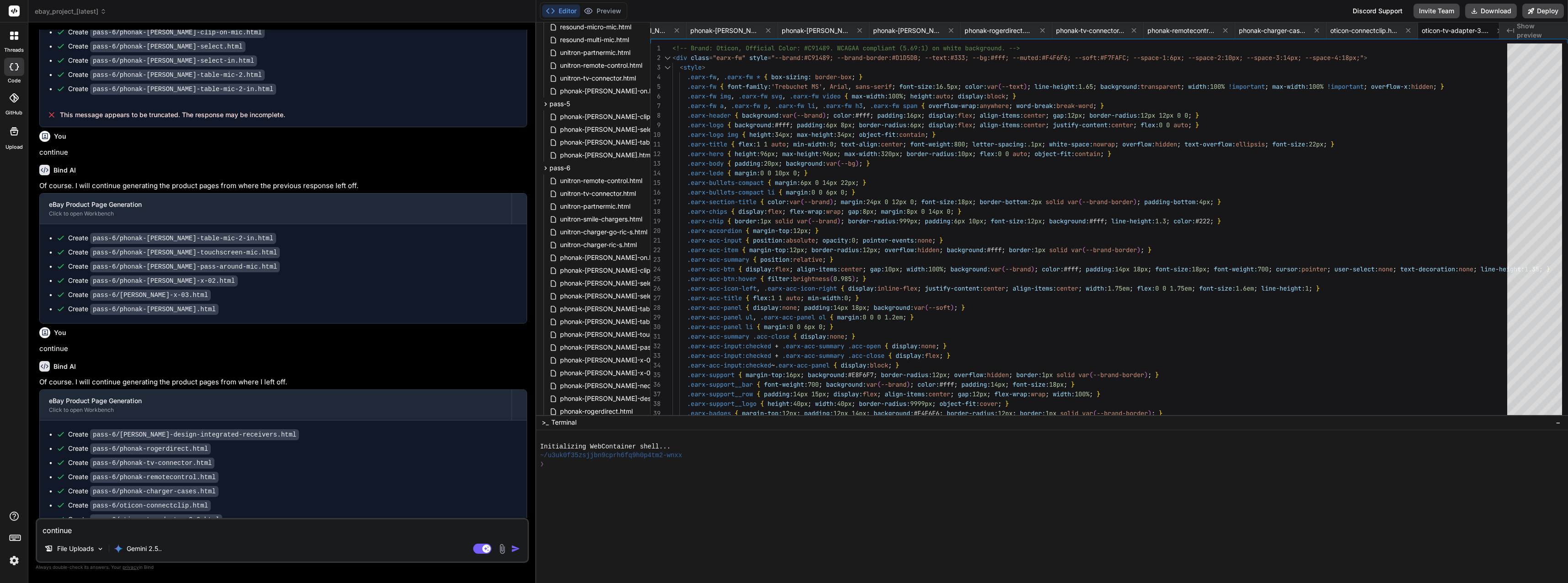
click at [209, 525] on textarea "continue" at bounding box center [282, 527] width 491 height 16
click at [519, 545] on img "button" at bounding box center [516, 548] width 9 height 9
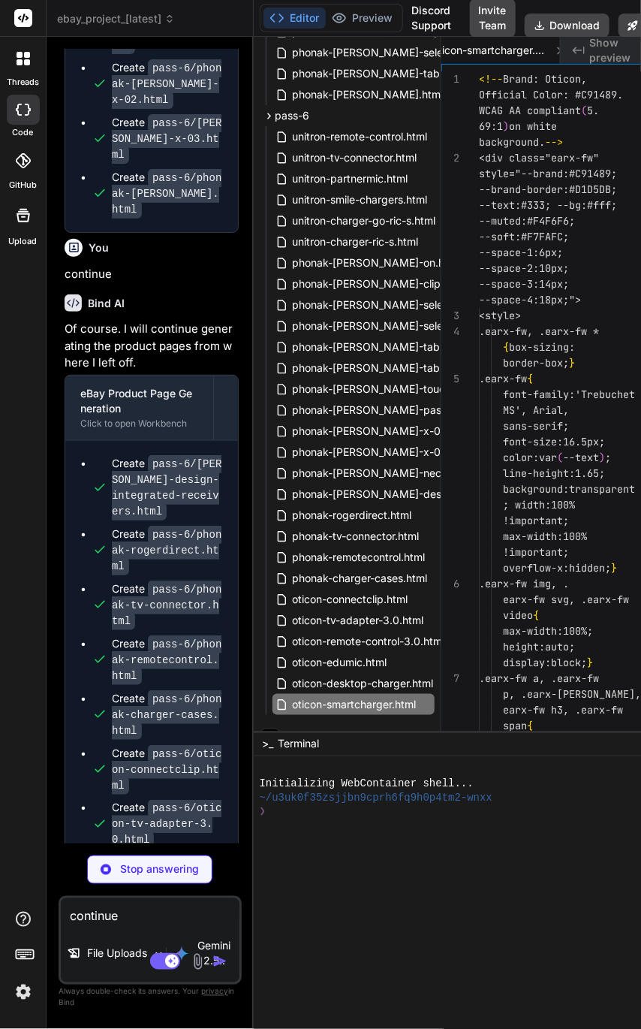
scroll to position [35427, 0]
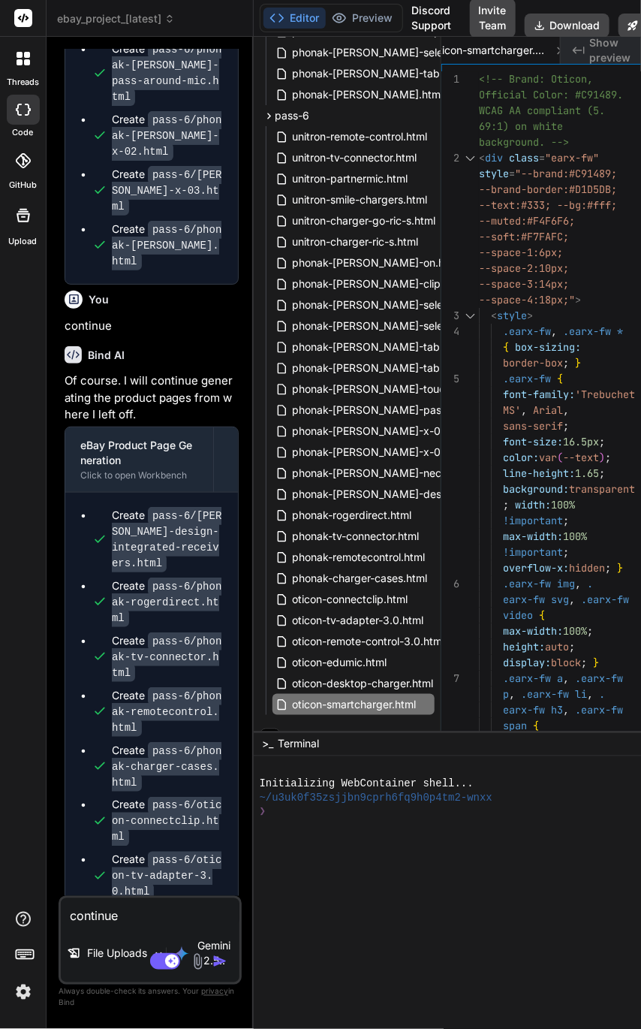
click at [134, 903] on textarea "continue" at bounding box center [150, 911] width 179 height 27
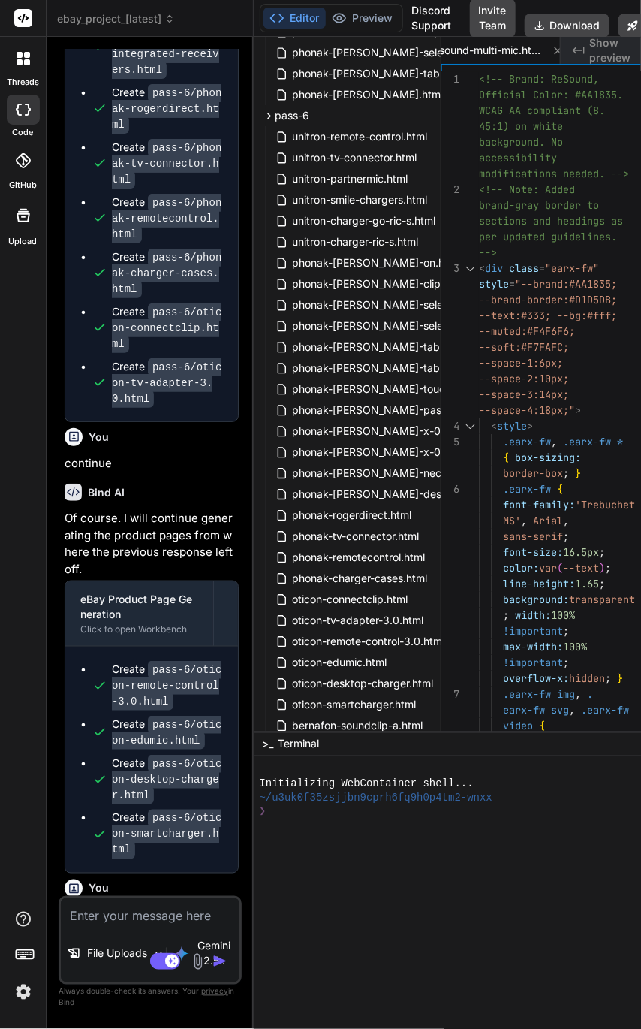
scroll to position [36033, 0]
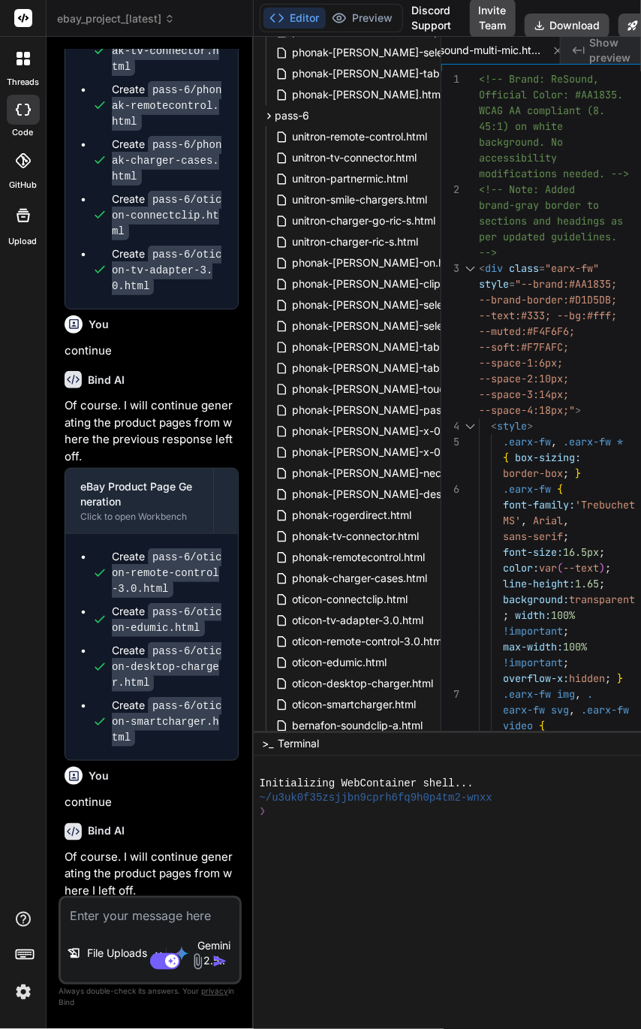
click at [109, 907] on textarea at bounding box center [150, 911] width 179 height 27
click at [222, 955] on img "button" at bounding box center [220, 961] width 15 height 15
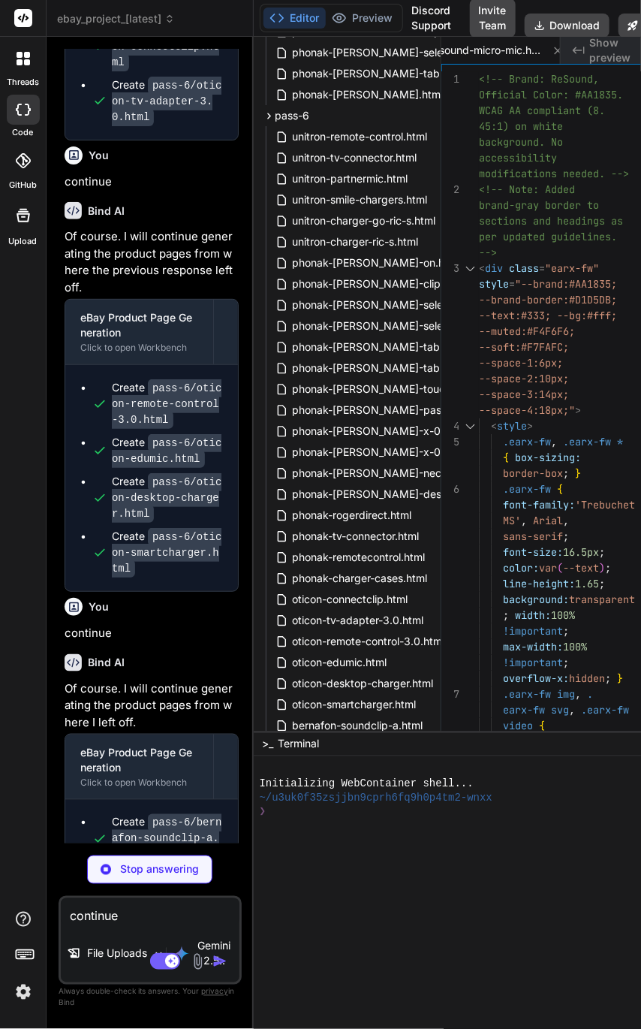
scroll to position [0, 6584]
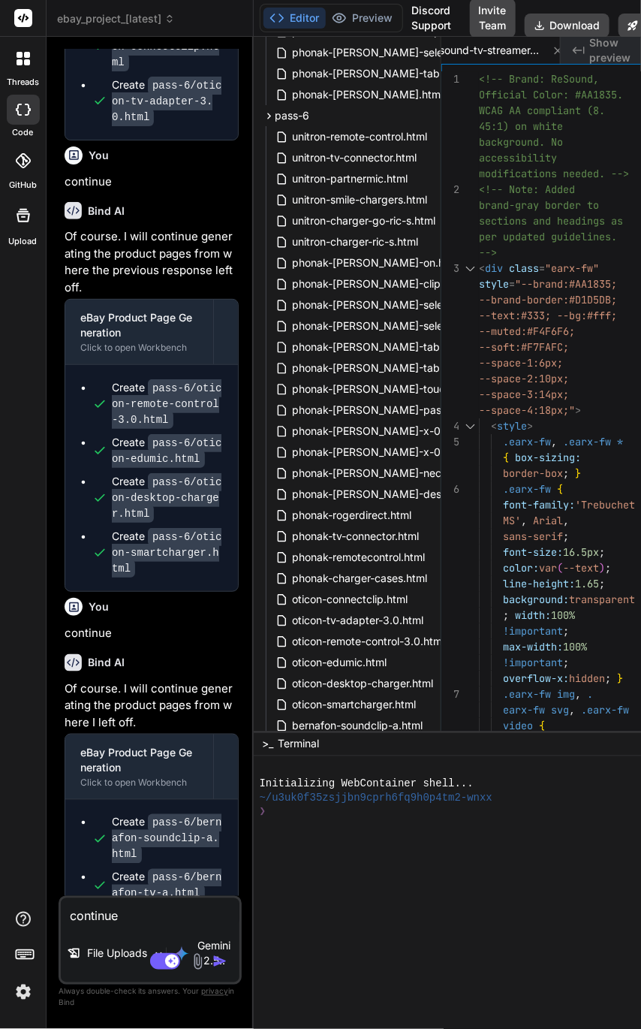
drag, startPoint x: 137, startPoint y: 919, endPoint x: 140, endPoint y: 903, distance: 16.7
click at [137, 918] on textarea "continue" at bounding box center [150, 911] width 179 height 27
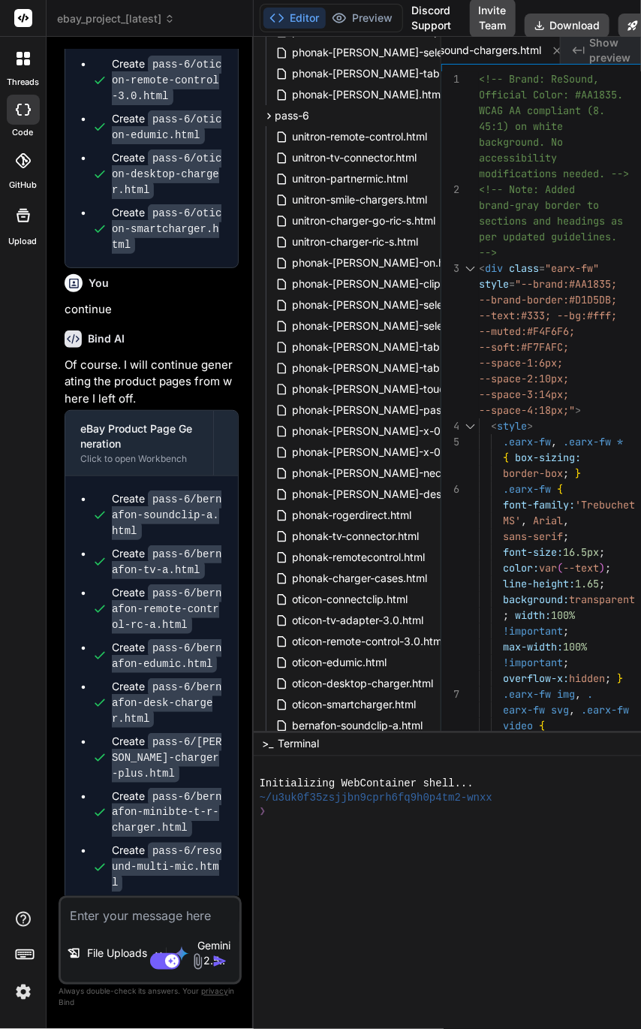
scroll to position [36803, 0]
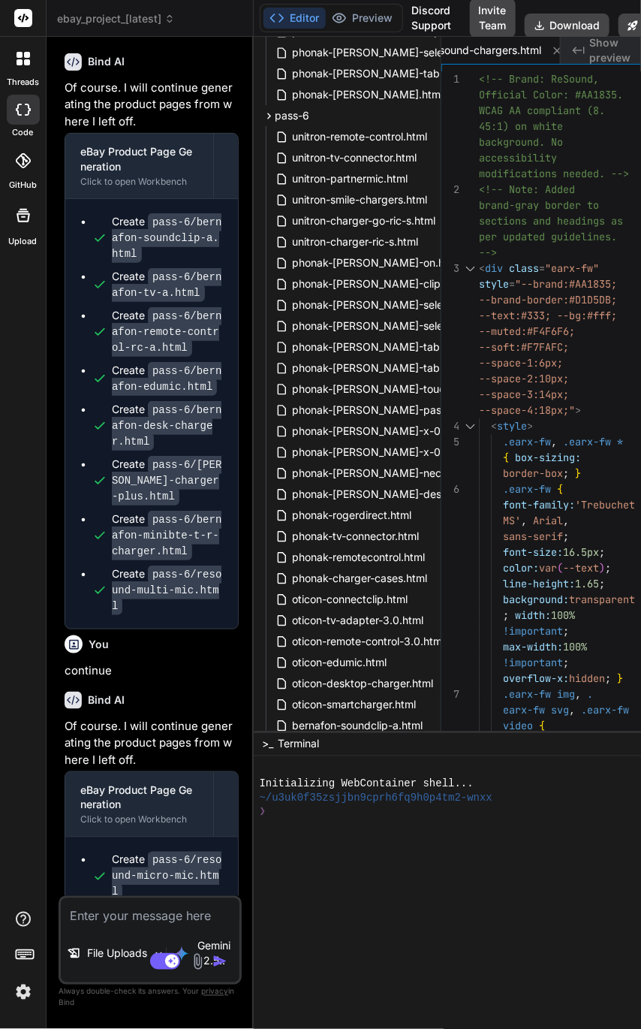
click at [128, 907] on textarea at bounding box center [150, 911] width 179 height 27
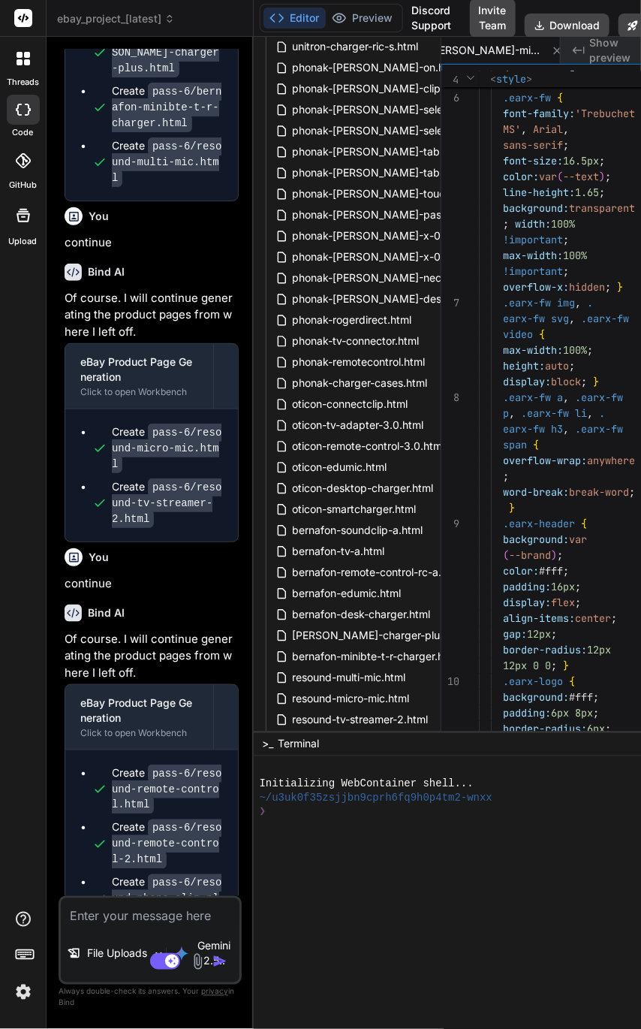
scroll to position [37305, 0]
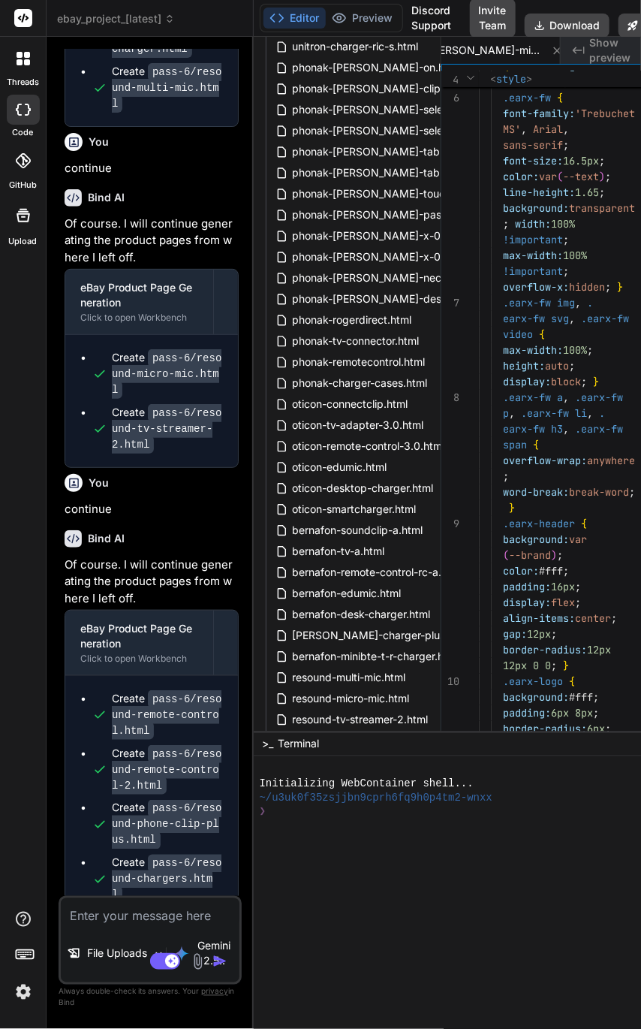
click at [128, 915] on textarea at bounding box center [150, 911] width 179 height 27
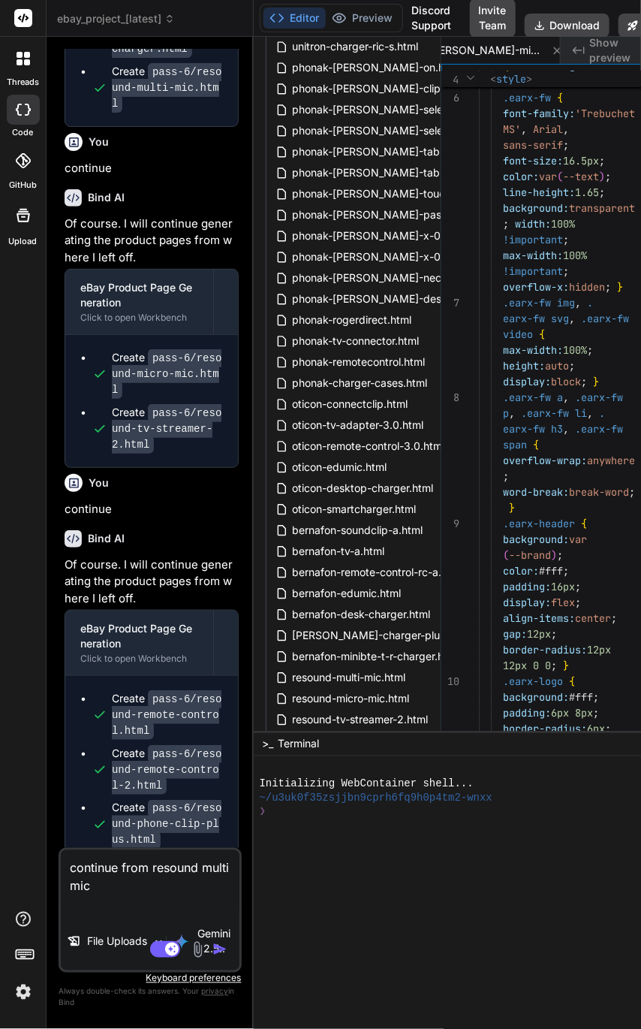
click at [155, 892] on textarea "continue from resound multi mic" at bounding box center [150, 881] width 179 height 63
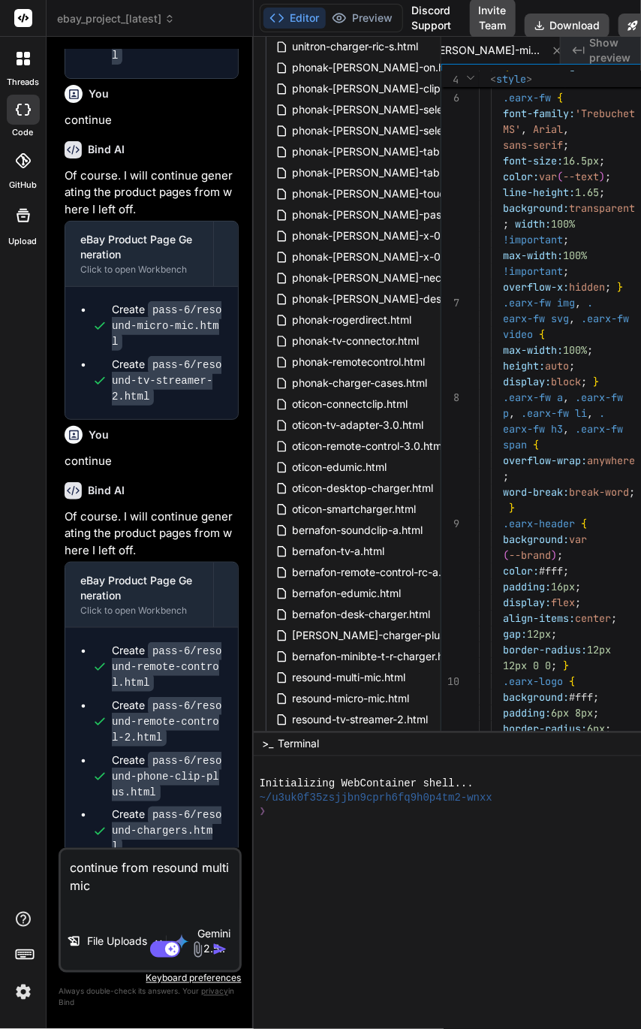
click at [170, 899] on textarea "continue from resound multi mic" at bounding box center [150, 881] width 179 height 63
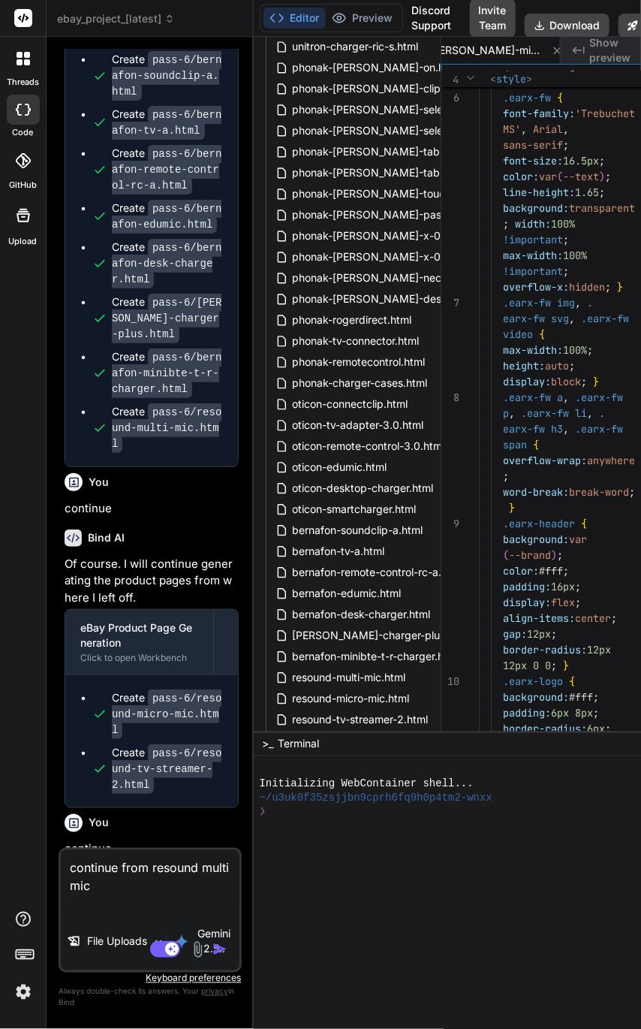
scroll to position [36978, 0]
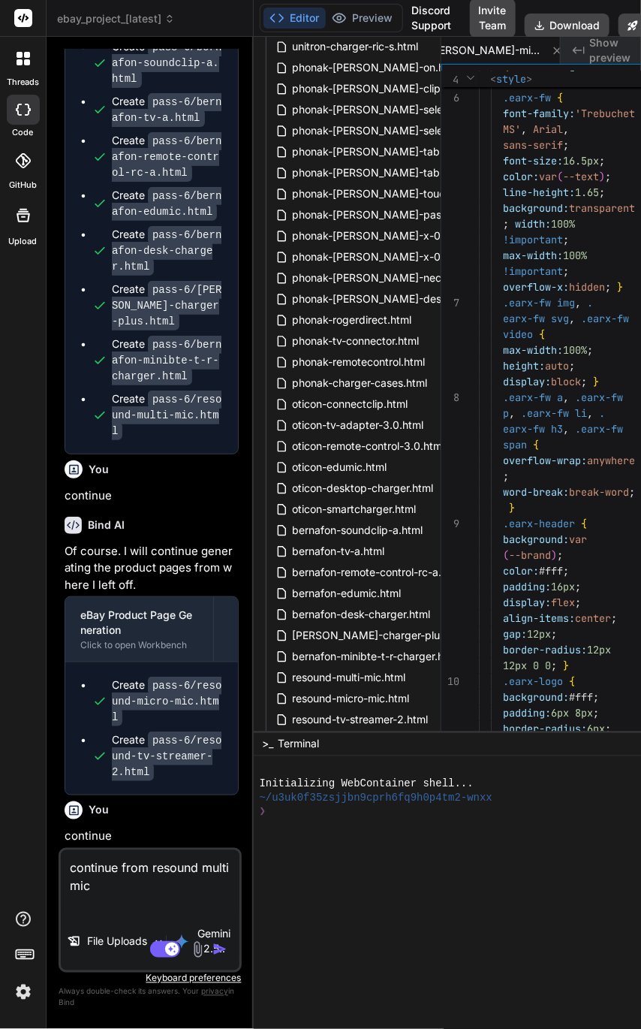
drag, startPoint x: 154, startPoint y: 662, endPoint x: 156, endPoint y: 629, distance: 33.1
click at [132, 878] on textarea "continue from resound multi mic" at bounding box center [150, 881] width 179 height 63
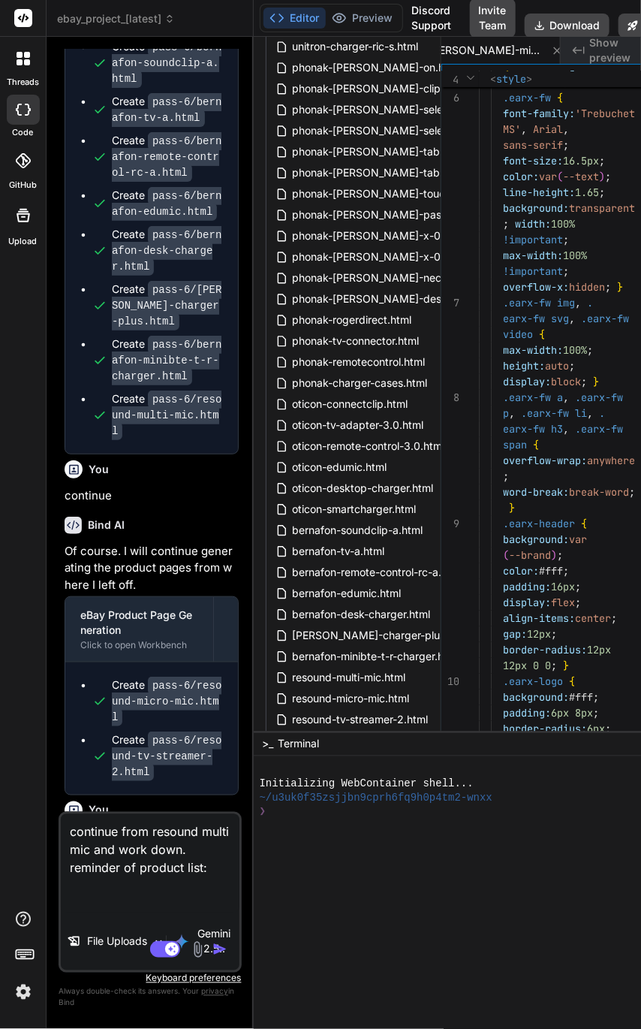
paste textarea "Title Unitron Remote Control Unitron TV Connector Unitron PartnerMic Unitron Sm…"
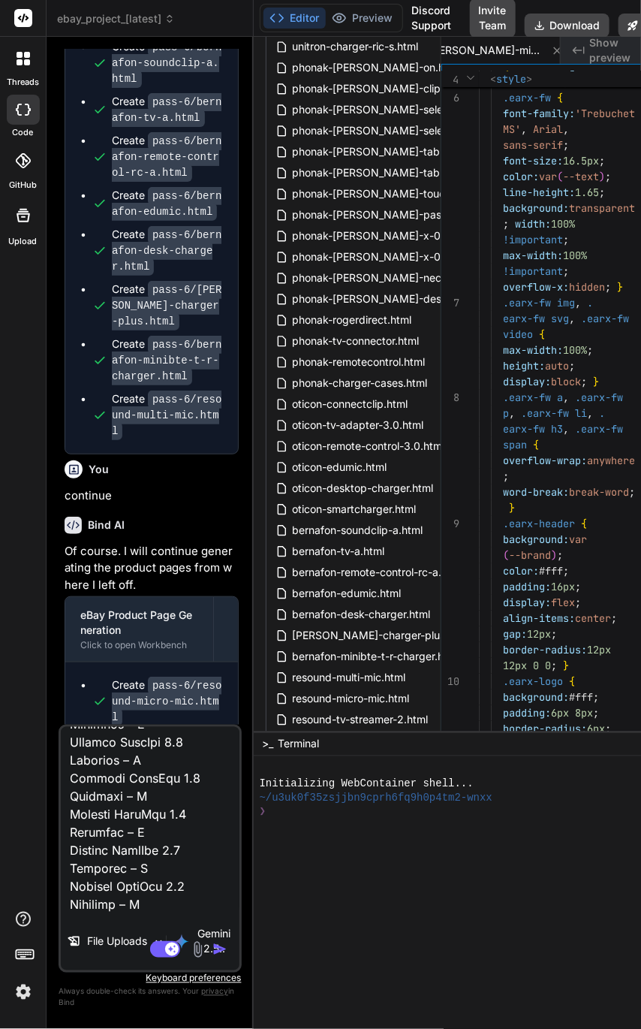
scroll to position [21398, 0]
drag, startPoint x: 140, startPoint y: 796, endPoint x: 156, endPoint y: 1028, distance: 232.7
click at [156, 955] on div "Bind AI Web Search Created with Pixso. Code Generator You Bind AI Of course. I …" at bounding box center [150, 533] width 207 height 992
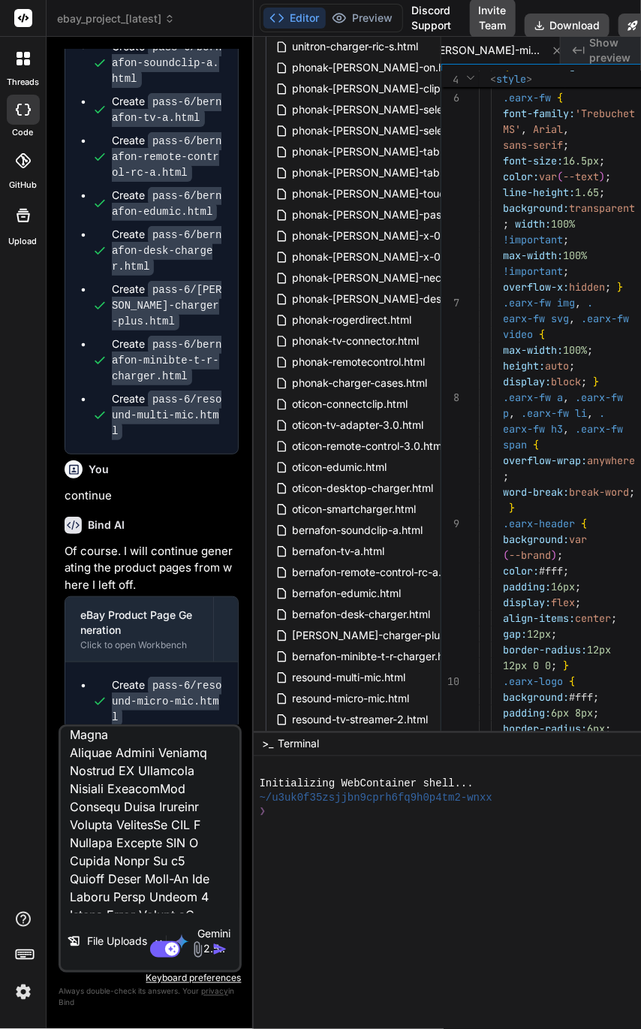
scroll to position [11, 0]
click at [95, 787] on textarea at bounding box center [150, 820] width 179 height 186
click at [88, 789] on textarea at bounding box center [150, 820] width 179 height 186
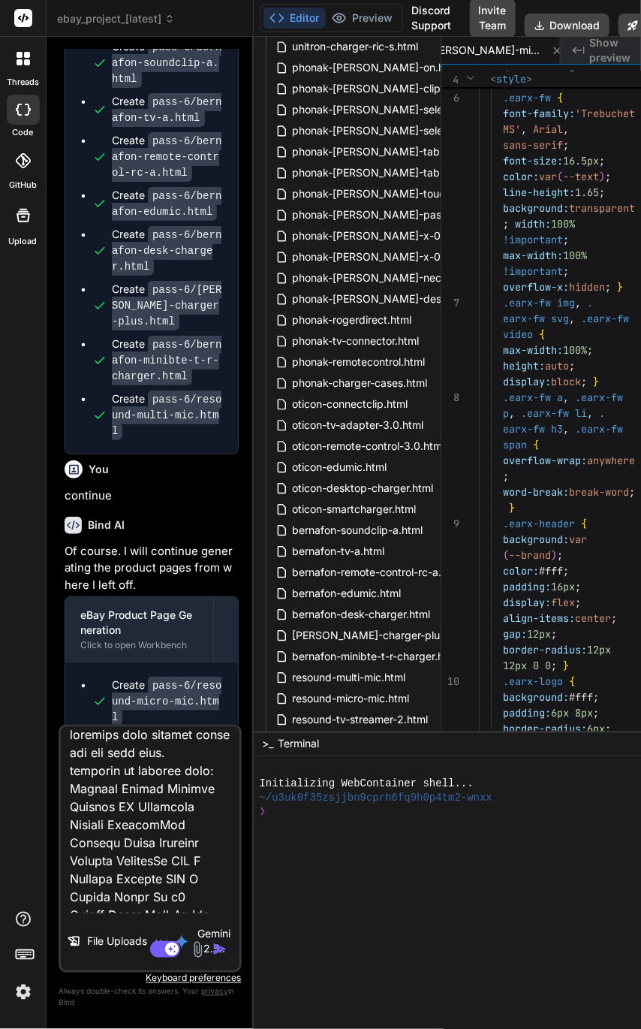
click at [170, 867] on textarea at bounding box center [150, 820] width 179 height 186
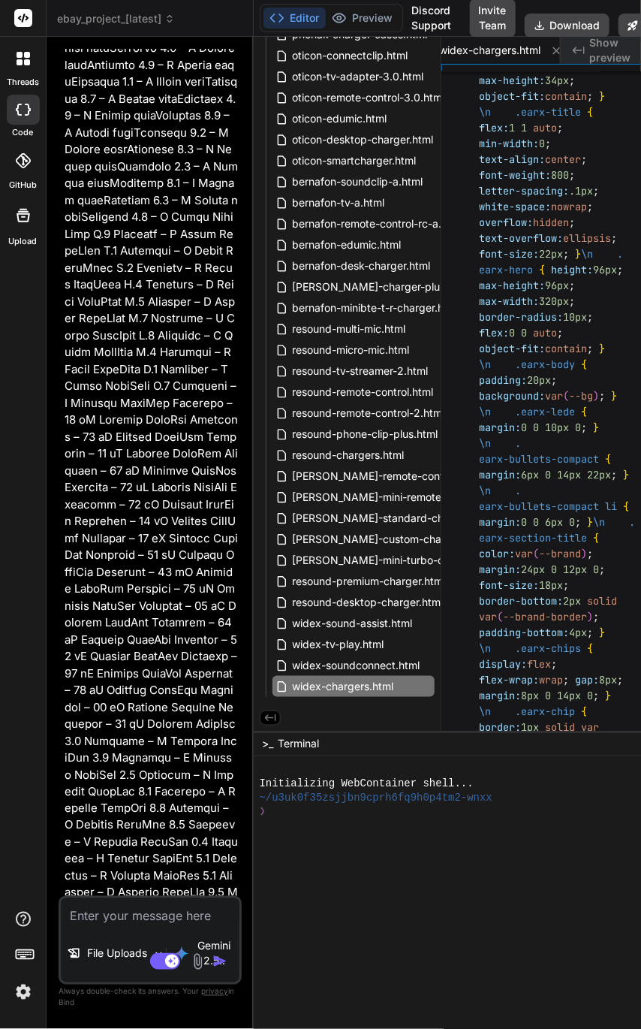
scroll to position [42921, 0]
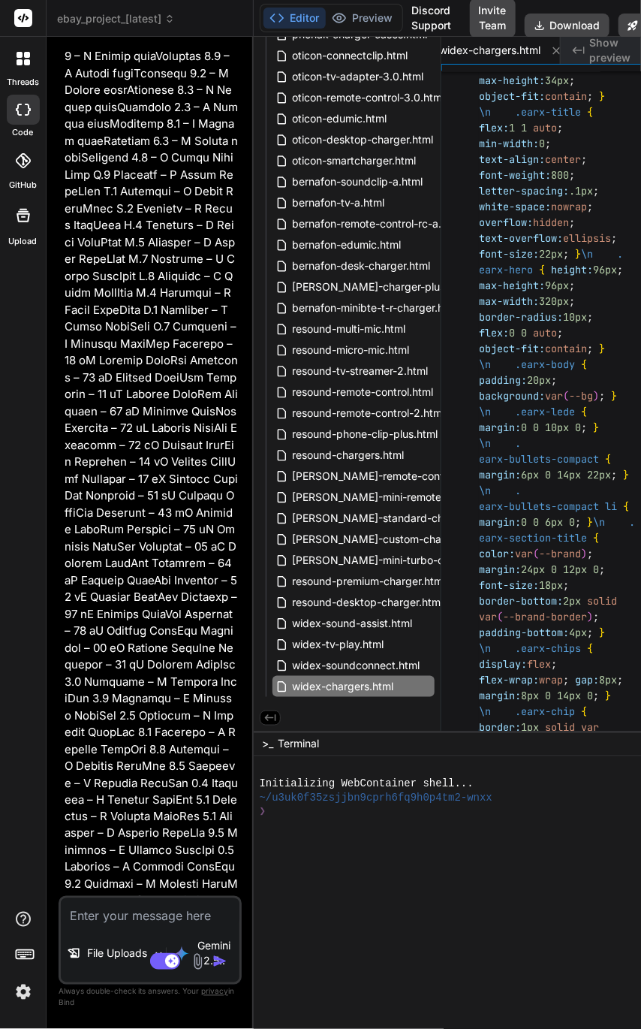
click at [187, 912] on textarea at bounding box center [150, 911] width 179 height 27
paste textarea "reminder of product list: Title Unitron Remote Control Unitron TV Connector Uni…"
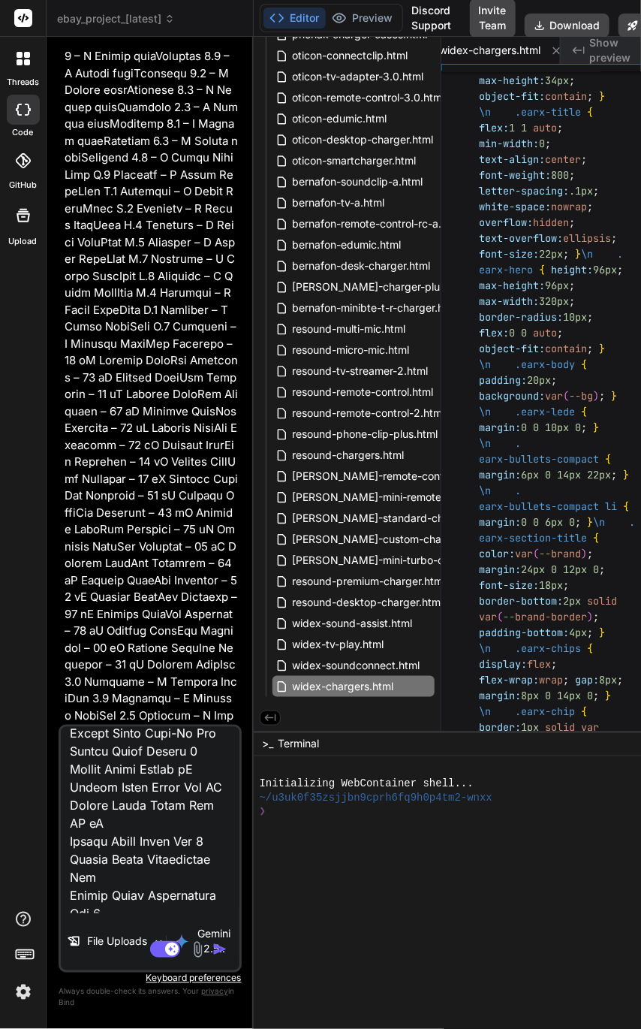
scroll to position [0, 0]
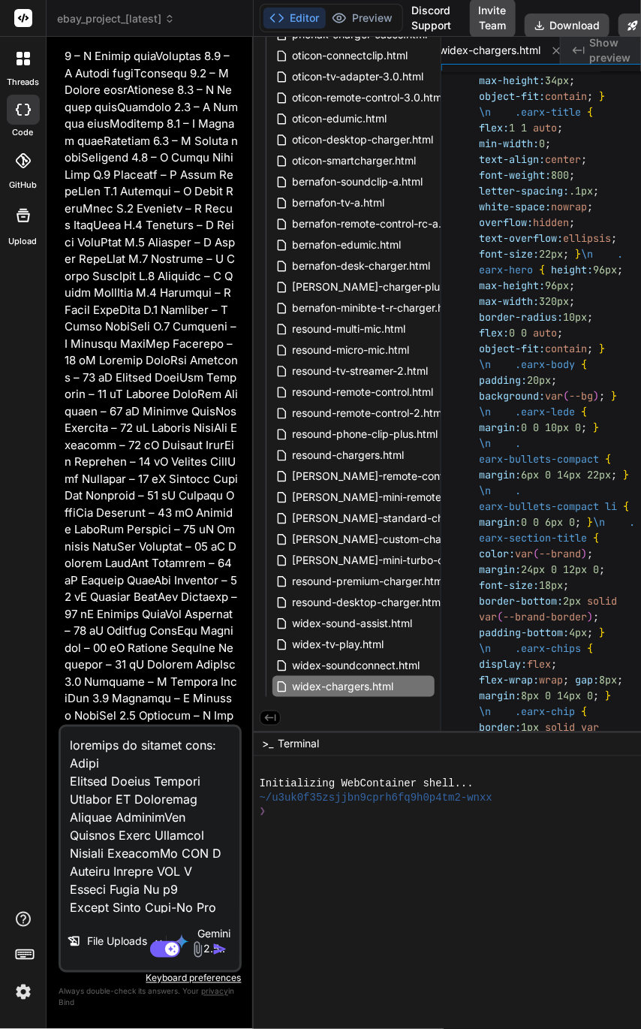
click at [94, 763] on textarea at bounding box center [150, 820] width 179 height 186
click at [87, 763] on textarea at bounding box center [150, 820] width 179 height 186
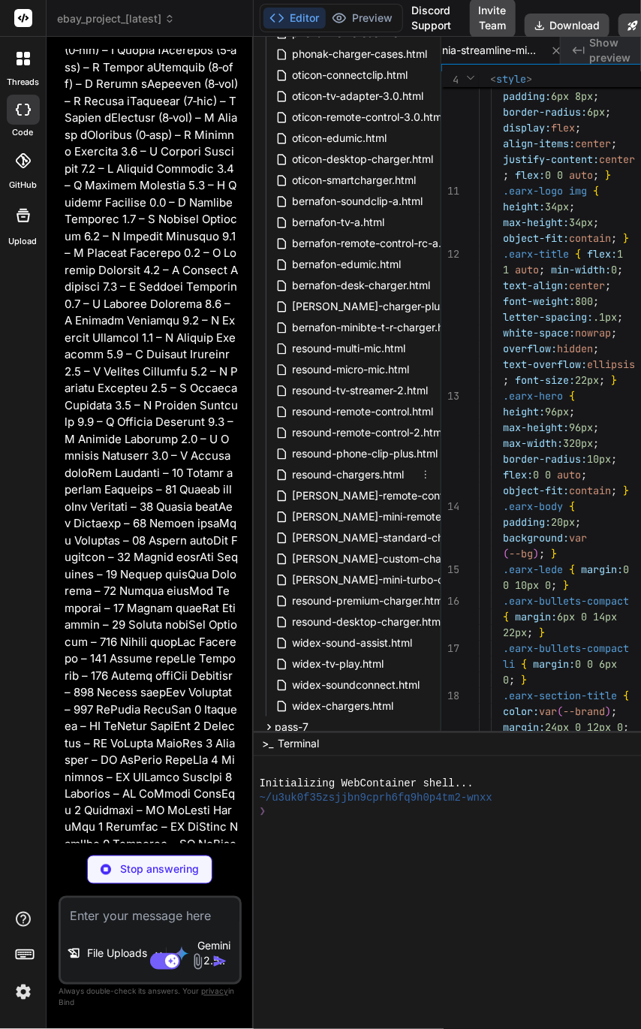
scroll to position [1348, 0]
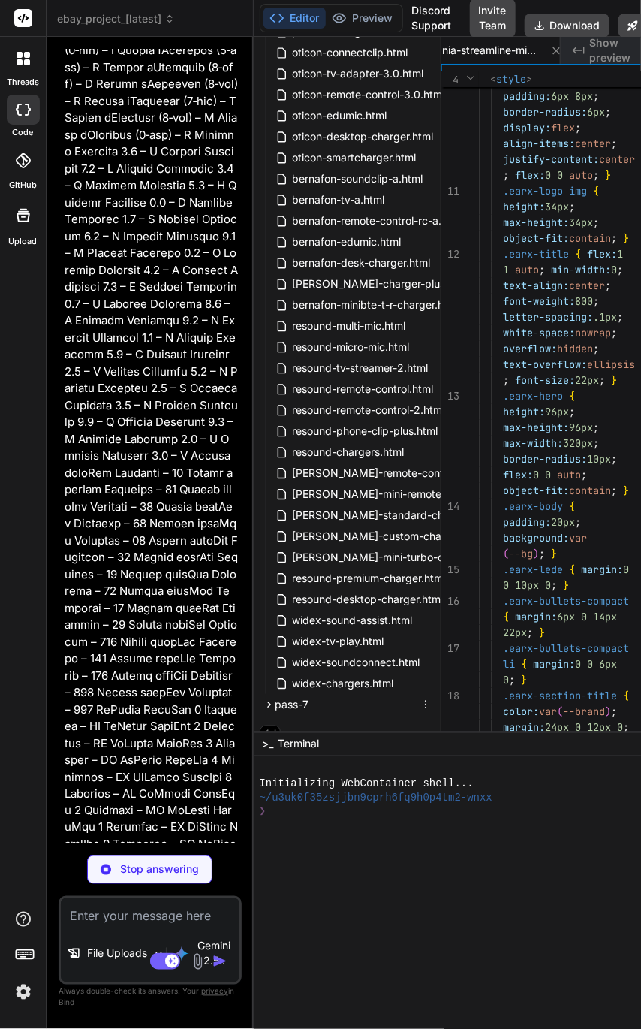
click at [270, 704] on icon at bounding box center [269, 704] width 4 height 6
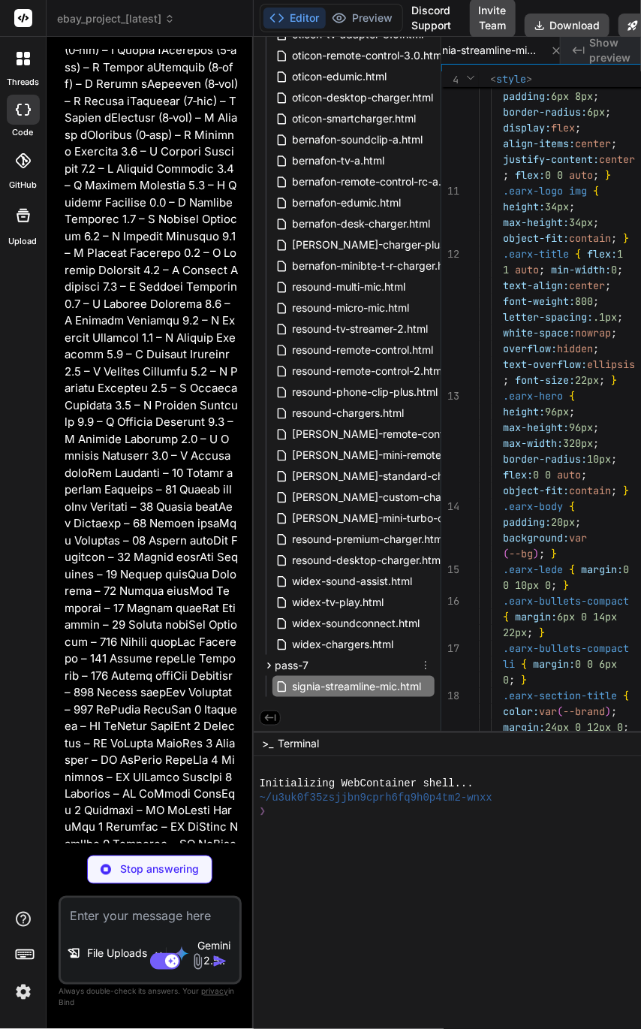
scroll to position [0, 9106]
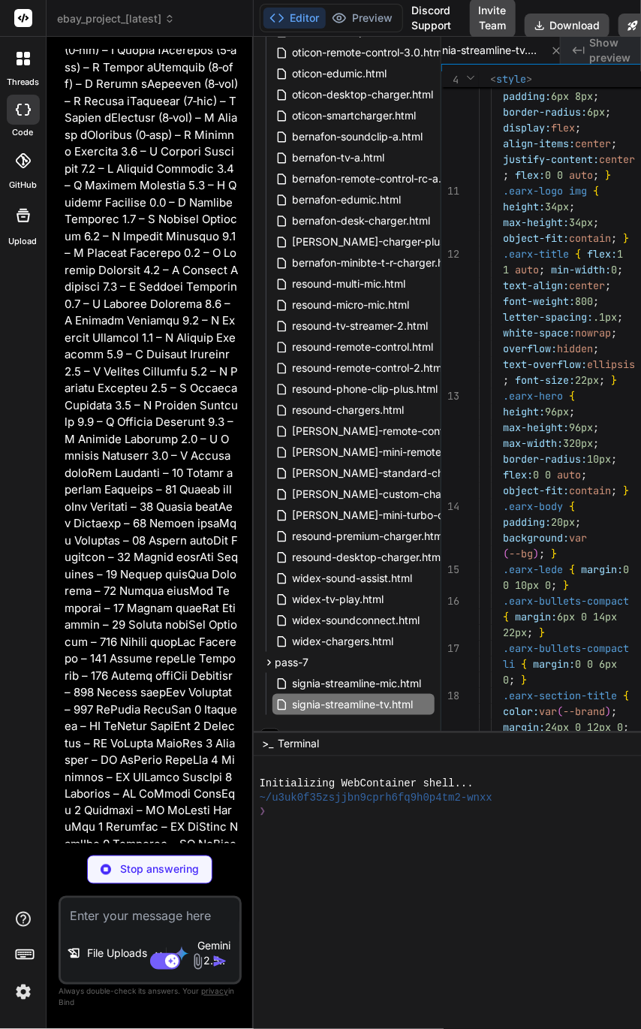
click at [544, 21] on icon at bounding box center [540, 26] width 12 height 12
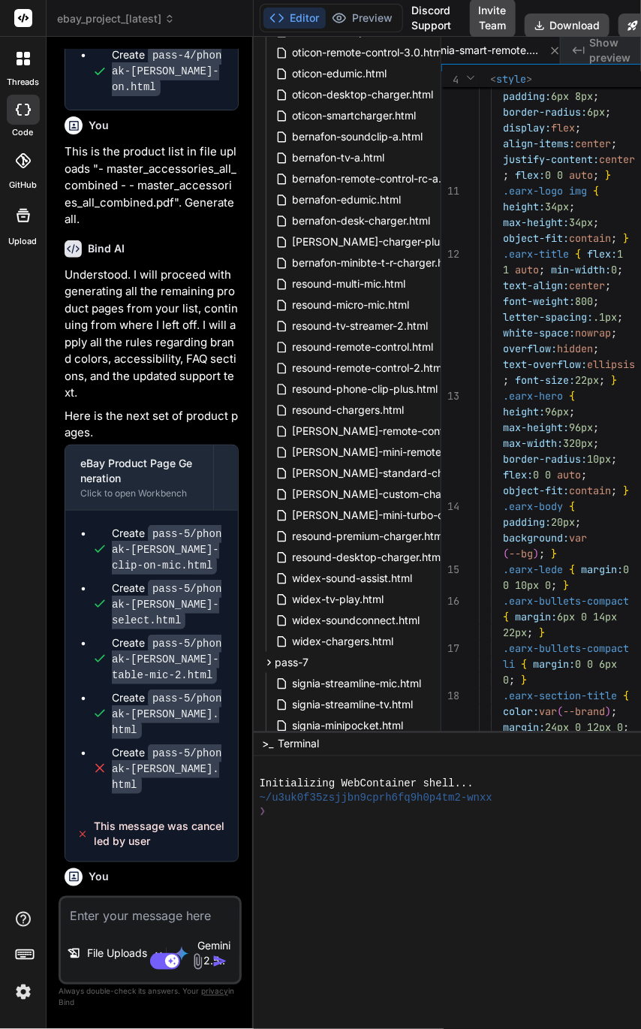
scroll to position [20482, 0]
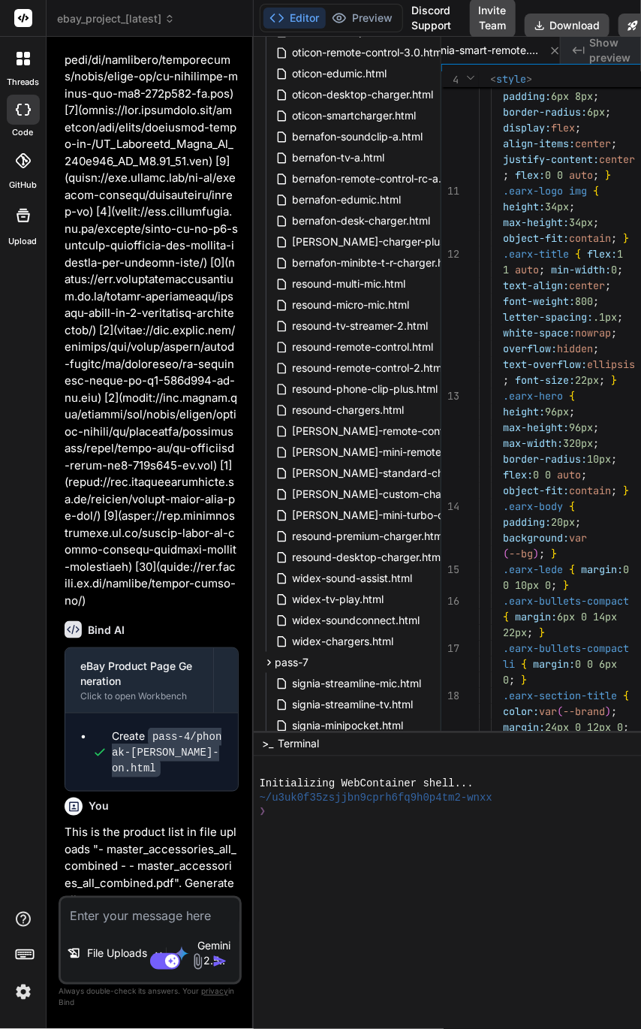
scroll to position [19881, 0]
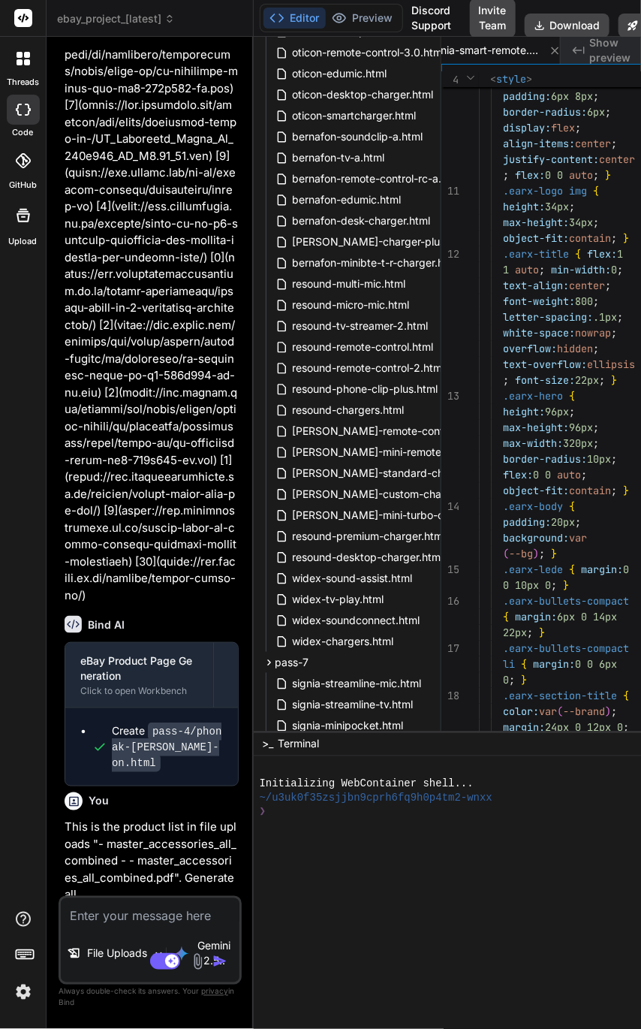
drag, startPoint x: 159, startPoint y: 617, endPoint x: 237, endPoint y: 742, distance: 147.1
click at [237, 943] on p "Understood. I will proceed with generating all the remaining product pages from…" at bounding box center [152, 1010] width 174 height 135
copy p "proceed with generating all the remaining product pages from your list, continu…"
click at [109, 920] on textarea at bounding box center [150, 911] width 179 height 27
paste textarea "proceed with generating all the remaining product pages from your list, continu…"
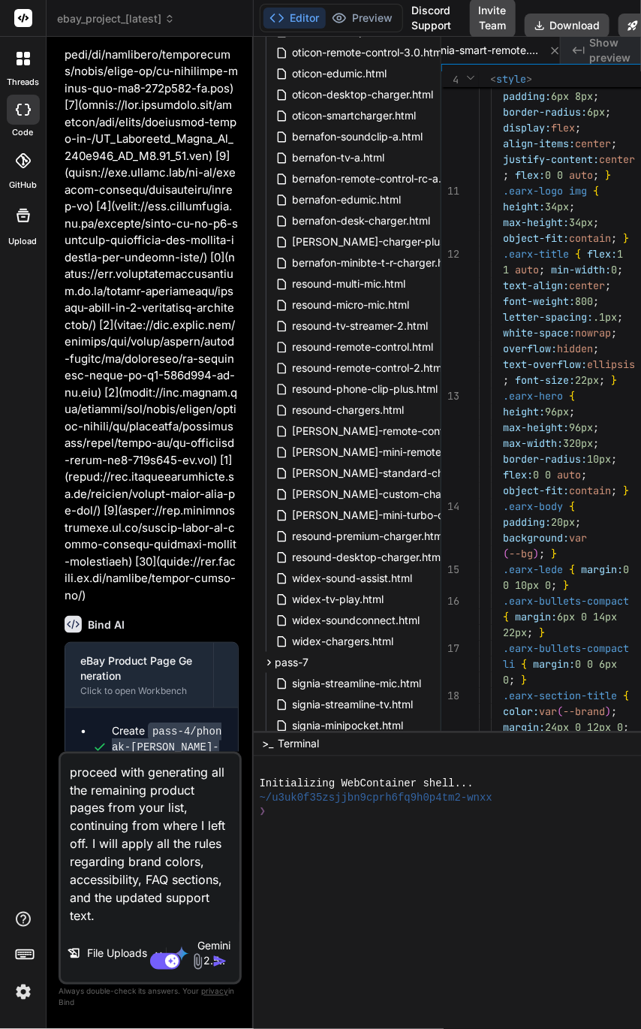
click at [106, 792] on textarea "proceed with generating all the remaining product pages from your list, continu…" at bounding box center [150, 839] width 179 height 171
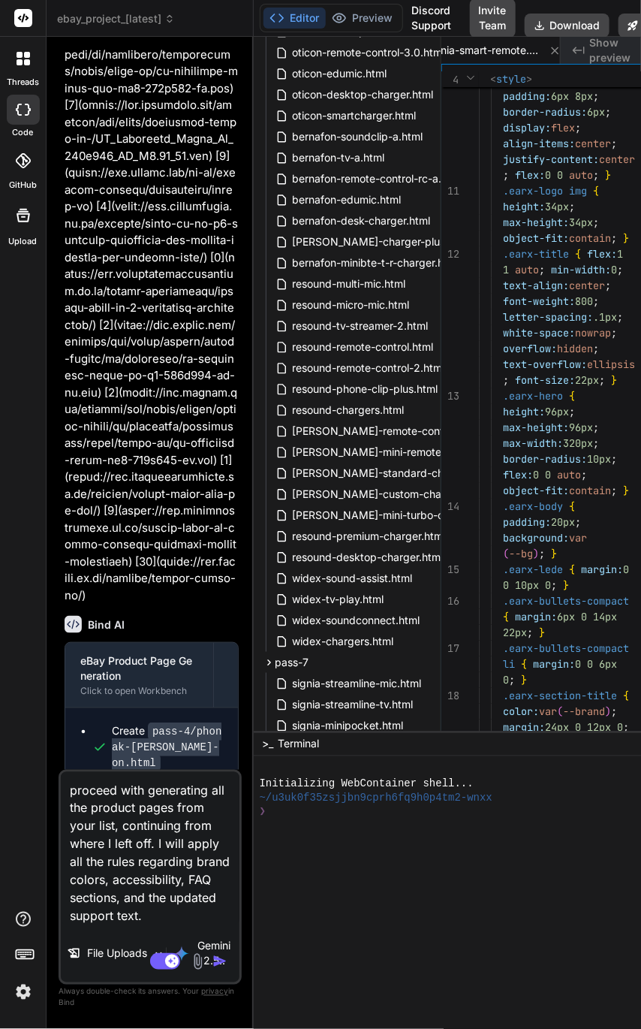
click at [87, 842] on textarea "proceed with generating all the product pages from your list, continuing from w…" at bounding box center [150, 848] width 179 height 153
drag, startPoint x: 213, startPoint y: 828, endPoint x: 107, endPoint y: 849, distance: 107.8
click at [107, 849] on textarea "proceed with generating all the product pages from your list, continuing from I…" at bounding box center [150, 848] width 179 height 153
drag, startPoint x: 199, startPoint y: 844, endPoint x: 171, endPoint y: 845, distance: 27.8
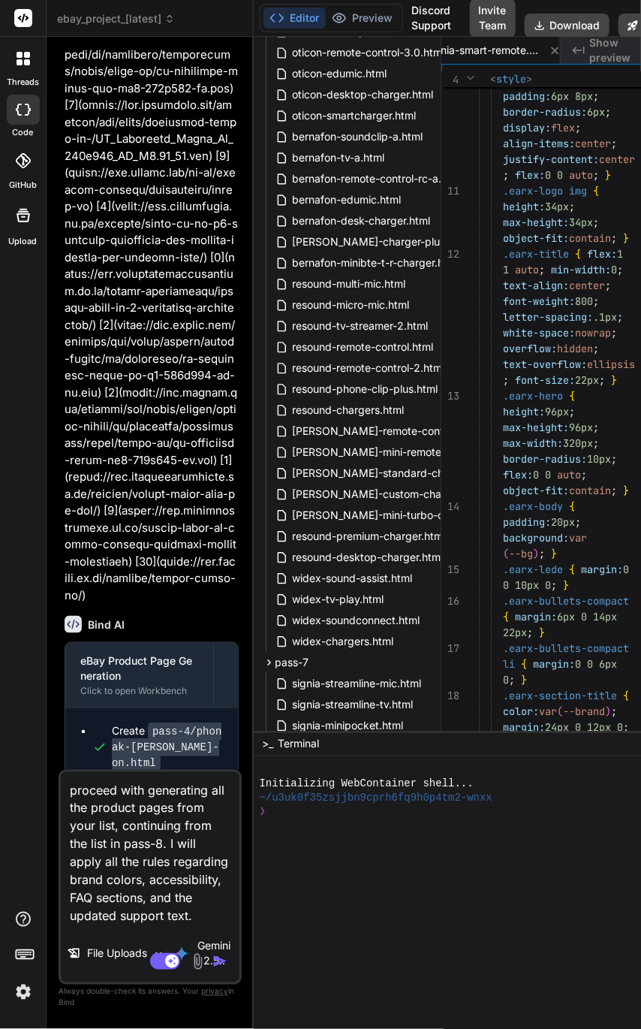
click at [171, 845] on textarea "proceed with generating all the product pages from your list, continuing from t…" at bounding box center [150, 848] width 179 height 153
click at [193, 913] on textarea "proceed with generating all the product pages from your list, continuing from t…" at bounding box center [150, 848] width 179 height 153
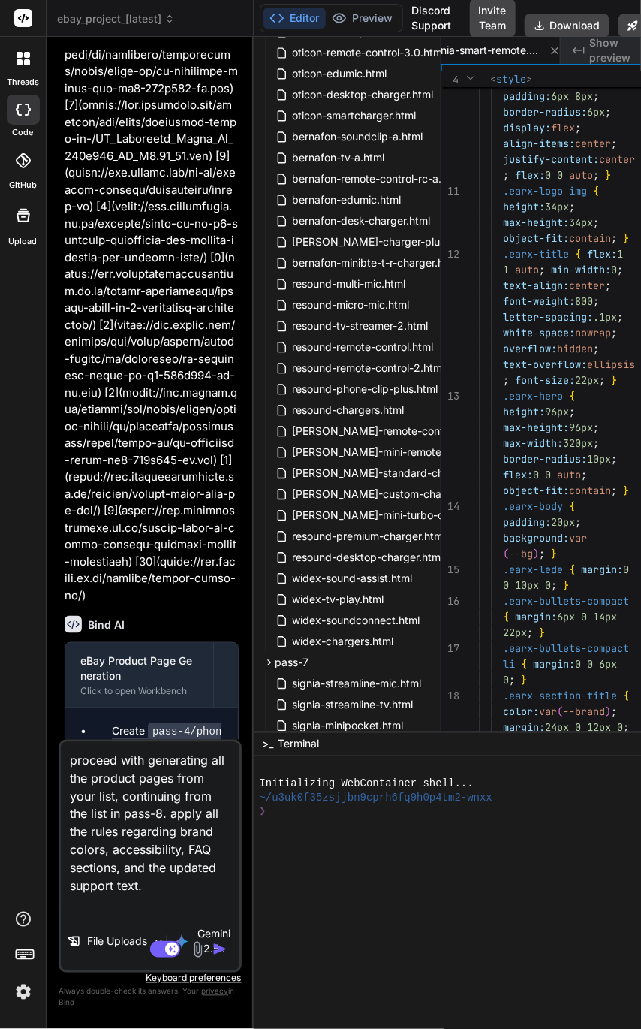
paste textarea "Continue. reminder of product list: Unitron Remote Control Unitron TV Connector…"
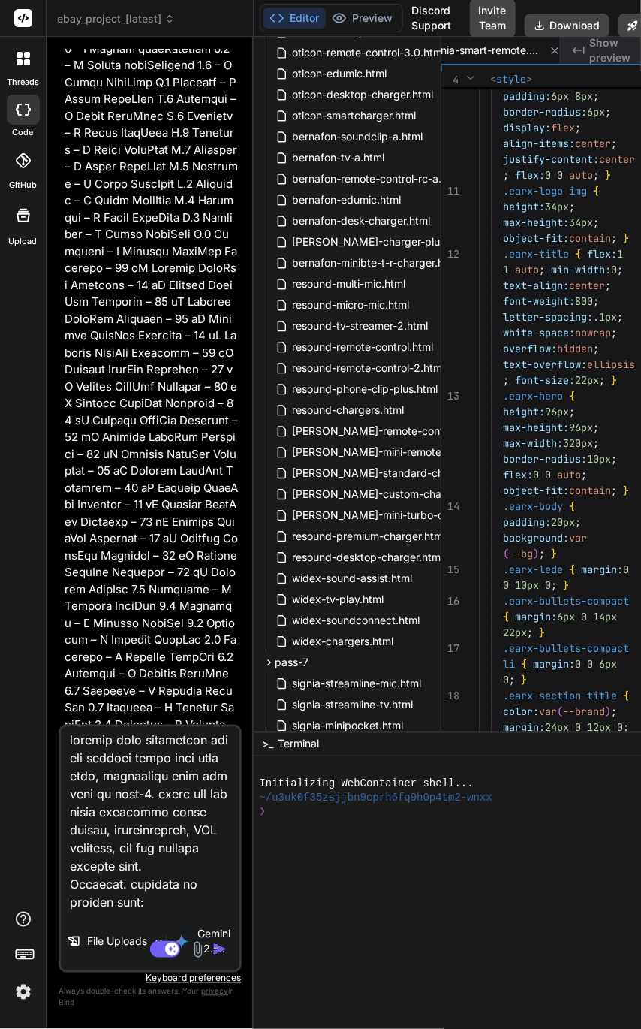
scroll to position [0, 0]
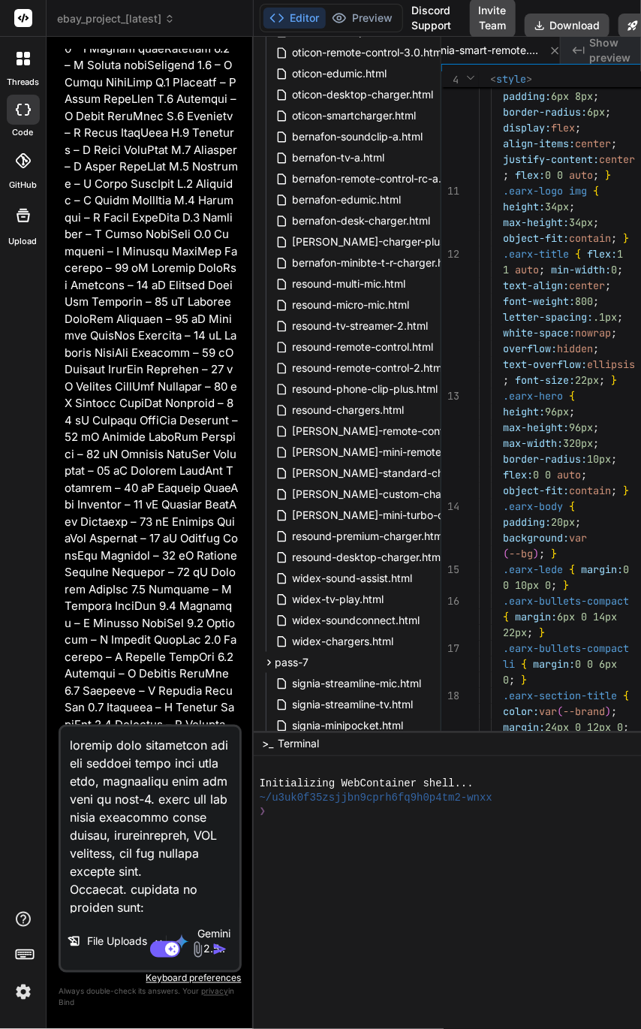
click at [224, 765] on textarea at bounding box center [150, 820] width 179 height 186
click at [221, 951] on img "button" at bounding box center [220, 949] width 15 height 15
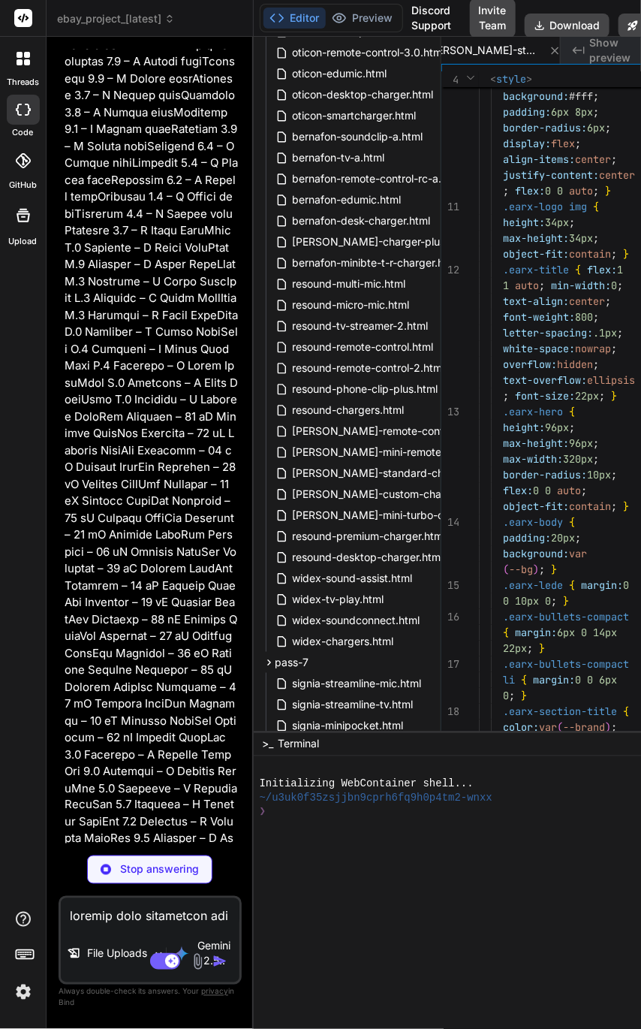
scroll to position [1471, 0]
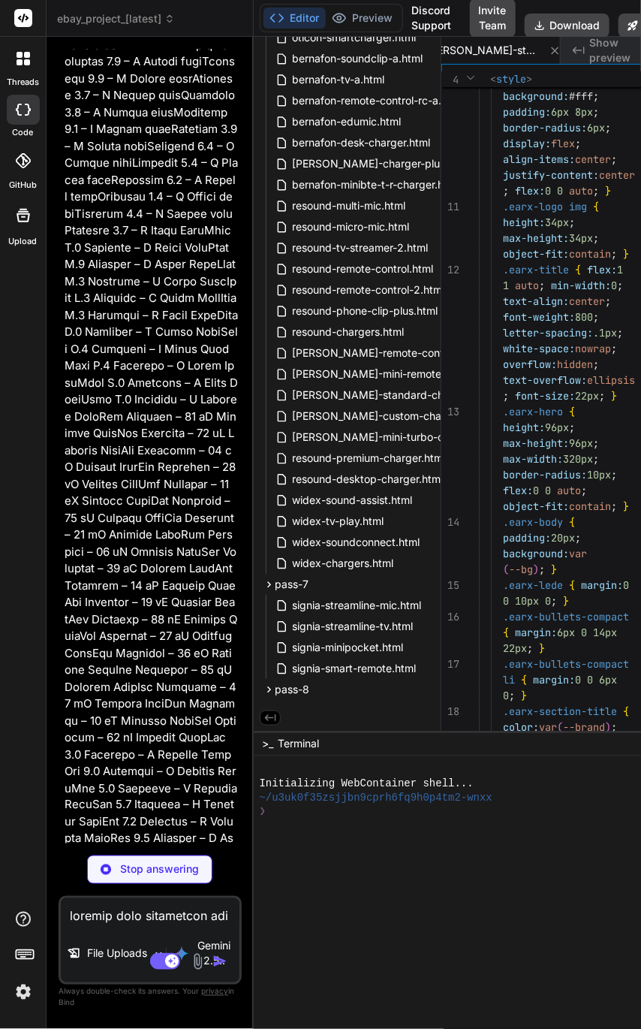
click at [571, 30] on button "Download" at bounding box center [567, 26] width 85 height 24
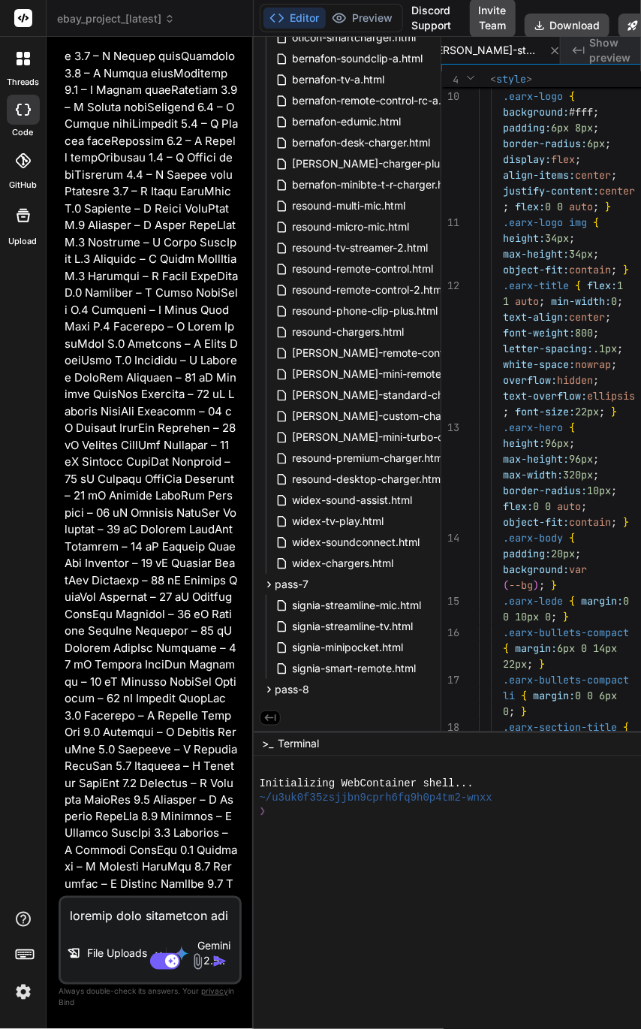
scroll to position [54125, 0]
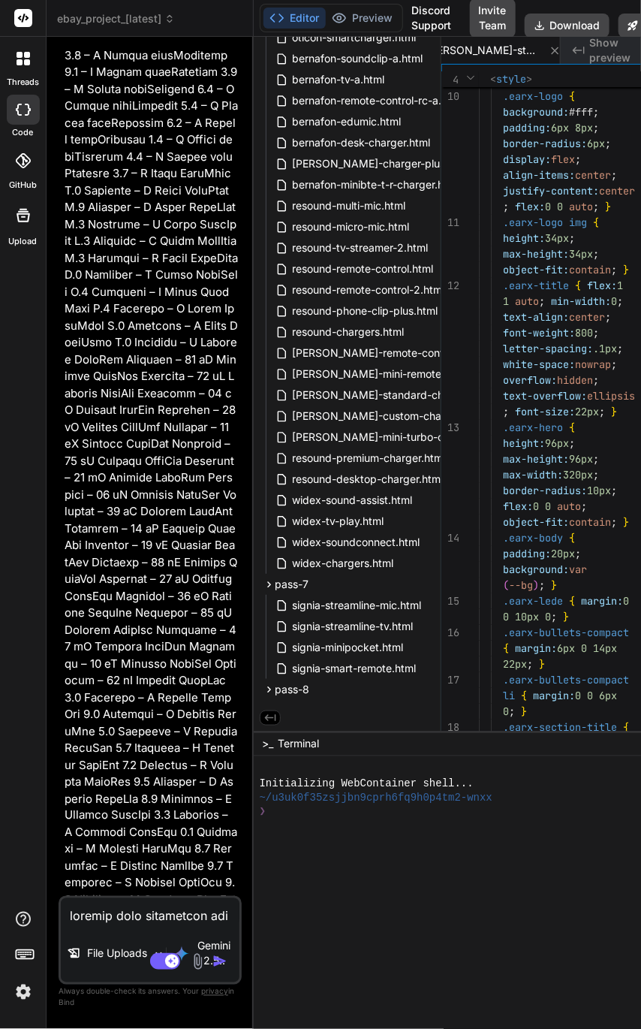
click at [144, 918] on textarea at bounding box center [150, 911] width 179 height 27
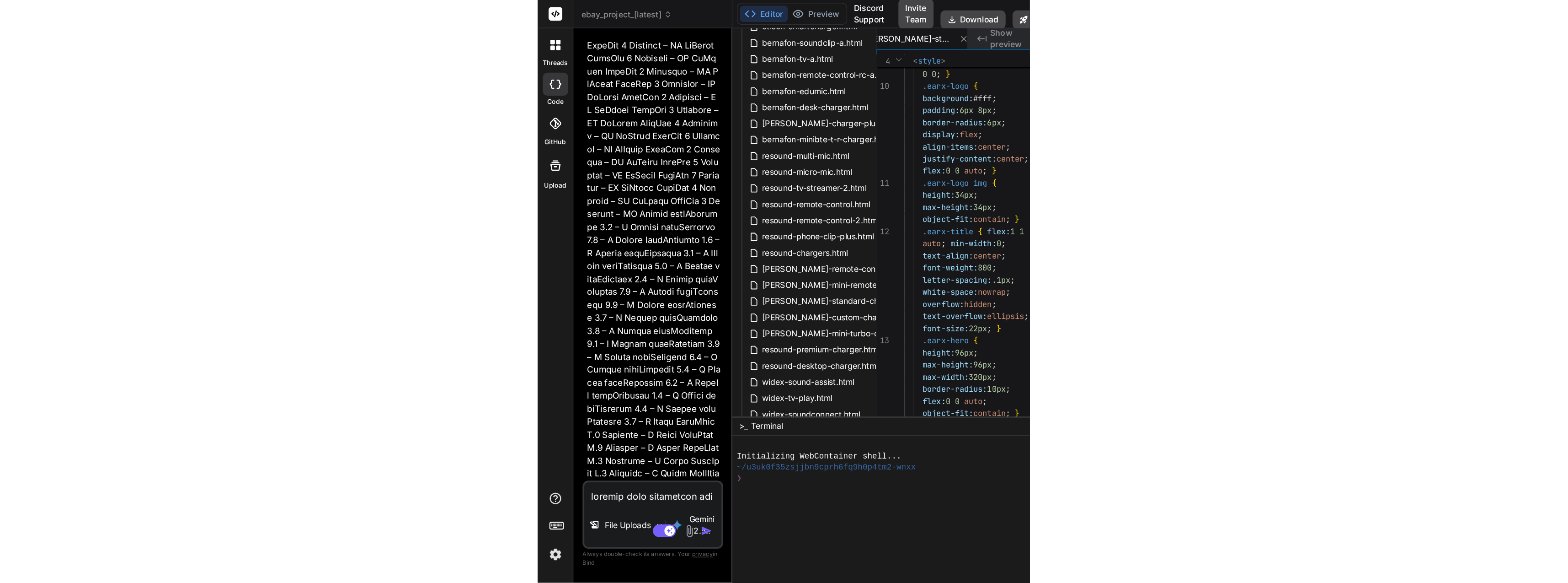
scroll to position [0, 5318]
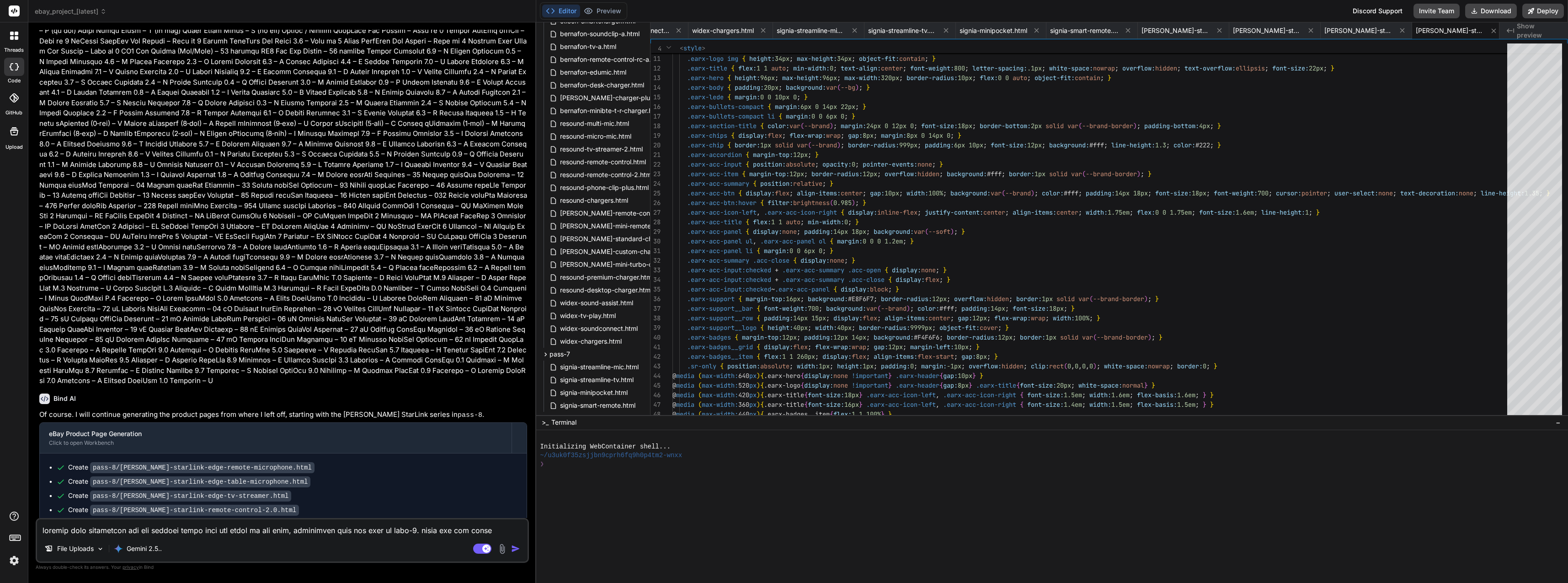
click at [780, 11] on button "Download" at bounding box center [1491, 11] width 52 height 15
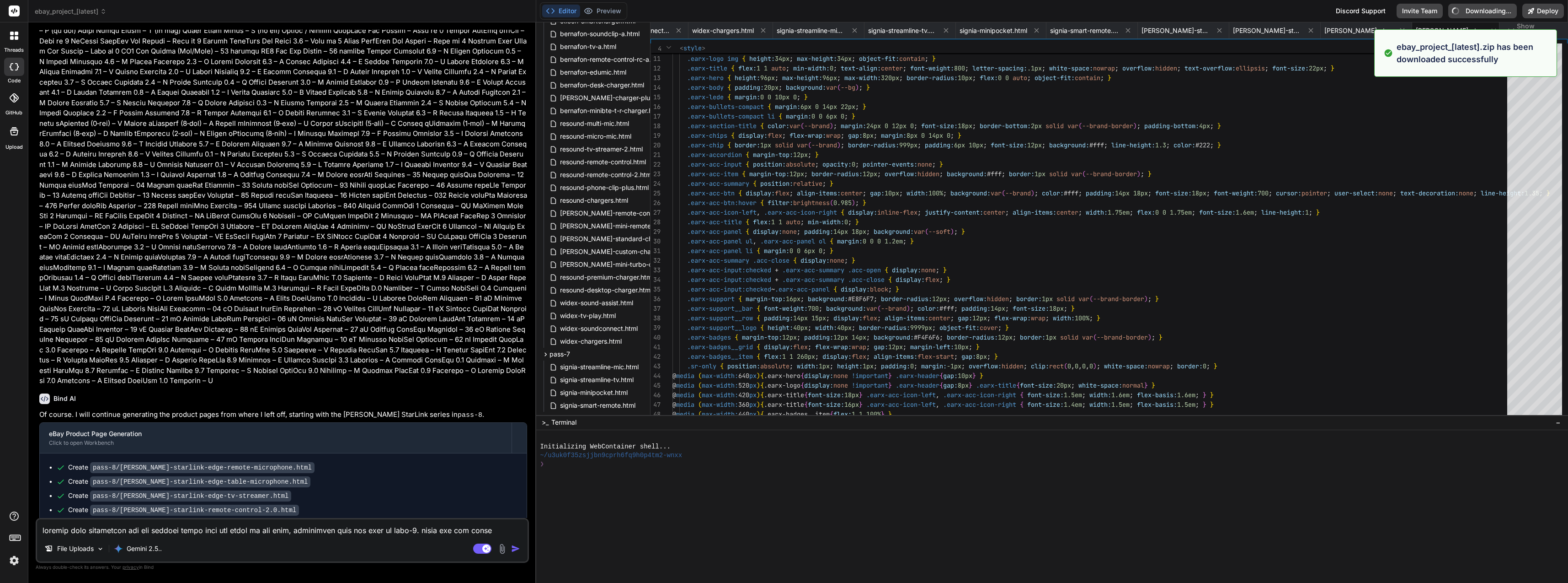
click at [370, 528] on textarea at bounding box center [282, 527] width 491 height 16
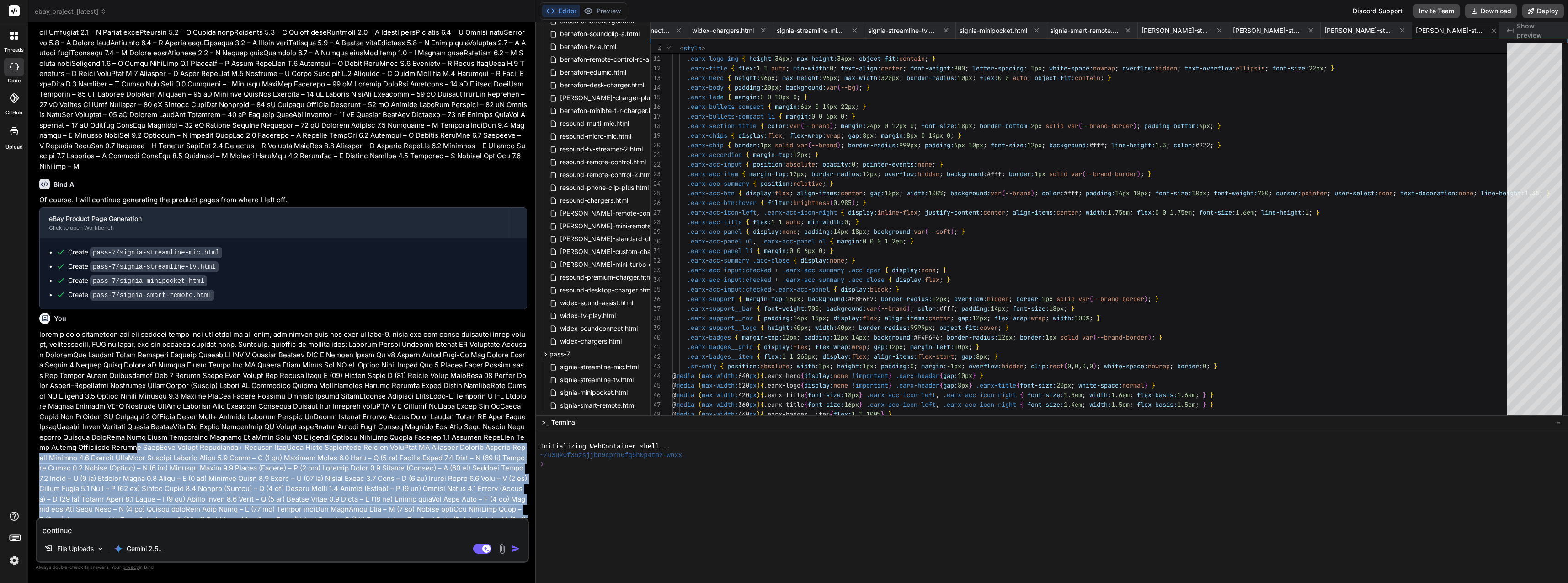
scroll to position [8135, 0]
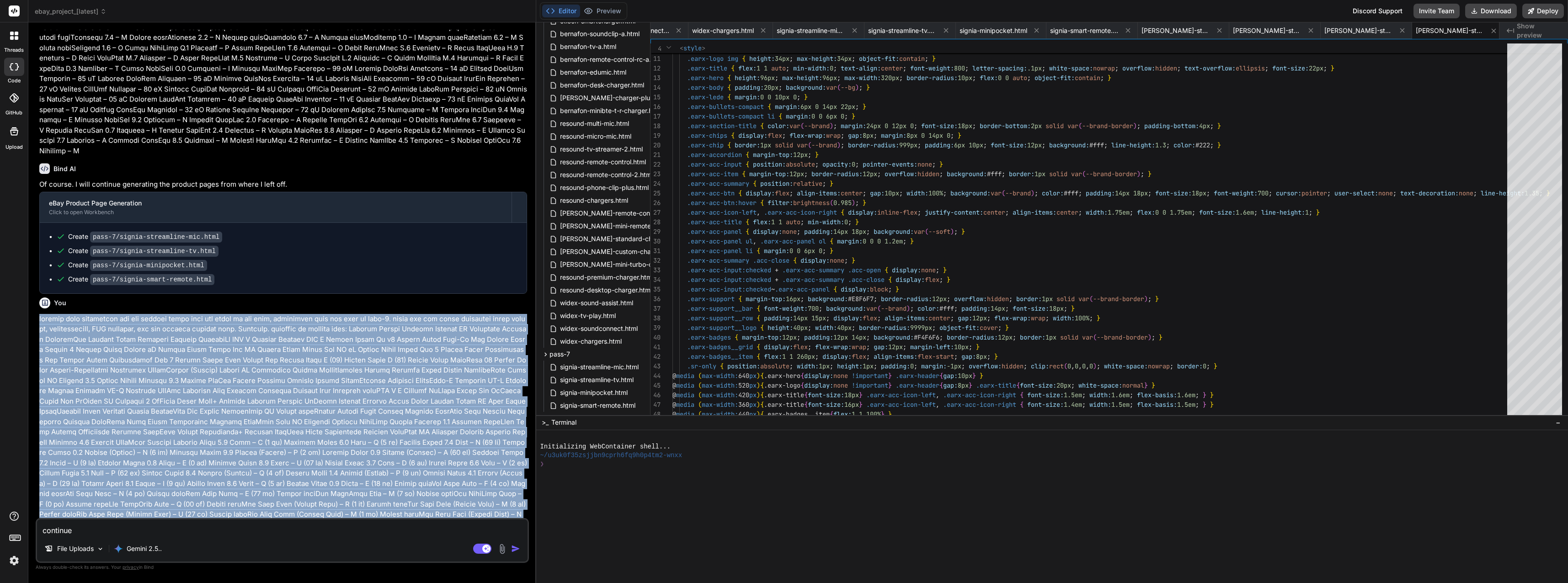
drag, startPoint x: 145, startPoint y: 466, endPoint x: 36, endPoint y: 303, distance: 196.1
click at [36, 303] on div "You Bind AI Of course. I am ready to generate the product pages. I have the new…" at bounding box center [282, 306] width 493 height 553
copy p "proceed with generating all the product pages from the start of the list, conti…"
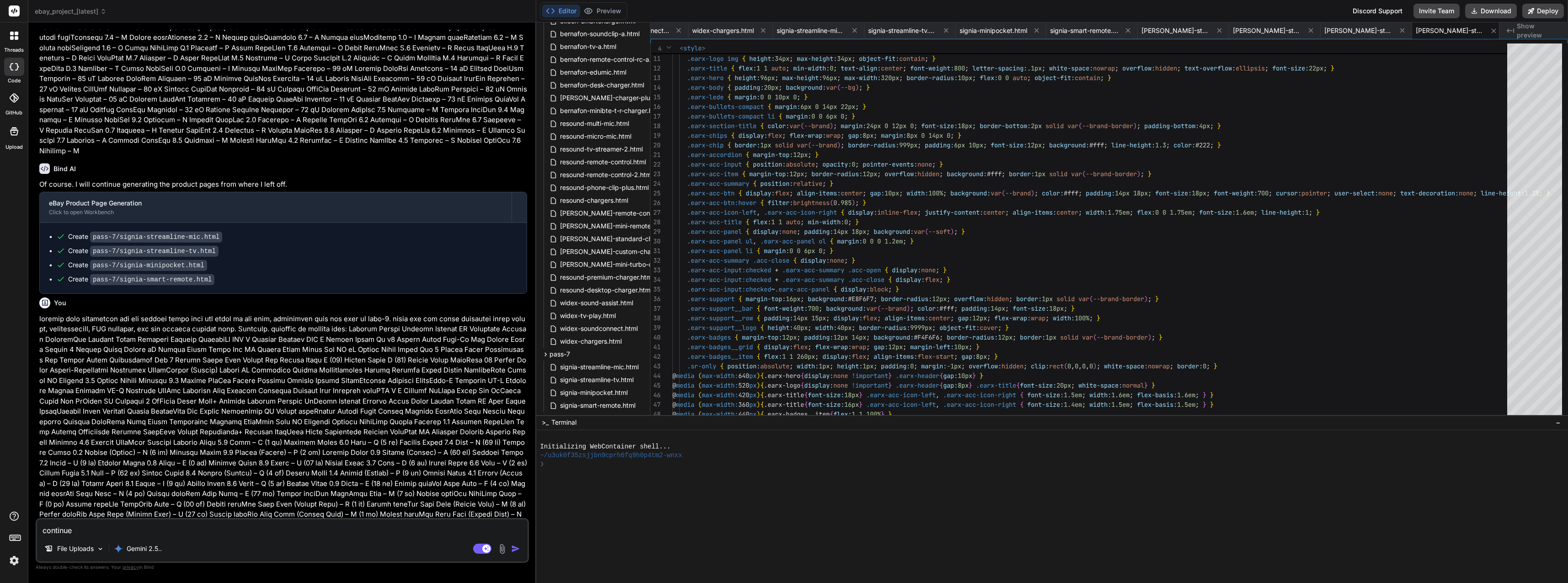
click at [109, 537] on div "continue File Uploads Gemini 2.5.. Agent Mode. When this toggle is activated, A…" at bounding box center [282, 540] width 493 height 45
click at [109, 533] on textarea "continue" at bounding box center [282, 527] width 491 height 16
paste textarea "proceed with generating all the product pages from the start of the list, conti…"
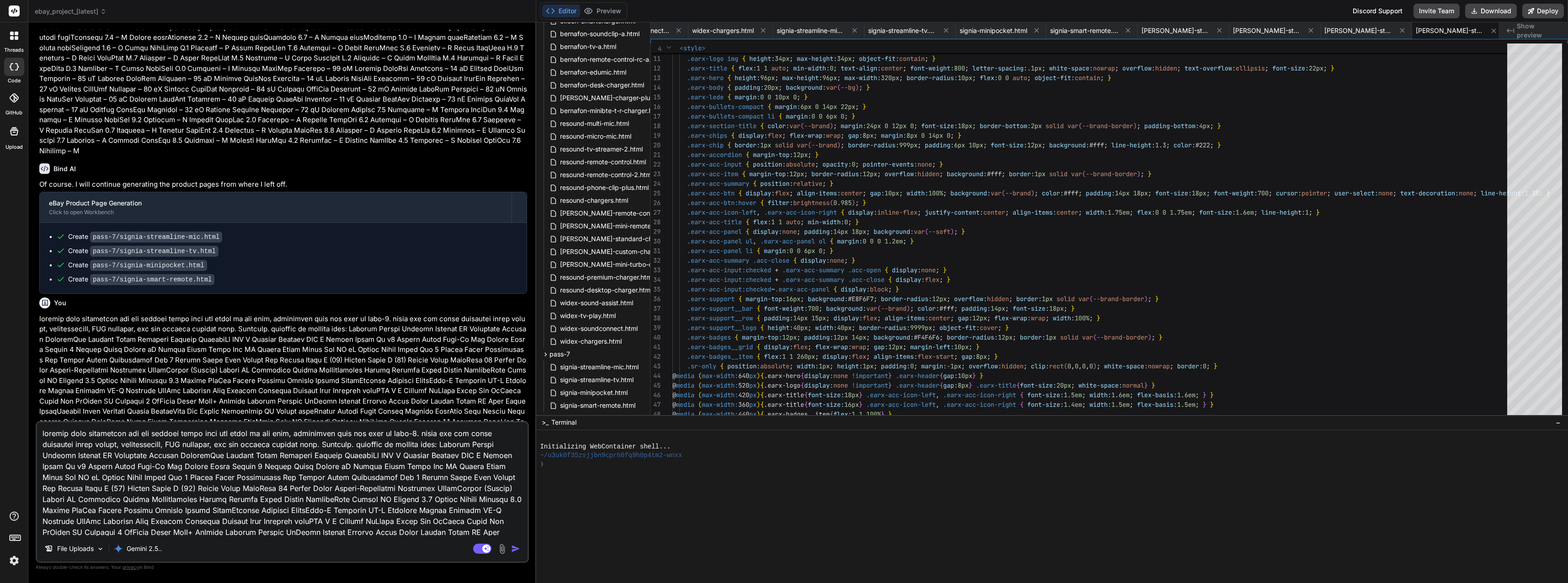
scroll to position [704, 0]
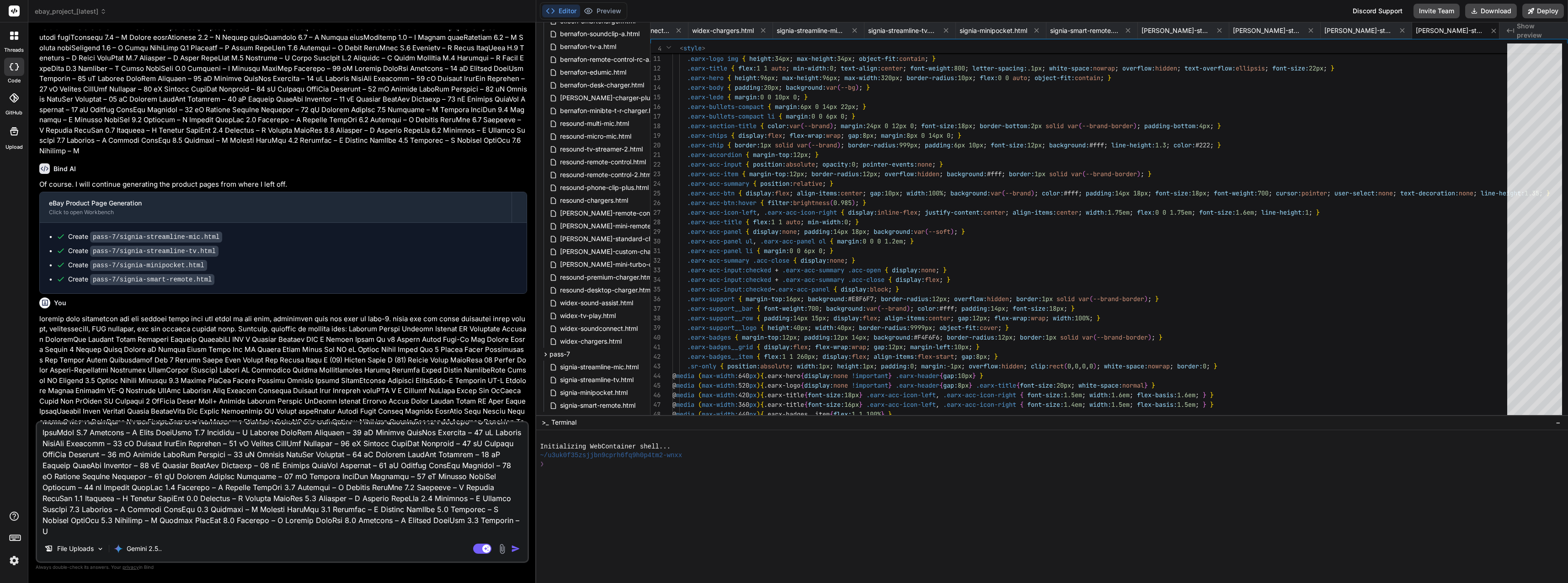
click at [520, 548] on button "button" at bounding box center [517, 548] width 13 height 9
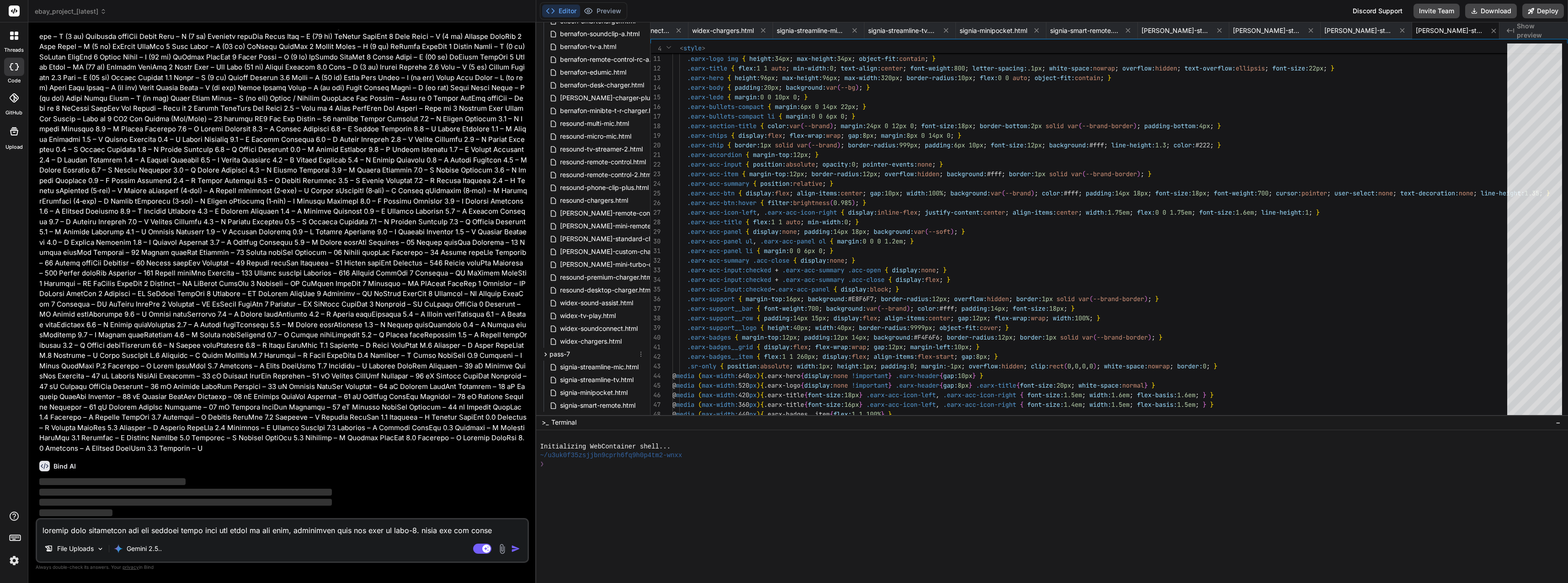
scroll to position [927, 0]
click at [548, 386] on icon at bounding box center [545, 389] width 8 height 8
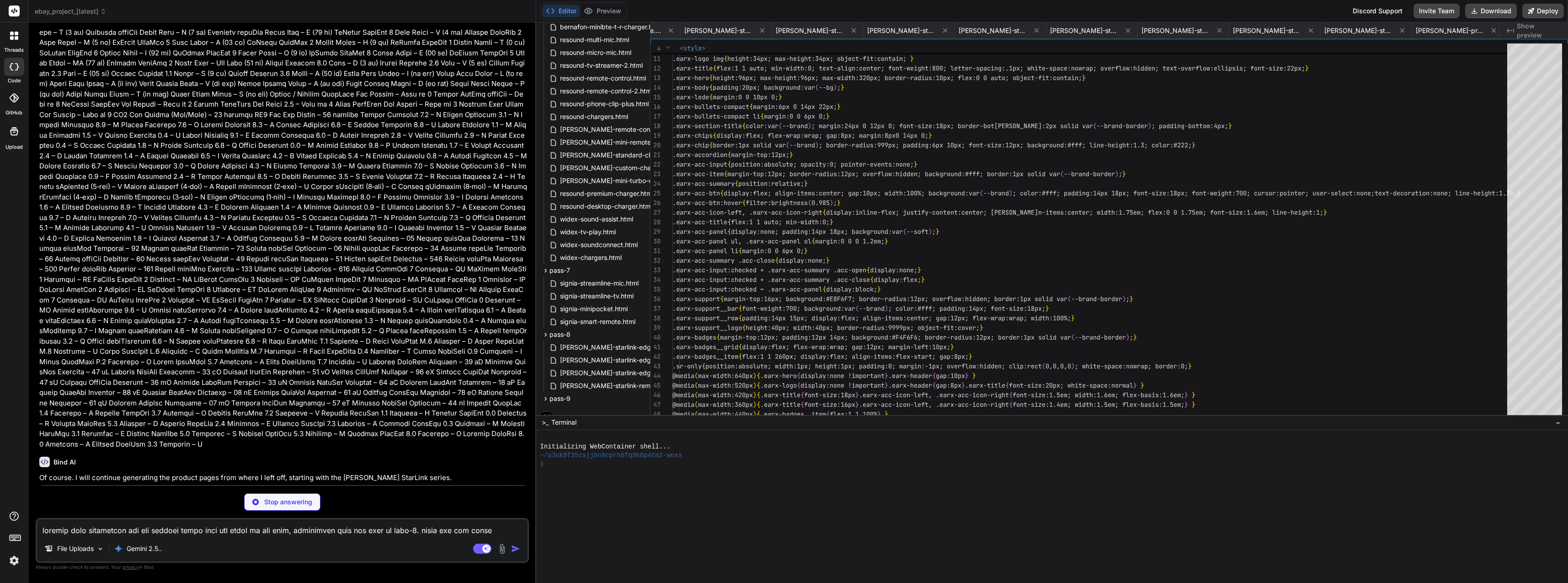
scroll to position [0, 5866]
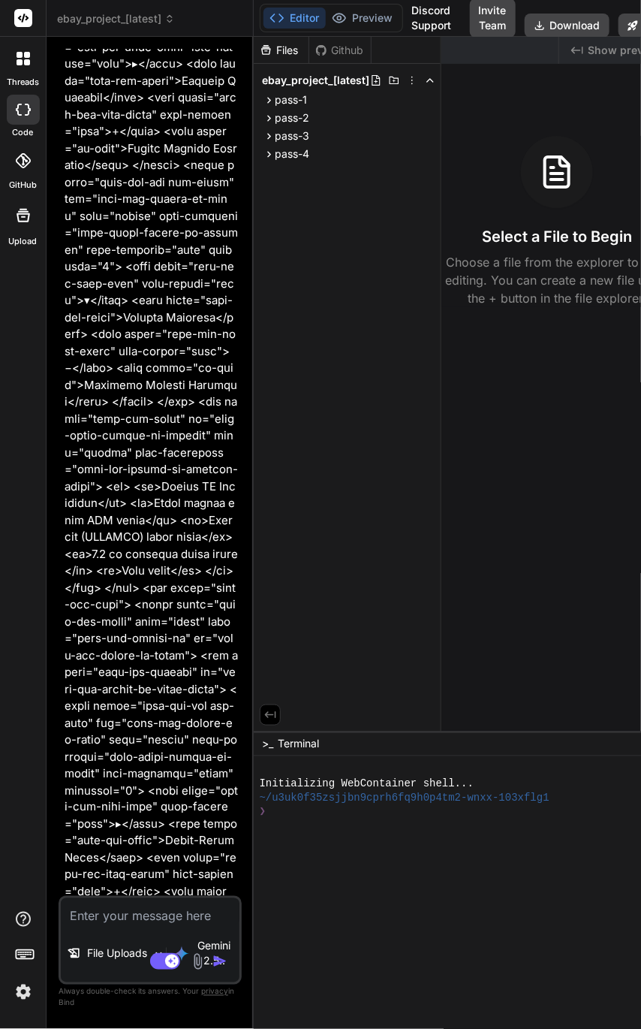
scroll to position [11391, 0]
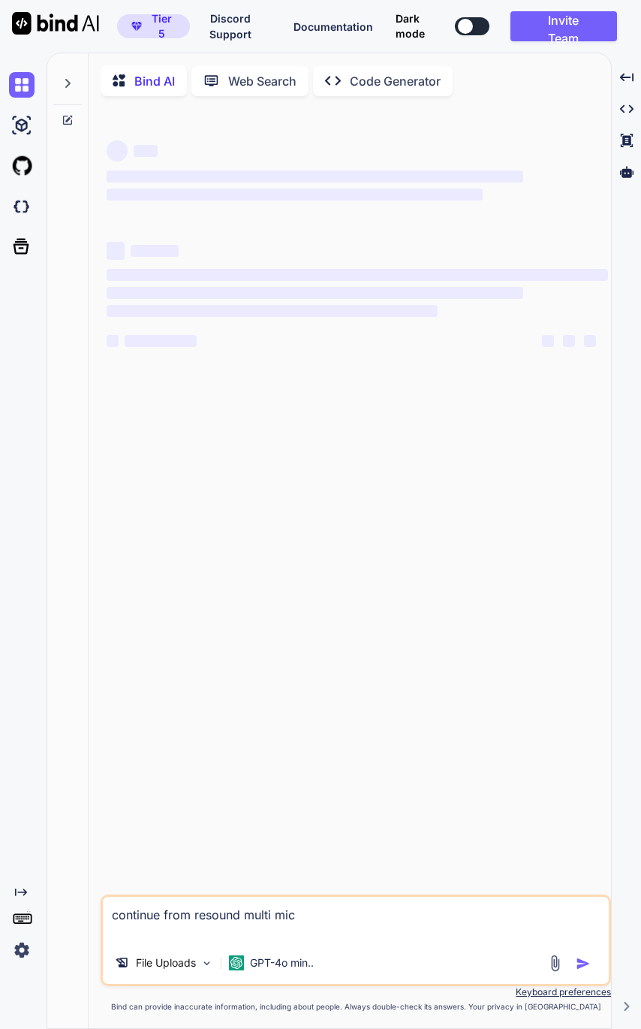
type textarea "x"
